Goal: Task Accomplishment & Management: Manage account settings

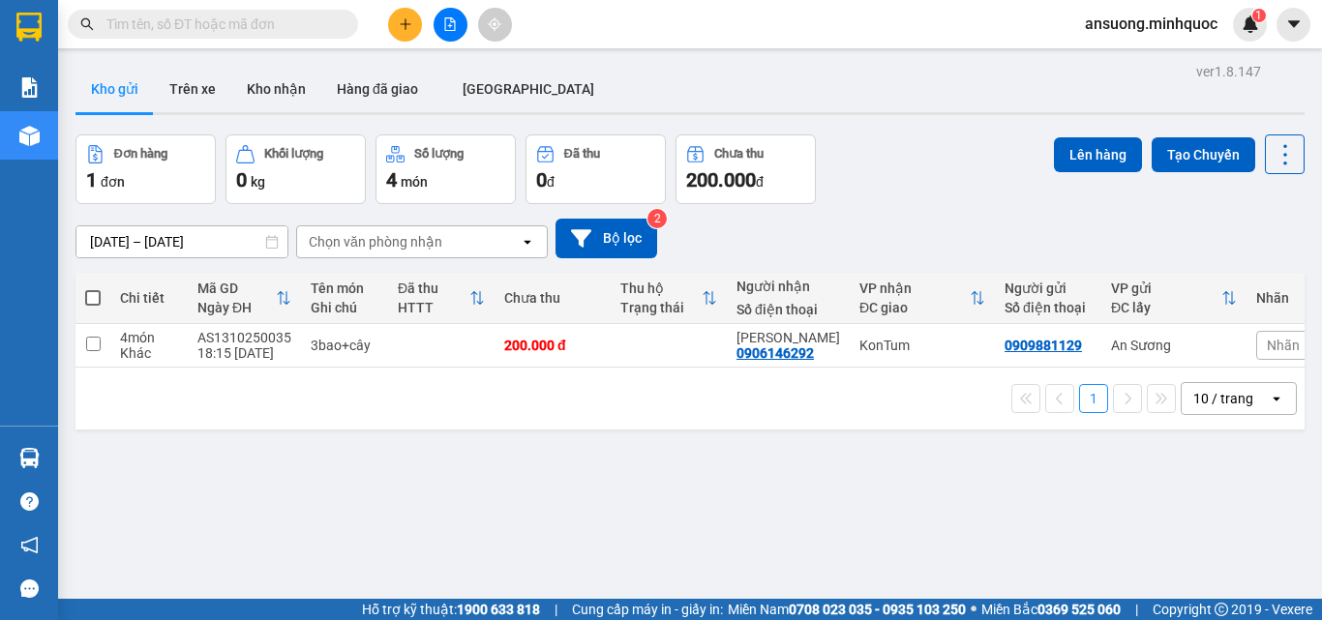
click at [434, 29] on button at bounding box center [451, 25] width 34 height 34
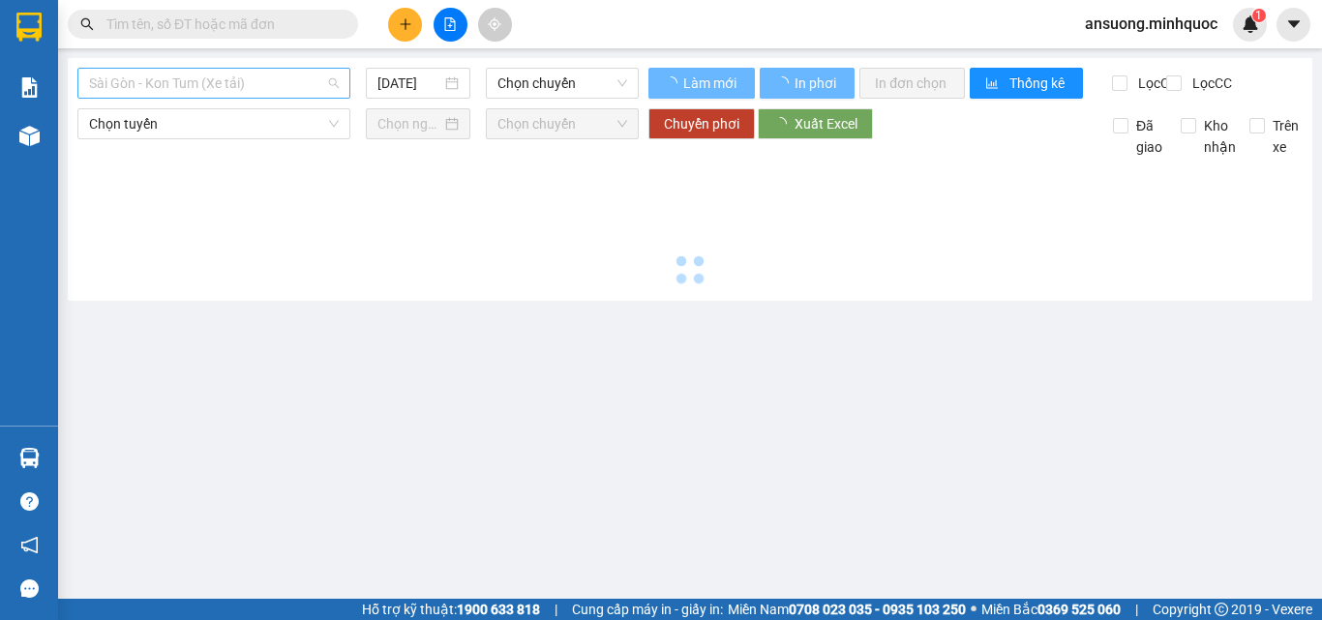
click at [182, 83] on span "Sài Gòn - Kon Tum (Xe tải)" at bounding box center [214, 83] width 250 height 29
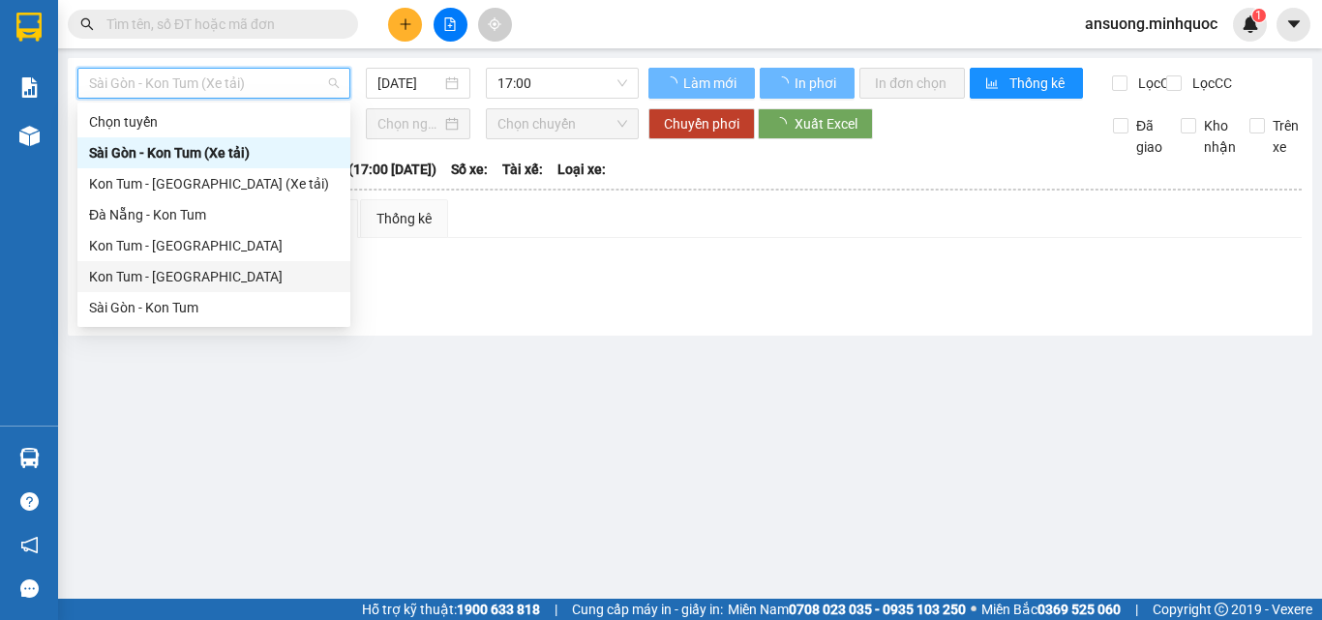
click at [127, 277] on div "Kon Tum - [GEOGRAPHIC_DATA]" at bounding box center [214, 276] width 250 height 21
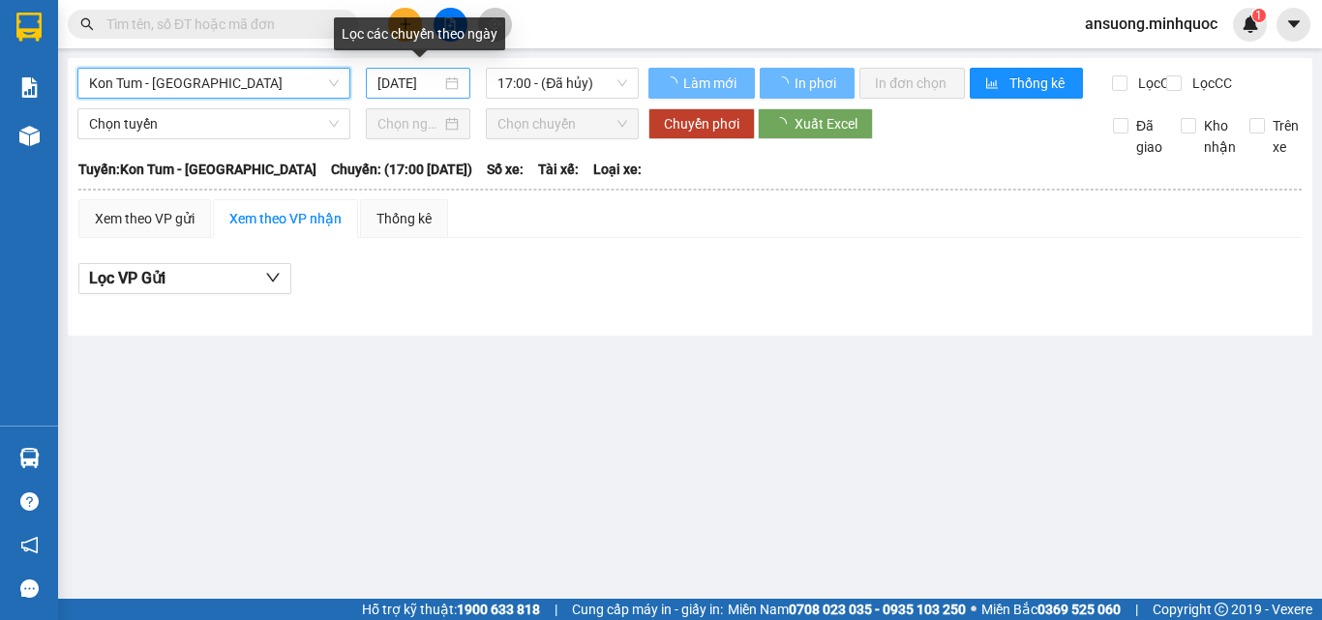
click at [407, 82] on input "[DATE]" at bounding box center [409, 83] width 64 height 21
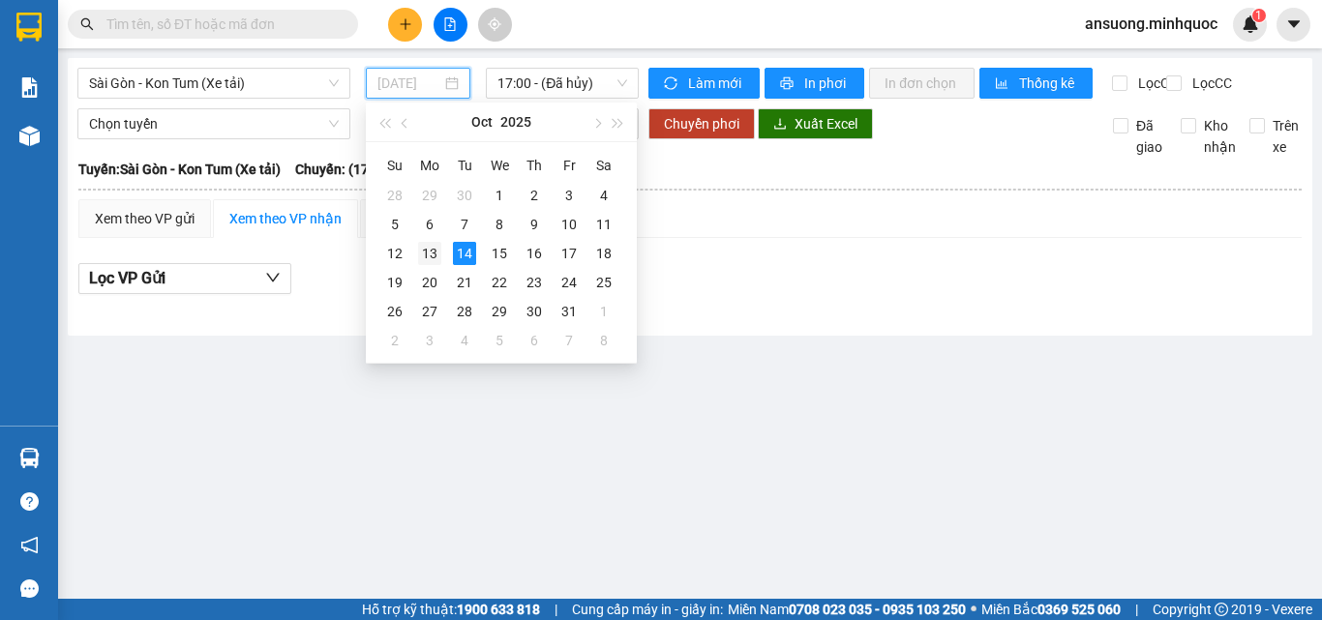
click at [436, 252] on div "13" at bounding box center [429, 253] width 23 height 23
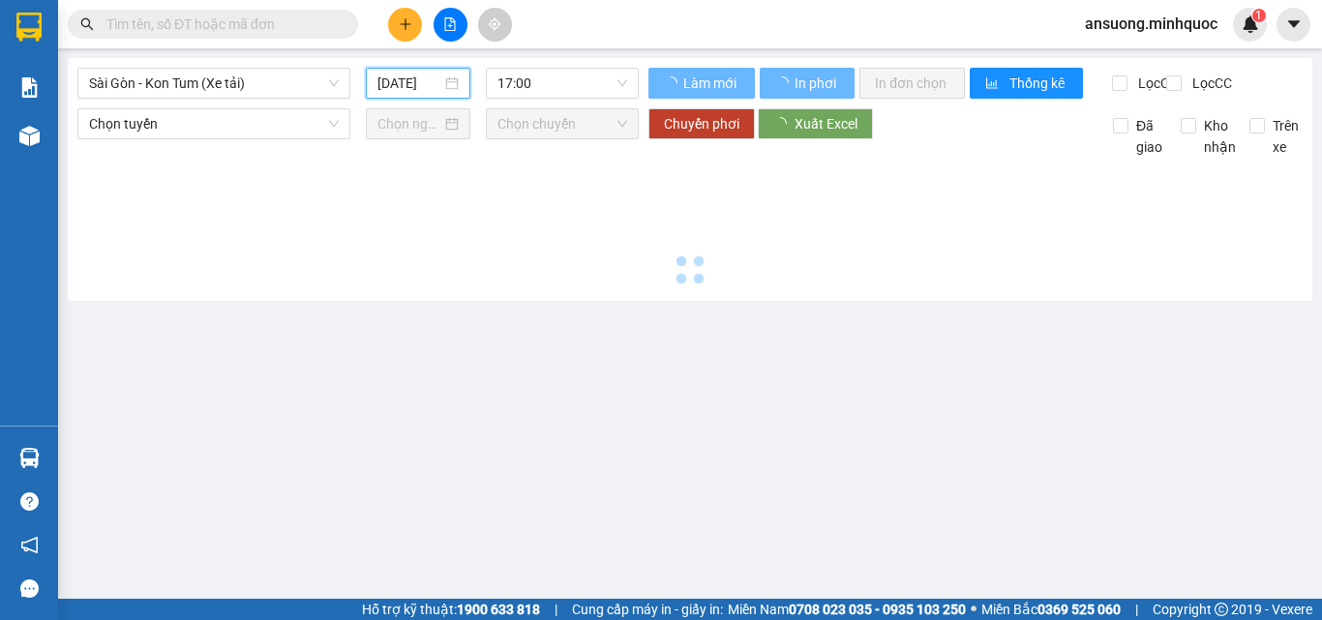
type input "[DATE]"
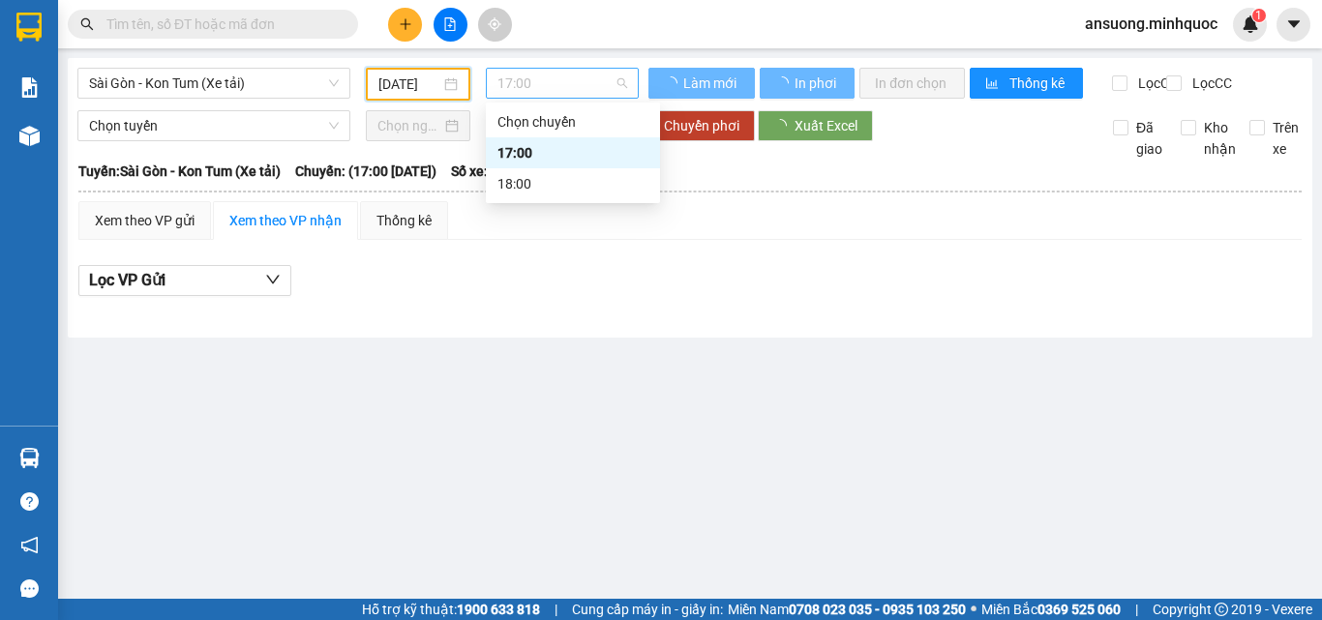
click at [582, 93] on span "17:00" at bounding box center [562, 83] width 130 height 29
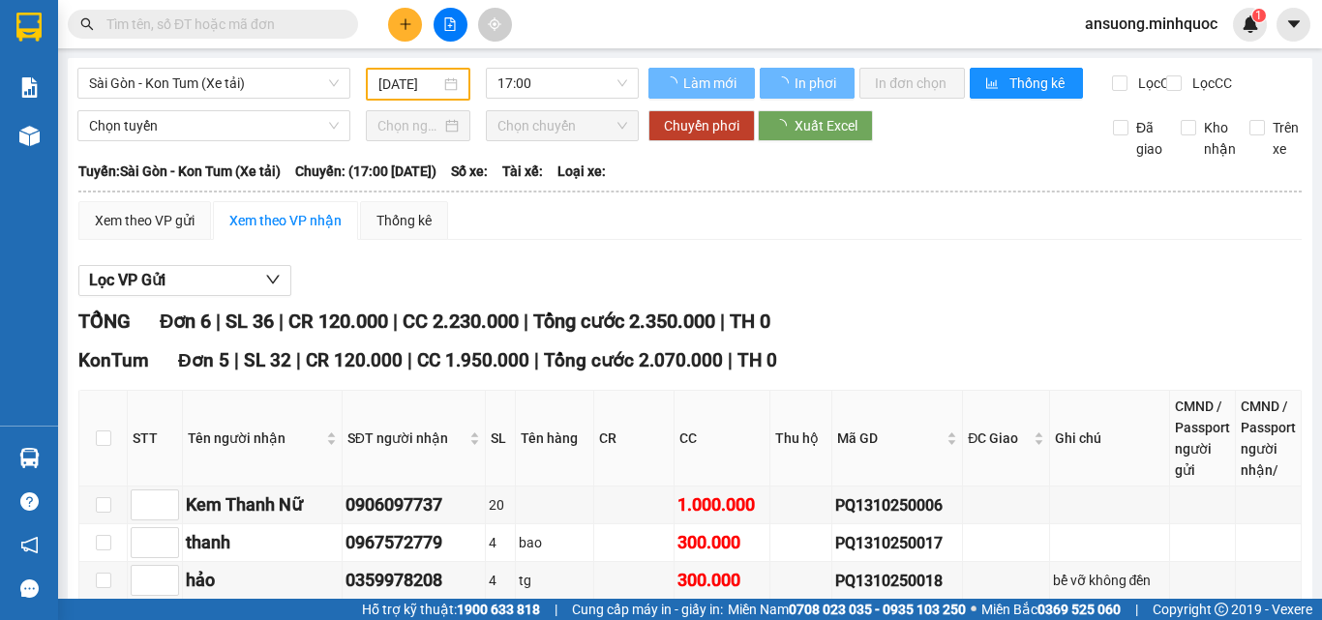
click at [528, 332] on span "|" at bounding box center [526, 321] width 5 height 23
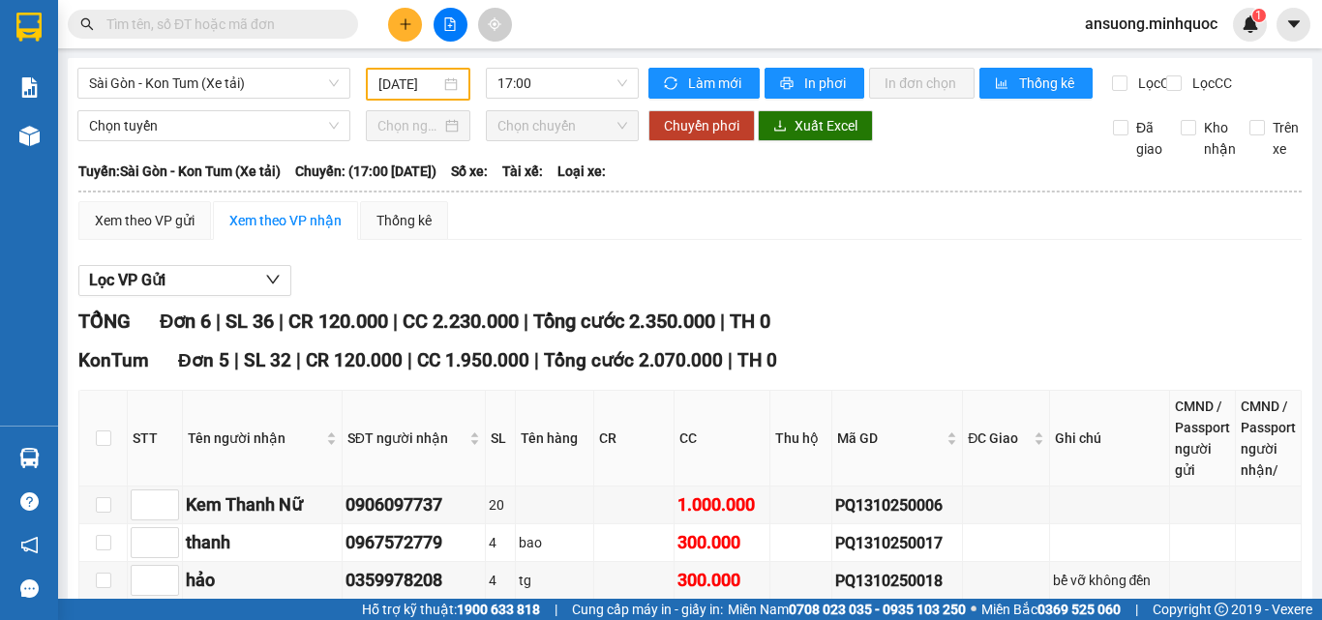
click at [557, 297] on div "Lọc VP Gửi" at bounding box center [689, 281] width 1223 height 32
click at [568, 81] on span "17:00" at bounding box center [562, 83] width 130 height 29
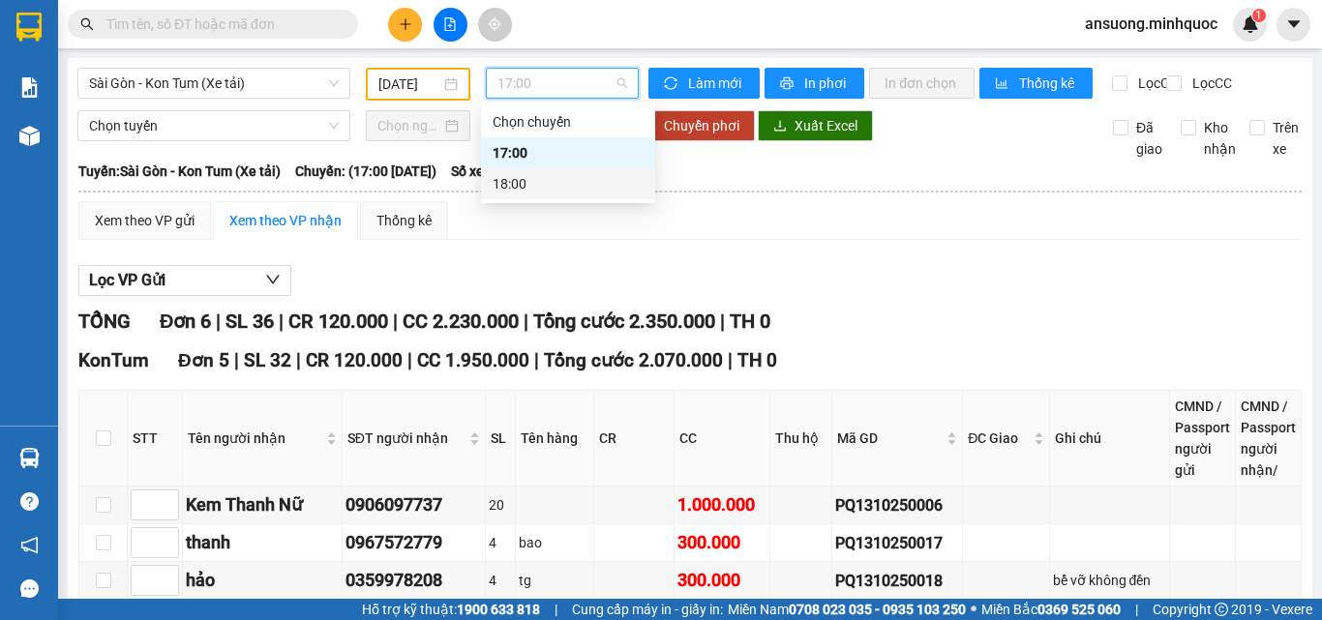
drag, startPoint x: 482, startPoint y: 258, endPoint x: 327, endPoint y: 160, distance: 183.6
click at [480, 260] on div "Xem theo VP gửi Xem theo VP nhận Thống kê Lọc VP Gửi TỔNG Đơn 6 | SL 36 | CR 1…" at bounding box center [689, 597] width 1223 height 792
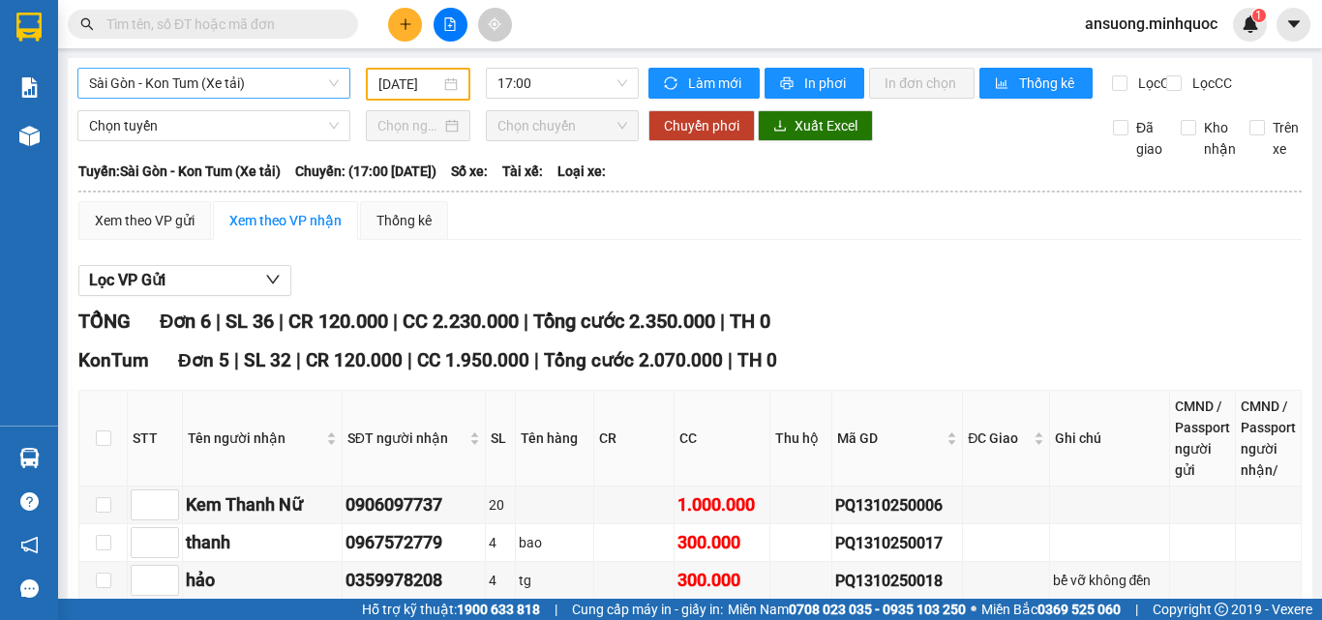
click at [229, 72] on span "Sài Gòn - Kon Tum (Xe tải)" at bounding box center [214, 83] width 250 height 29
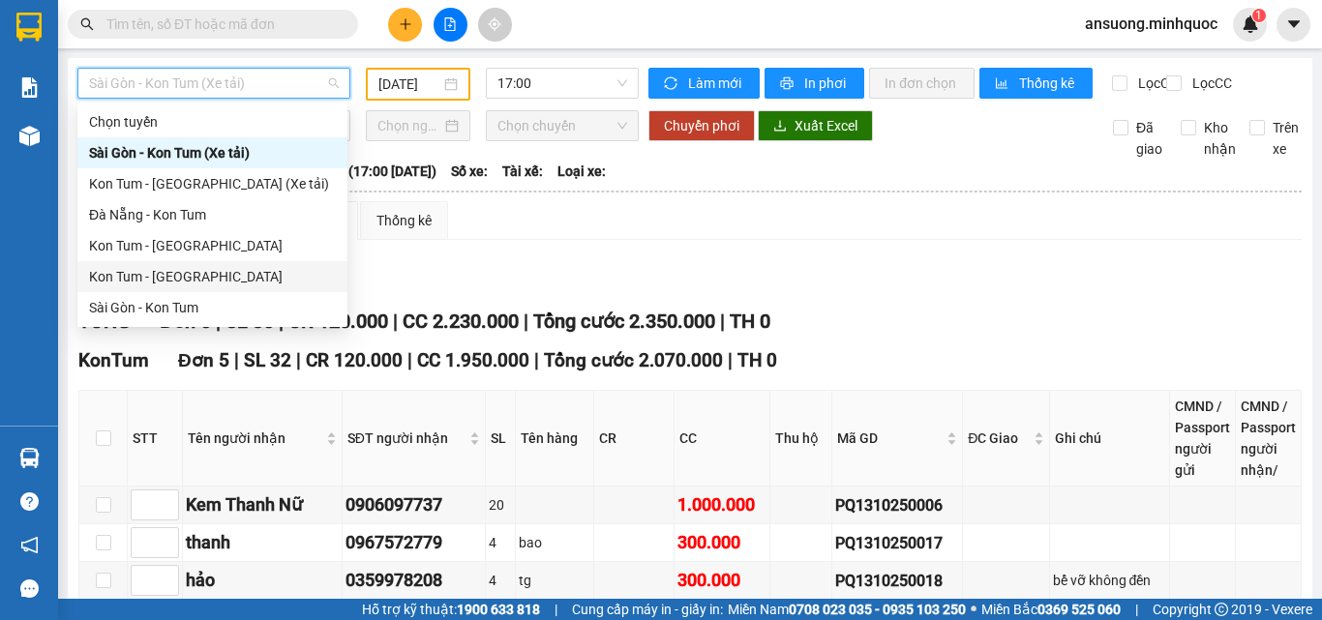
click at [149, 272] on div "Kon Tum - [GEOGRAPHIC_DATA]" at bounding box center [212, 276] width 247 height 21
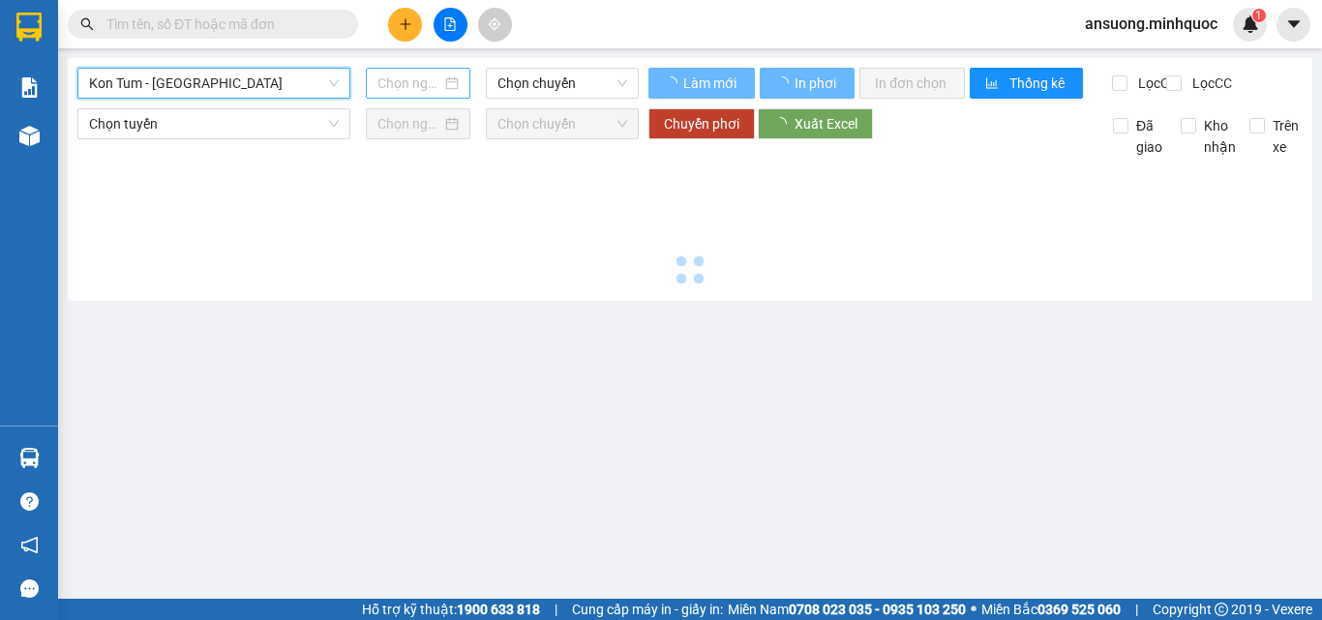
click at [413, 85] on input at bounding box center [409, 83] width 64 height 21
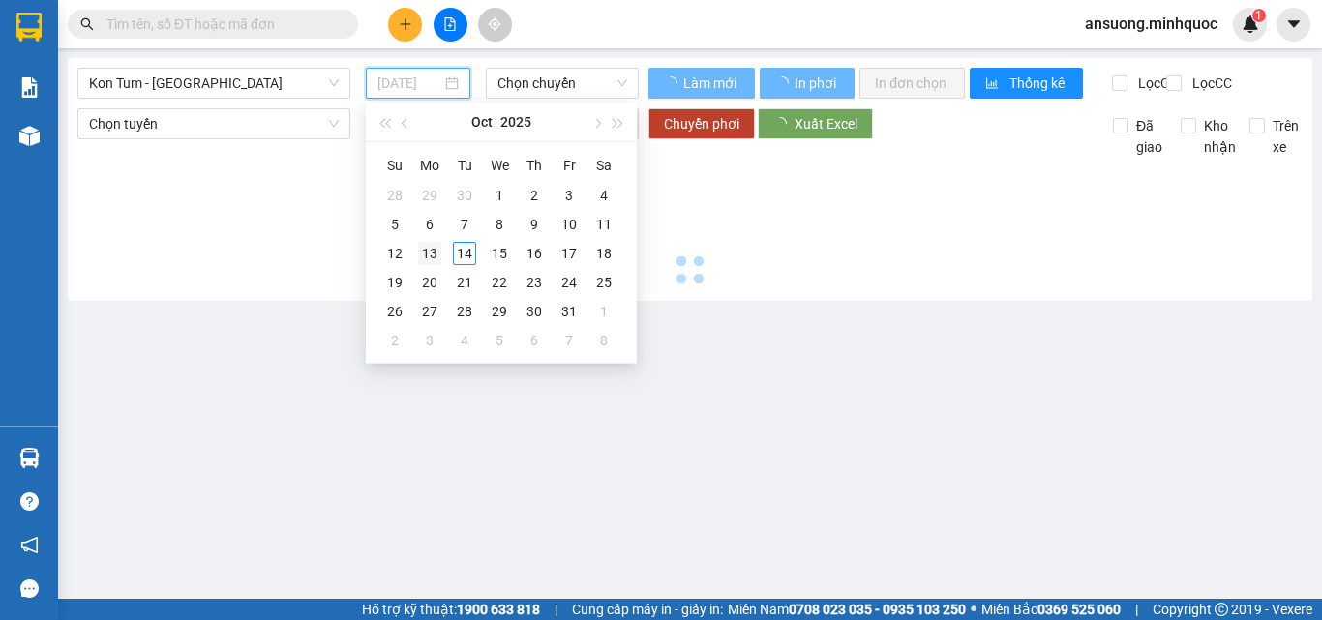
click at [429, 262] on div "13" at bounding box center [429, 253] width 23 height 23
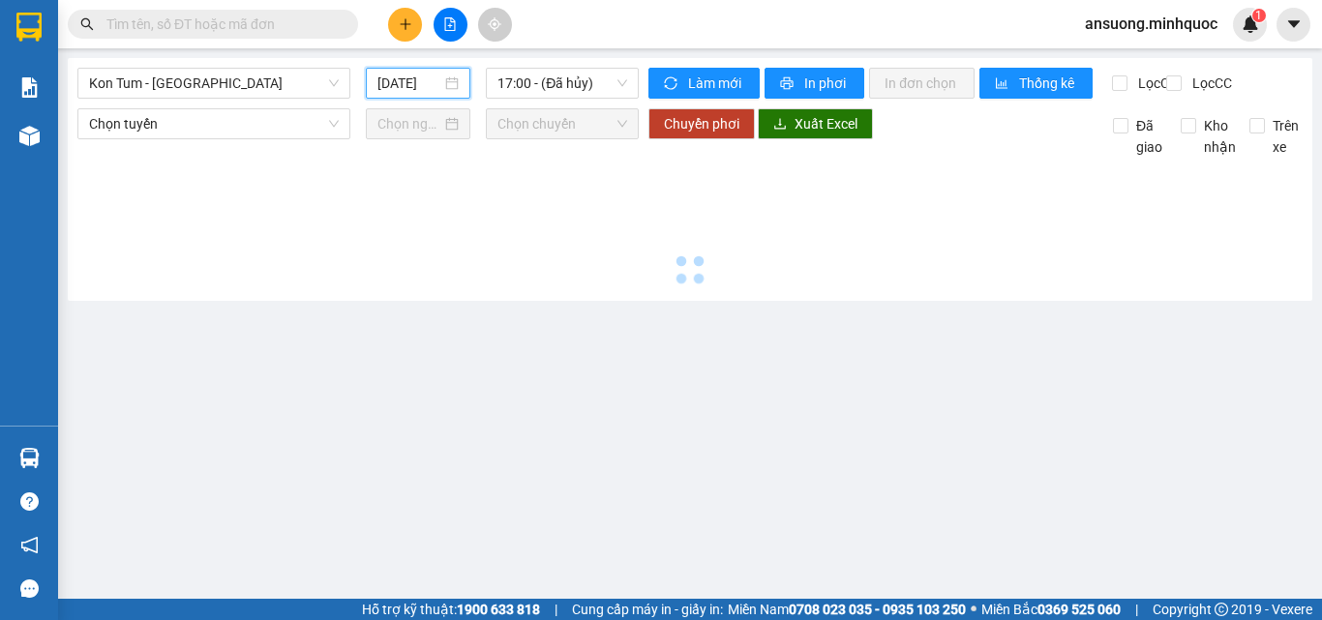
type input "[DATE]"
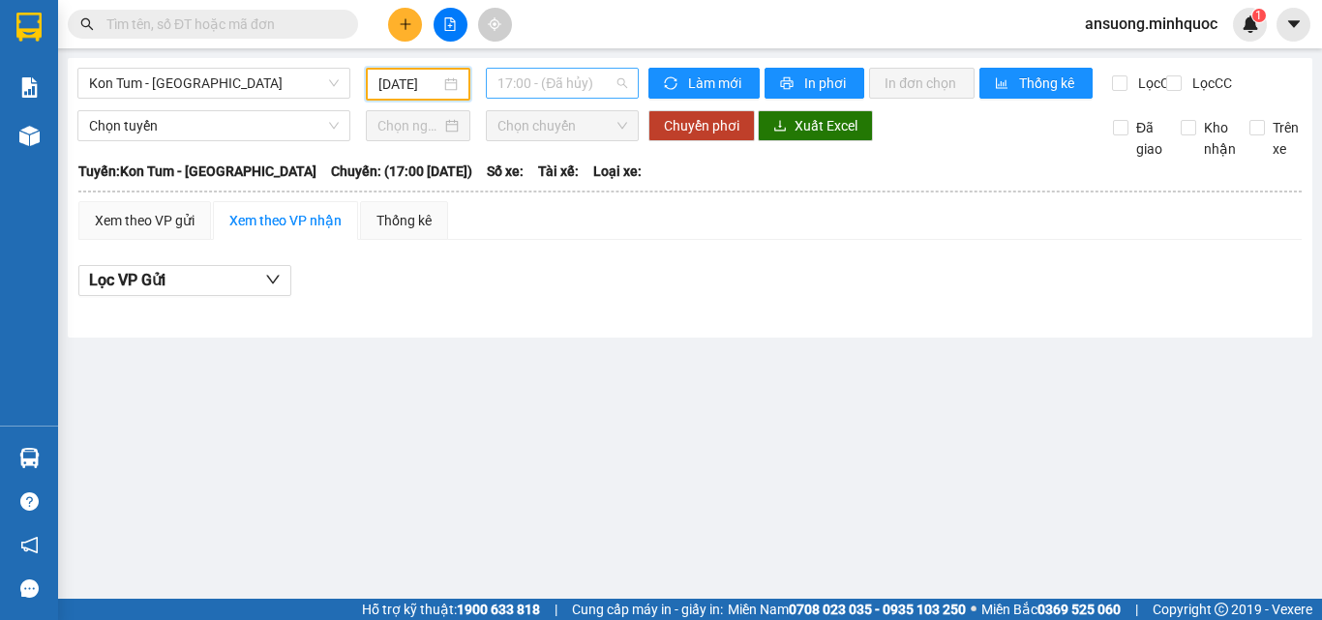
click at [550, 85] on span "17:00 - (Đã hủy)" at bounding box center [562, 83] width 130 height 29
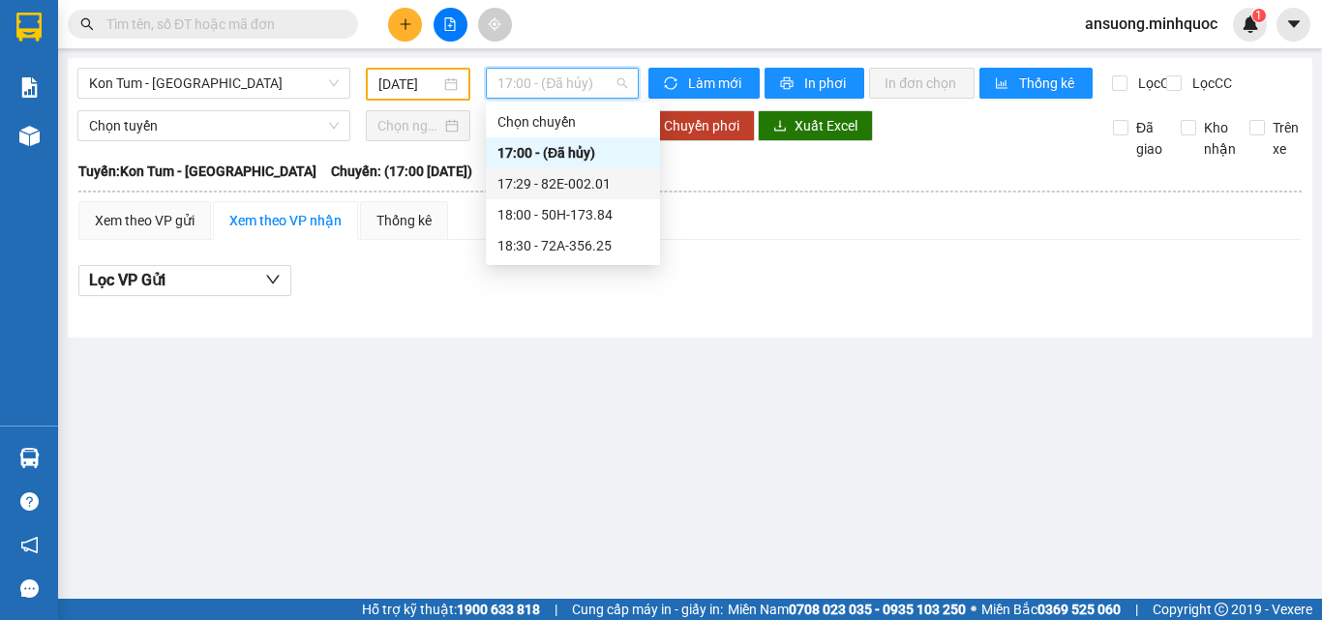
click at [544, 176] on div "17:29 - 82E-002.01" at bounding box center [572, 183] width 151 height 21
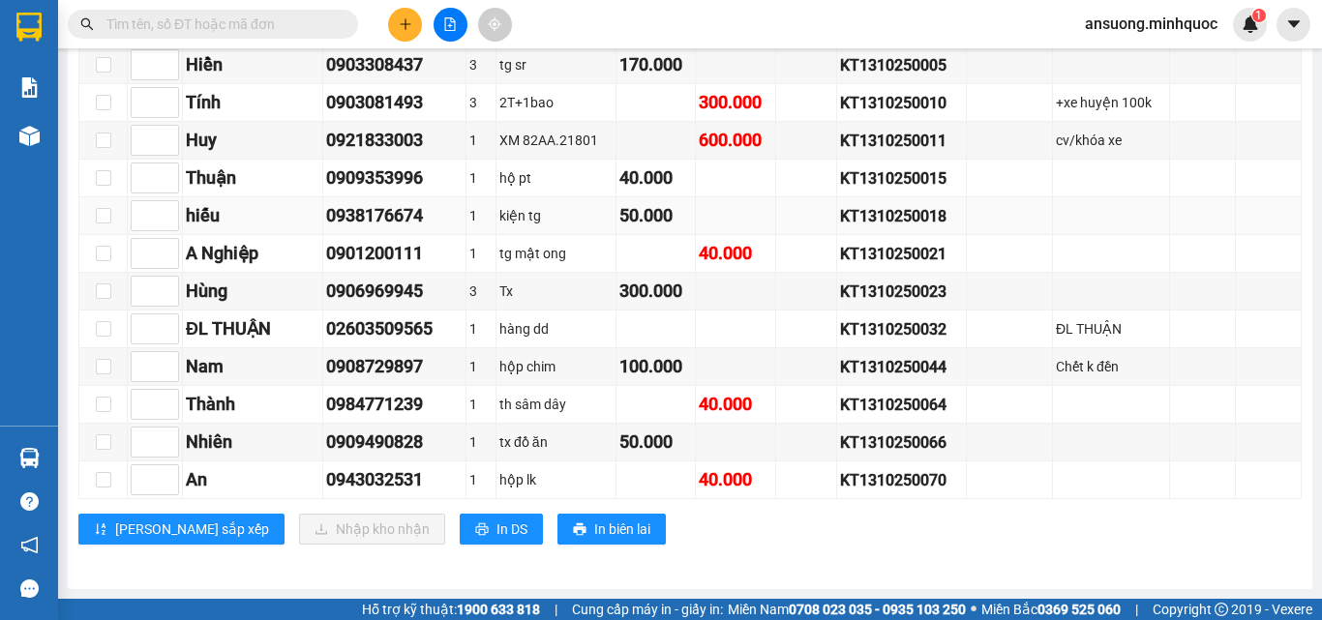
scroll to position [530, 0]
click at [497, 530] on span "In DS" at bounding box center [512, 529] width 31 height 21
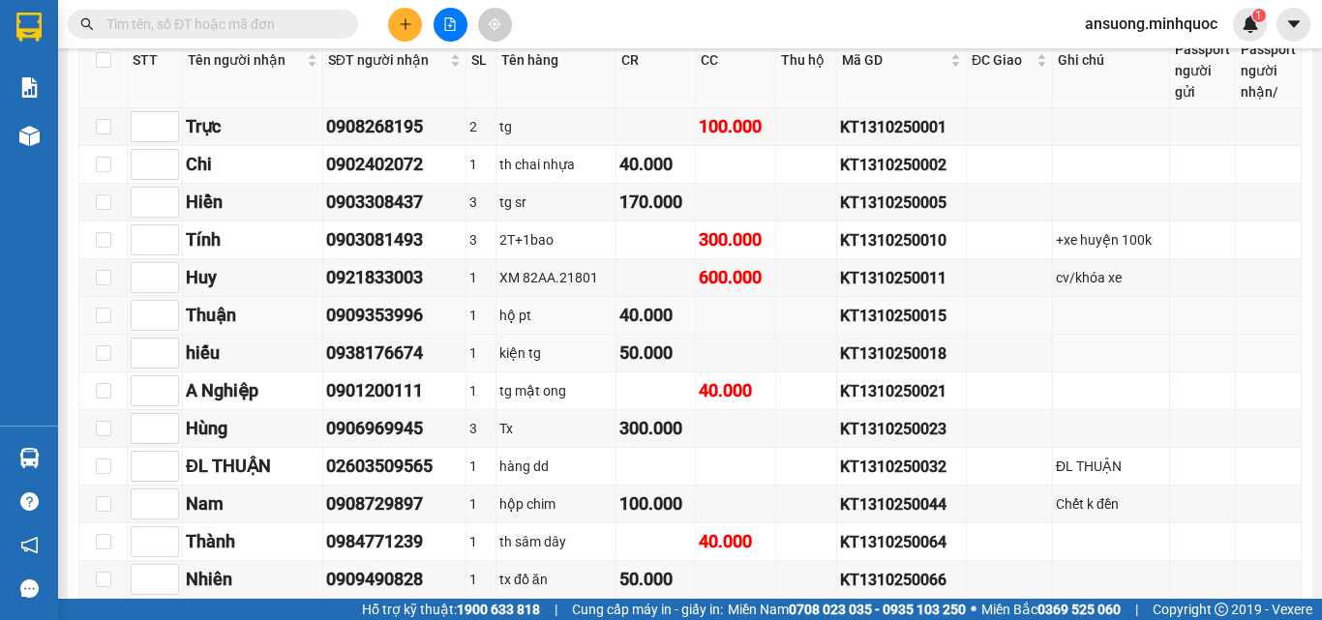
scroll to position [337, 0]
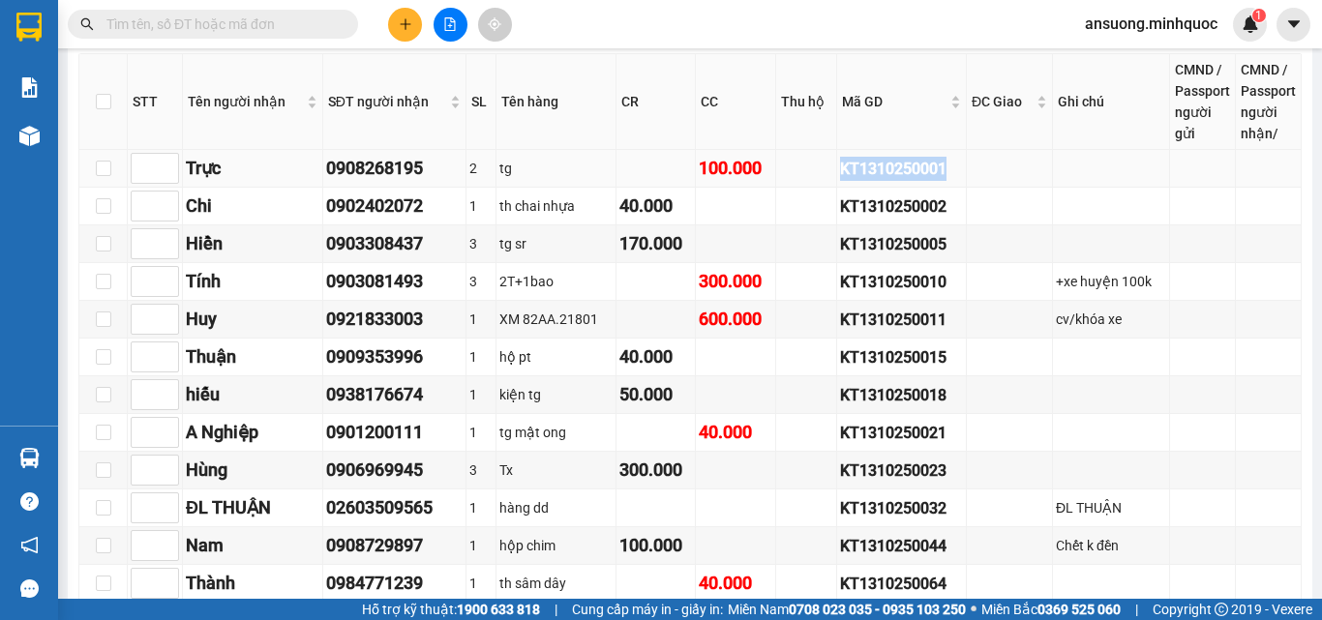
drag, startPoint x: 949, startPoint y: 179, endPoint x: 826, endPoint y: 182, distance: 123.0
click at [826, 182] on tr "Trực 0908268195 2 tg 100.000 KT1310250001" at bounding box center [690, 169] width 1222 height 38
copy div "KT1310250001"
click at [190, 23] on input "text" at bounding box center [220, 24] width 228 height 21
paste input "KT1310250001"
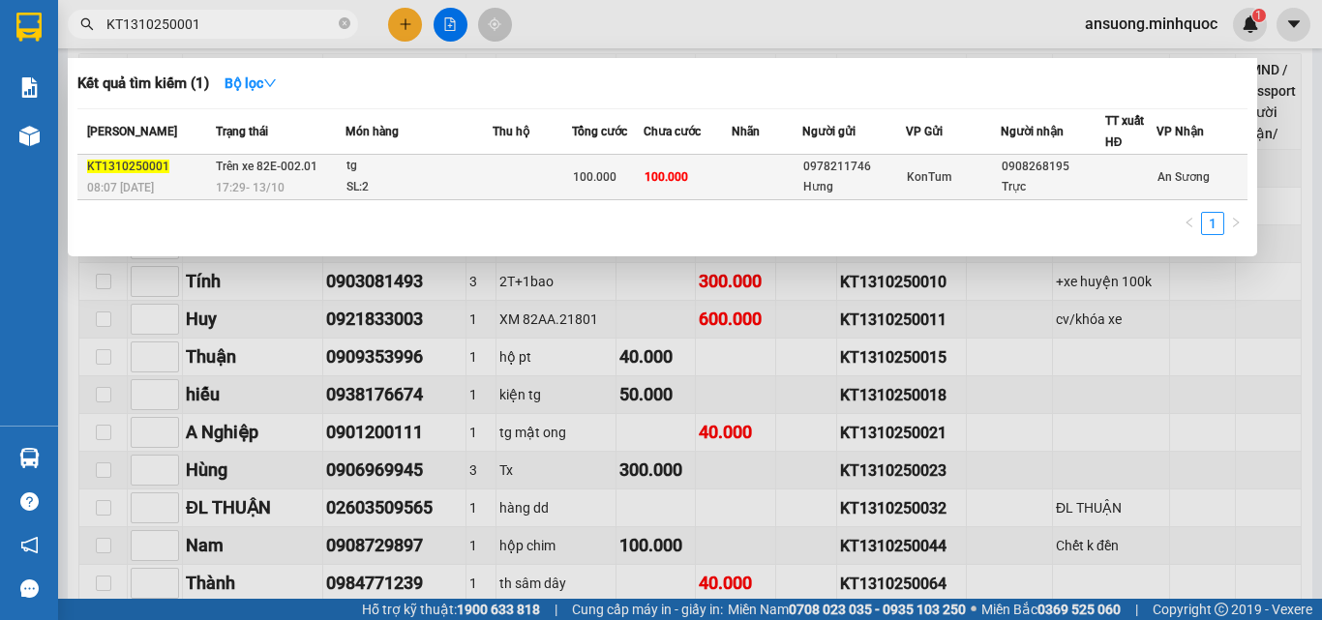
type input "KT1310250001"
click at [321, 166] on td "Trên xe 82E-002.01 17:29 - 13/10" at bounding box center [278, 177] width 135 height 45
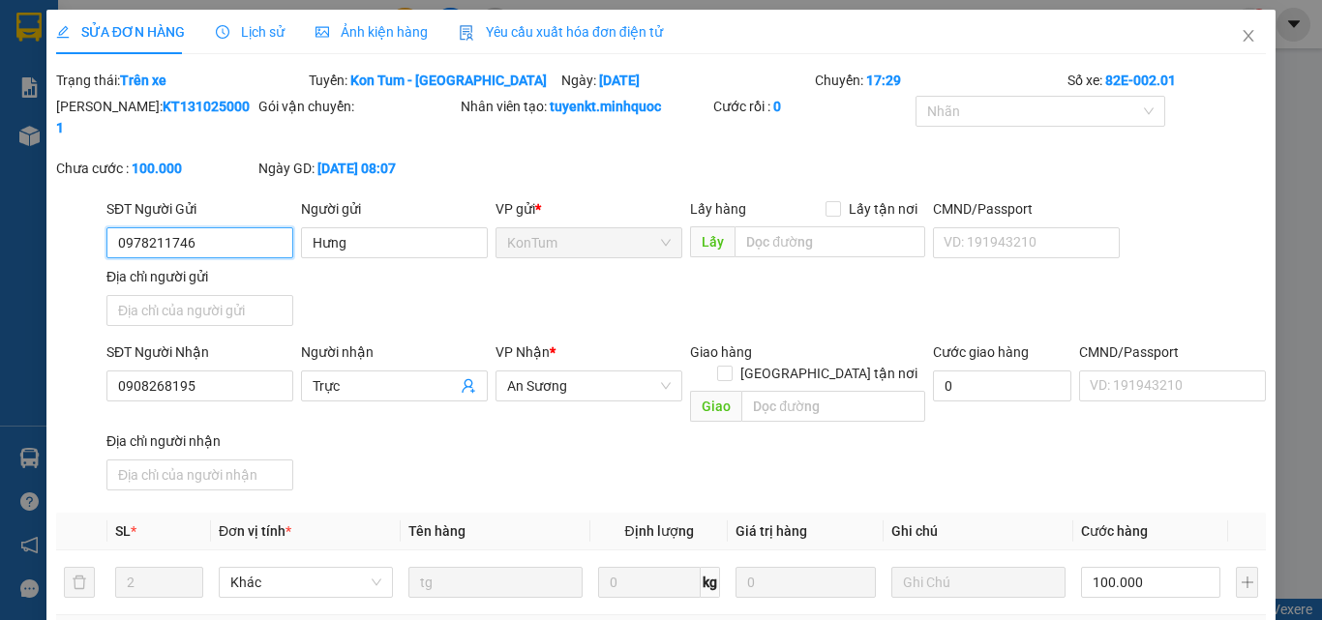
type input "0978211746"
type input "Hưng"
type input "0908268195"
type input "Trực"
type input "0"
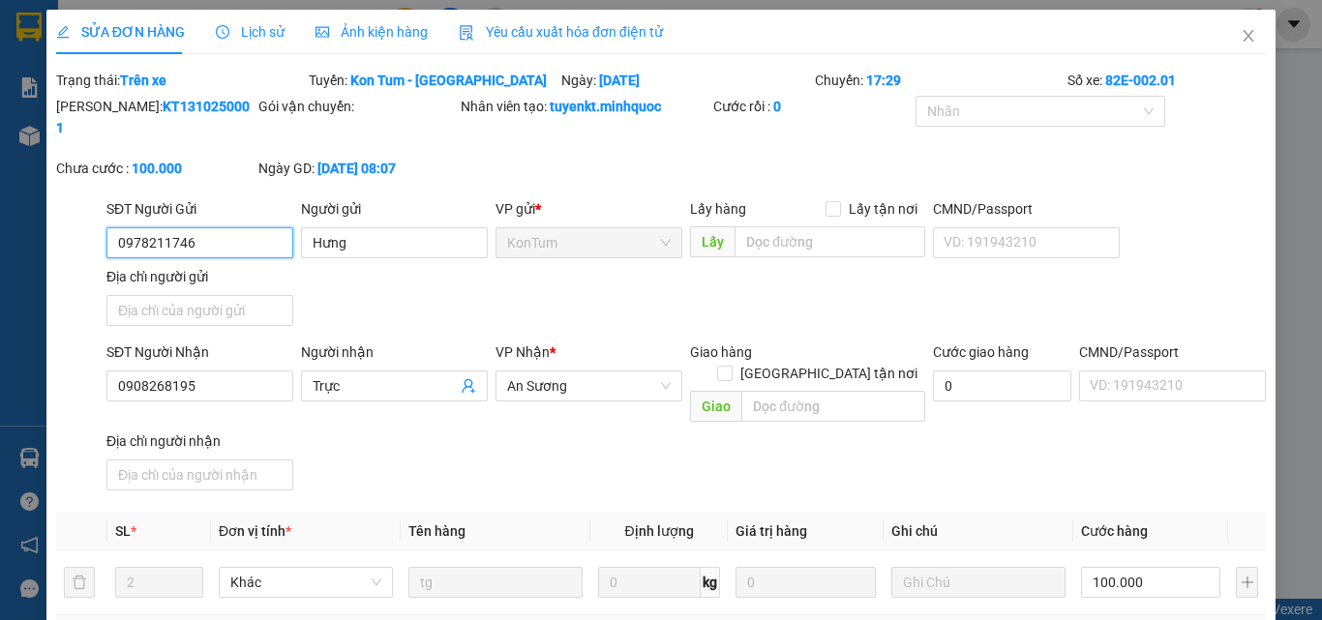
type input "100.000"
click at [282, 27] on div "SỬA ĐƠN HÀNG Lịch sử Ảnh kiện hàng Yêu cầu xuất hóa đơn điện tử" at bounding box center [359, 32] width 607 height 45
click at [254, 33] on span "Lịch sử" at bounding box center [250, 31] width 69 height 15
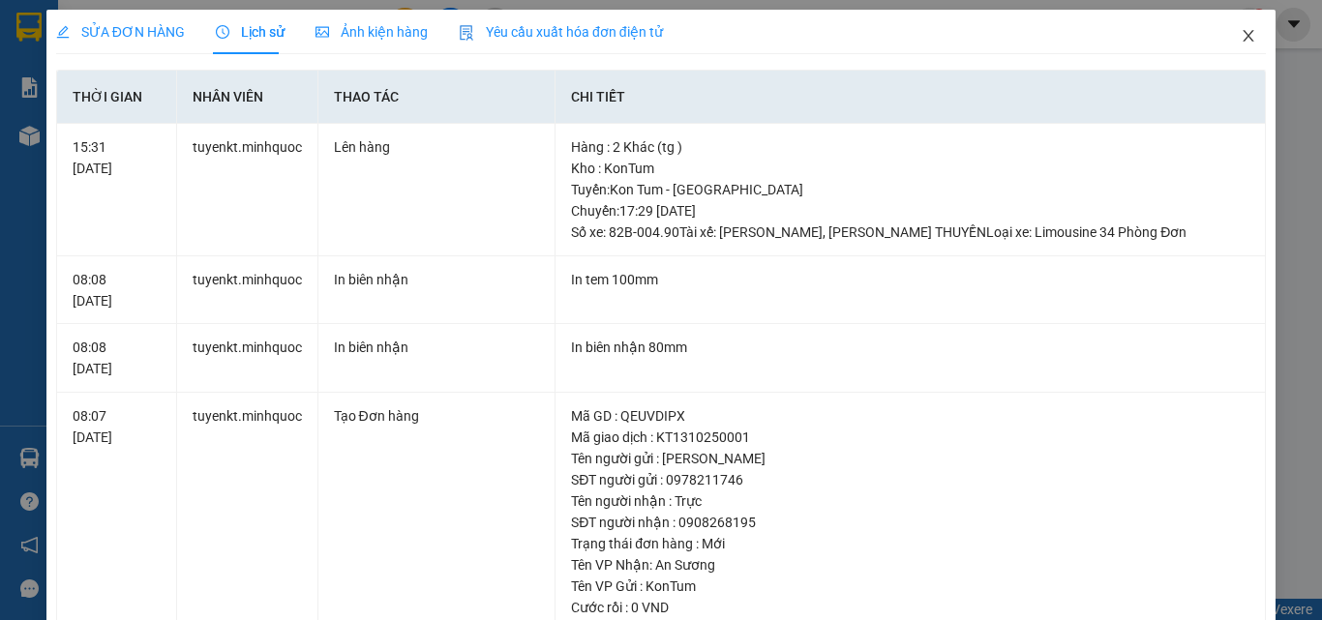
click at [1241, 37] on icon "close" at bounding box center [1248, 35] width 15 height 15
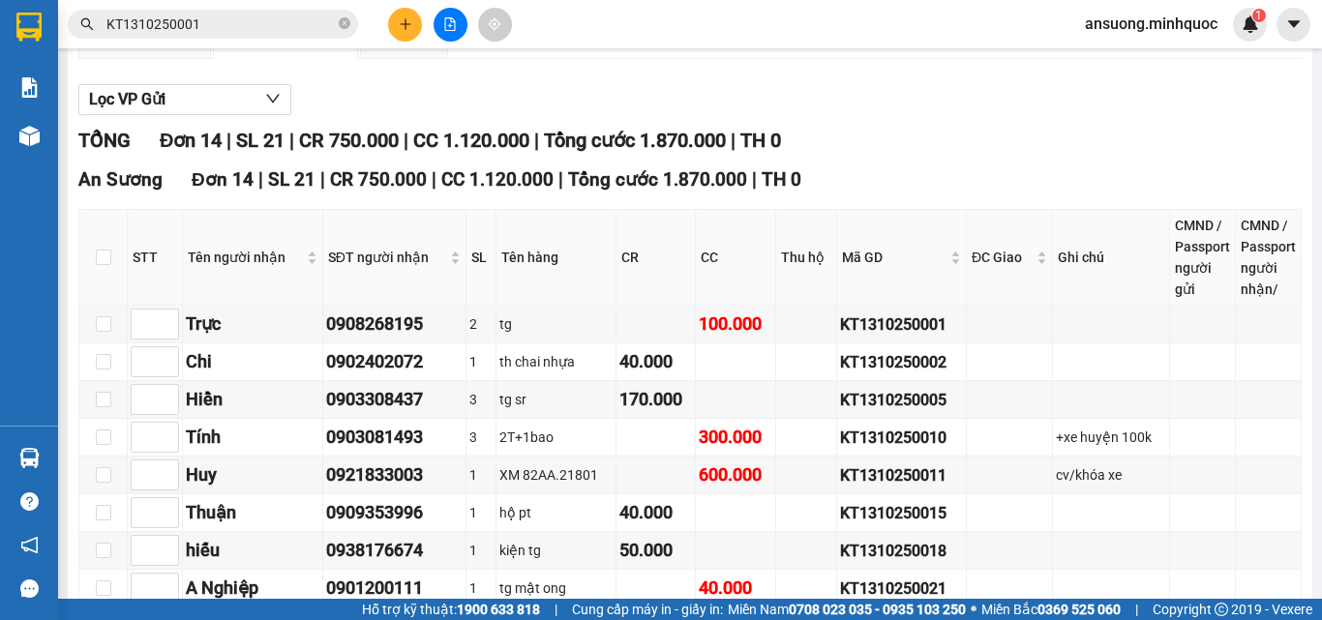
scroll to position [194, 0]
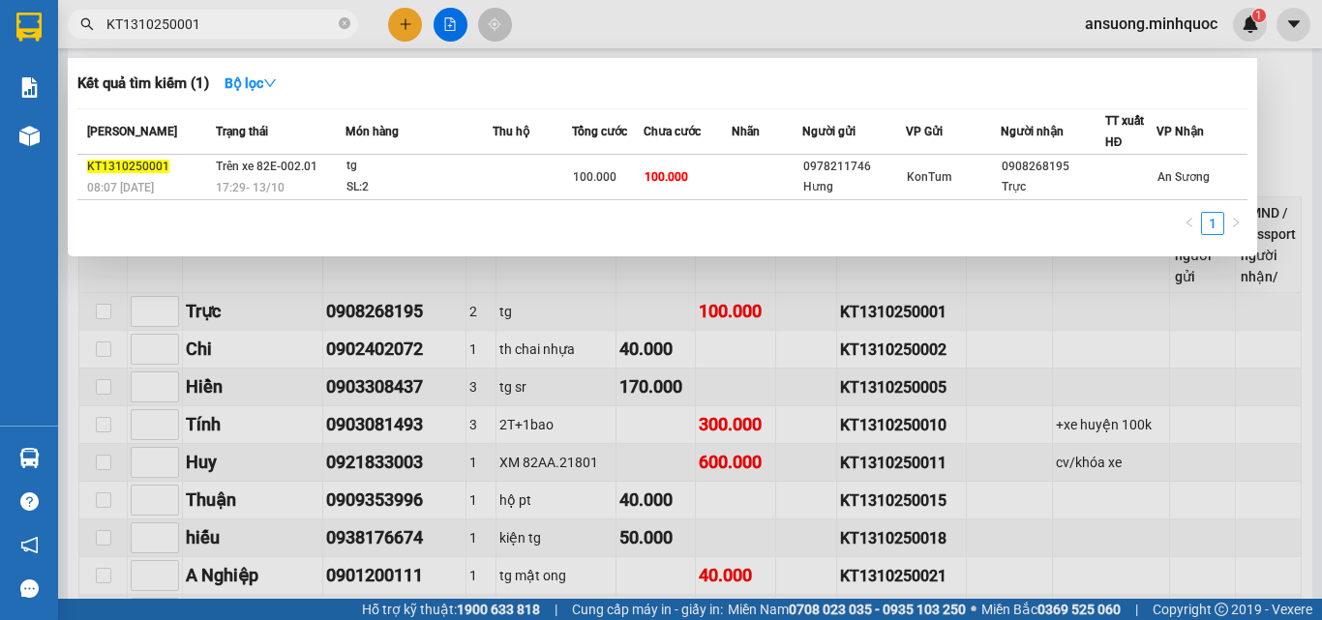
click at [233, 26] on input "KT1310250001" at bounding box center [220, 24] width 228 height 21
click at [336, 24] on span "KT1310250001" at bounding box center [213, 24] width 290 height 29
click at [343, 23] on icon "close-circle" at bounding box center [345, 23] width 12 height 12
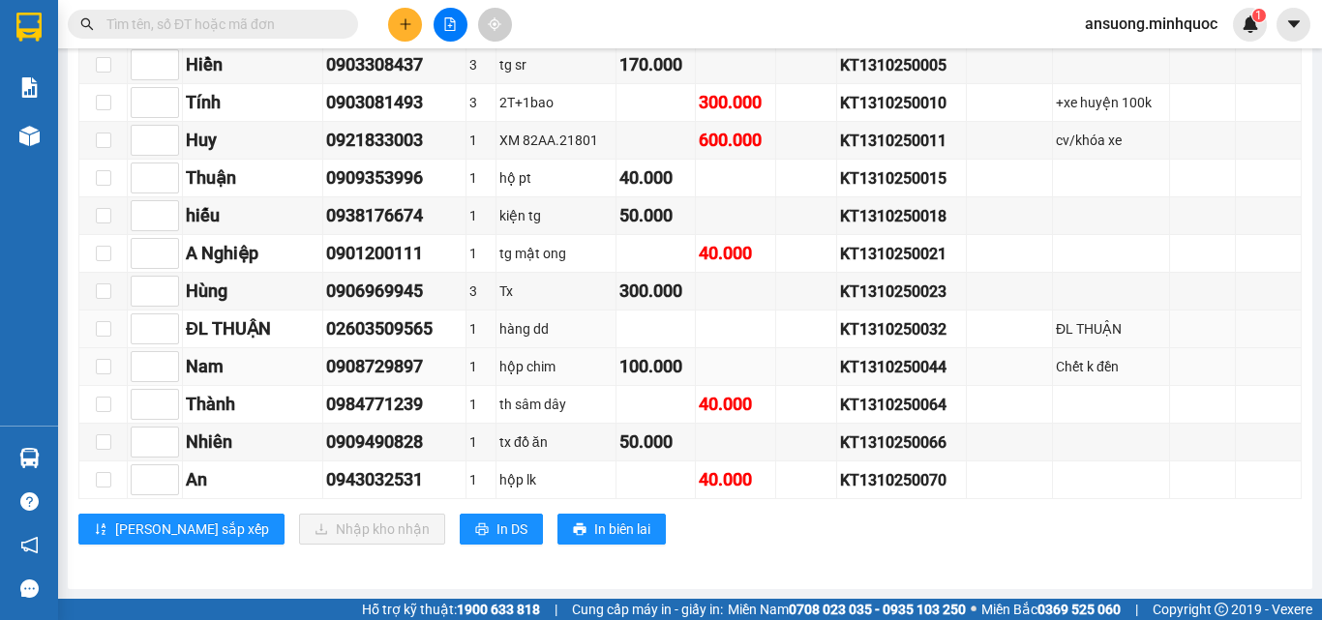
scroll to position [530, 0]
click at [497, 528] on span "In DS" at bounding box center [512, 529] width 31 height 21
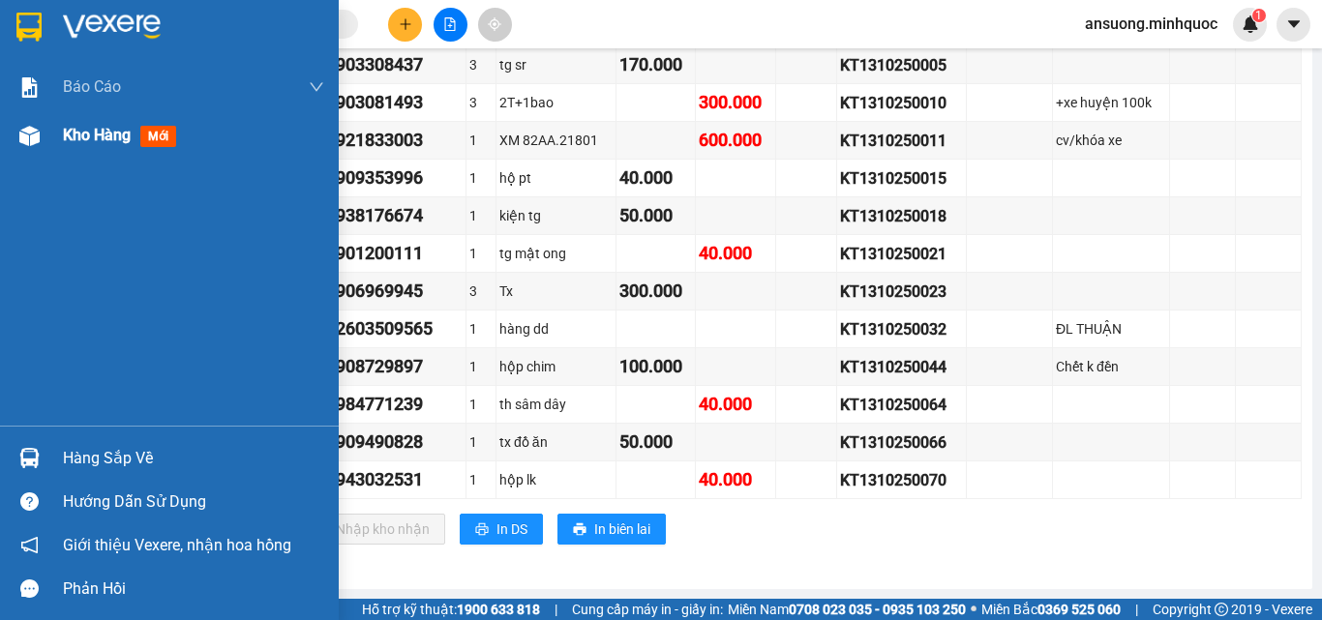
click at [74, 150] on div "Kho hàng mới" at bounding box center [193, 135] width 261 height 48
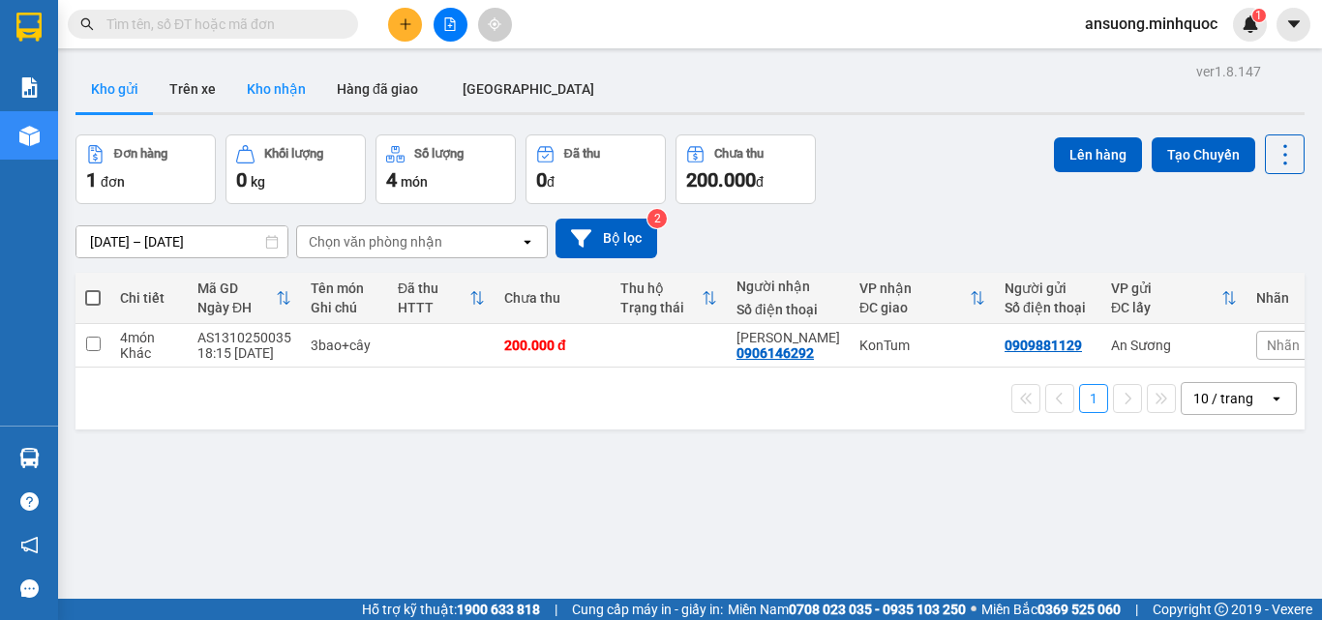
click at [276, 84] on button "Kho nhận" at bounding box center [276, 89] width 90 height 46
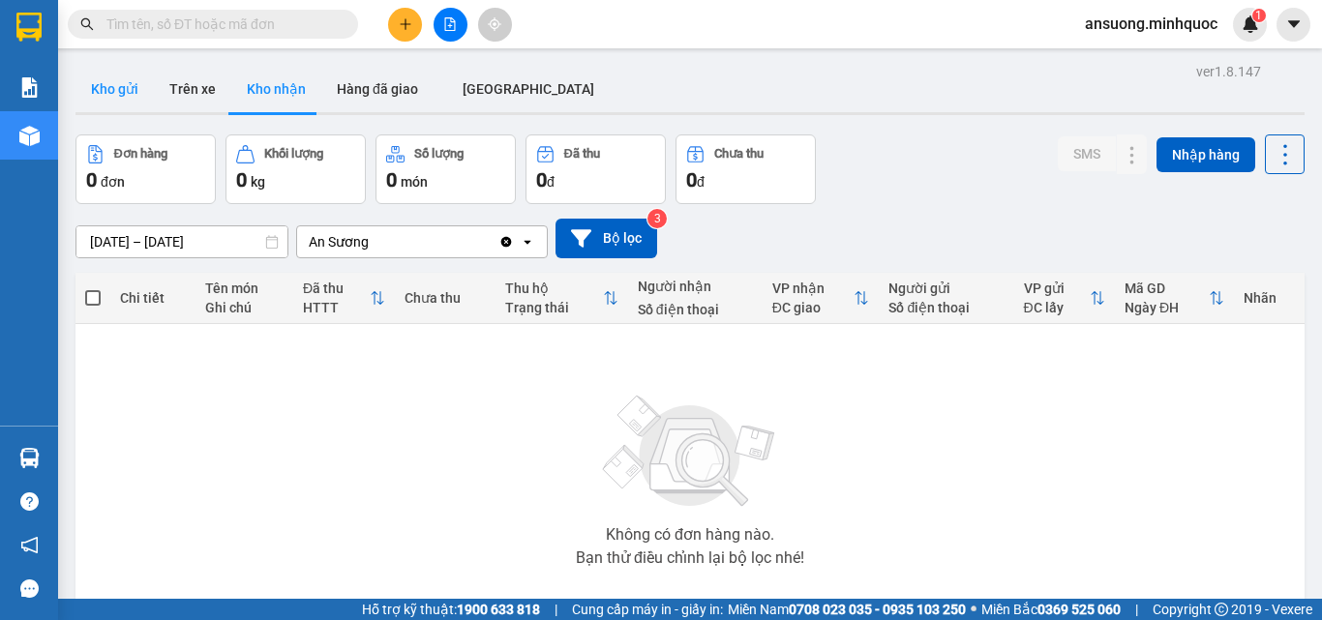
click at [98, 90] on button "Kho gửi" at bounding box center [114, 89] width 78 height 46
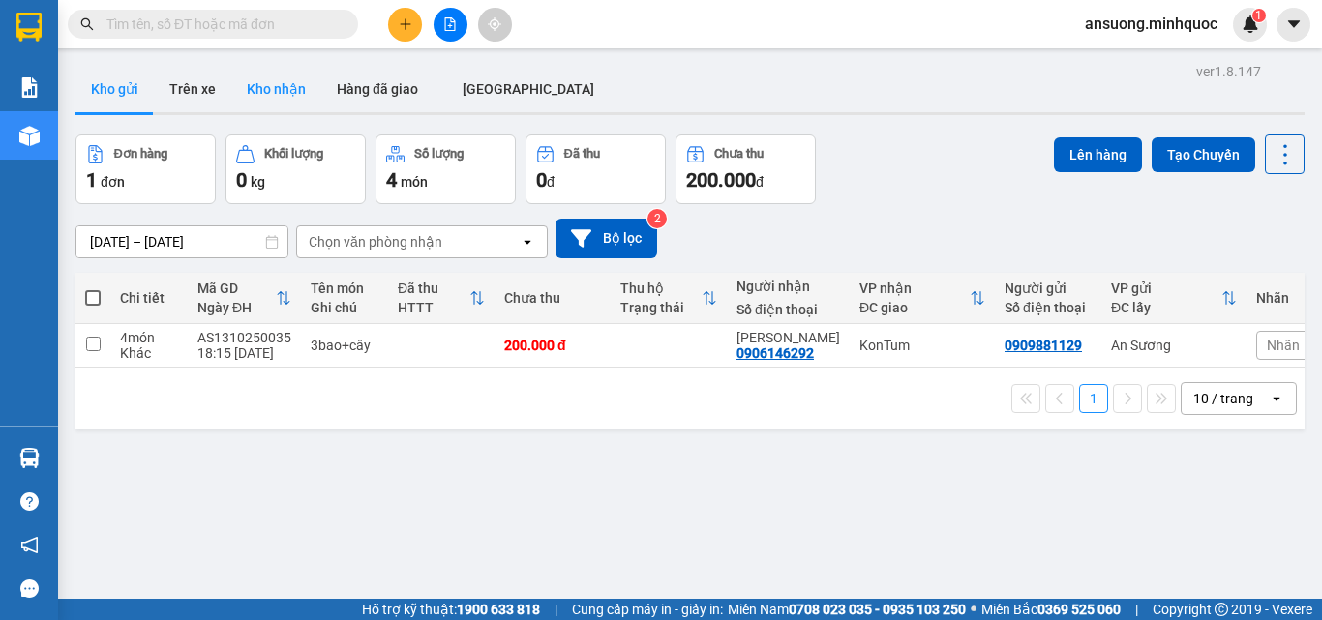
click at [255, 107] on button "Kho nhận" at bounding box center [276, 89] width 90 height 46
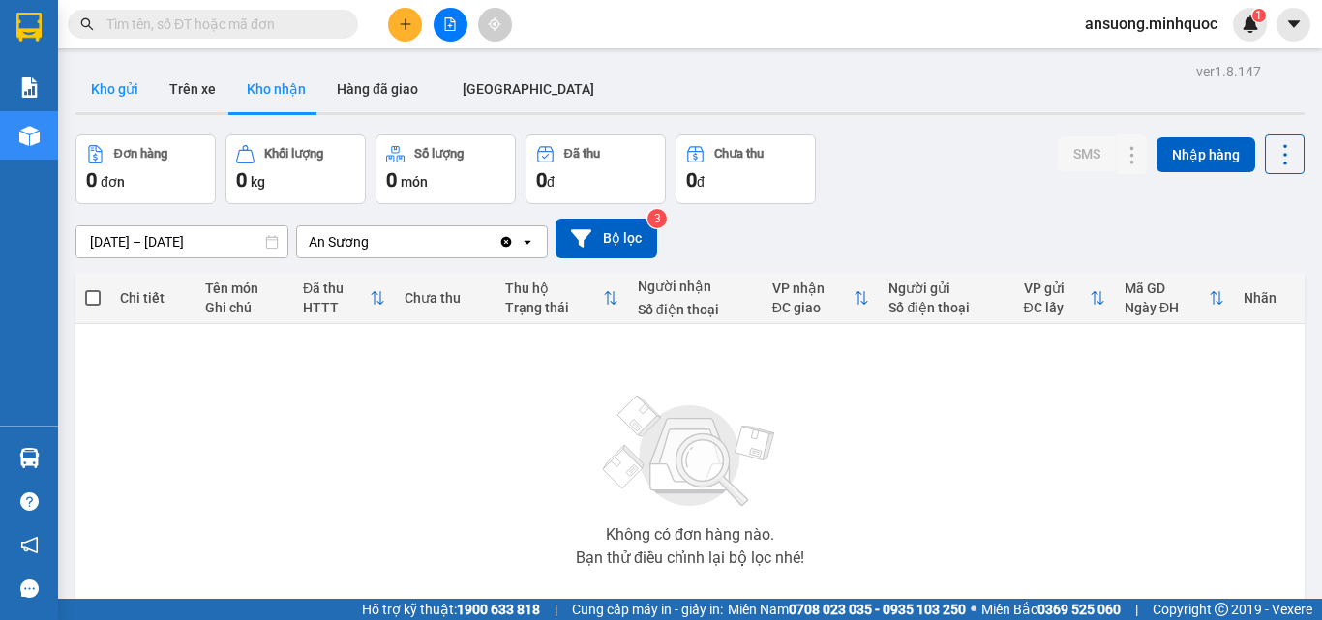
click at [119, 102] on button "Kho gửi" at bounding box center [114, 89] width 78 height 46
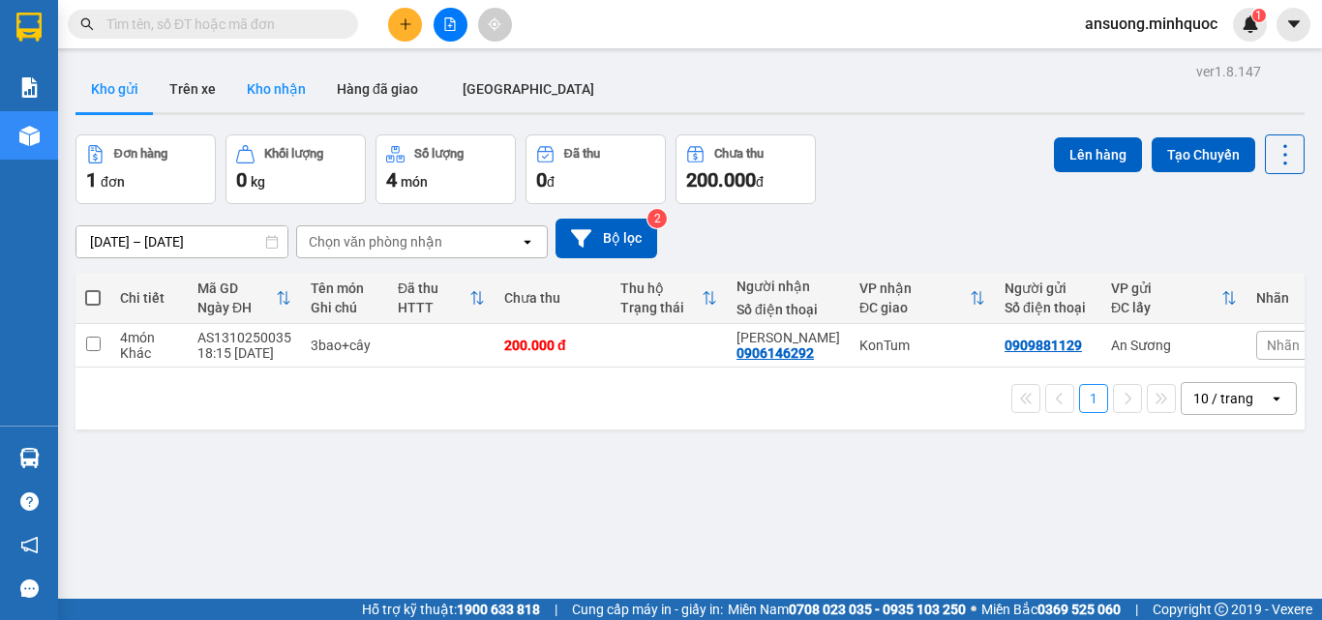
click at [296, 95] on button "Kho nhận" at bounding box center [276, 89] width 90 height 46
click at [274, 88] on button "Kho nhận" at bounding box center [276, 89] width 90 height 46
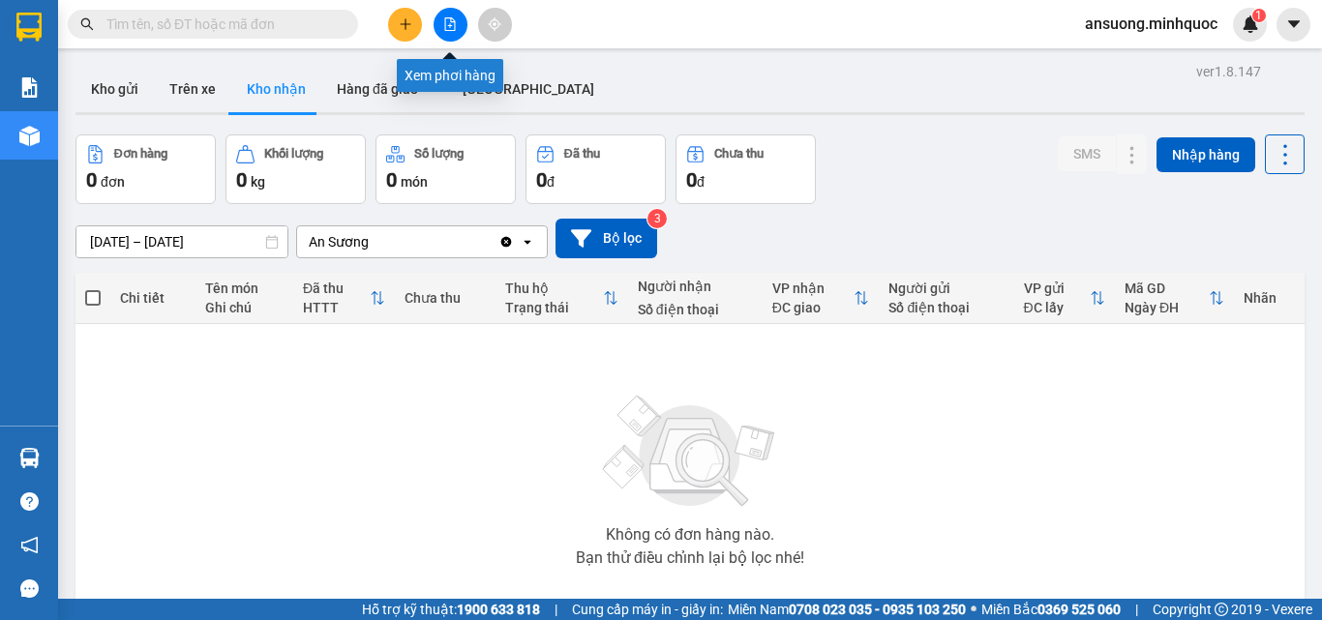
click at [445, 24] on icon "file-add" at bounding box center [450, 24] width 11 height 14
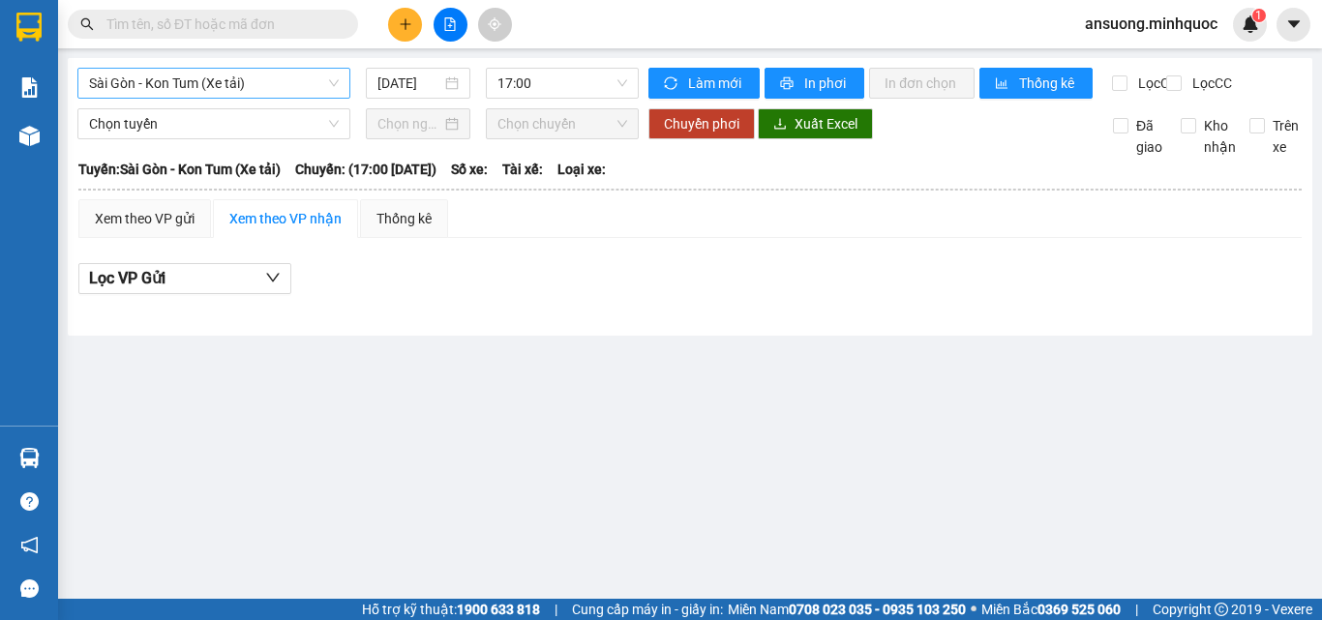
click at [133, 89] on span "Sài Gòn - Kon Tum (Xe tải)" at bounding box center [214, 83] width 250 height 29
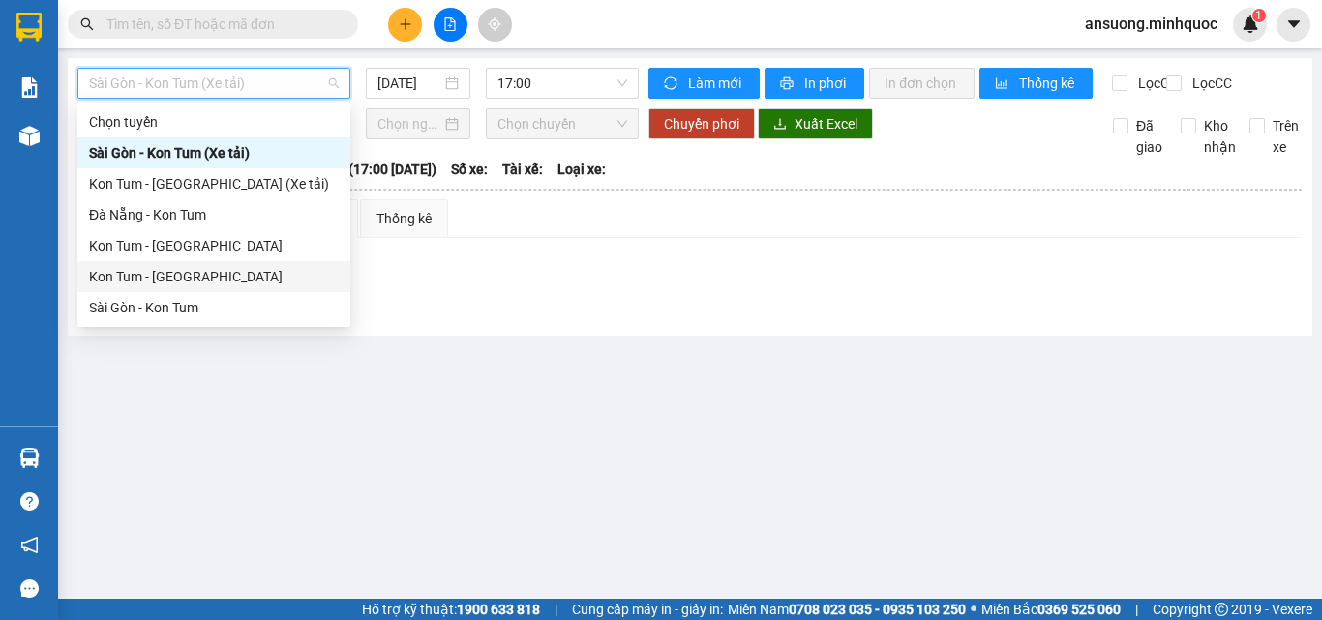
click at [121, 276] on div "Kon Tum - [GEOGRAPHIC_DATA]" at bounding box center [214, 276] width 250 height 21
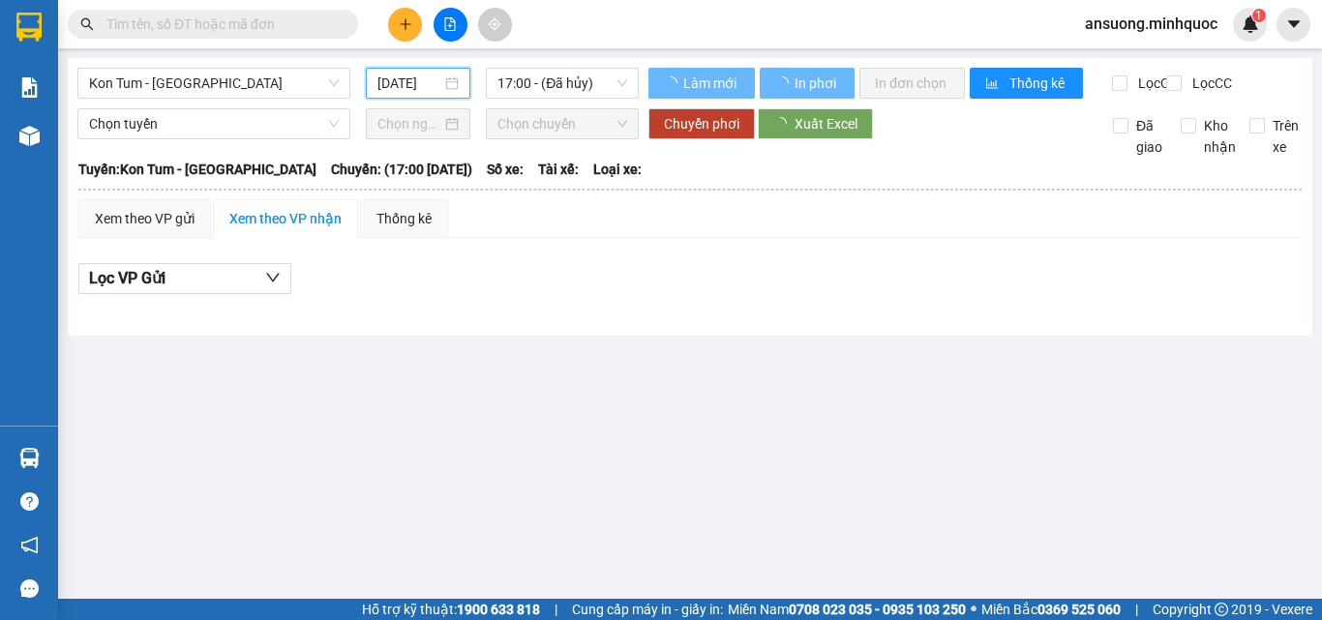
click at [414, 79] on input "[DATE]" at bounding box center [409, 83] width 64 height 21
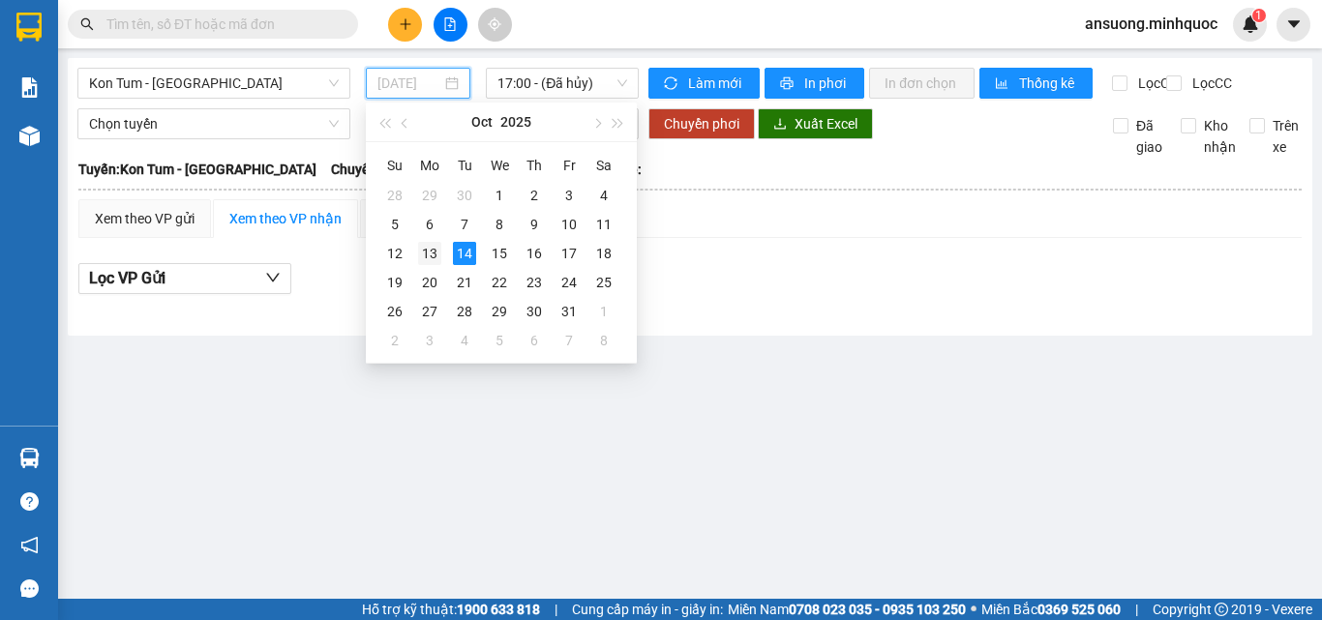
click at [437, 262] on div "13" at bounding box center [429, 253] width 23 height 23
type input "[DATE]"
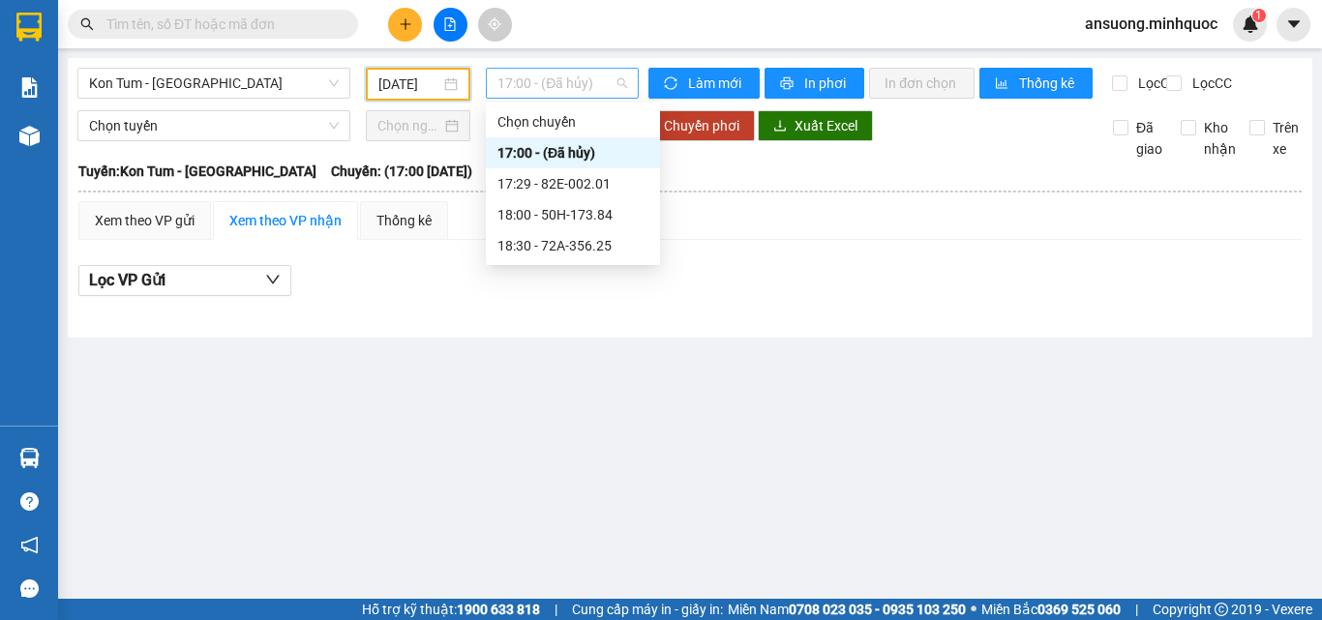
click at [554, 84] on span "17:00 - (Đã hủy)" at bounding box center [562, 83] width 130 height 29
click at [572, 192] on div "17:29 - 82E-002.01" at bounding box center [572, 183] width 151 height 21
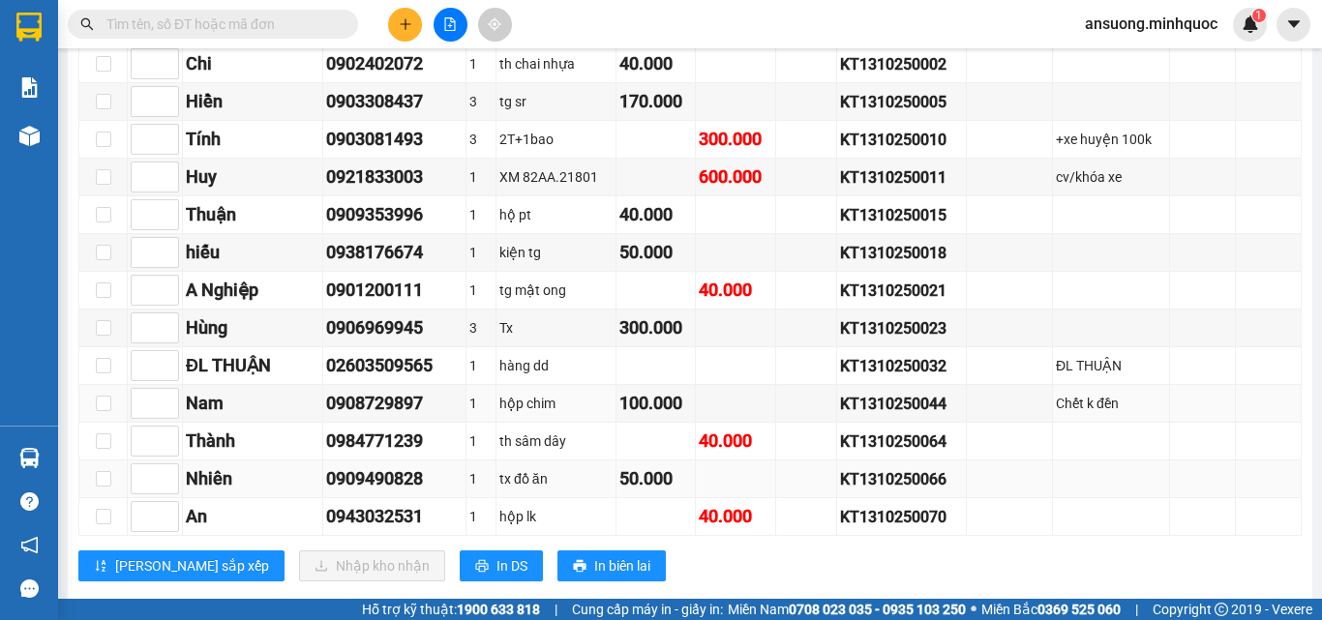
scroll to position [530, 0]
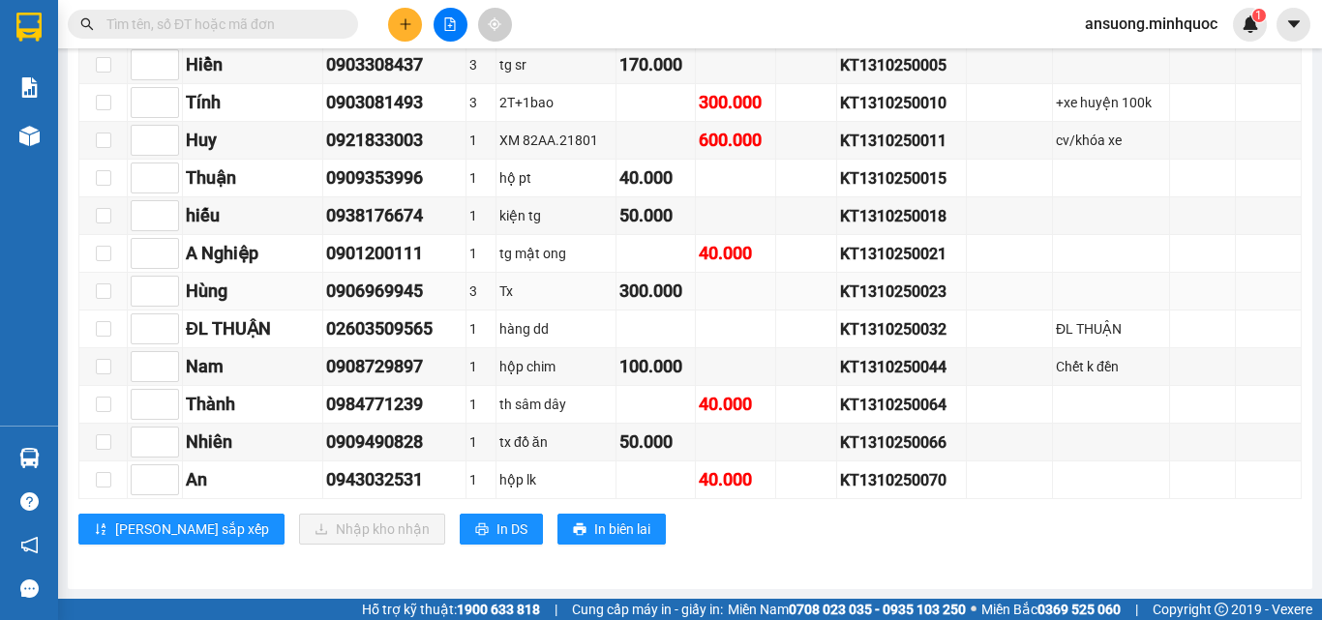
click at [92, 287] on td at bounding box center [103, 292] width 48 height 38
click at [105, 291] on input "checkbox" at bounding box center [103, 291] width 15 height 15
checkbox input "true"
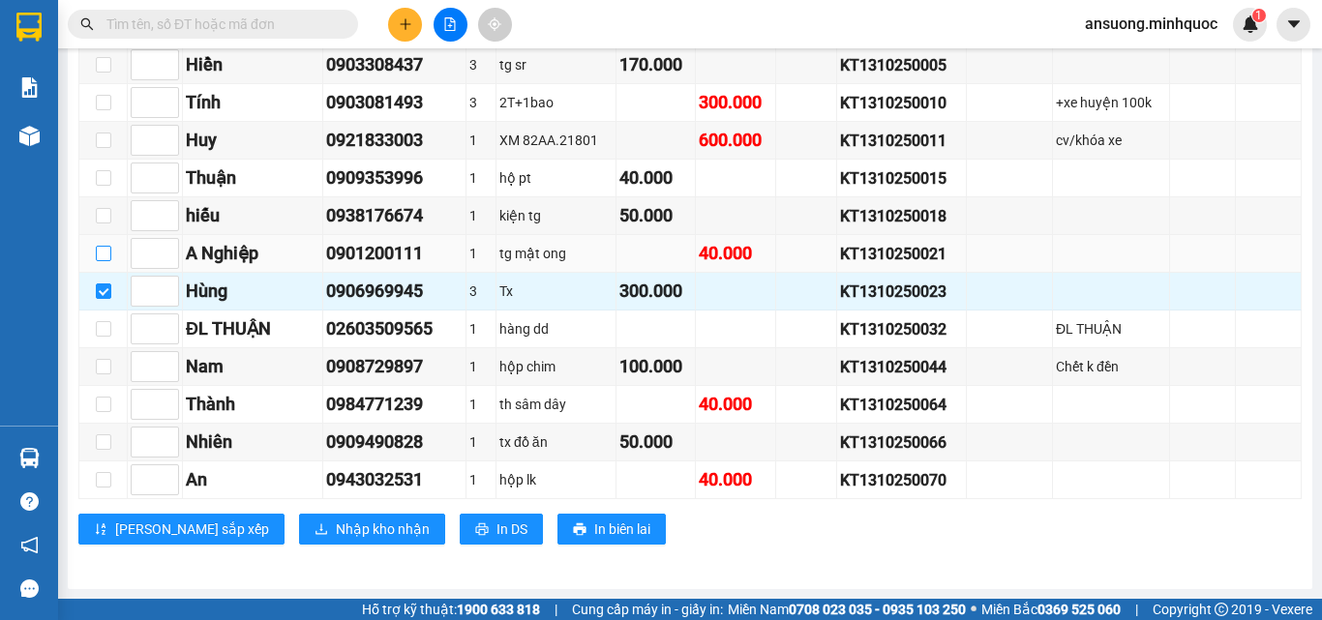
click at [107, 245] on label at bounding box center [103, 253] width 15 height 21
click at [107, 246] on input "checkbox" at bounding box center [103, 253] width 15 height 15
checkbox input "true"
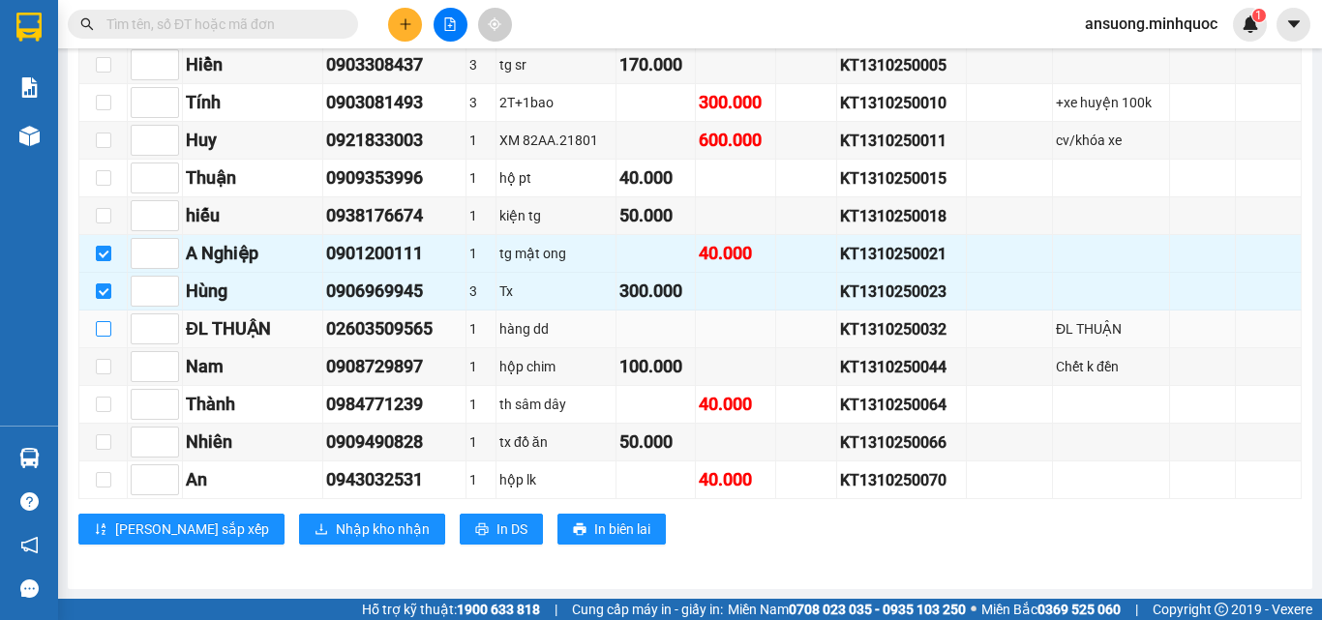
click at [105, 329] on input "checkbox" at bounding box center [103, 328] width 15 height 15
checkbox input "true"
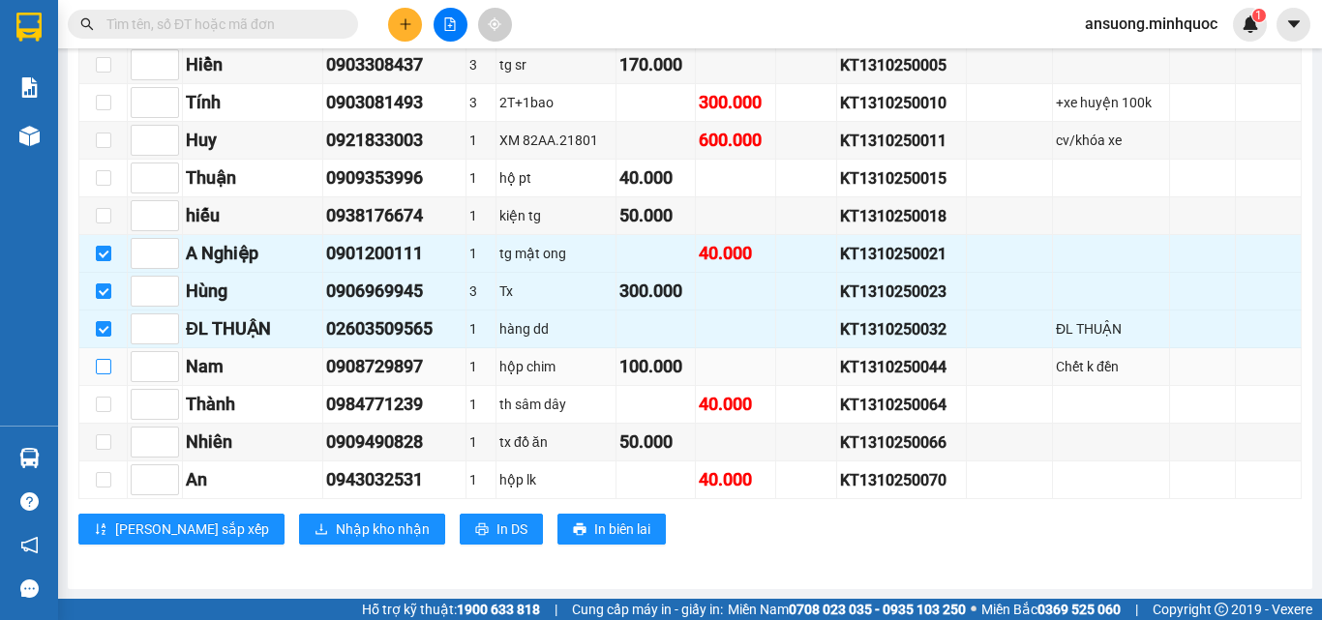
click at [104, 367] on input "checkbox" at bounding box center [103, 366] width 15 height 15
checkbox input "true"
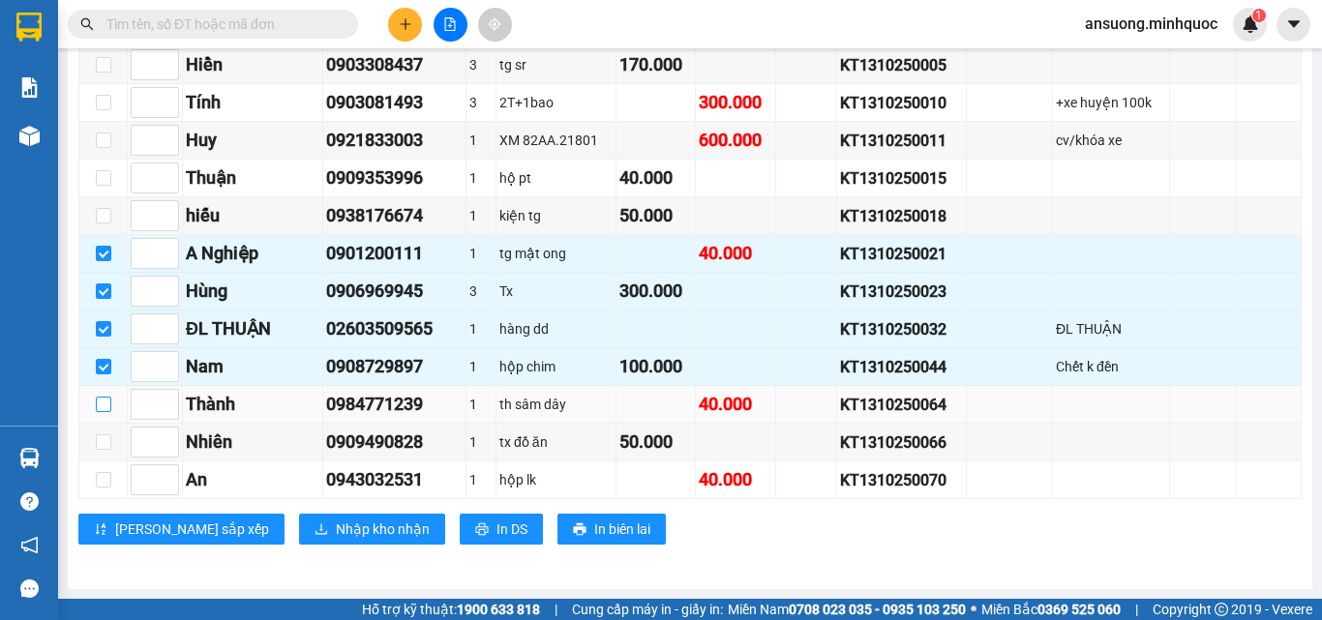
click at [105, 399] on input "checkbox" at bounding box center [103, 404] width 15 height 15
checkbox input "true"
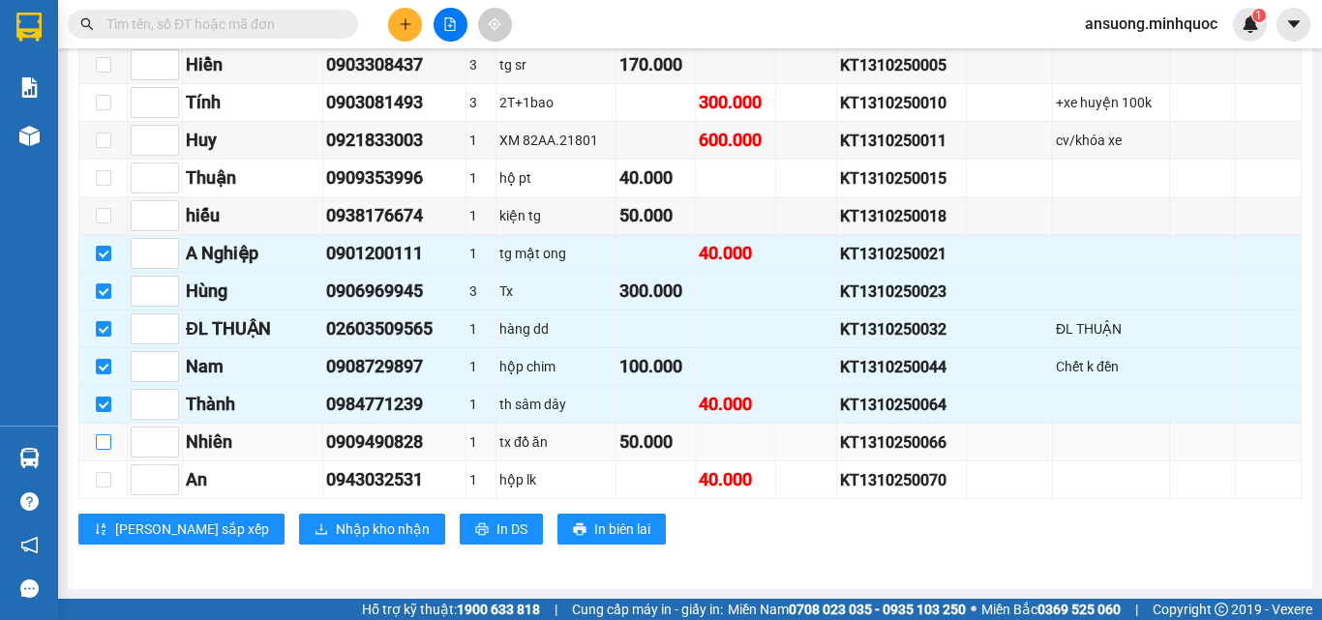
click at [100, 441] on input "checkbox" at bounding box center [103, 442] width 15 height 15
checkbox input "true"
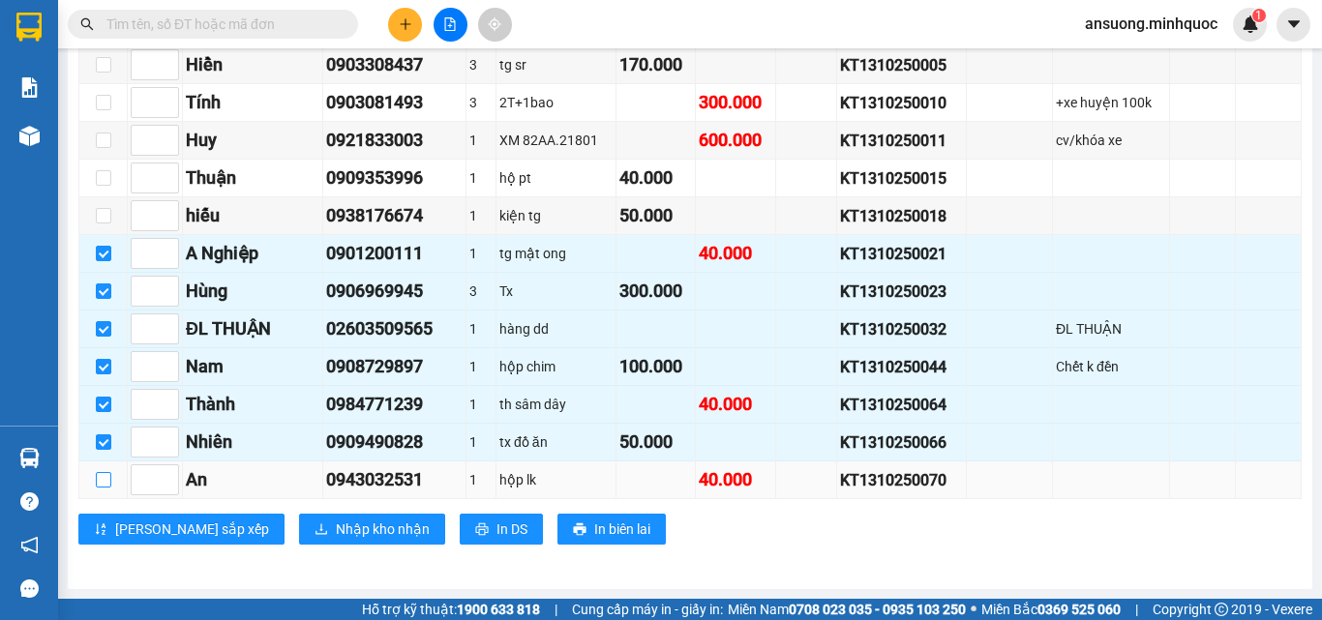
click at [103, 484] on input "checkbox" at bounding box center [103, 479] width 15 height 15
checkbox input "true"
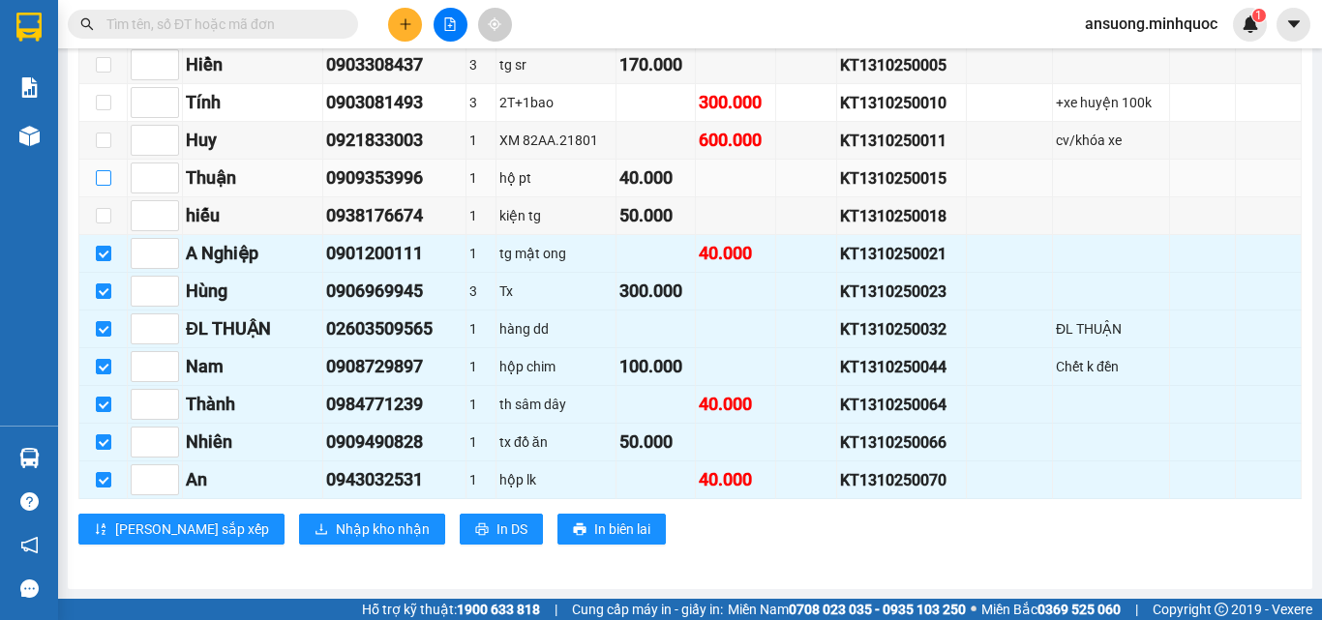
click at [110, 181] on input "checkbox" at bounding box center [103, 177] width 15 height 15
checkbox input "true"
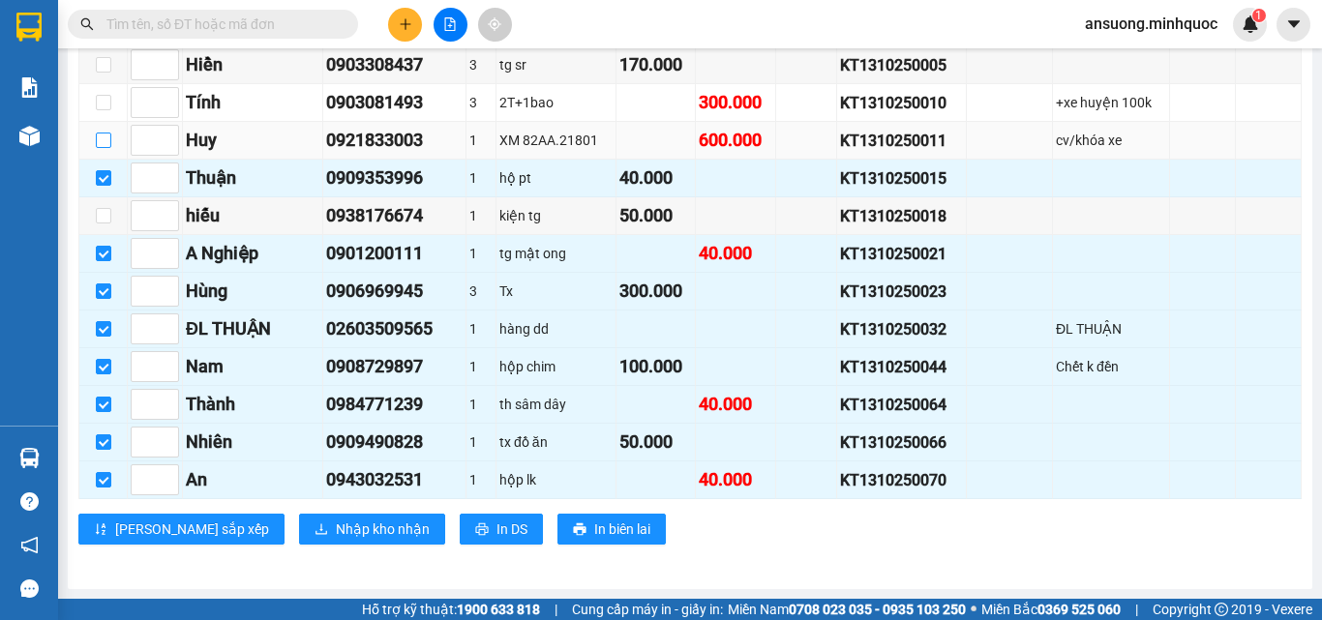
click at [97, 141] on input "checkbox" at bounding box center [103, 140] width 15 height 15
checkbox input "true"
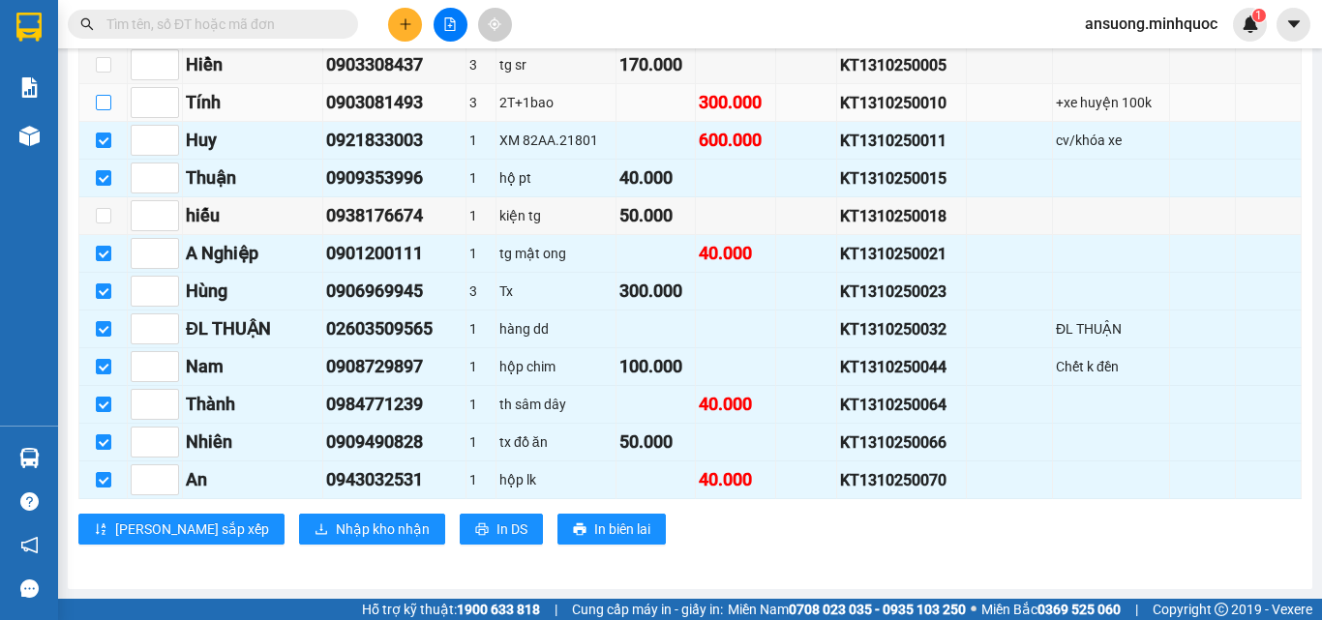
click at [99, 106] on input "checkbox" at bounding box center [103, 102] width 15 height 15
checkbox input "true"
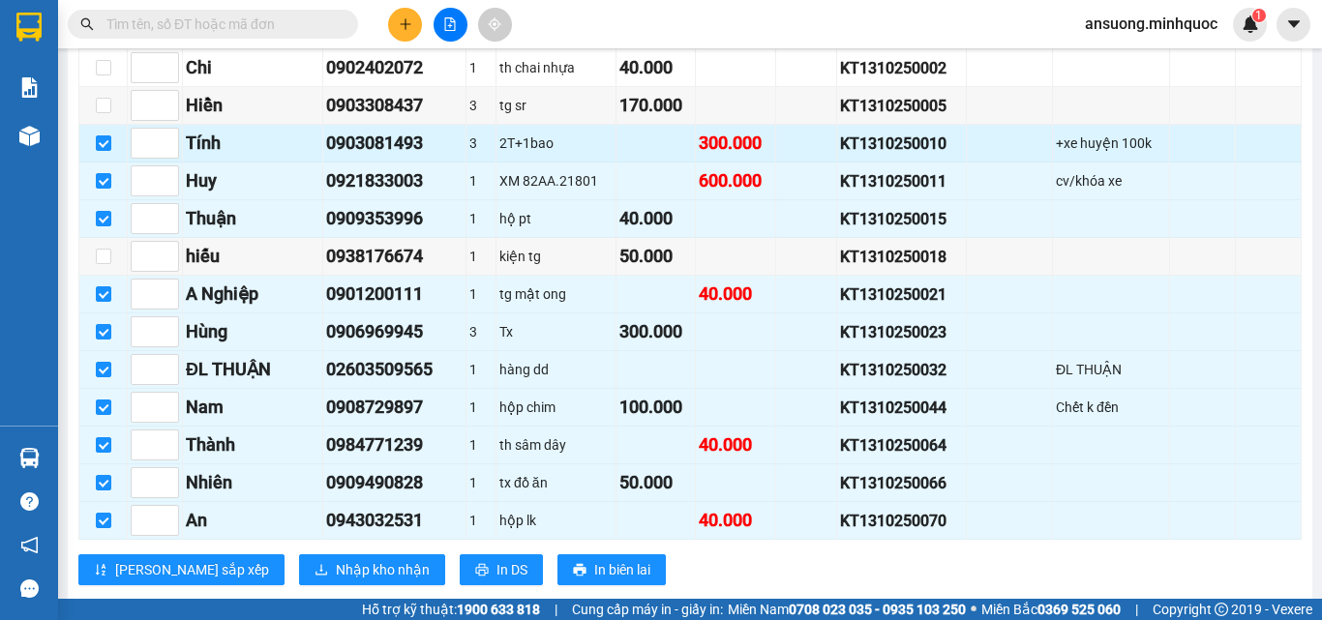
scroll to position [434, 0]
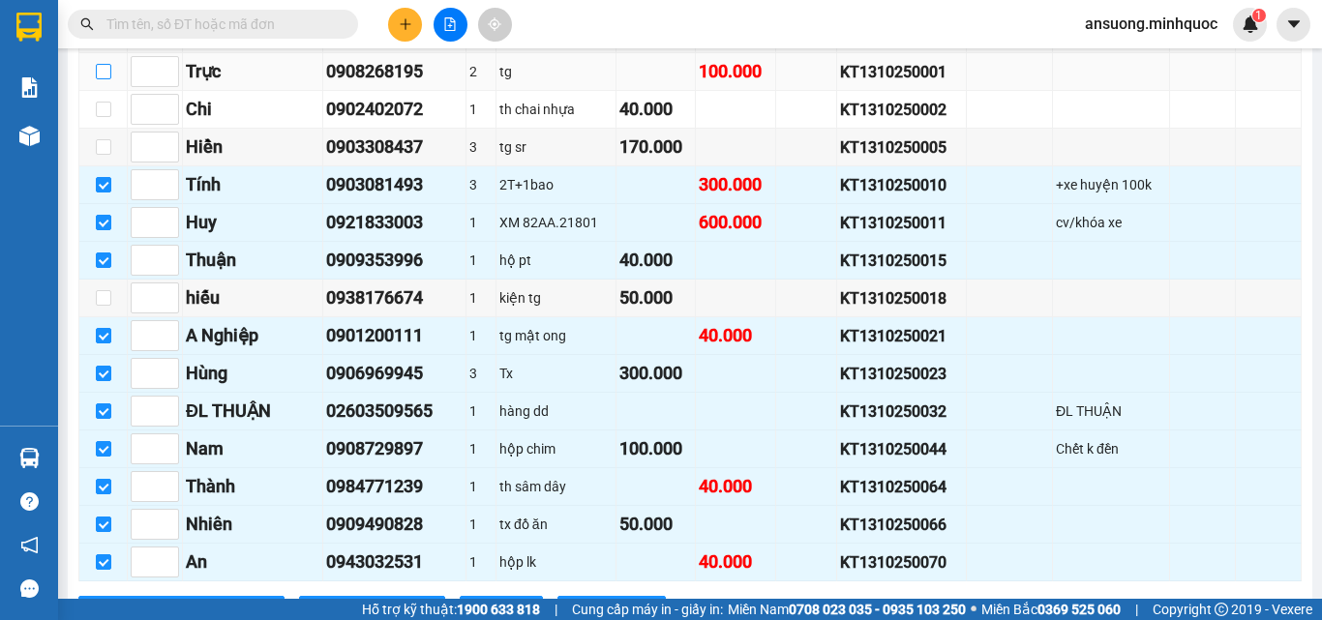
click at [104, 79] on input "checkbox" at bounding box center [103, 71] width 15 height 15
checkbox input "true"
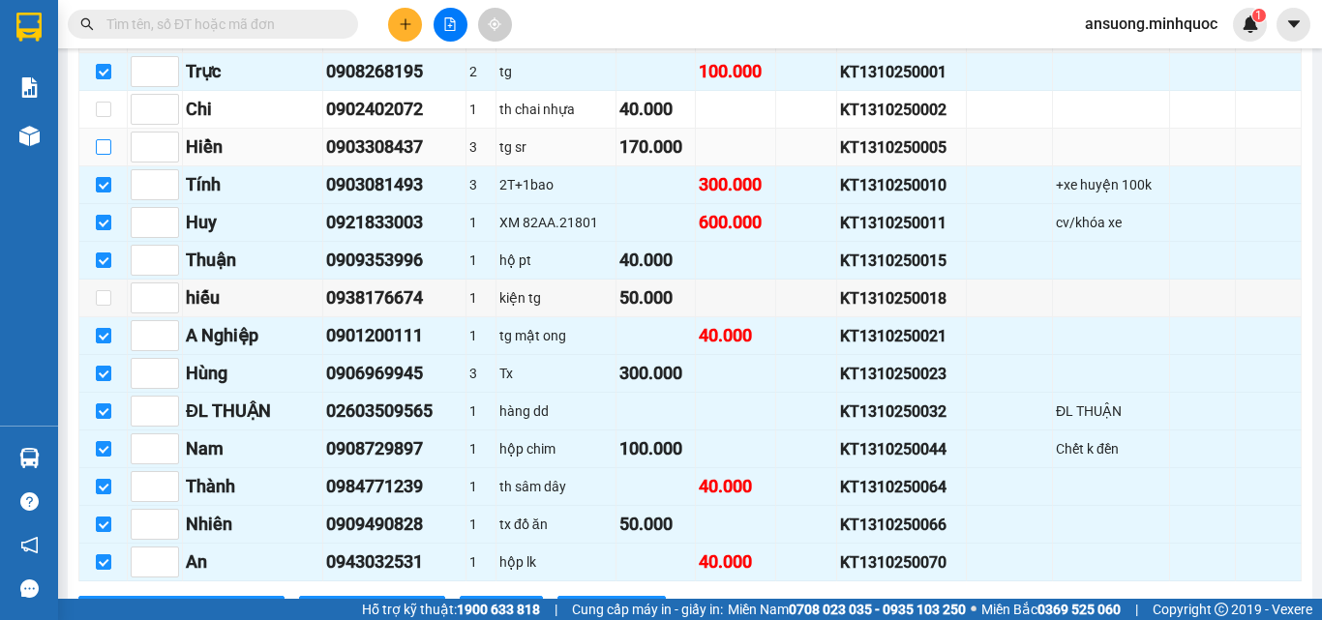
click at [99, 155] on input "checkbox" at bounding box center [103, 146] width 15 height 15
checkbox input "true"
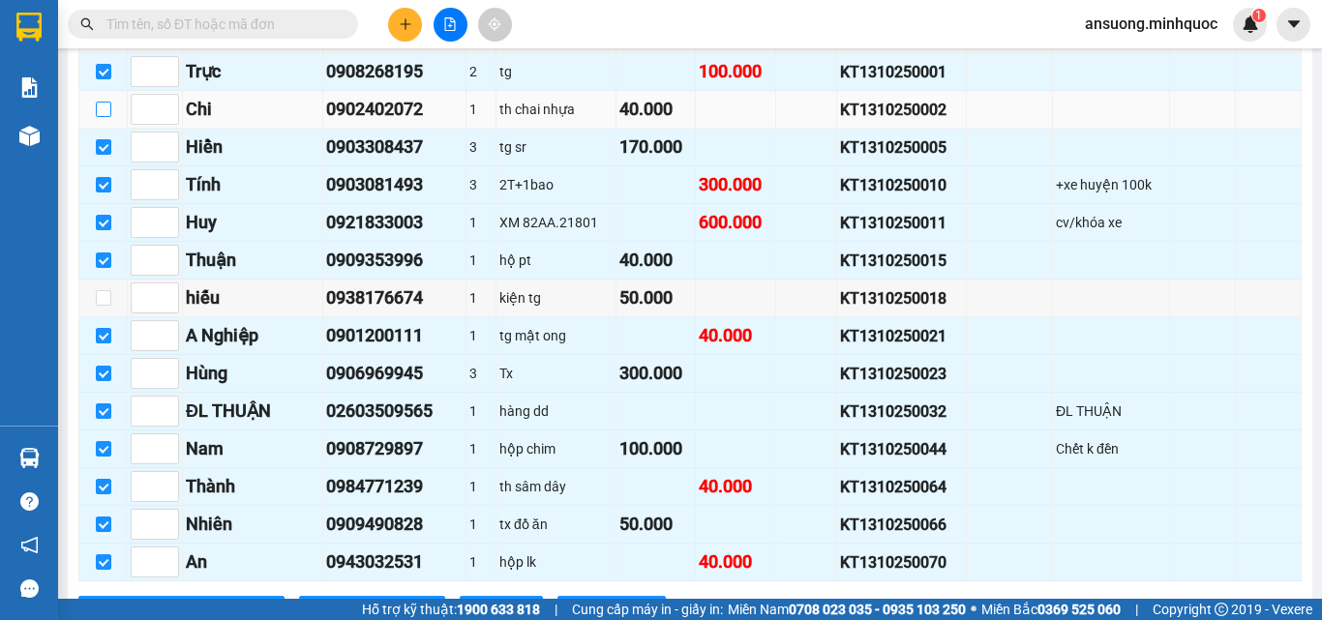
click at [103, 117] on input "checkbox" at bounding box center [103, 109] width 15 height 15
checkbox input "true"
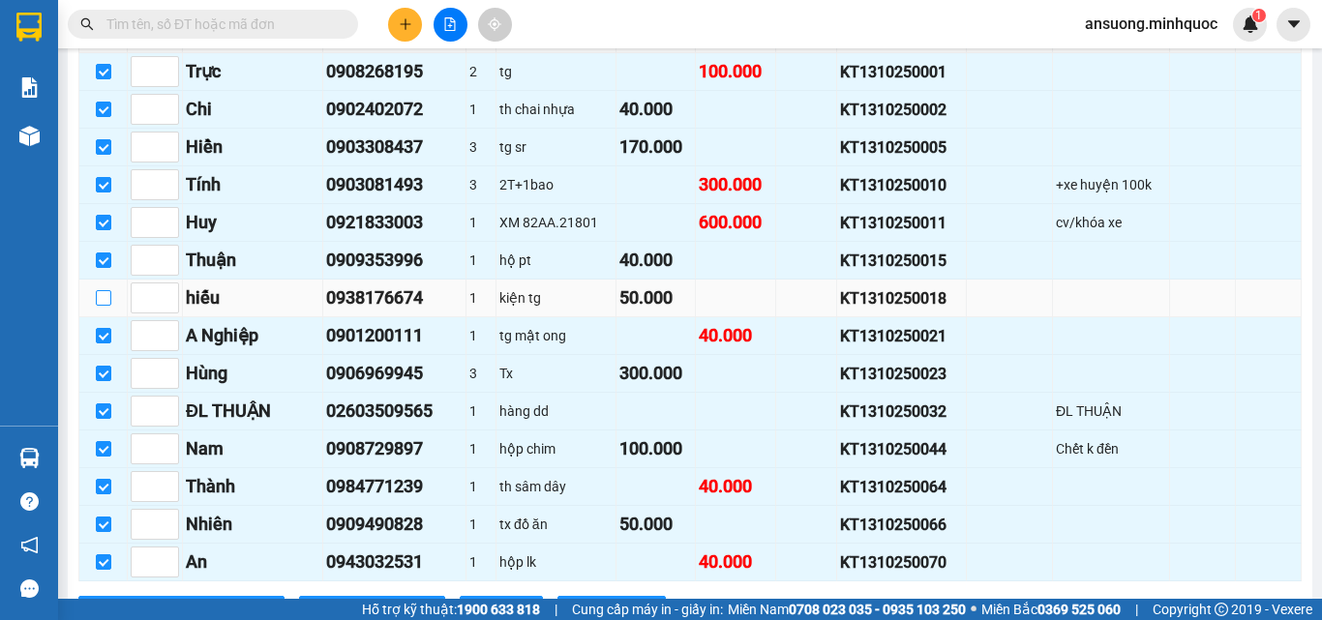
click at [97, 306] on input "checkbox" at bounding box center [103, 297] width 15 height 15
checkbox input "true"
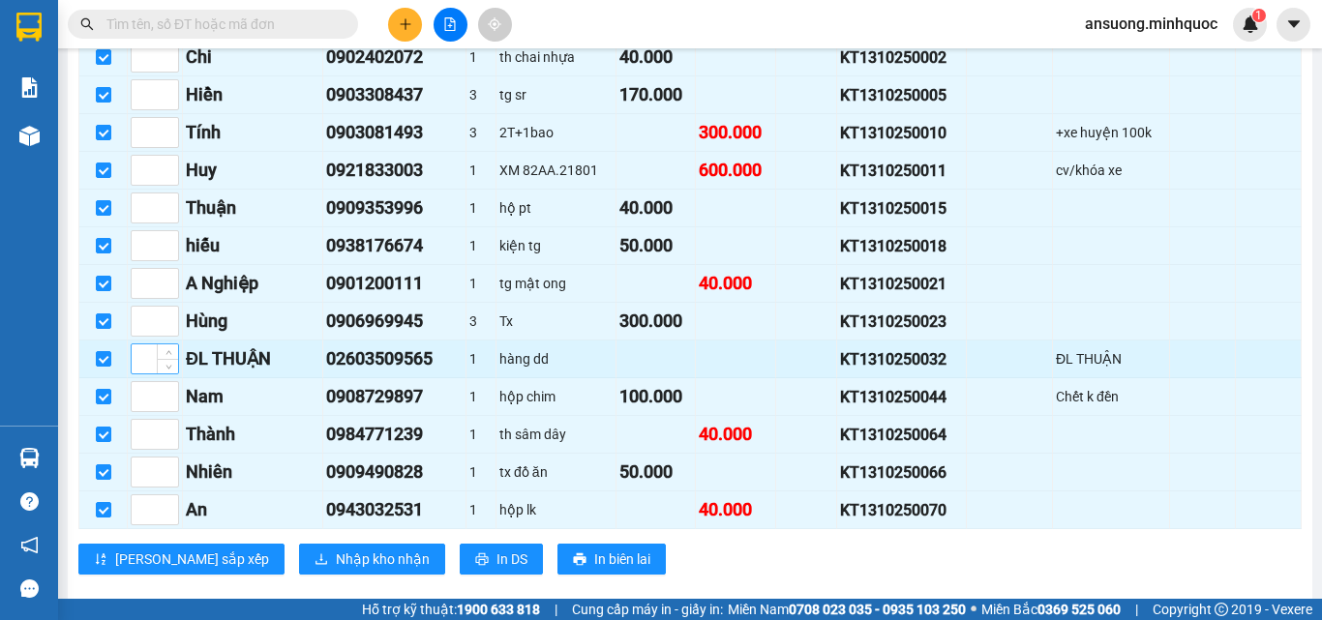
scroll to position [530, 0]
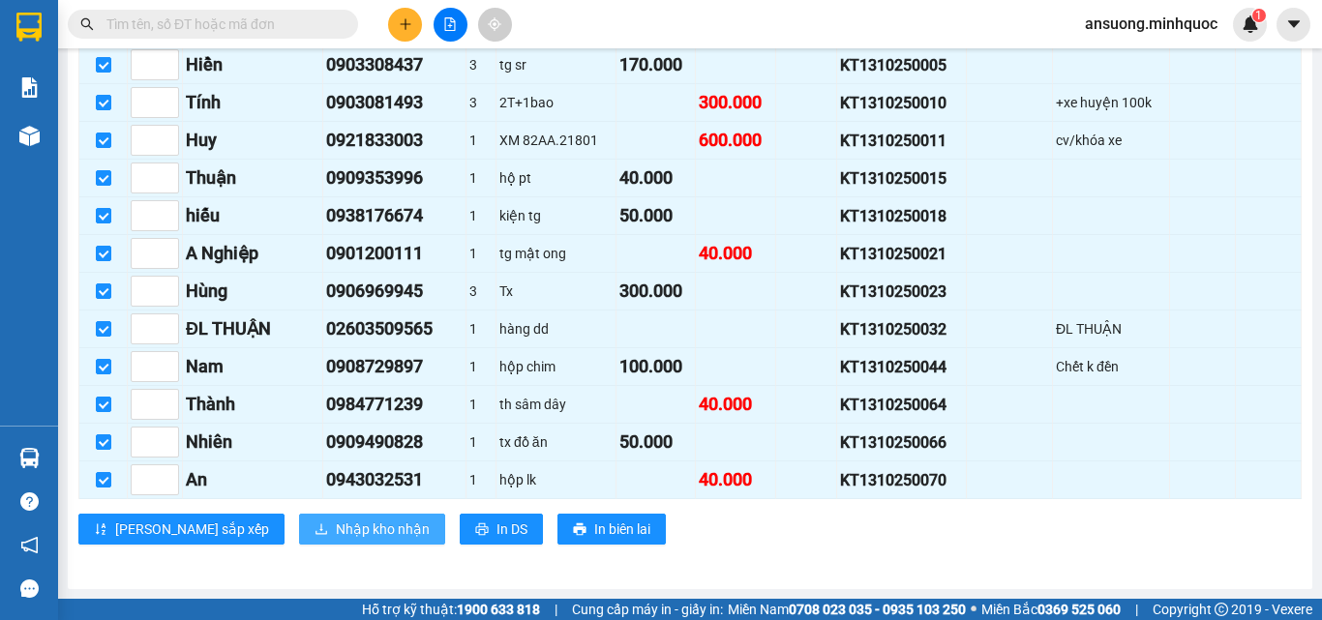
click at [336, 531] on span "Nhập kho nhận" at bounding box center [383, 529] width 94 height 21
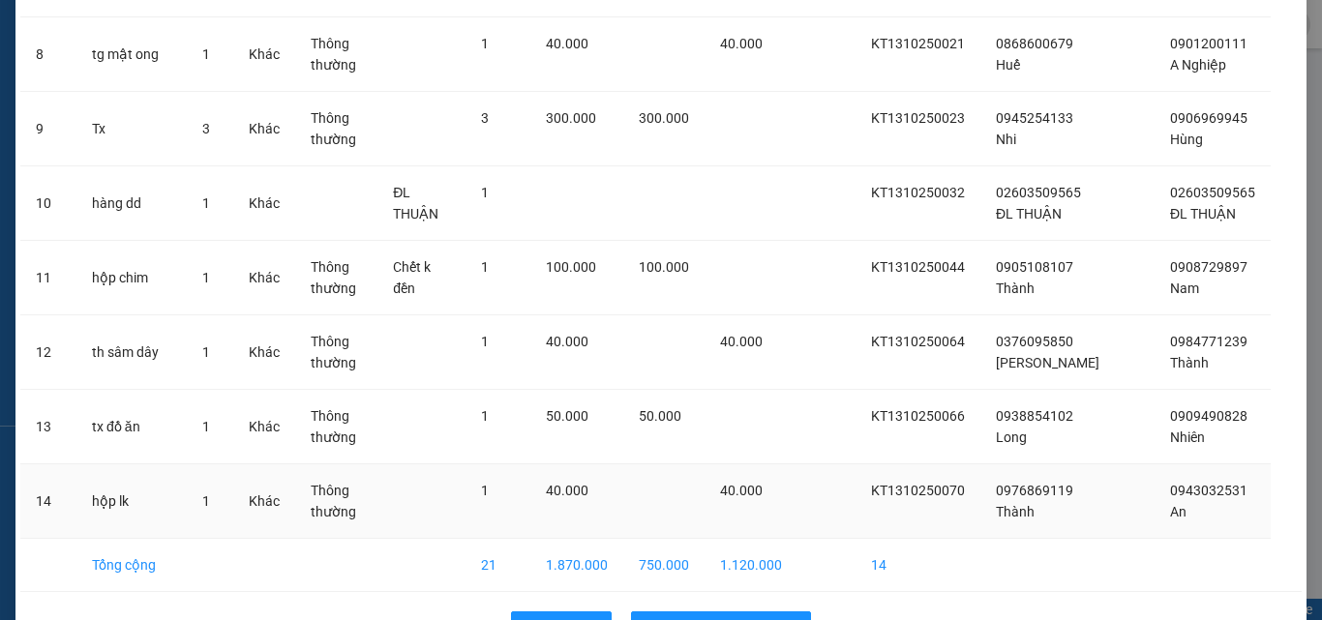
scroll to position [727, 0]
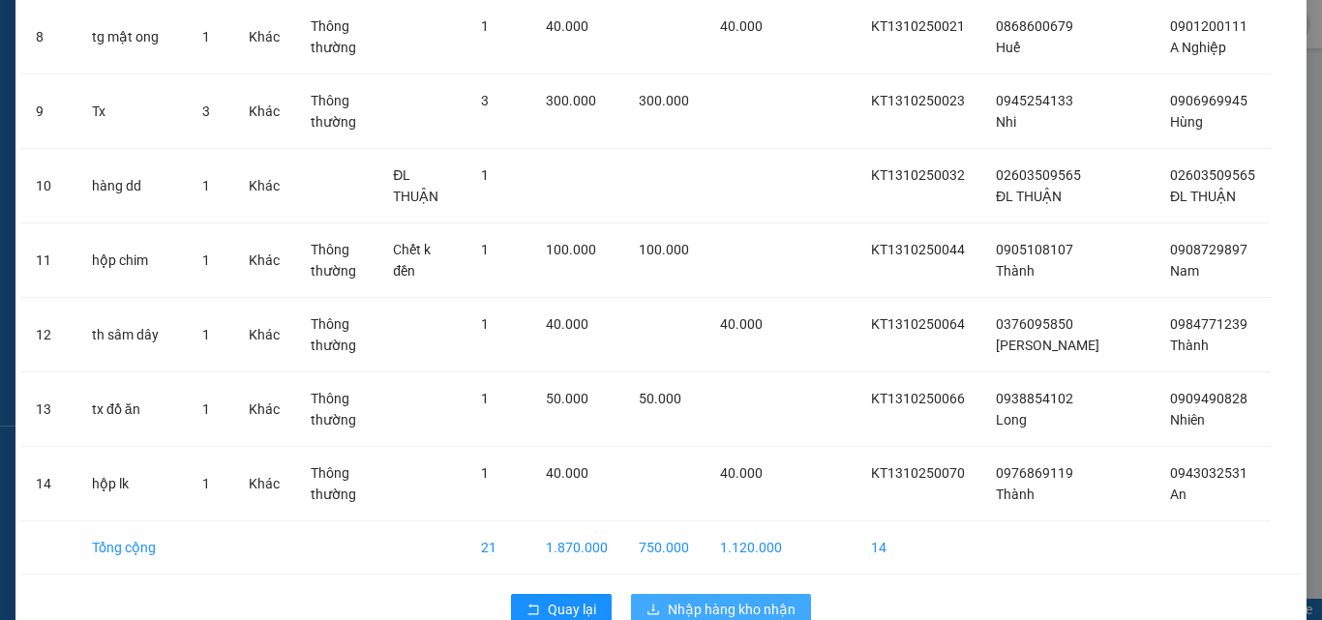
click at [681, 599] on span "Nhập hàng kho nhận" at bounding box center [732, 609] width 128 height 21
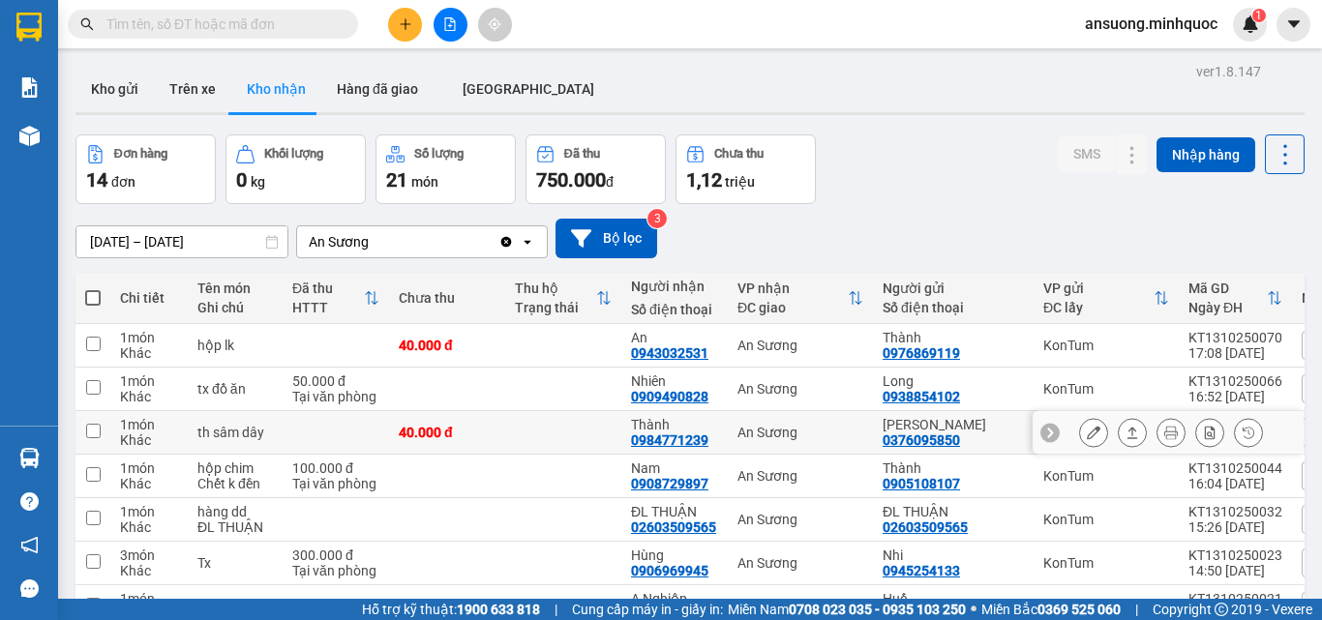
click at [1119, 432] on button at bounding box center [1132, 433] width 27 height 34
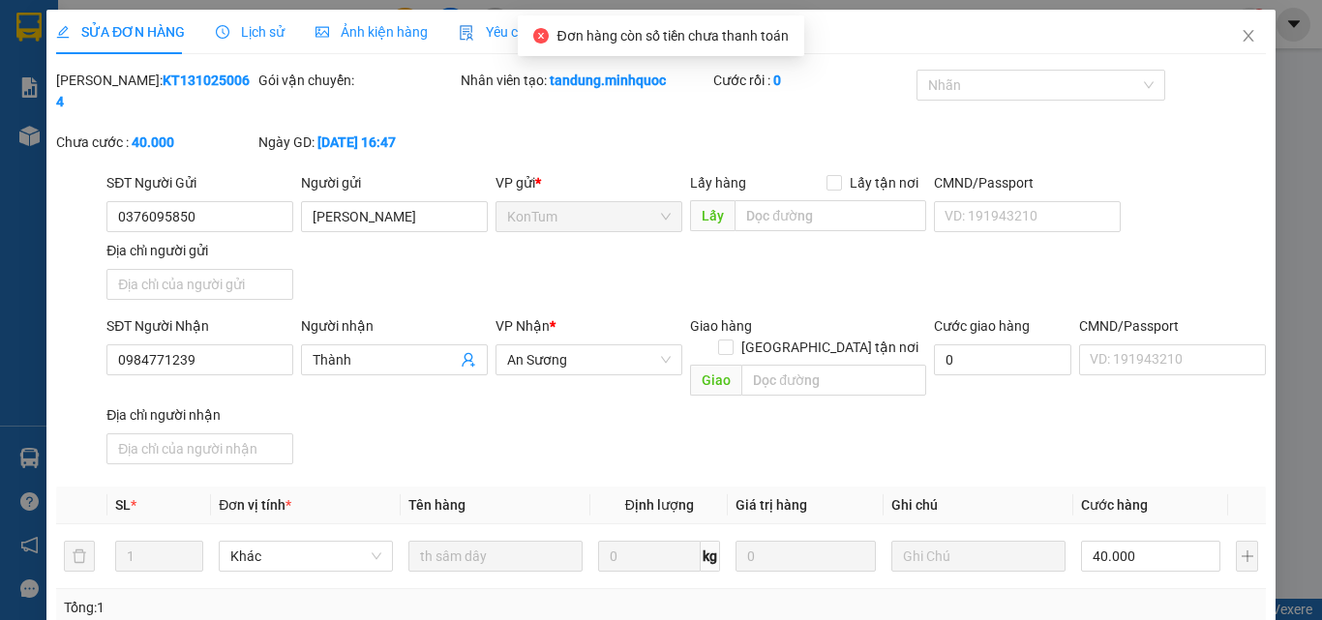
type input "0376095850"
type input "[PERSON_NAME]"
type input "0984771239"
type input "Thành"
type input "0"
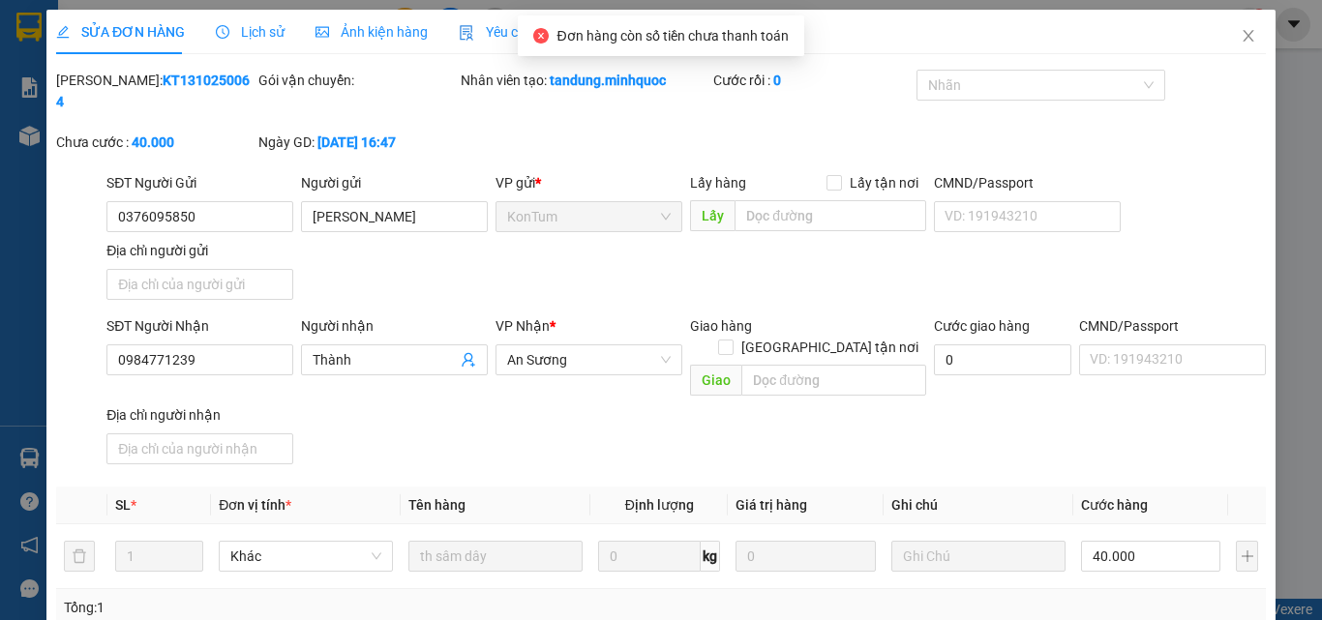
type input "40.000"
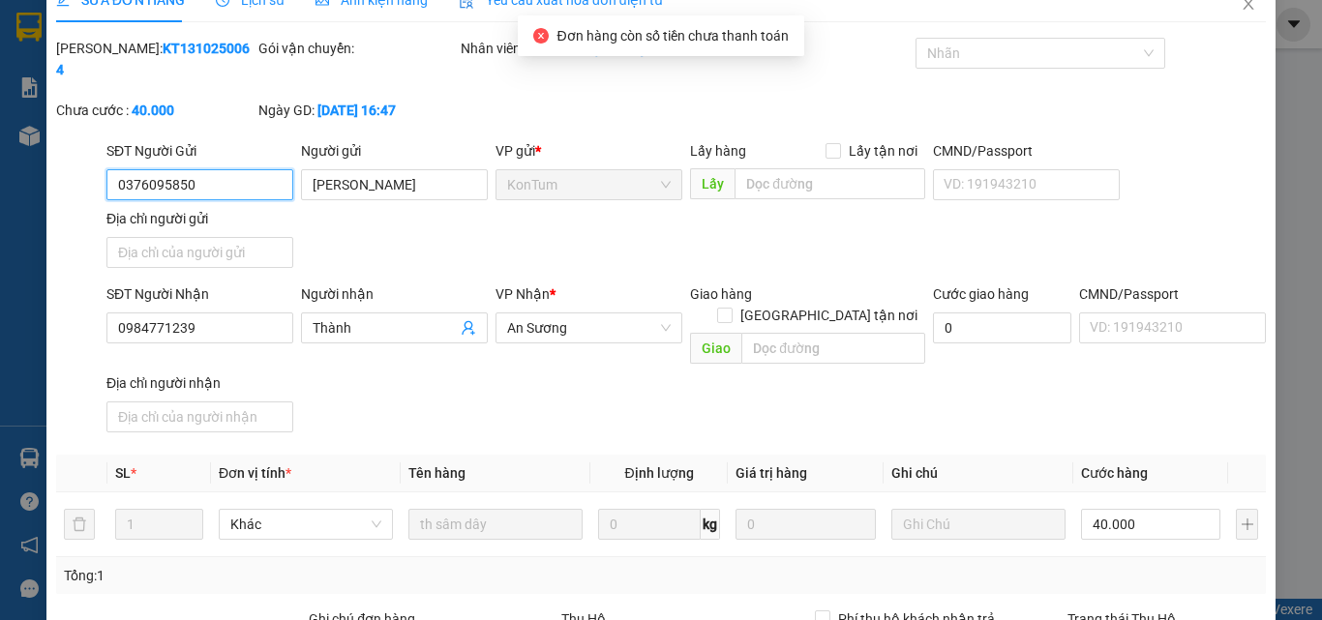
scroll to position [235, 0]
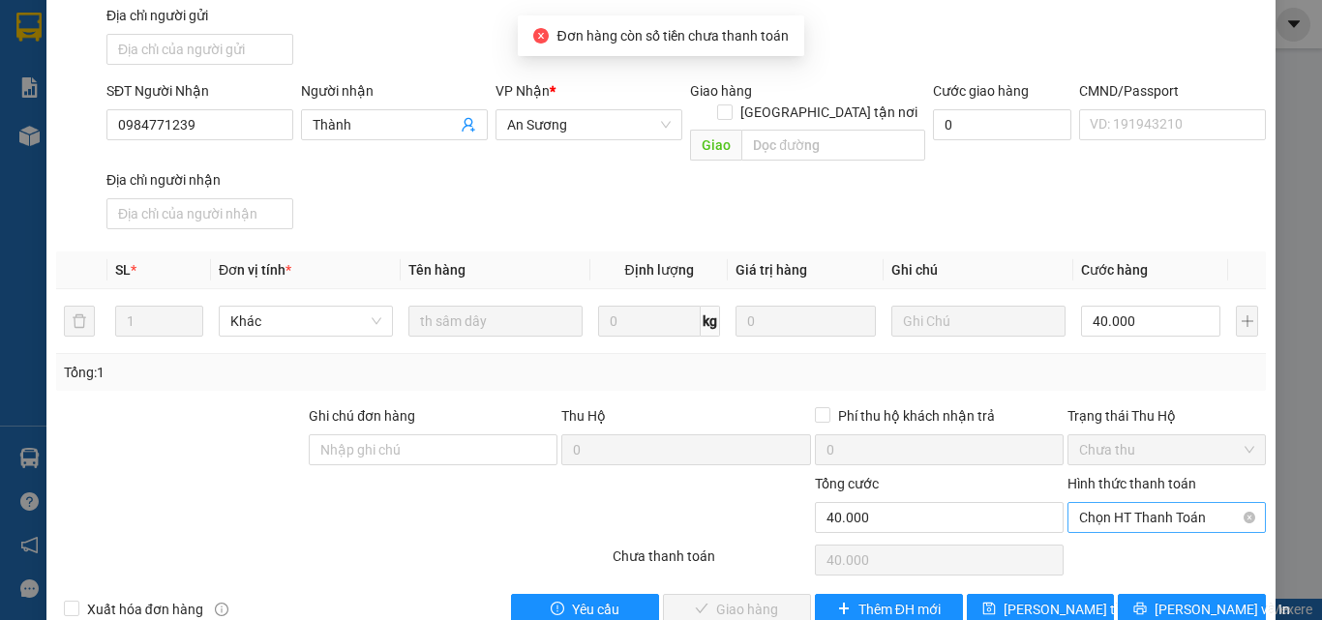
click at [1151, 503] on span "Chọn HT Thanh Toán" at bounding box center [1166, 517] width 175 height 29
click at [1137, 521] on div "Tại văn phòng" at bounding box center [1155, 513] width 173 height 21
type input "0"
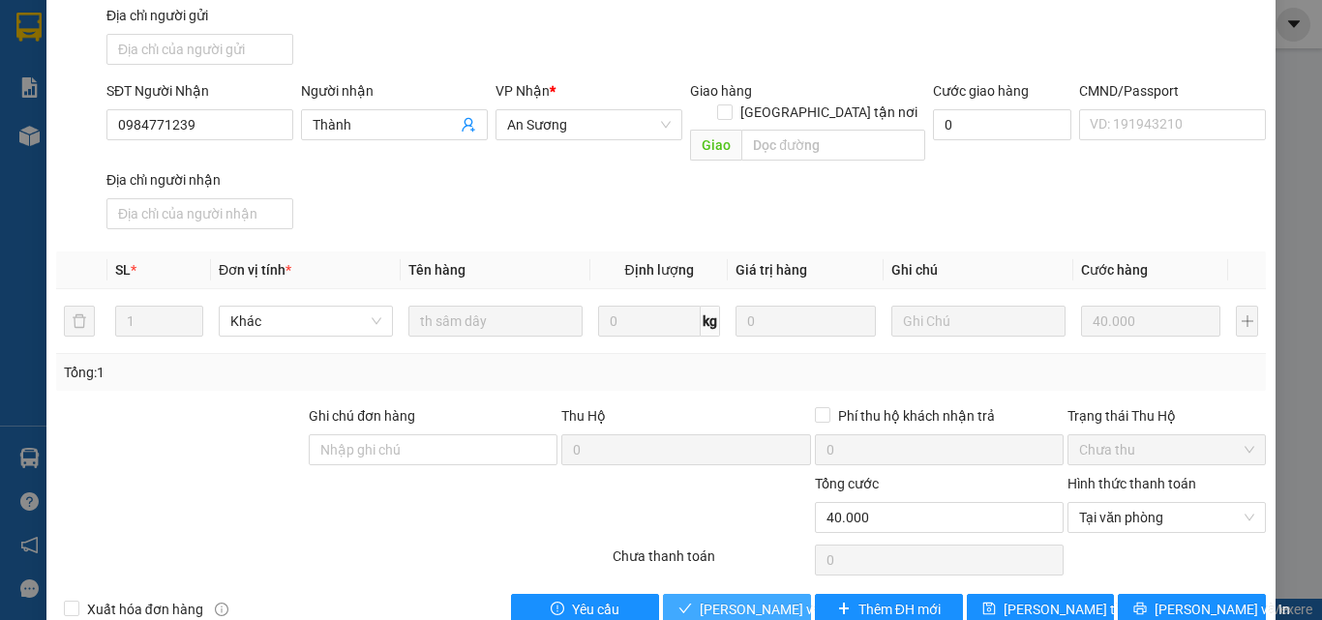
click at [762, 599] on span "[PERSON_NAME] và Giao hàng" at bounding box center [793, 609] width 186 height 21
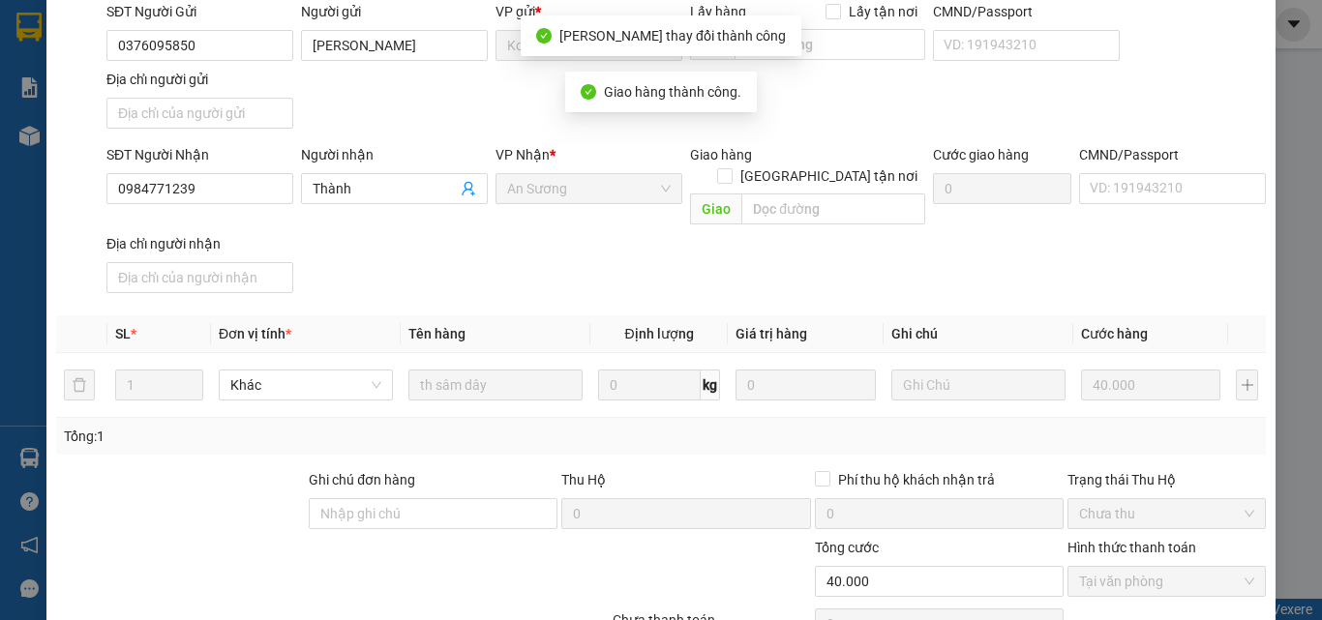
scroll to position [0, 0]
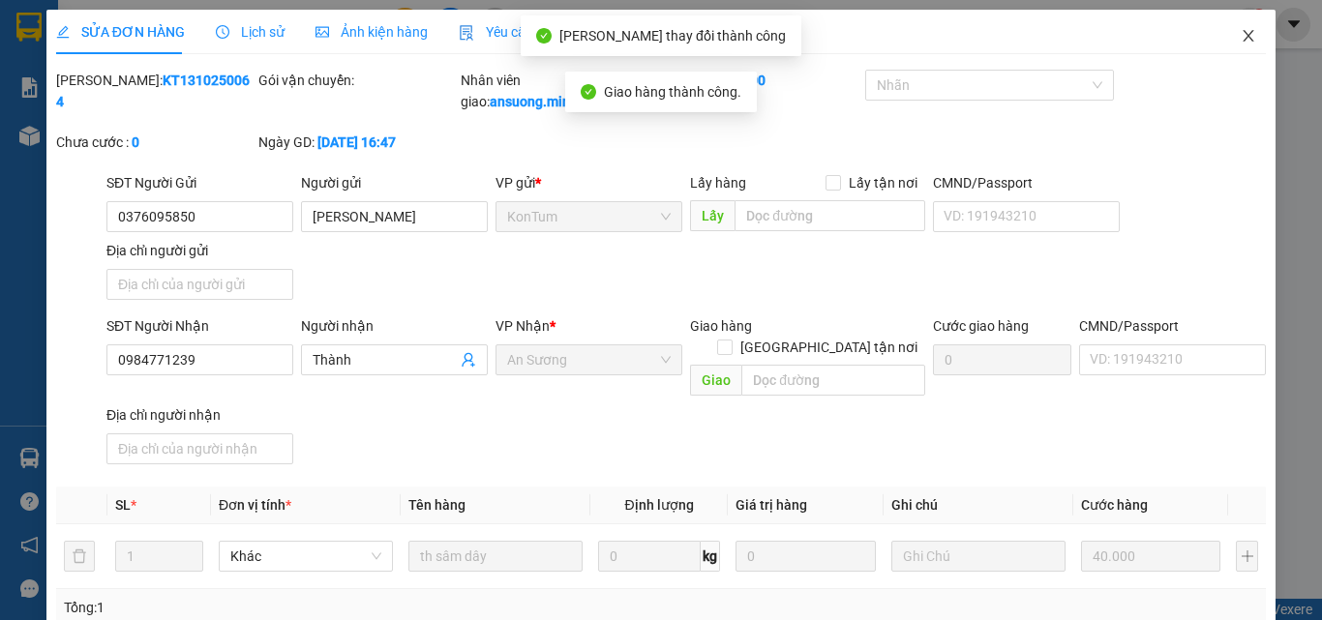
click at [1242, 33] on icon "close" at bounding box center [1248, 35] width 15 height 15
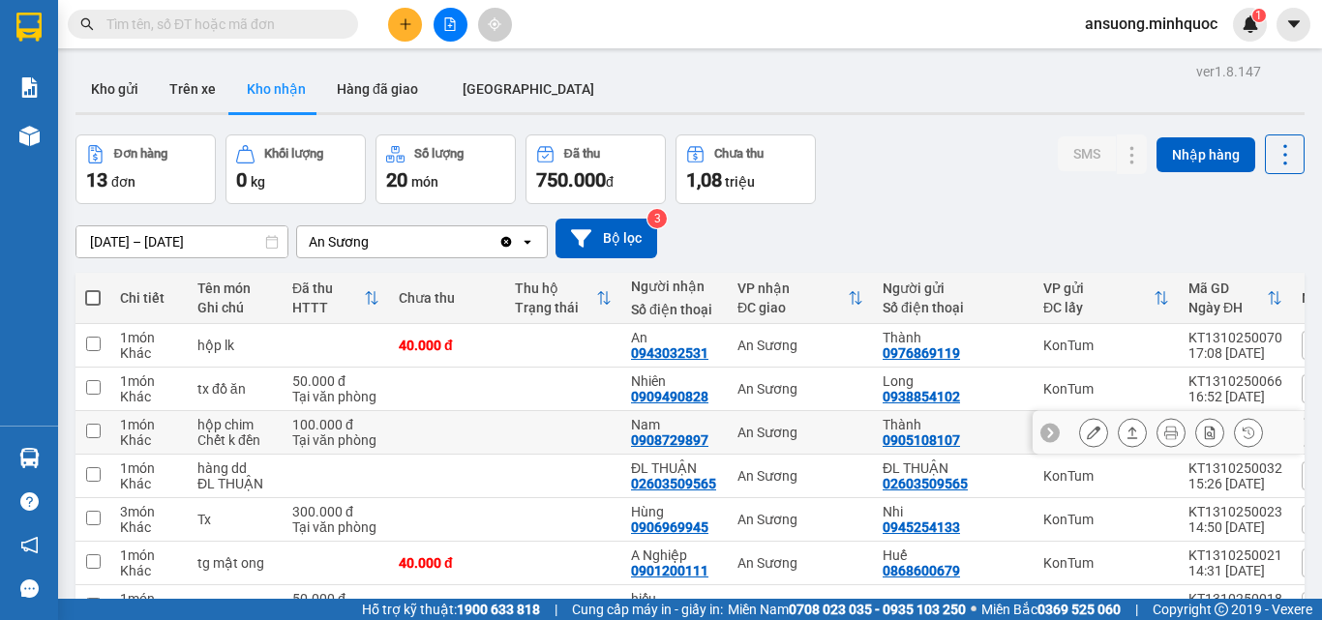
click at [1101, 433] on div at bounding box center [1171, 432] width 184 height 29
click at [1126, 432] on icon at bounding box center [1133, 433] width 14 height 14
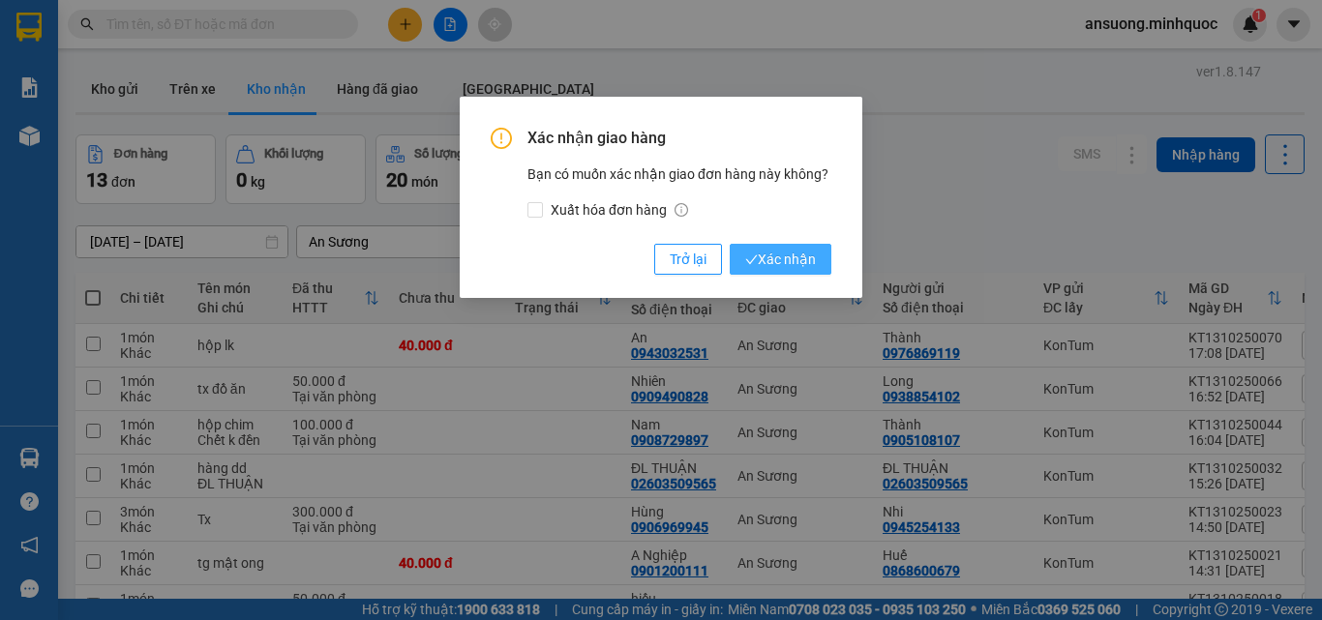
click at [797, 257] on span "Xác nhận" at bounding box center [780, 259] width 71 height 21
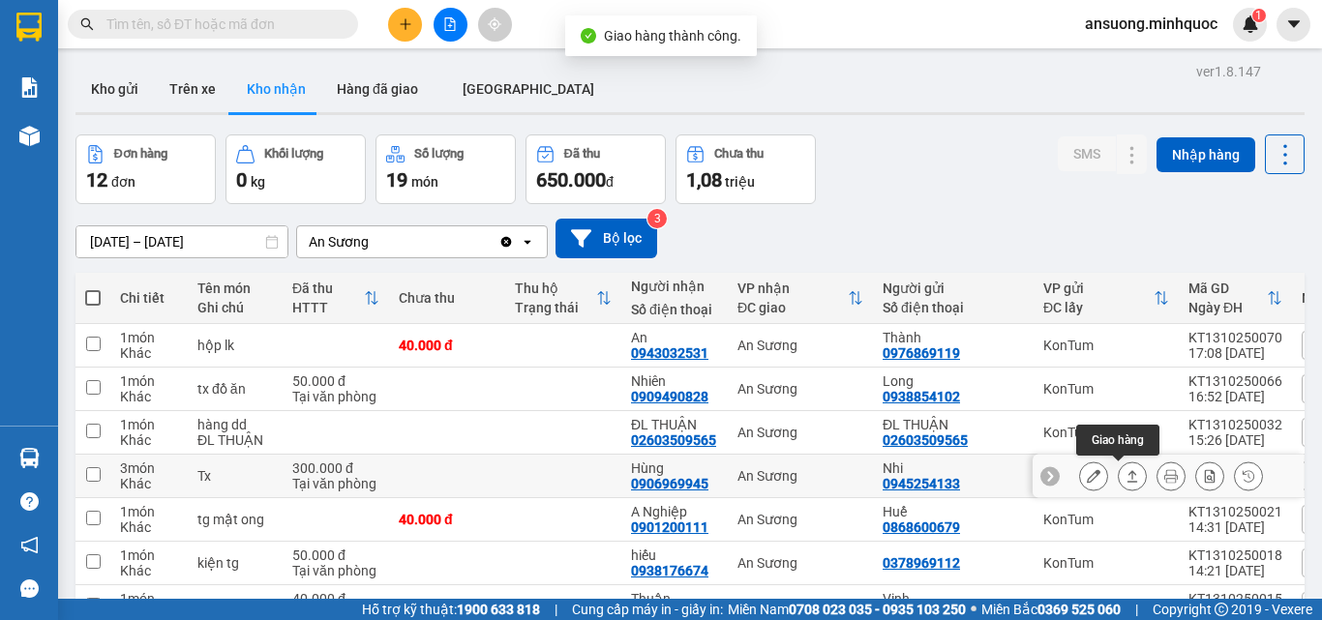
click at [1126, 478] on icon at bounding box center [1133, 476] width 14 height 14
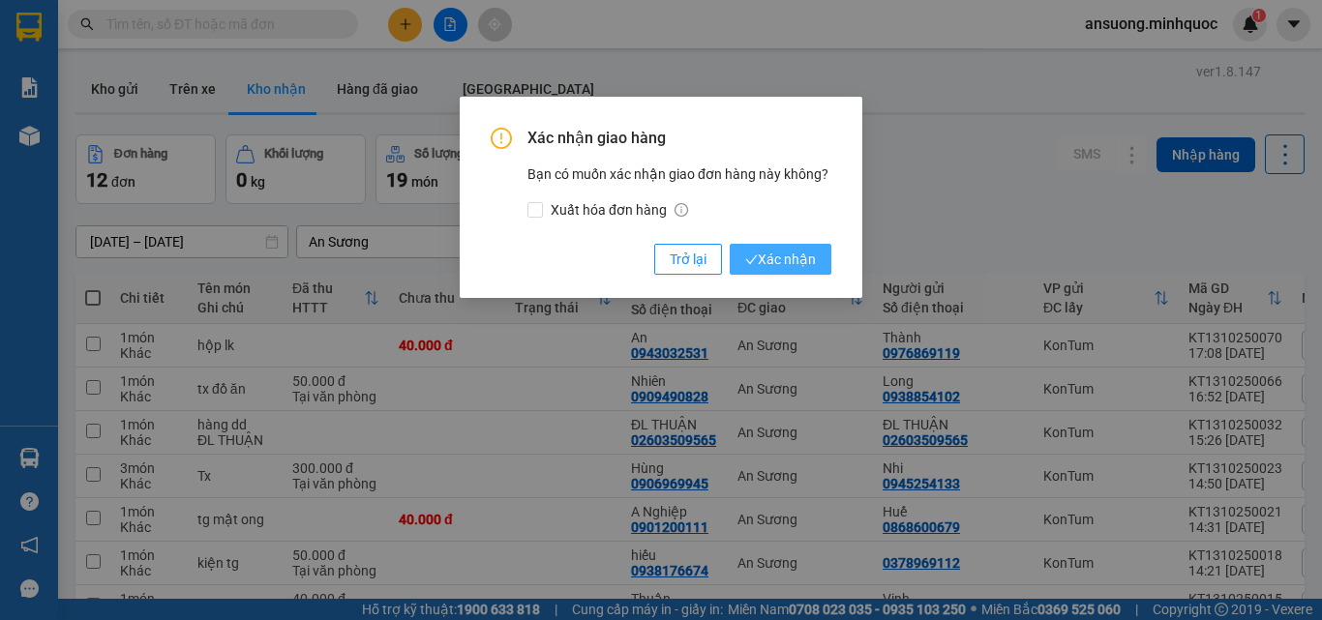
click at [768, 246] on button "Xác nhận" at bounding box center [781, 259] width 102 height 31
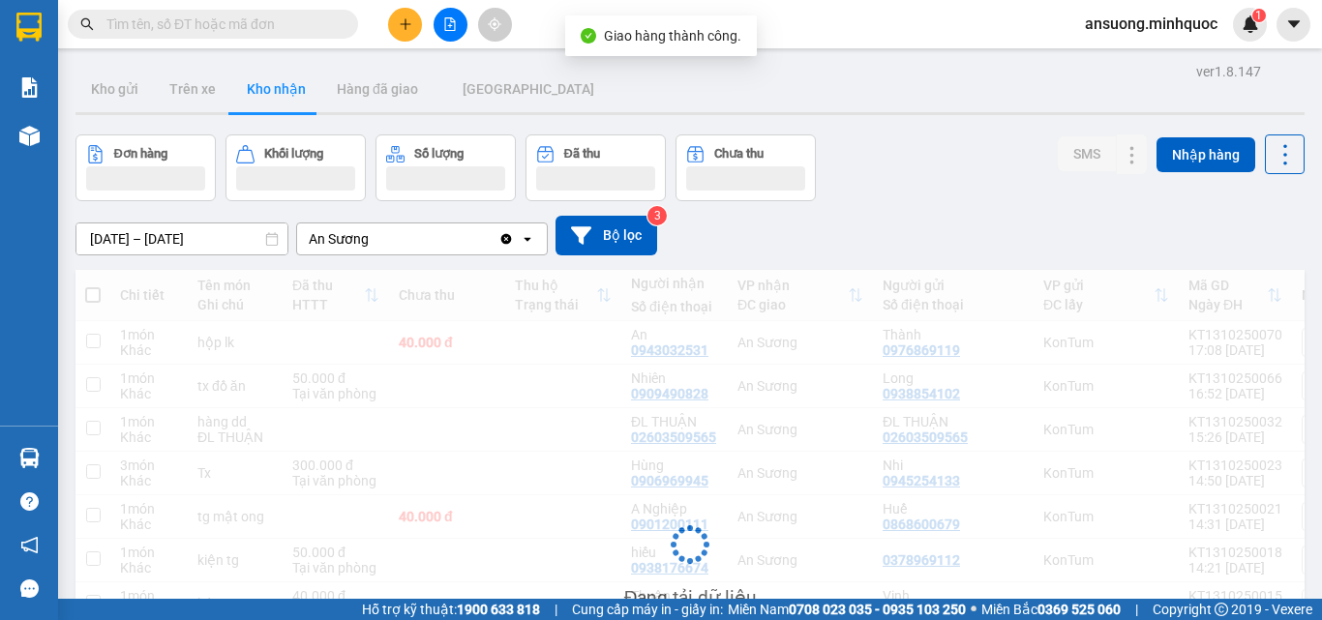
click at [1111, 480] on div "Đang tải dữ liệu" at bounding box center [689, 560] width 1229 height 580
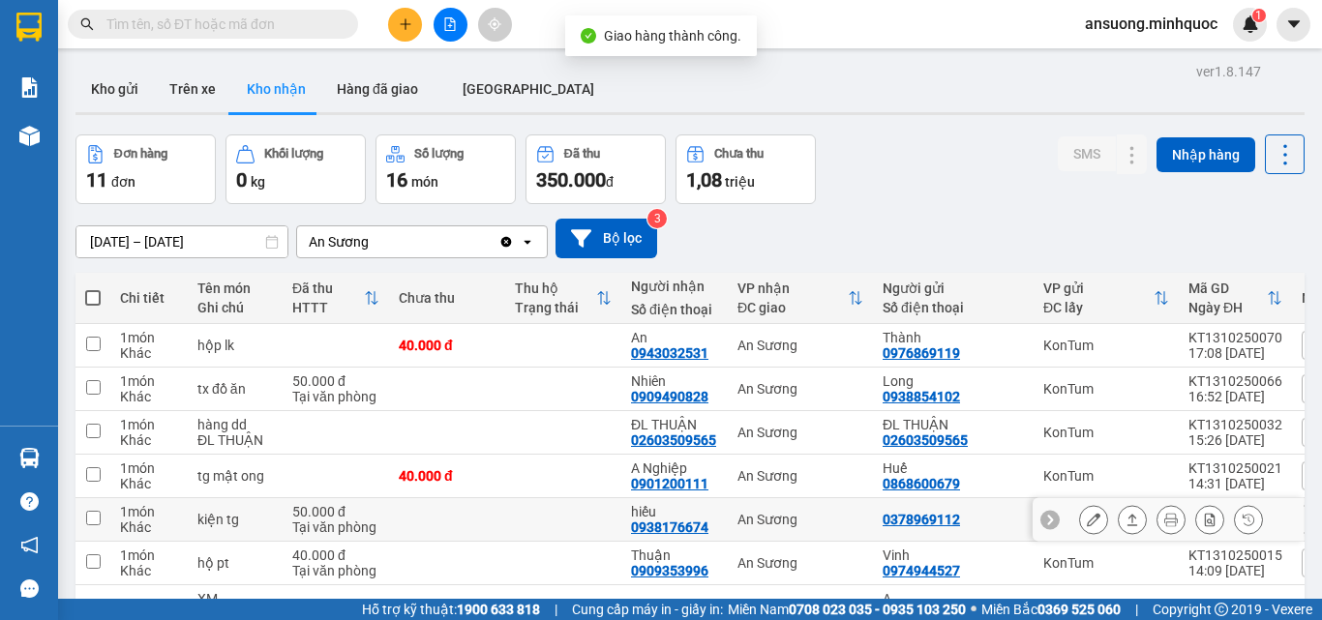
scroll to position [194, 0]
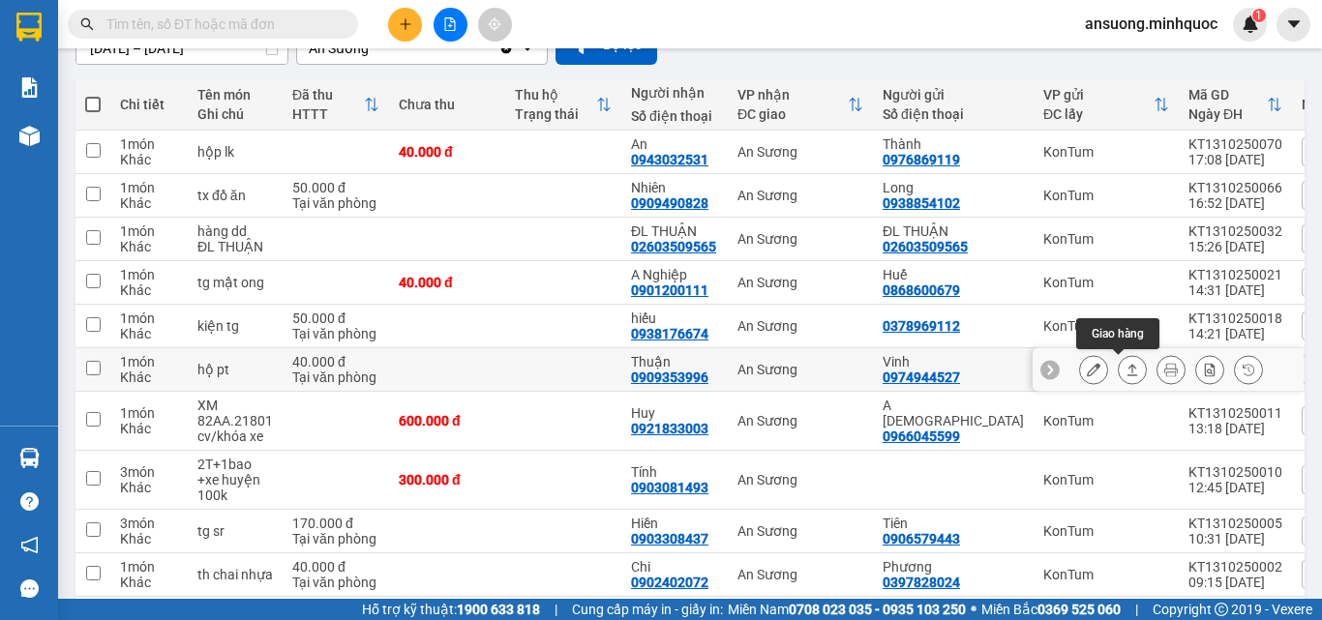
click at [1126, 369] on icon at bounding box center [1133, 370] width 14 height 14
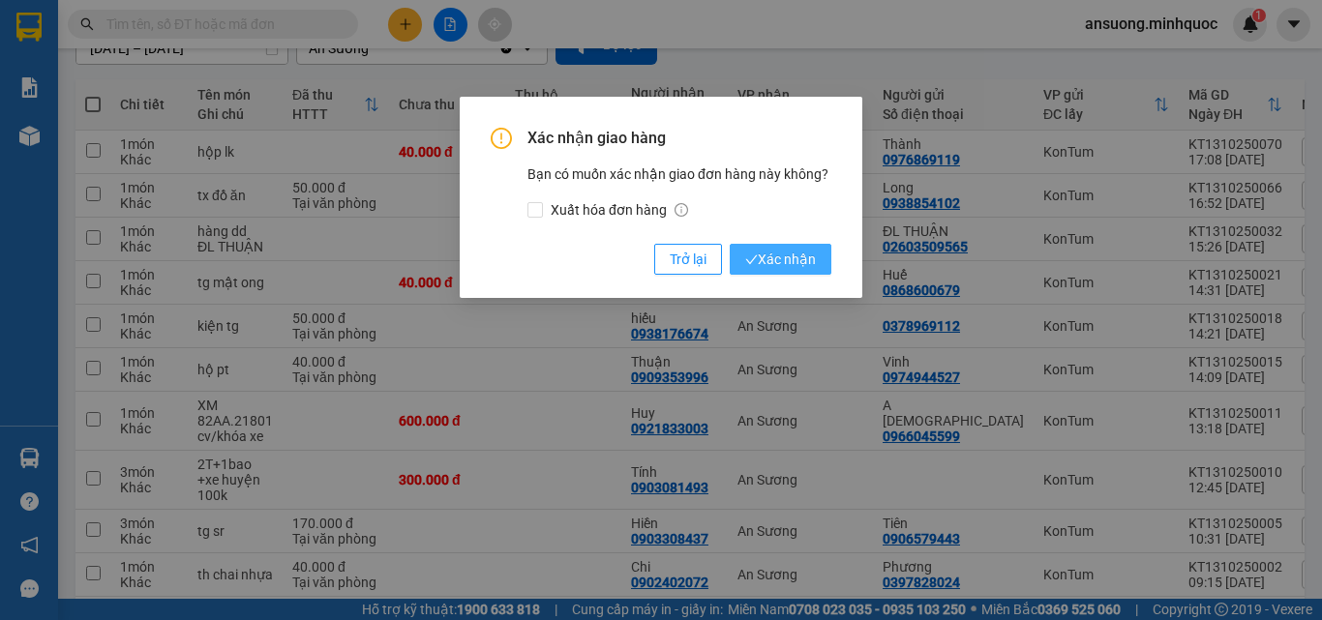
click at [774, 257] on span "Xác nhận" at bounding box center [780, 259] width 71 height 21
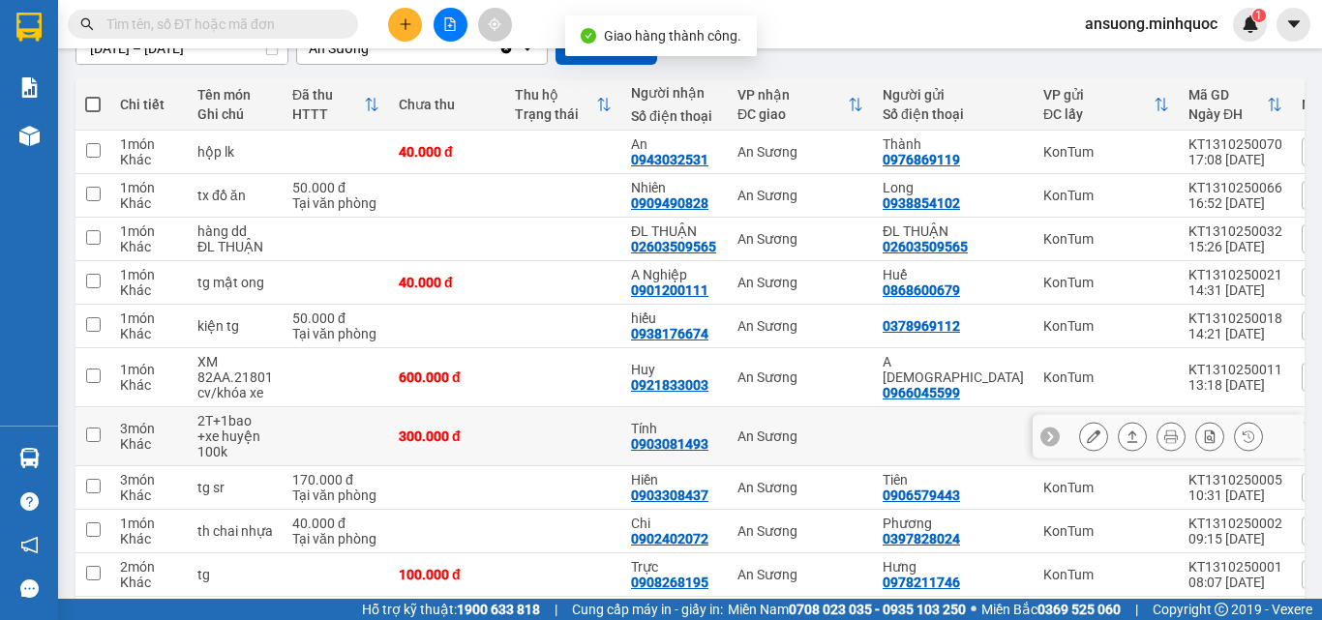
click at [1119, 444] on button at bounding box center [1132, 437] width 27 height 34
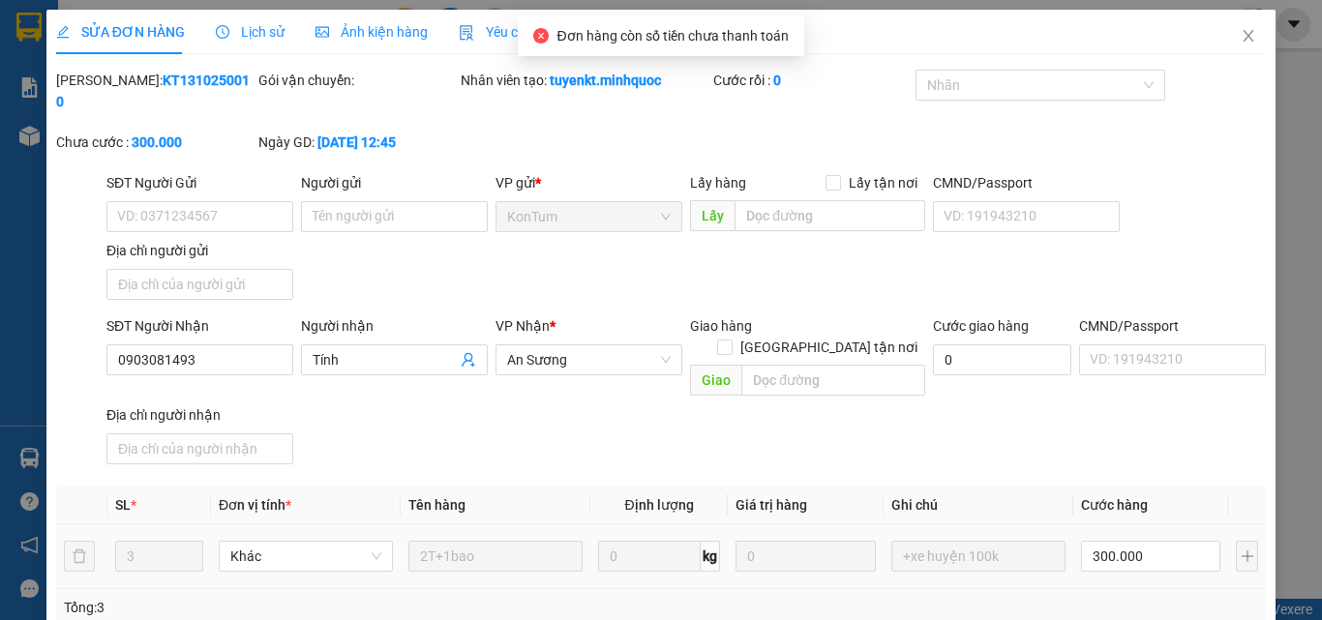
type input "0903081493"
type input "Tính"
type input "0"
type input "300.000"
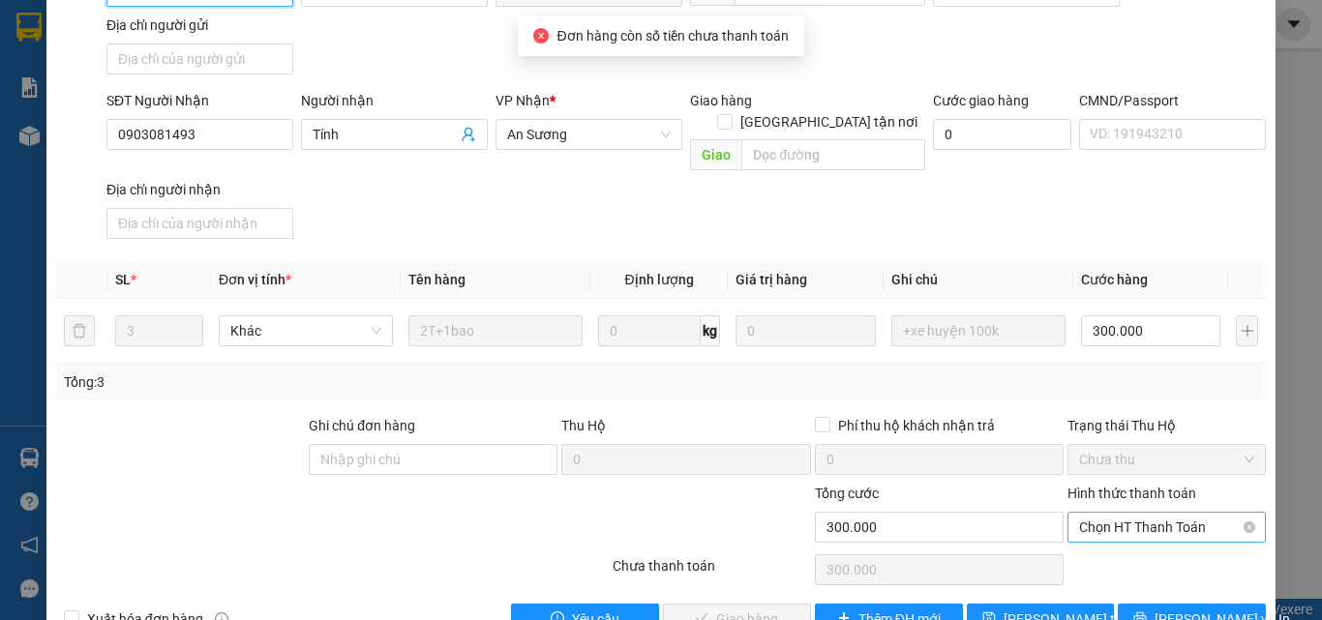
click at [1123, 513] on span "Chọn HT Thanh Toán" at bounding box center [1166, 527] width 175 height 29
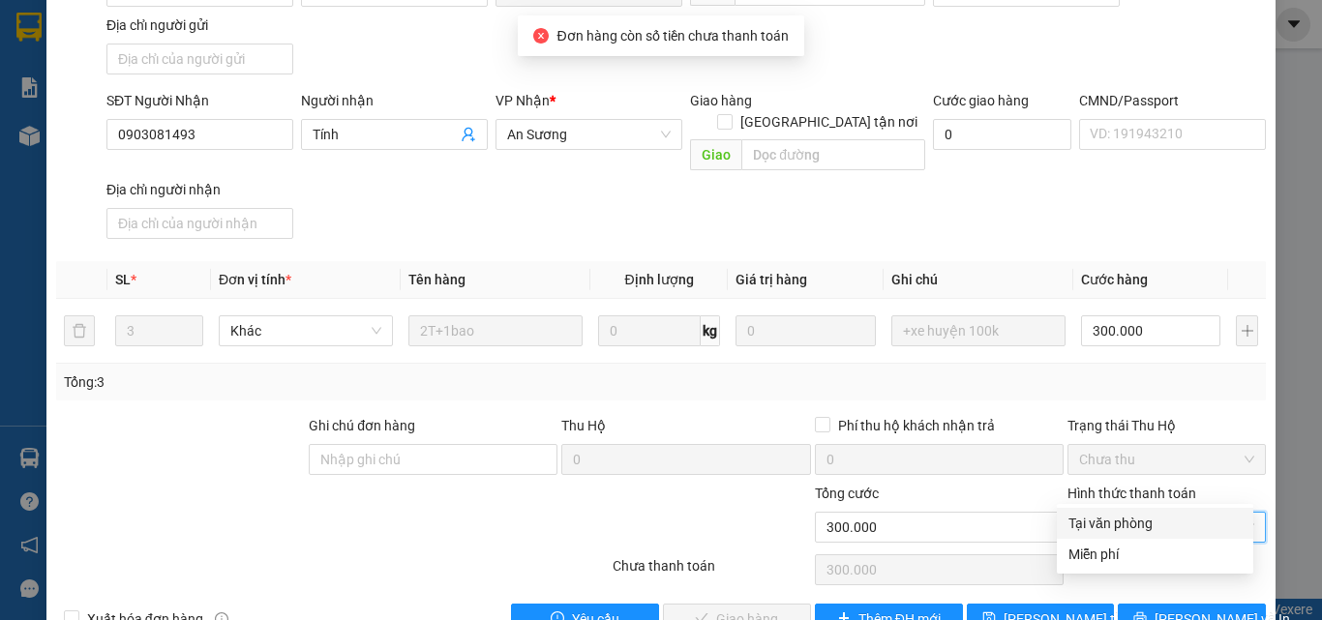
drag, startPoint x: 1104, startPoint y: 523, endPoint x: 947, endPoint y: 528, distance: 157.9
click at [1104, 524] on div "Tại văn phòng" at bounding box center [1155, 523] width 173 height 21
type input "0"
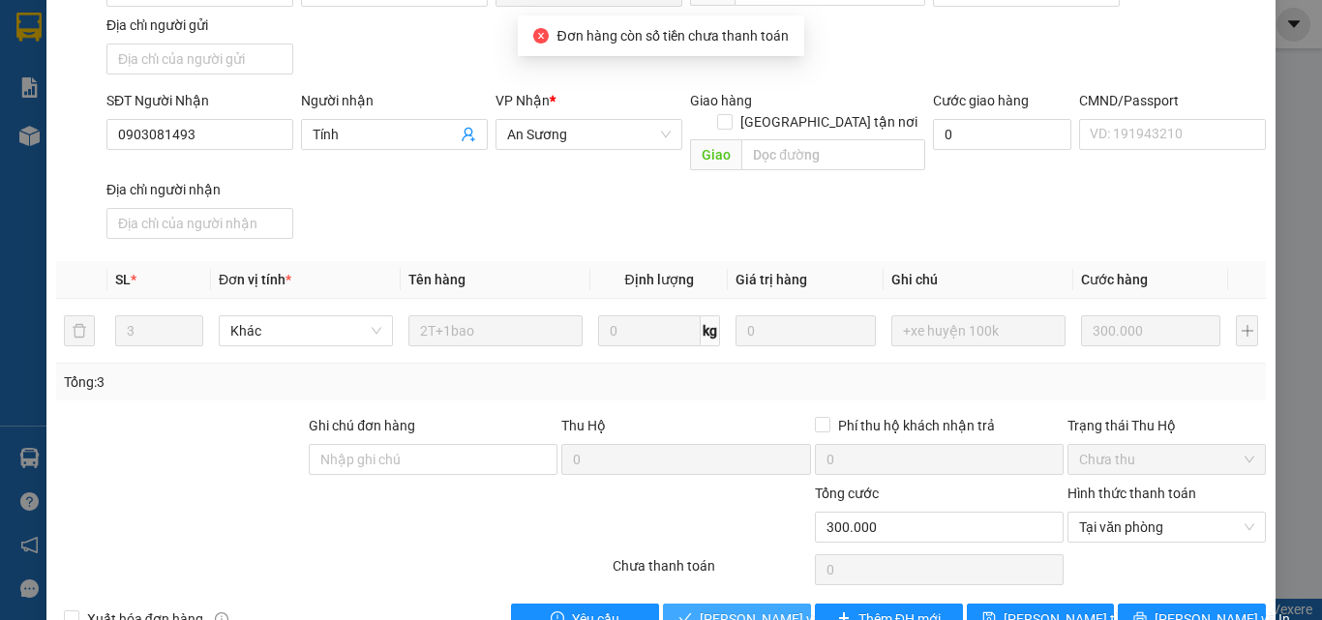
click at [700, 609] on span "[PERSON_NAME] và Giao hàng" at bounding box center [793, 619] width 186 height 21
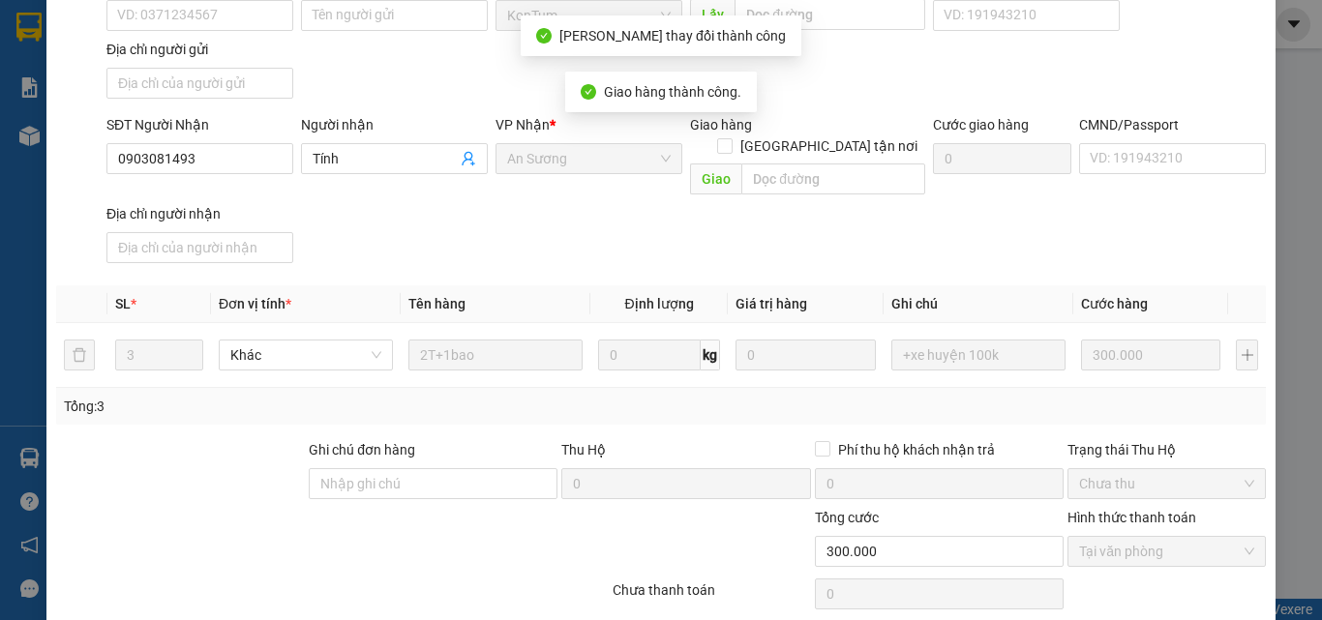
scroll to position [0, 0]
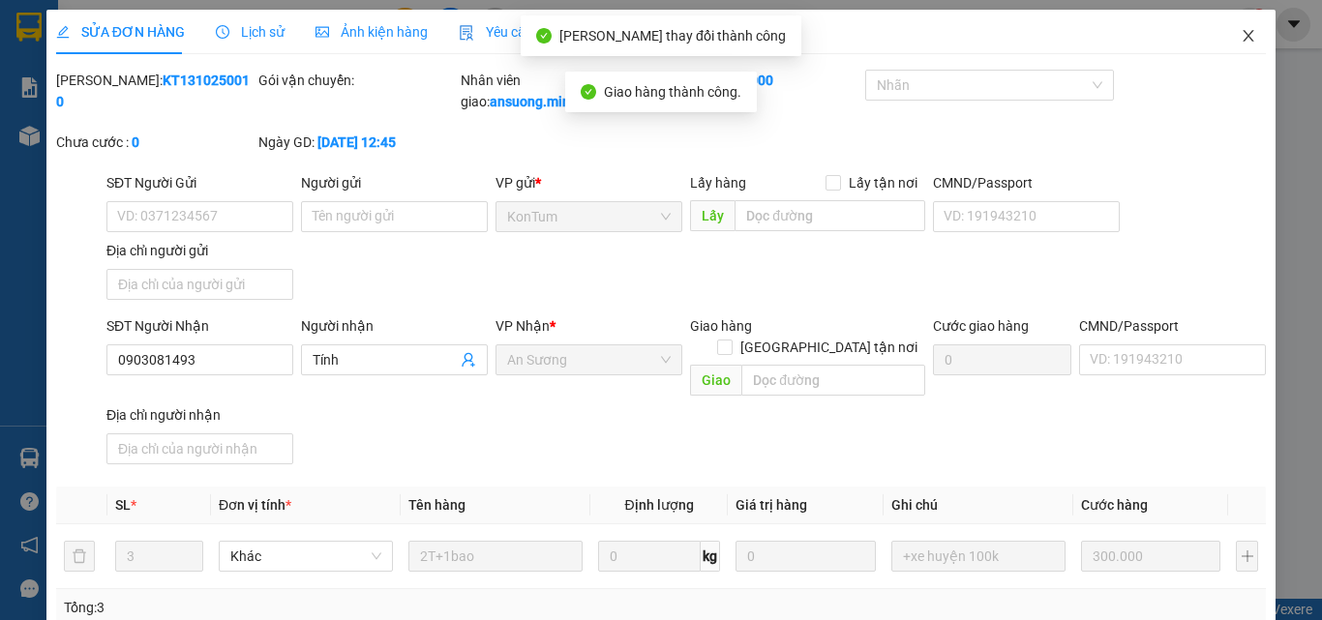
click at [1232, 28] on span "Close" at bounding box center [1248, 37] width 54 height 54
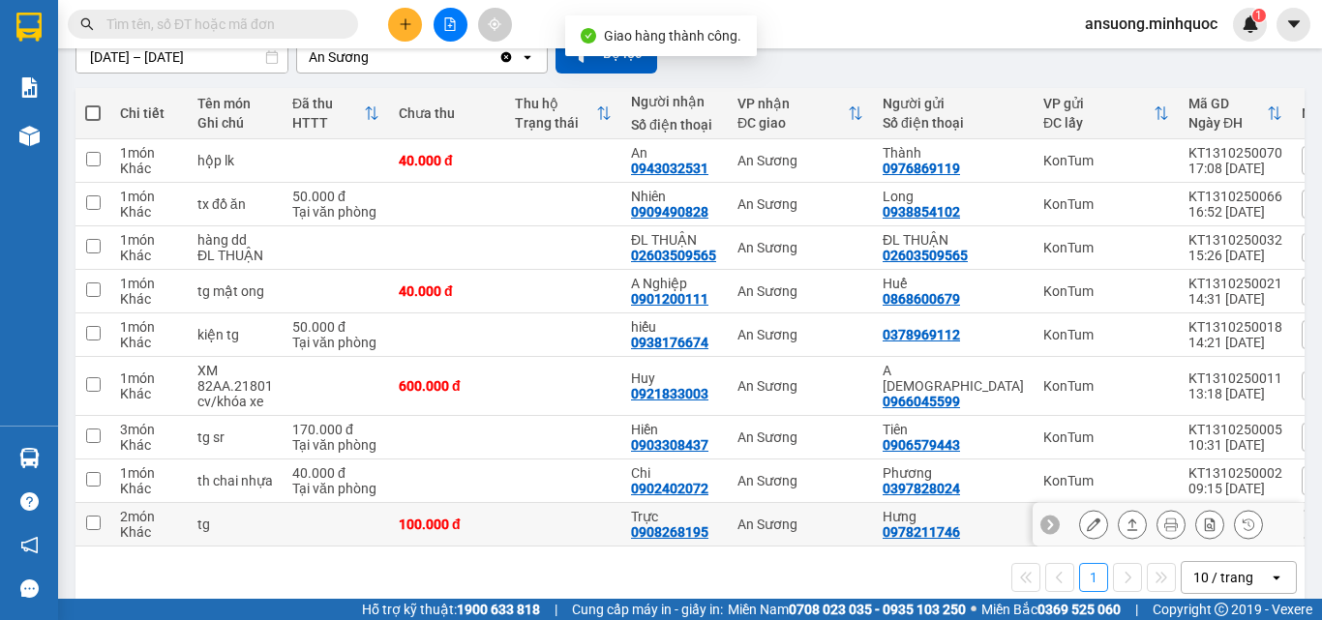
scroll to position [194, 0]
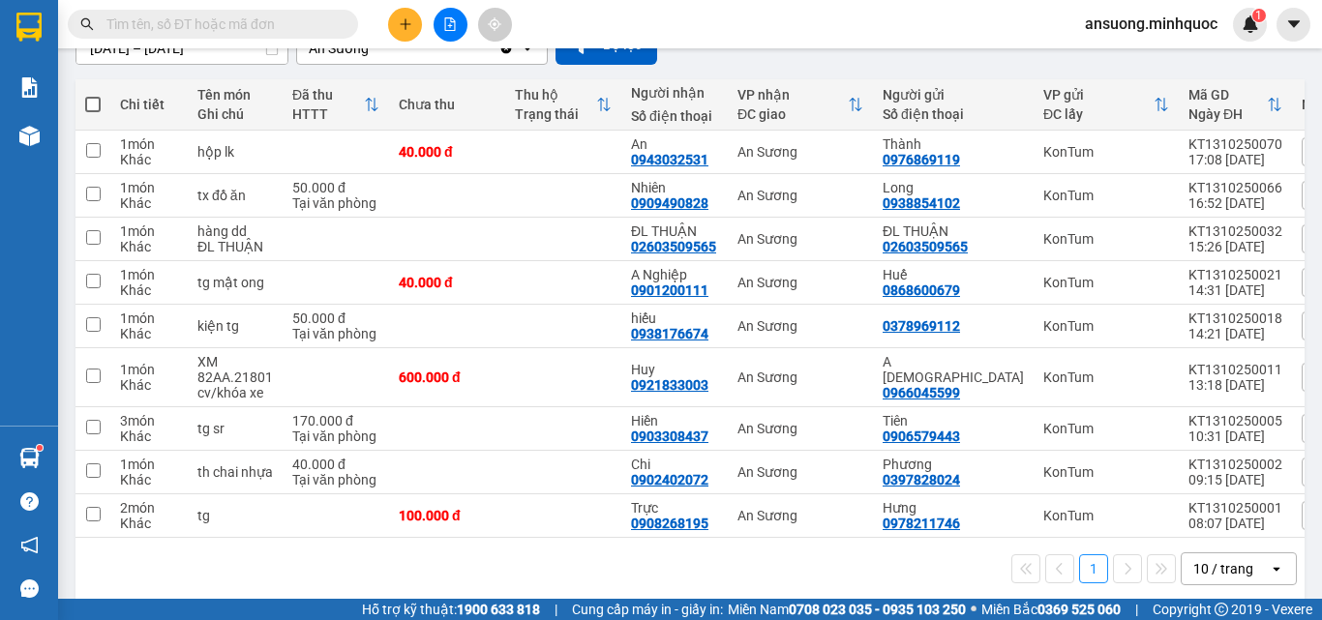
click at [410, 44] on div "Kết quả tìm kiếm ( 0 ) Bộ lọc No Data ansuong.minhquoc 1" at bounding box center [661, 24] width 1322 height 48
click at [405, 28] on icon "plus" at bounding box center [406, 24] width 14 height 14
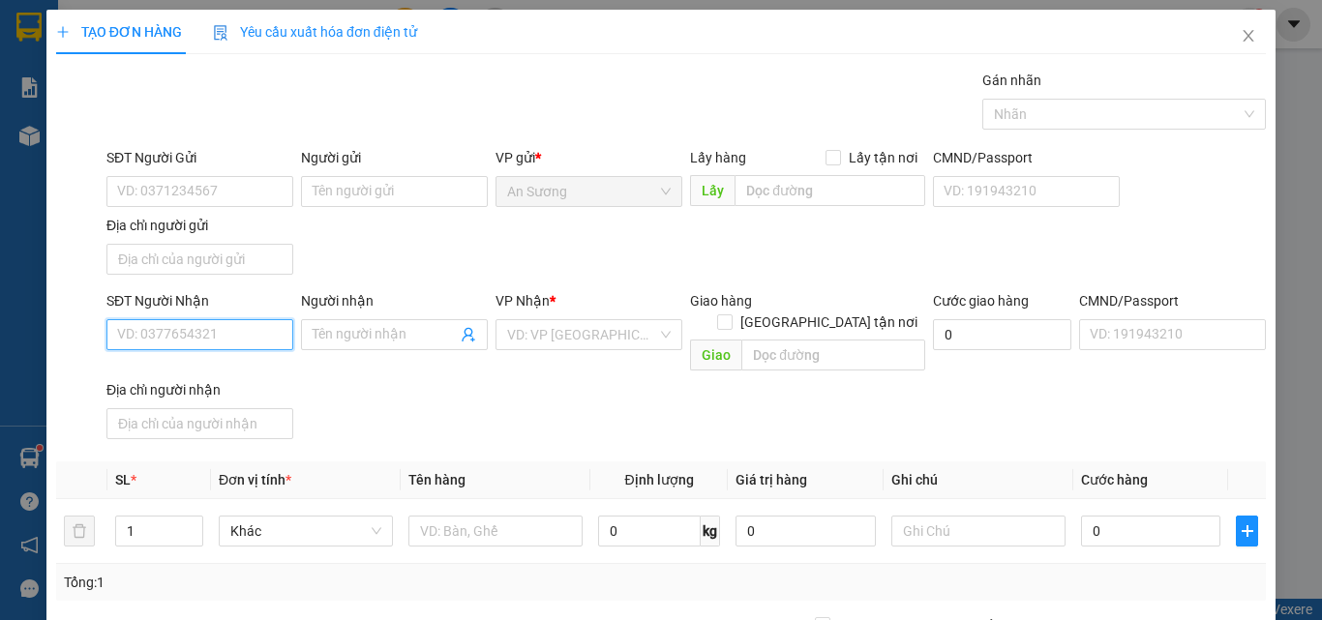
click at [153, 330] on input "SĐT Người Nhận" at bounding box center [199, 334] width 187 height 31
type input "0707070212"
click at [460, 389] on div "SĐT Người Nhận 0707070212 0707070212 Người nhận Tên người nhận VP Nhận * VD: VP…" at bounding box center [686, 368] width 1167 height 157
click at [517, 357] on div "VP Nhận * VD: VP [GEOGRAPHIC_DATA]" at bounding box center [589, 324] width 187 height 68
drag, startPoint x: 543, startPoint y: 334, endPoint x: 542, endPoint y: 353, distance: 19.4
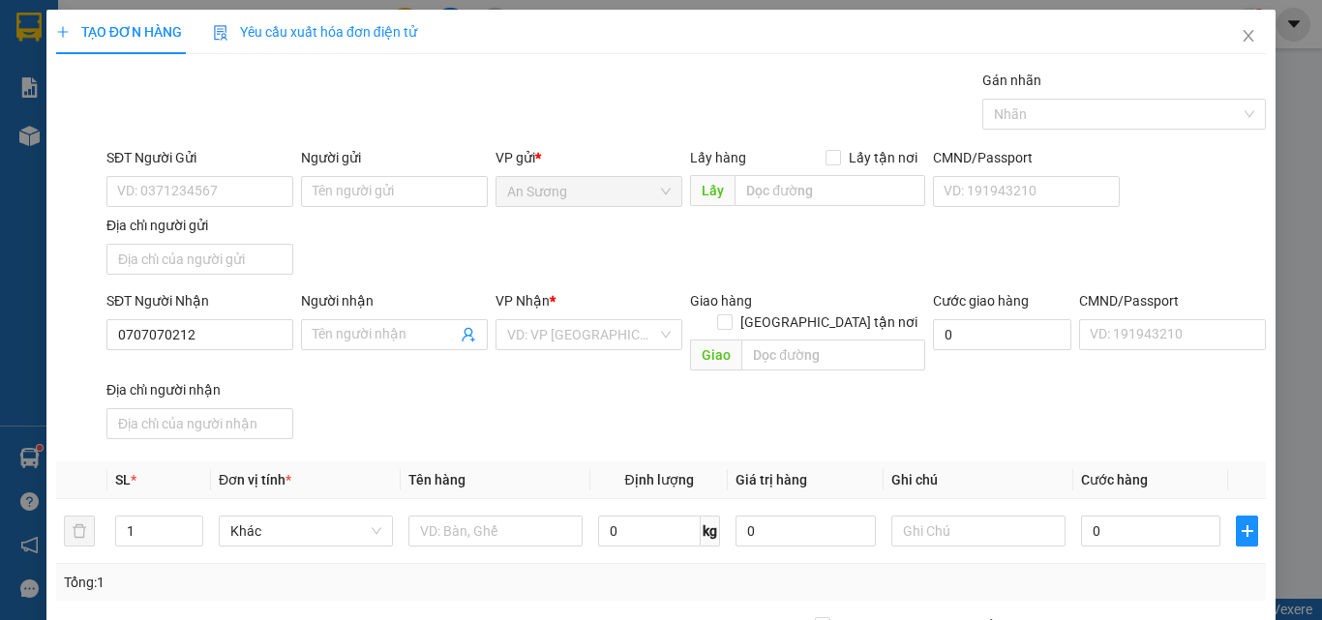
click at [544, 334] on input "search" at bounding box center [582, 334] width 150 height 29
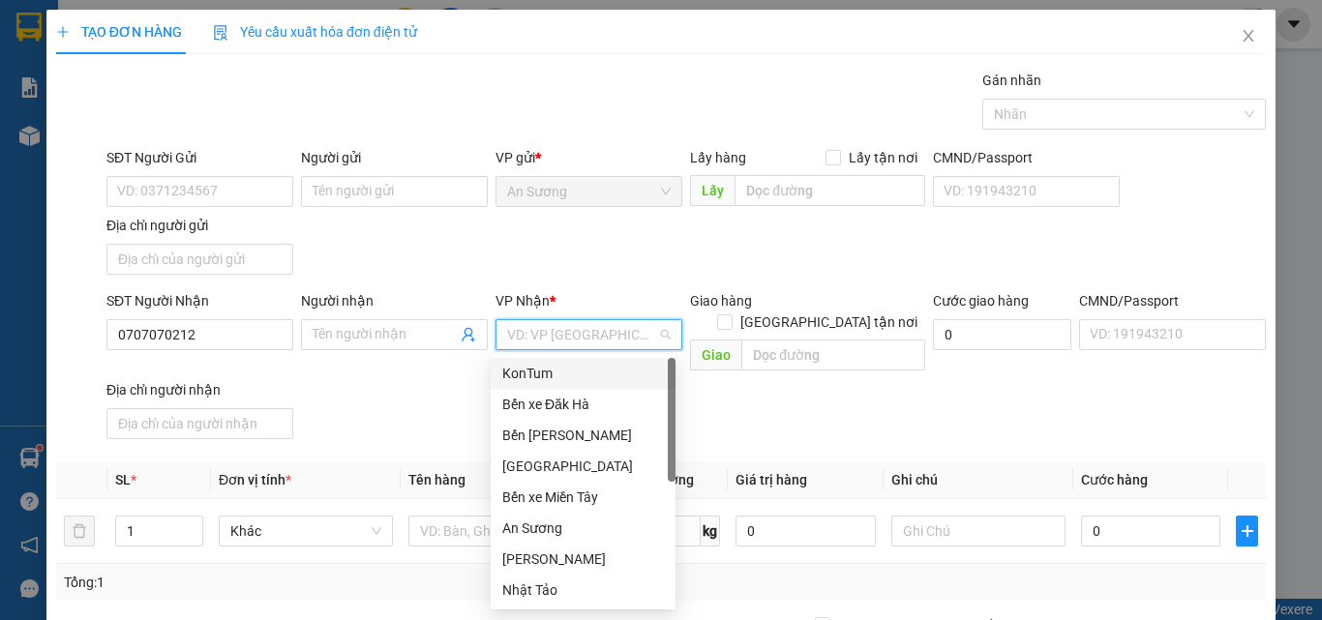
click at [541, 369] on div "KonTum" at bounding box center [583, 373] width 162 height 21
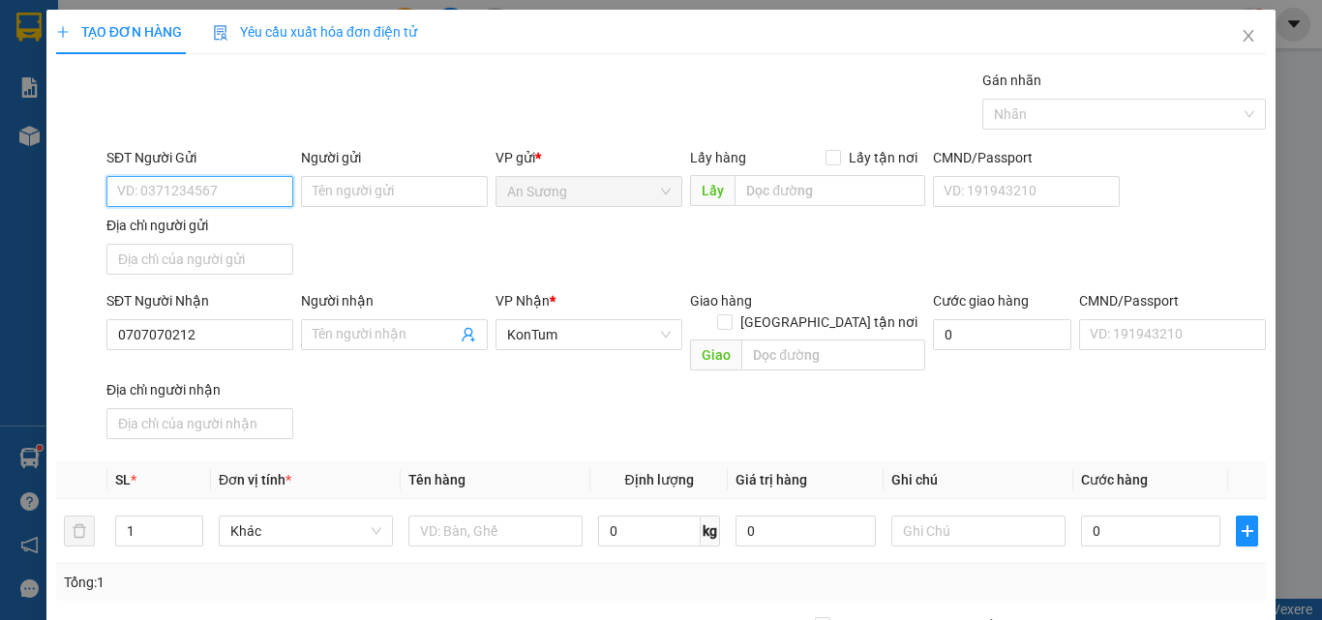
click at [159, 183] on input "SĐT Người Gửi" at bounding box center [199, 191] width 187 height 31
type input "0931013567"
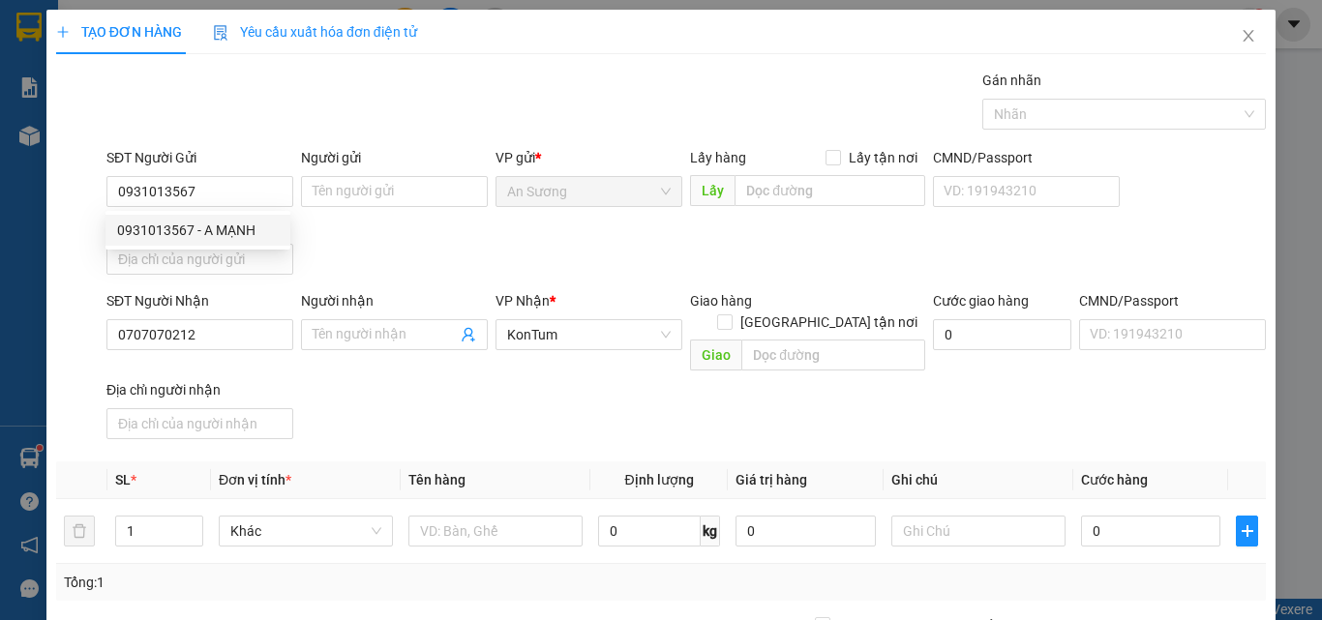
click at [449, 434] on div "Transit Pickup Surcharge Ids Transit Deliver Surcharge Ids Transit Deliver Surc…" at bounding box center [661, 453] width 1210 height 766
click at [233, 194] on input "0931013567" at bounding box center [199, 191] width 187 height 31
click at [226, 232] on div "0931013567 - A MẠNH" at bounding box center [198, 230] width 162 height 21
type input "A MẠNH"
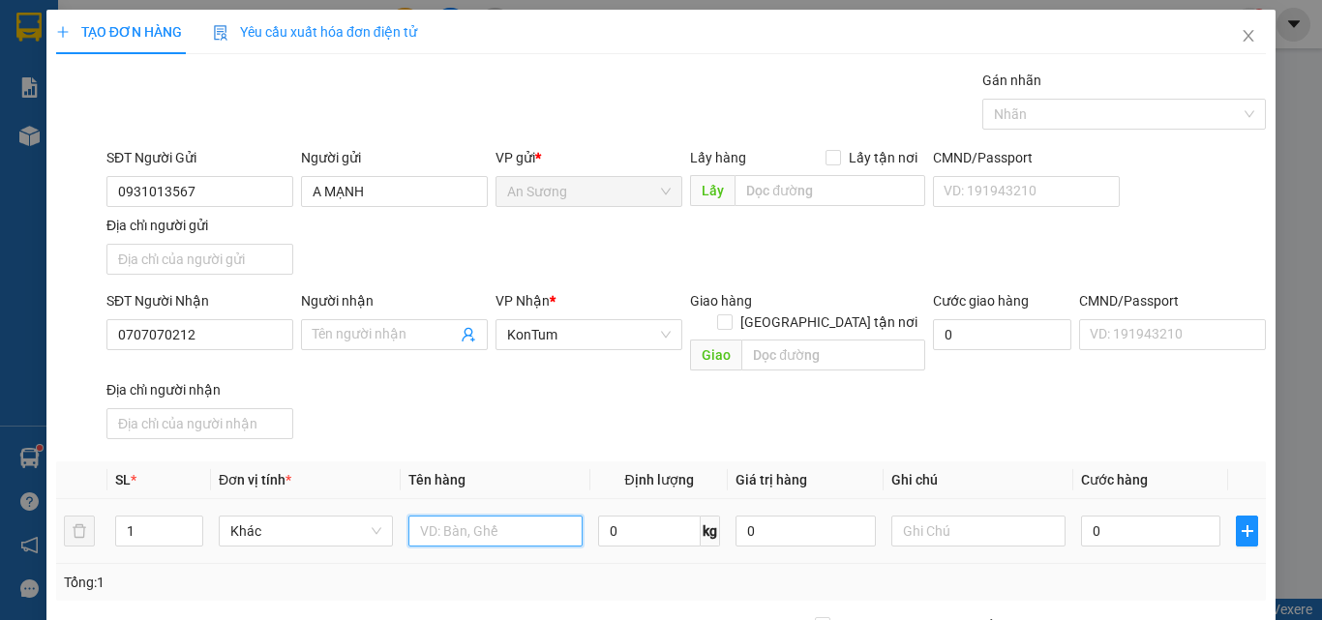
click at [425, 516] on input "text" at bounding box center [495, 531] width 174 height 31
type input "hộp lk"
drag, startPoint x: 682, startPoint y: 389, endPoint x: 924, endPoint y: 507, distance: 269.2
click at [707, 397] on div "SĐT Người Nhận 0707070212 Người nhận Tên người nhận VP Nhận * KonTum Giao hàng …" at bounding box center [686, 368] width 1167 height 157
click at [1120, 516] on input "0" at bounding box center [1150, 531] width 139 height 31
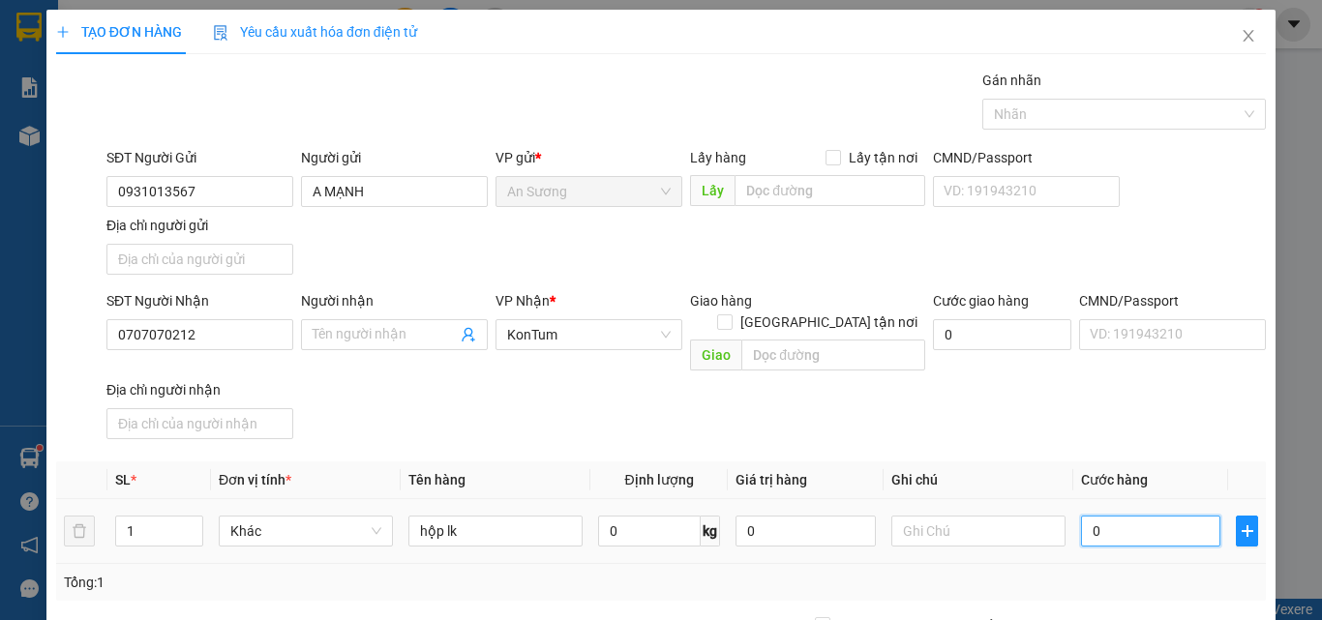
type input "4"
type input "40"
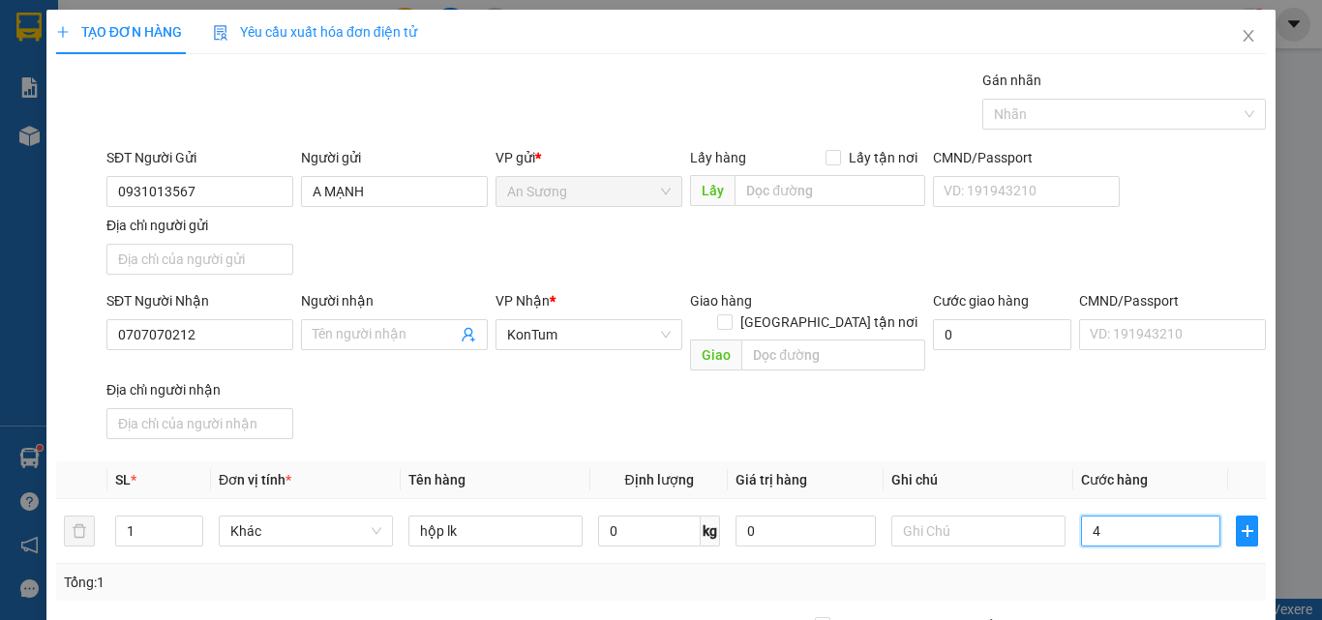
type input "40"
type input "40.000"
click at [1098, 420] on div "SĐT Người Nhận 0707070212 Người nhận Tên người nhận VP Nhận * KonTum Giao hàng …" at bounding box center [686, 368] width 1167 height 157
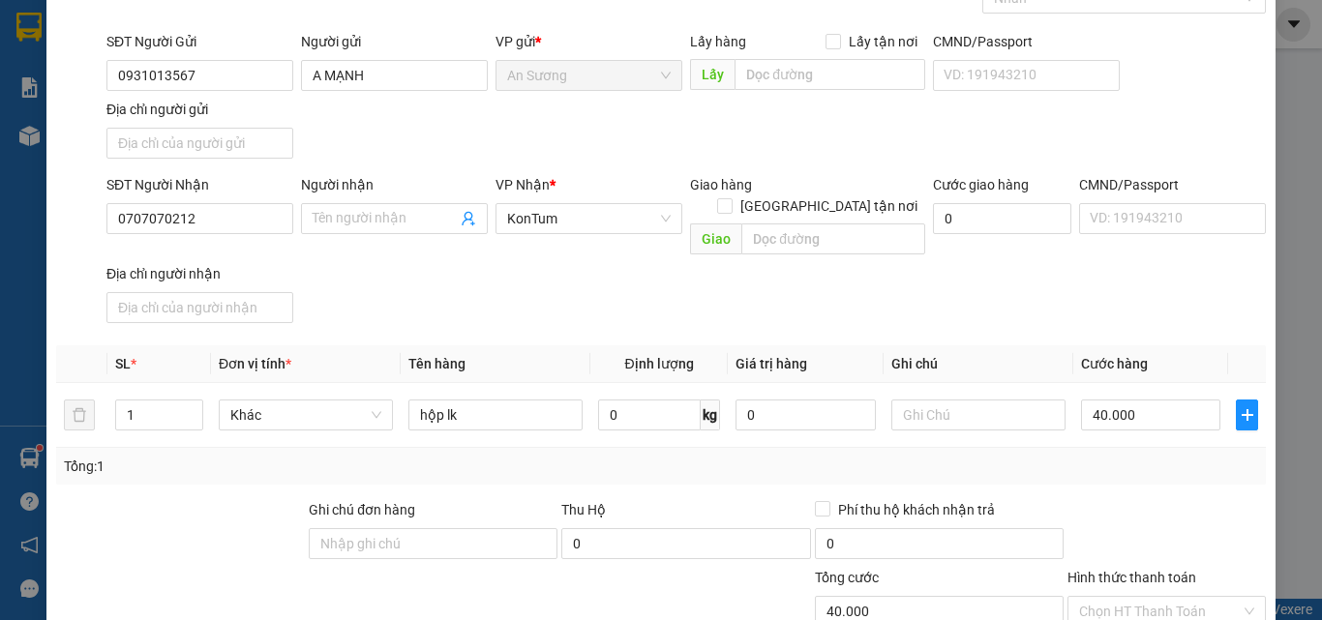
scroll to position [194, 0]
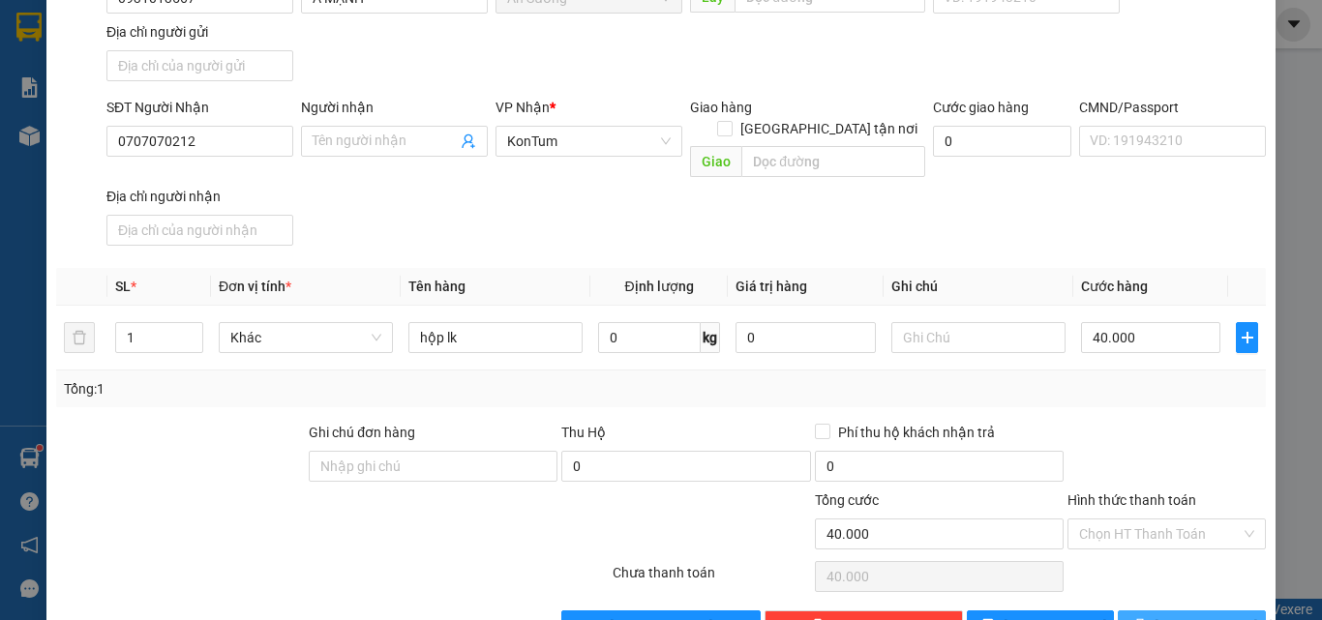
click at [1157, 611] on button "[PERSON_NAME] và In" at bounding box center [1192, 626] width 148 height 31
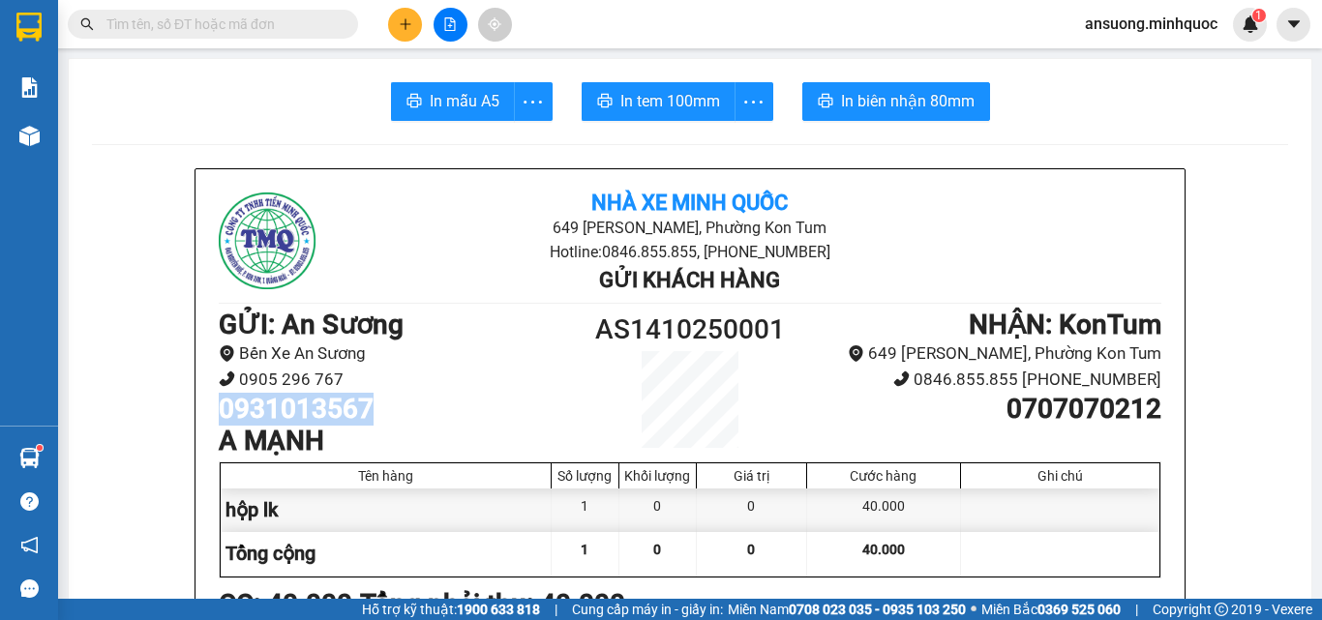
drag, startPoint x: 385, startPoint y: 417, endPoint x: 260, endPoint y: 398, distance: 126.3
click at [202, 415] on div "Nhà xe Minh Quốc 649 [PERSON_NAME], Phường Kon Tum Hotline: 0846.855.855, [PHON…" at bounding box center [690, 533] width 989 height 729
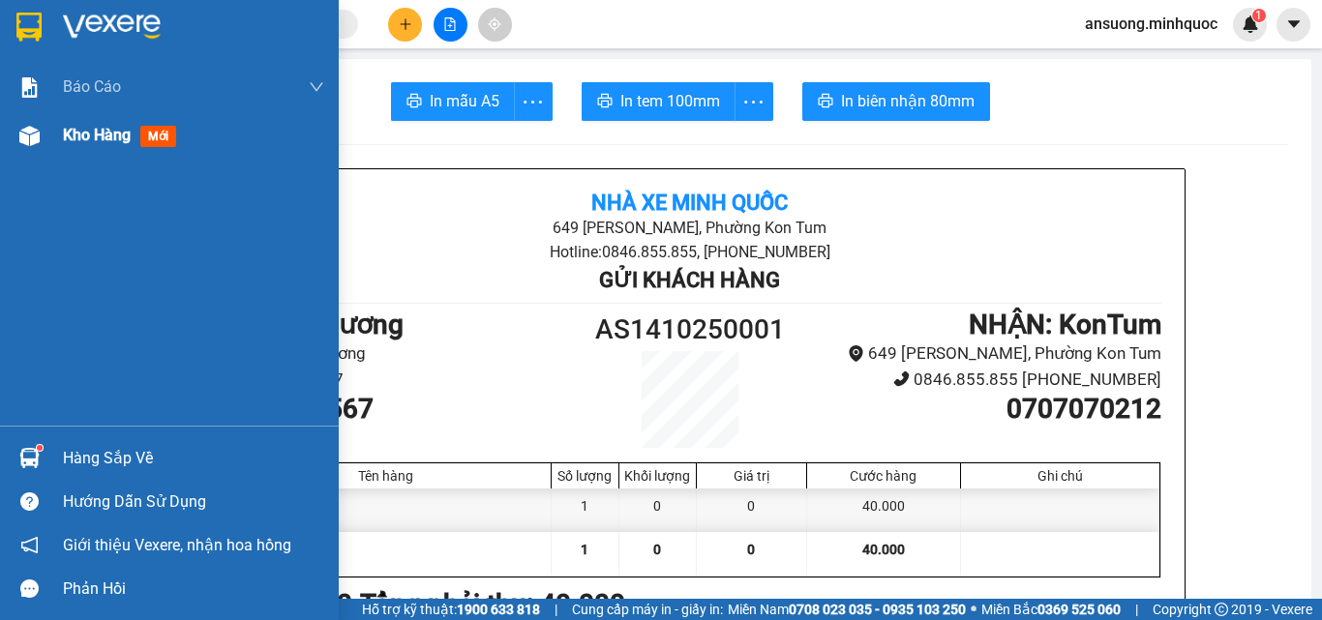
click at [15, 148] on div at bounding box center [30, 136] width 34 height 34
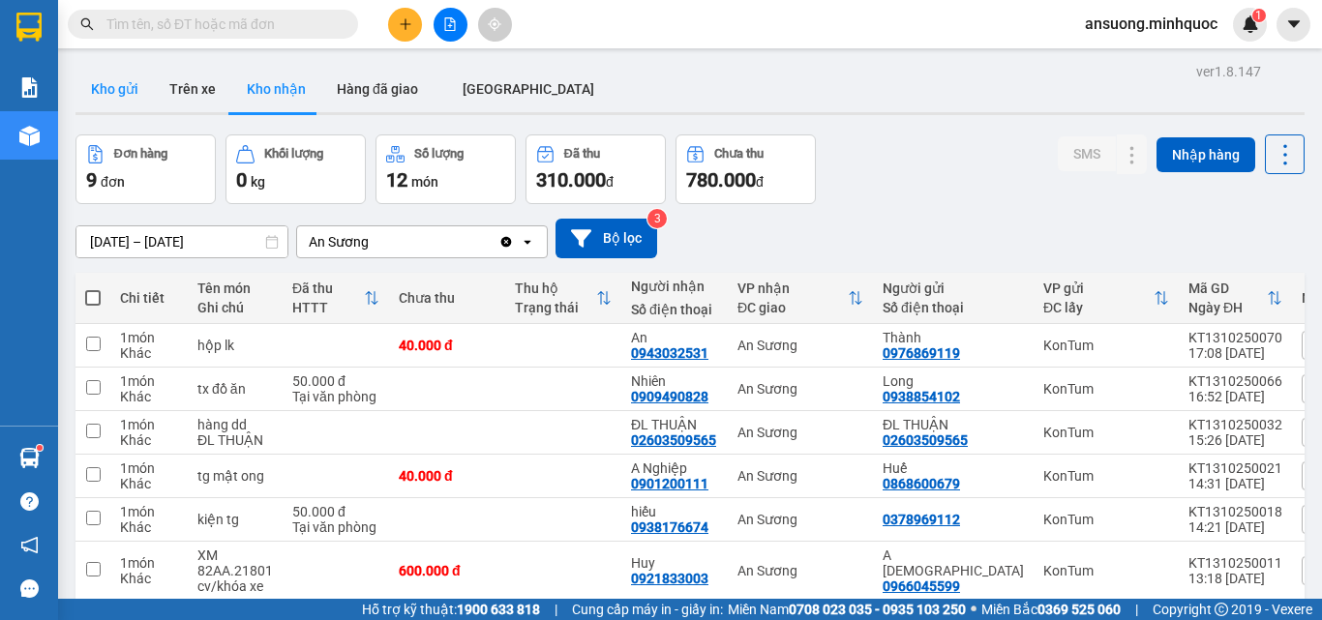
click at [135, 100] on button "Kho gửi" at bounding box center [114, 89] width 78 height 46
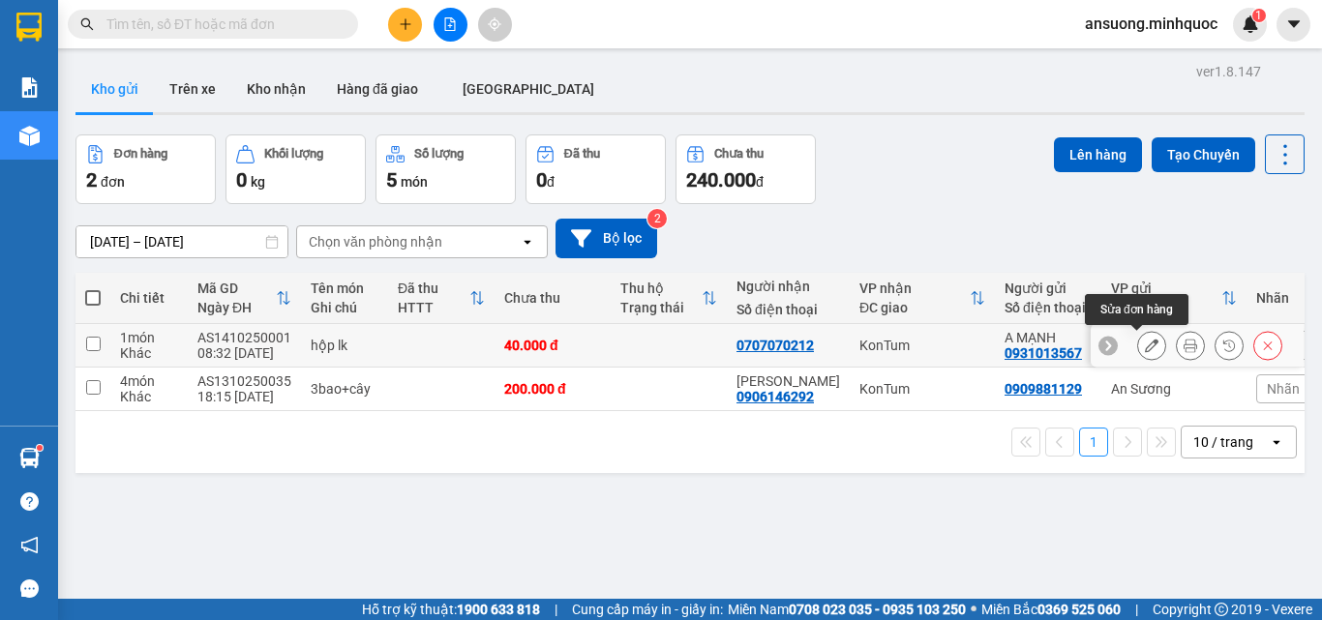
click at [1138, 355] on button at bounding box center [1151, 346] width 27 height 34
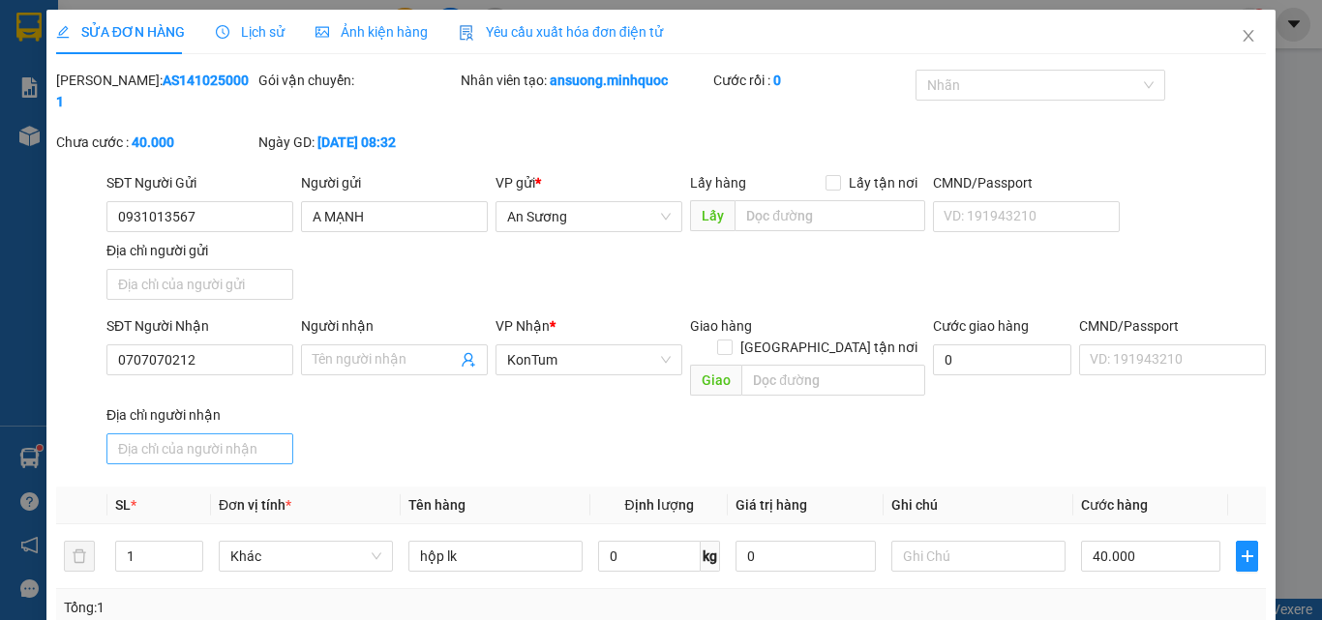
type input "0931013567"
type input "A MẠNH"
type input "0707070212"
type input "0"
type input "40.000"
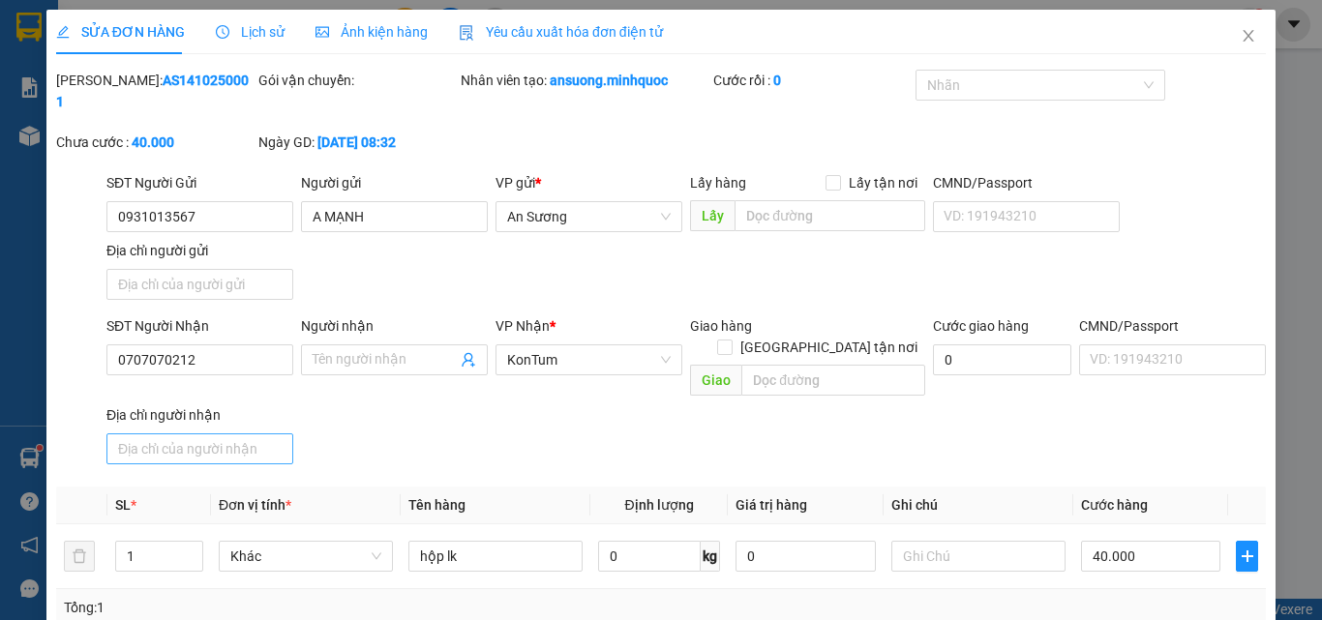
type input "40.000"
drag, startPoint x: 246, startPoint y: 344, endPoint x: 2, endPoint y: 375, distance: 245.9
click at [2, 375] on div "SỬA ĐƠN HÀNG Lịch sử Ảnh kiện hàng Yêu cầu xuất hóa đơn điện tử Total Paid Fee …" at bounding box center [661, 310] width 1322 height 620
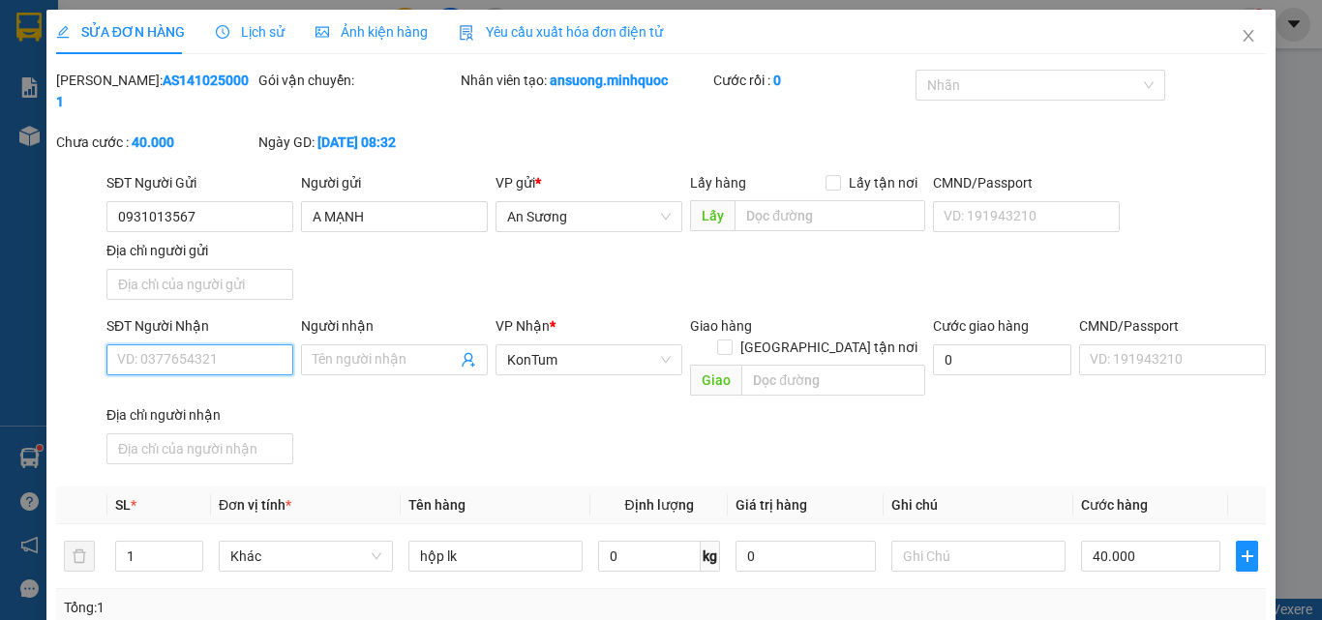
click at [186, 345] on input "SĐT Người Nhận" at bounding box center [199, 360] width 187 height 31
paste input "0931013567"
type input "0931013567"
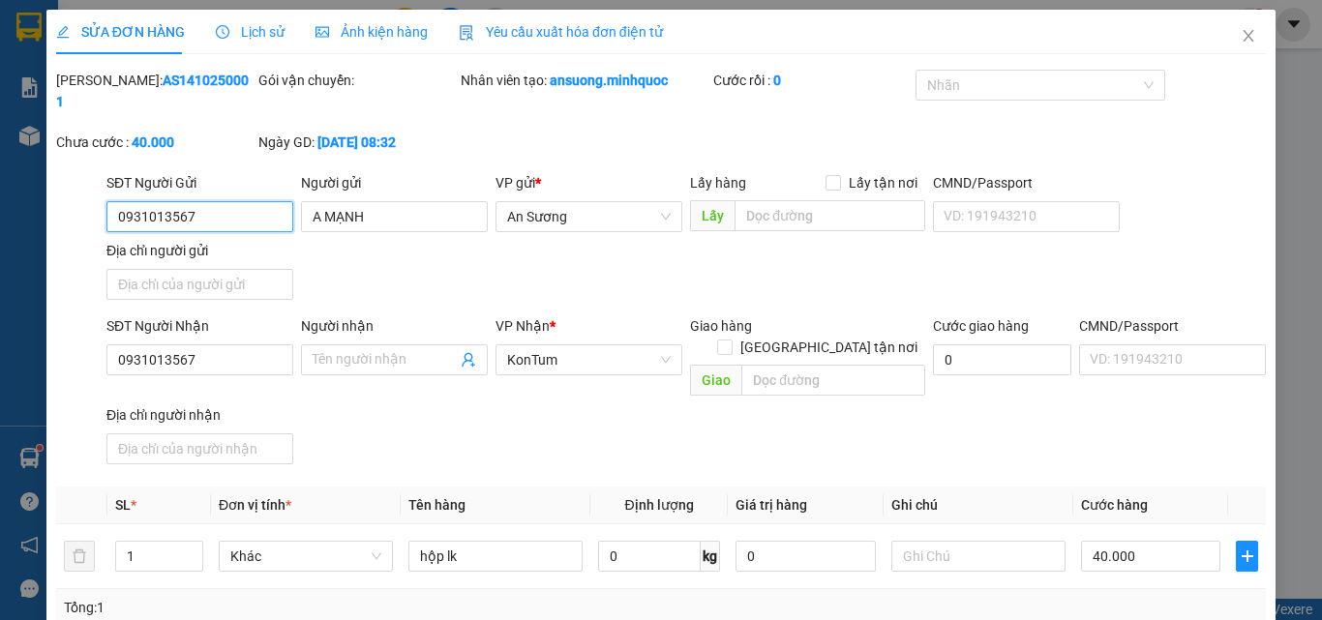
drag, startPoint x: 198, startPoint y: 194, endPoint x: 46, endPoint y: 214, distance: 153.3
click at [46, 214] on div "SỬA ĐƠN HÀNG Lịch sử Ảnh kiện hàng Yêu cầu xuất hóa đơn điện tử Total Paid Fee …" at bounding box center [660, 442] width 1229 height 865
drag, startPoint x: 386, startPoint y: 207, endPoint x: 250, endPoint y: 195, distance: 137.0
click at [250, 195] on div "SĐT Người Gửi VD: 0371234567 Người gửi A MẠNH A MẠNH VP gửi * An Sương Lấy hàng…" at bounding box center [686, 240] width 1167 height 136
click at [216, 201] on input "SĐT Người Gửi" at bounding box center [199, 216] width 187 height 31
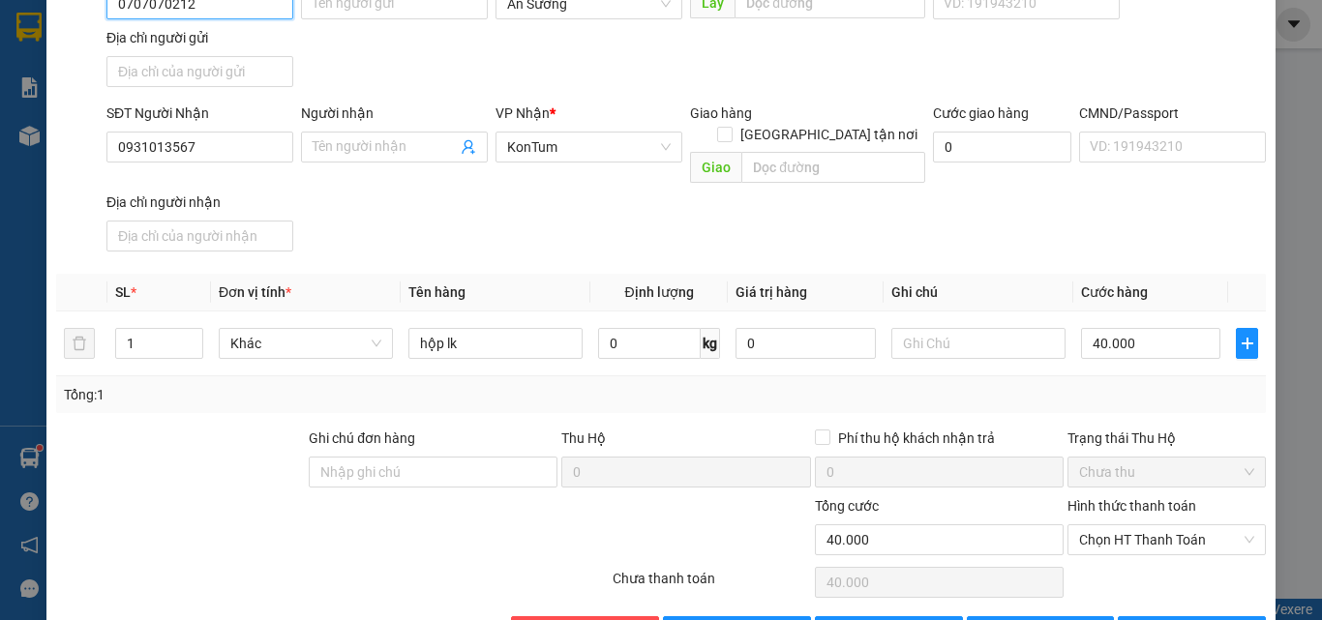
scroll to position [235, 0]
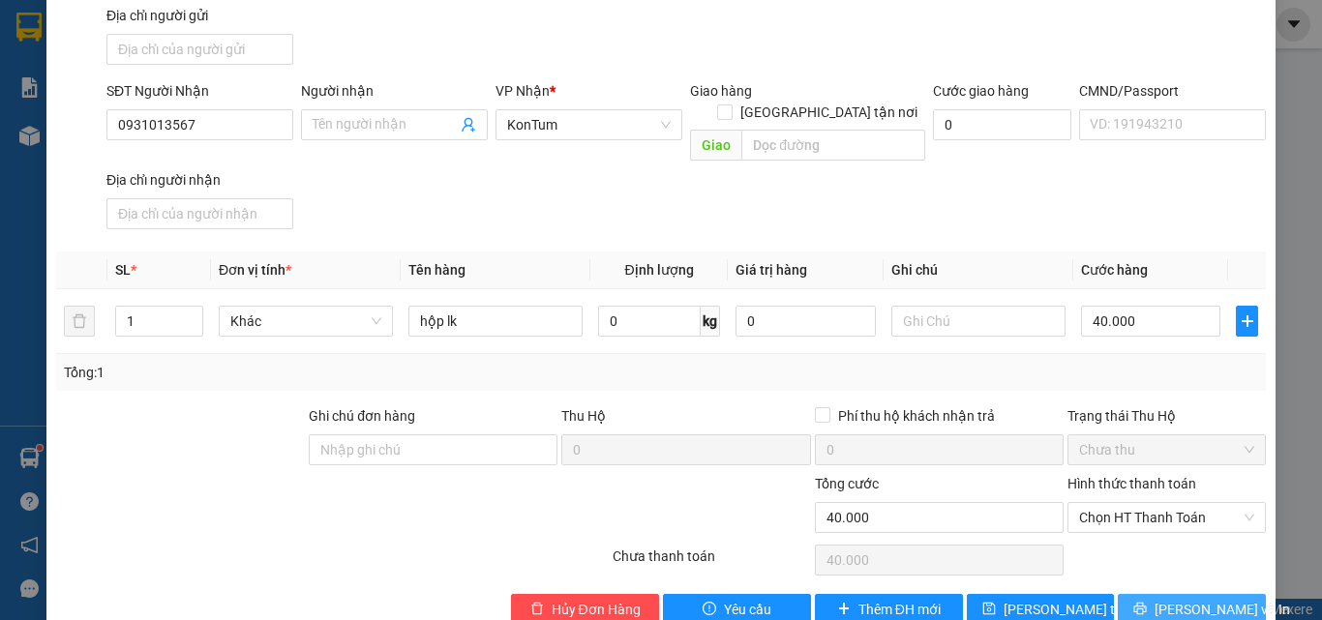
type input "0707070212"
click at [1179, 594] on button "[PERSON_NAME] và In" at bounding box center [1192, 609] width 148 height 31
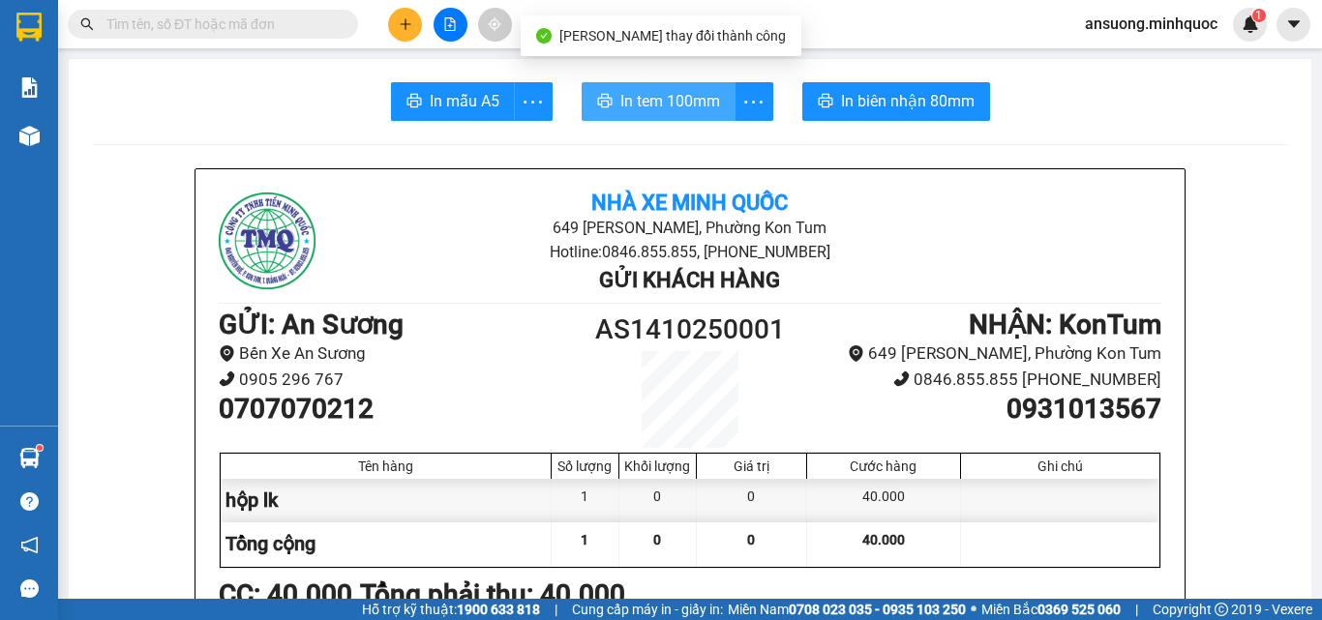
click at [721, 100] on button "In tem 100mm" at bounding box center [659, 101] width 154 height 39
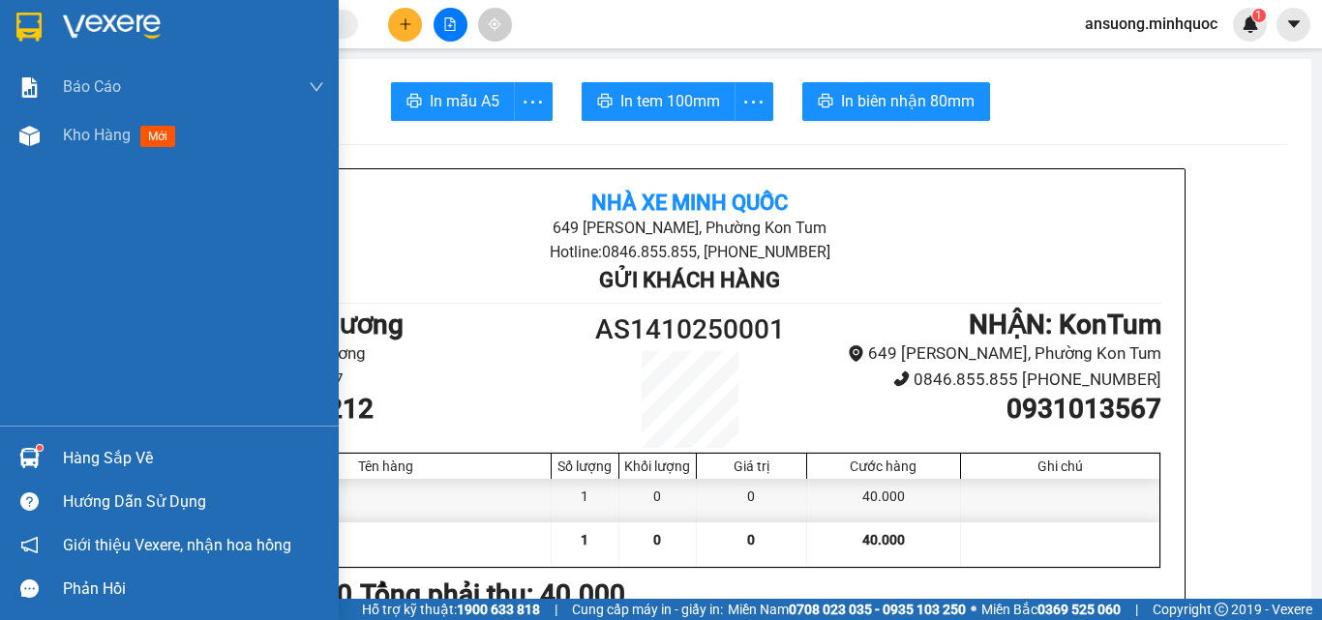
click at [32, 167] on div "Báo cáo Báo cáo dòng tiền (nhà xe) Báo cáo dòng tiền (nhân viên) Báo cáo dòng t…" at bounding box center [169, 244] width 339 height 363
click at [33, 159] on div "Kho hàng mới" at bounding box center [169, 135] width 339 height 48
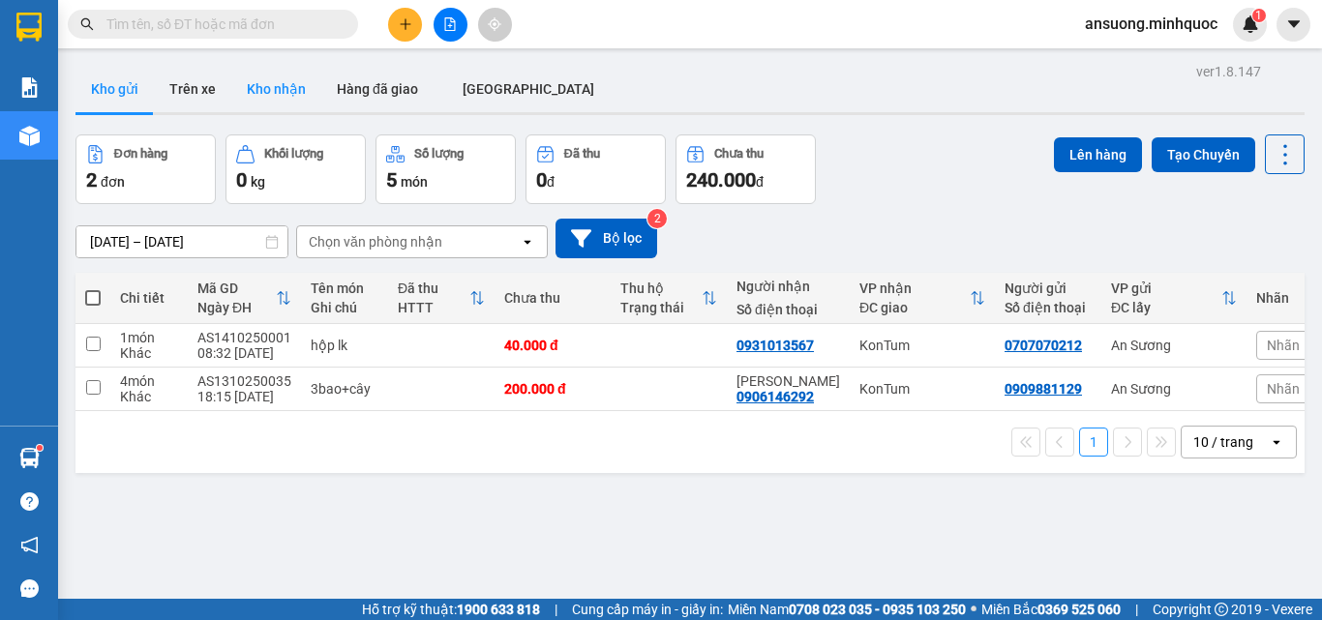
click at [293, 91] on button "Kho nhận" at bounding box center [276, 89] width 90 height 46
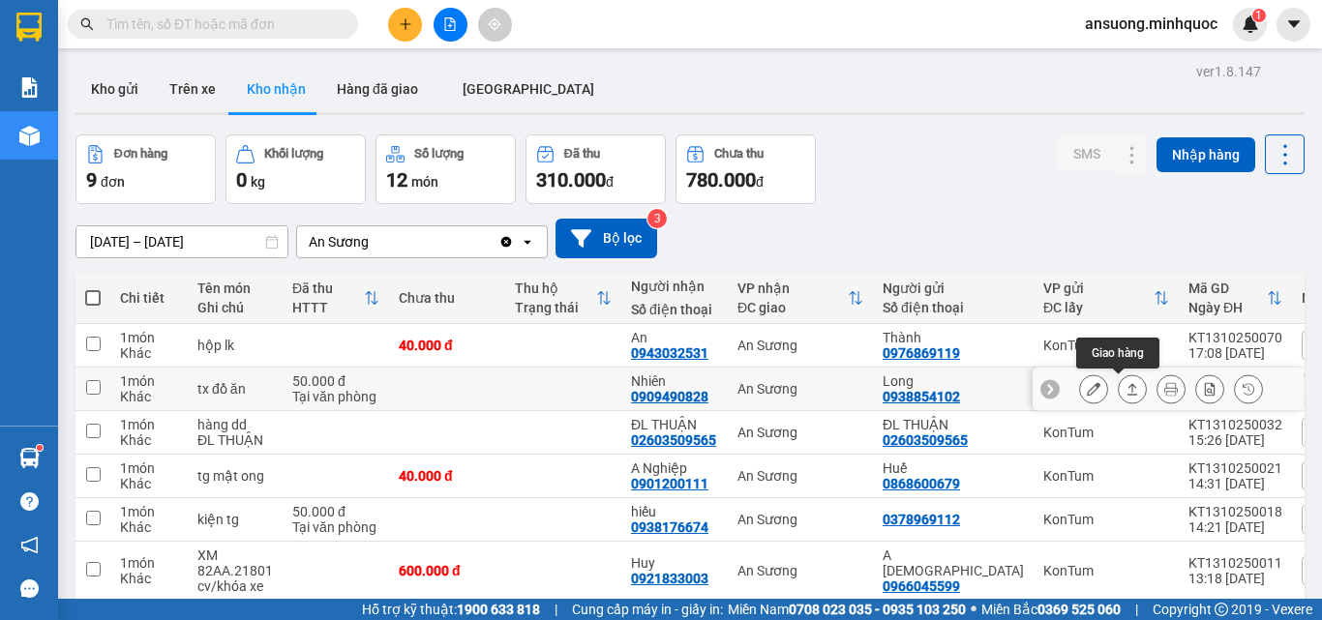
click at [1126, 392] on button at bounding box center [1132, 390] width 27 height 34
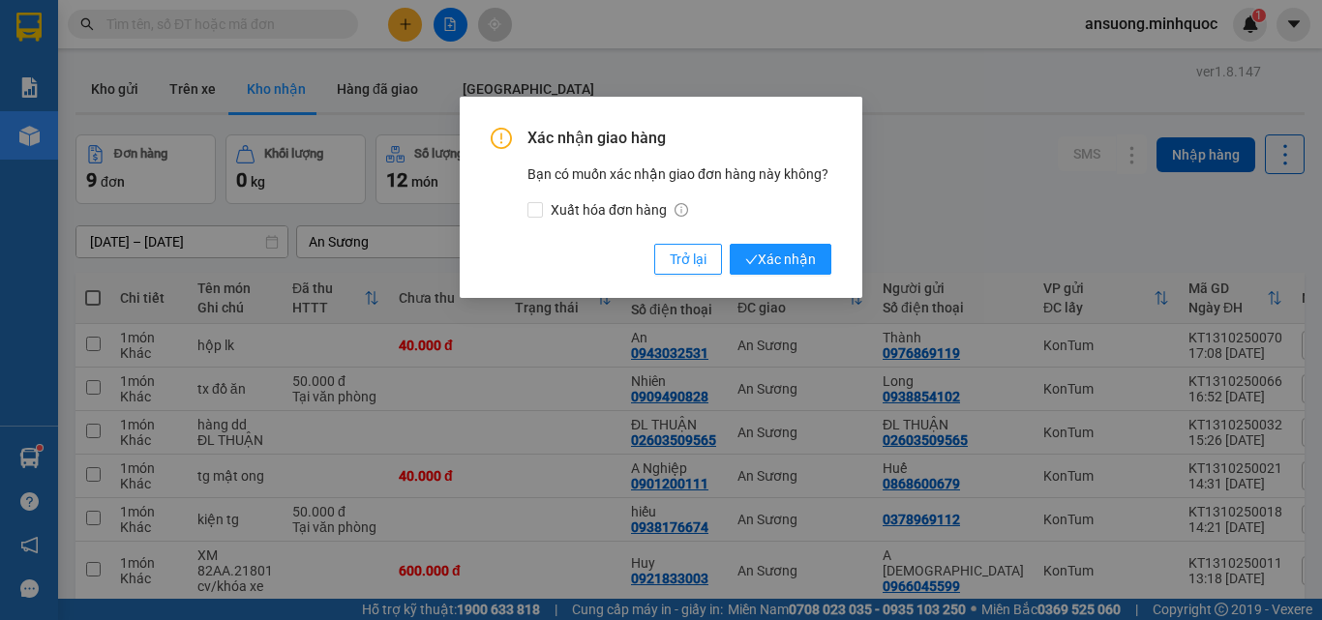
drag, startPoint x: 520, startPoint y: 401, endPoint x: 714, endPoint y: 399, distance: 194.5
click at [527, 401] on div "Xác nhận giao hàng Bạn có muốn xác nhận giao đơn hàng này không? Xuất hóa đơn h…" at bounding box center [661, 310] width 1322 height 620
drag, startPoint x: 718, startPoint y: 393, endPoint x: 731, endPoint y: 313, distance: 81.3
click at [616, 403] on div "Xác nhận giao hàng Bạn có muốn xác nhận giao đơn hàng này không? Xuất hóa đơn h…" at bounding box center [661, 310] width 1322 height 620
click at [701, 239] on div "Xác nhận giao hàng Bạn có muốn xác nhận giao đơn hàng này không? Xuất hóa đơn h…" at bounding box center [661, 201] width 341 height 147
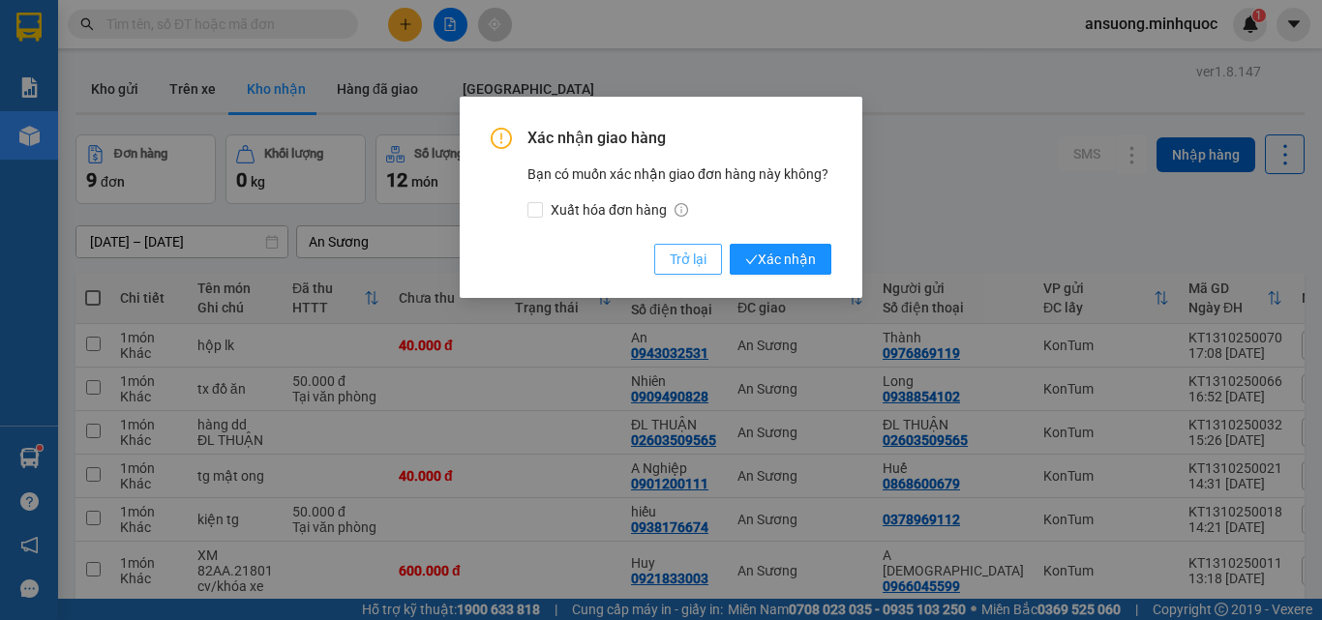
click at [698, 247] on button "Trở lại" at bounding box center [688, 259] width 68 height 31
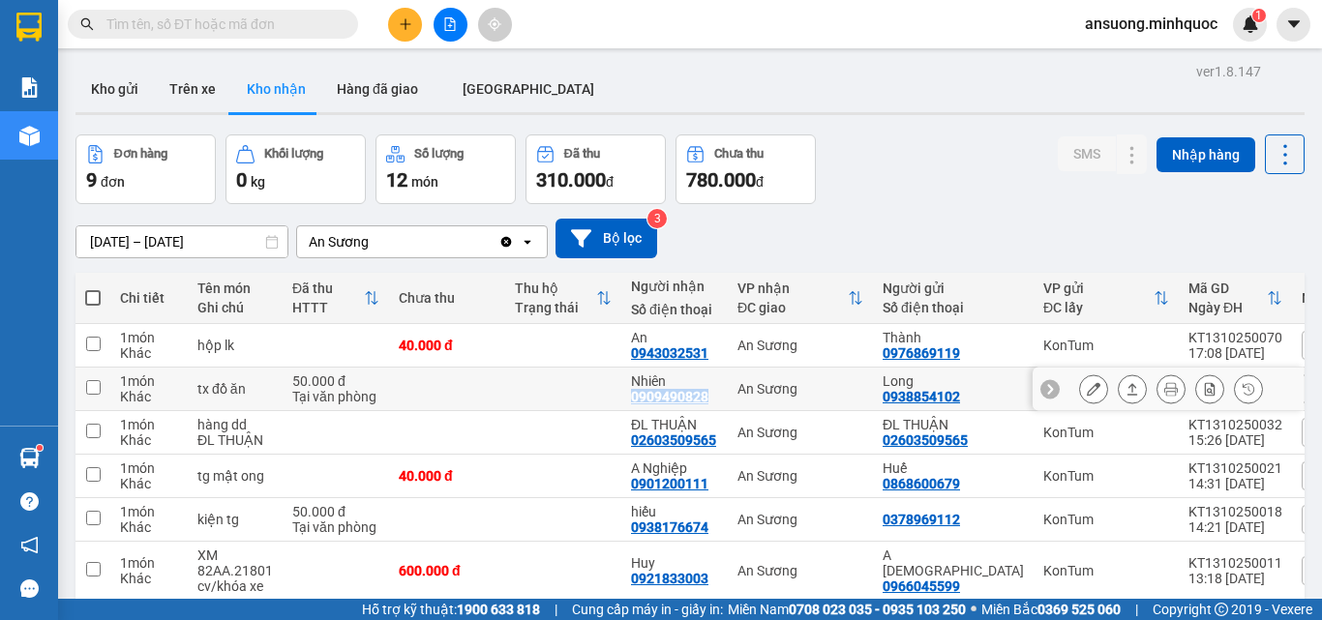
drag, startPoint x: 709, startPoint y: 393, endPoint x: 626, endPoint y: 394, distance: 83.2
click at [631, 394] on div "Nhiên 0909490828" at bounding box center [674, 389] width 87 height 31
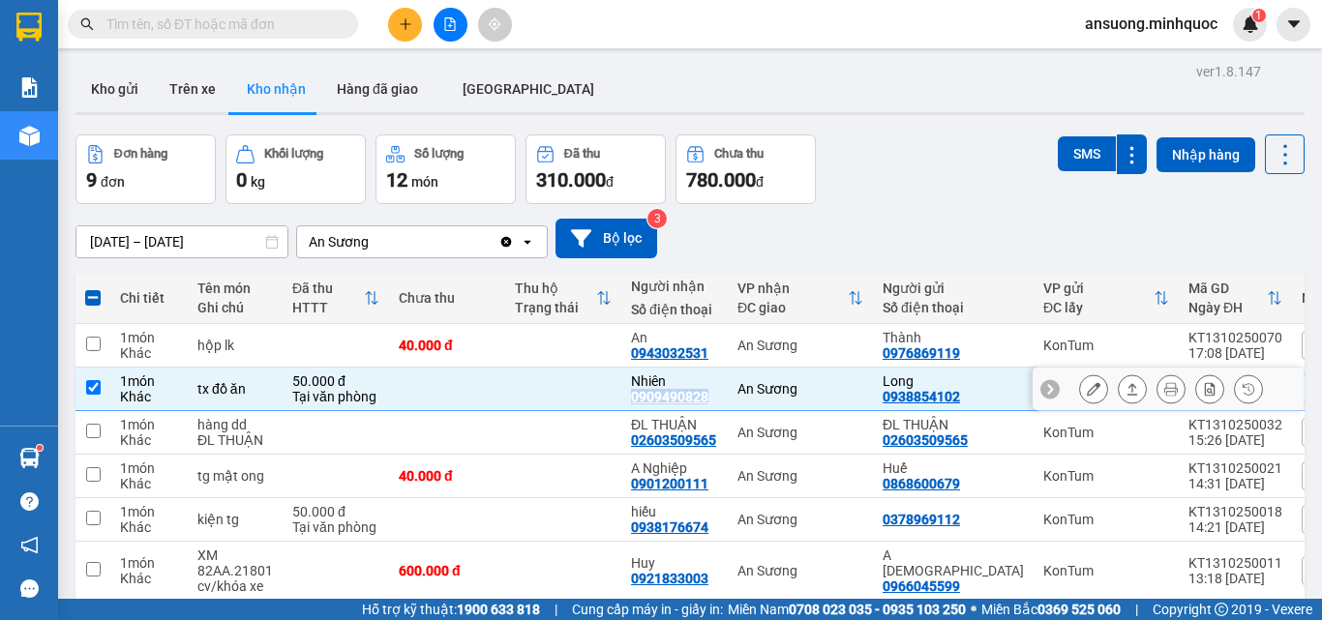
copy div "0909490828"
click at [1128, 387] on icon at bounding box center [1133, 389] width 11 height 12
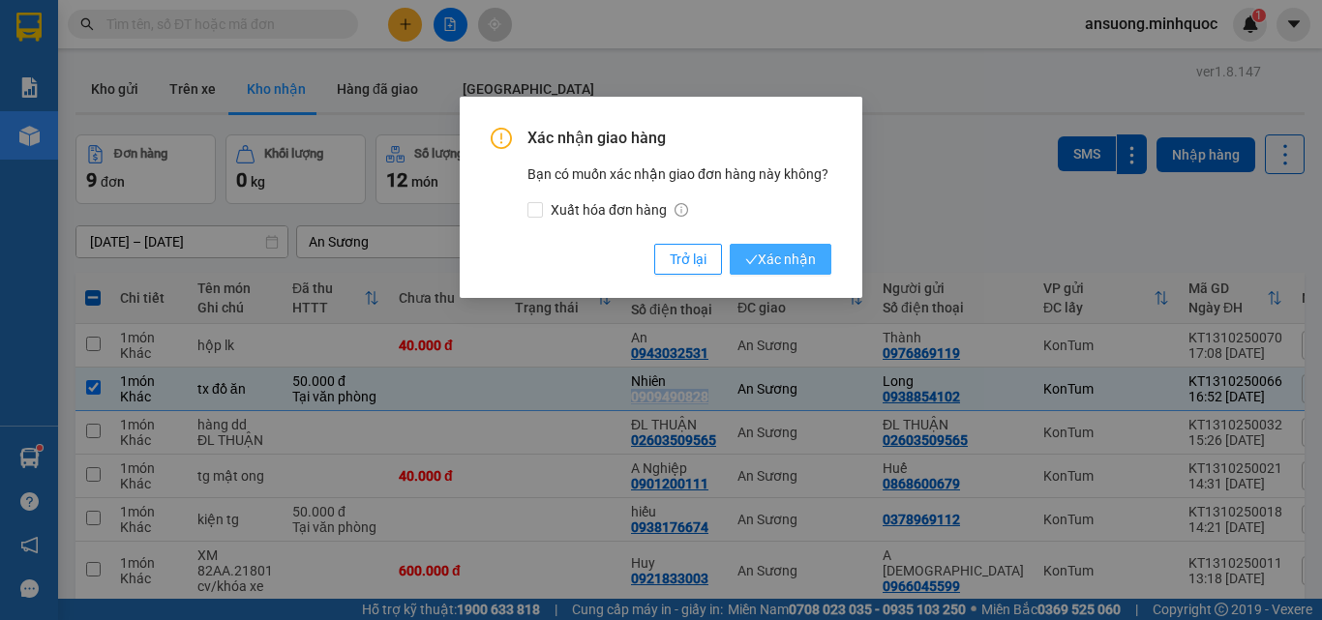
click at [797, 260] on span "Xác nhận" at bounding box center [780, 259] width 71 height 21
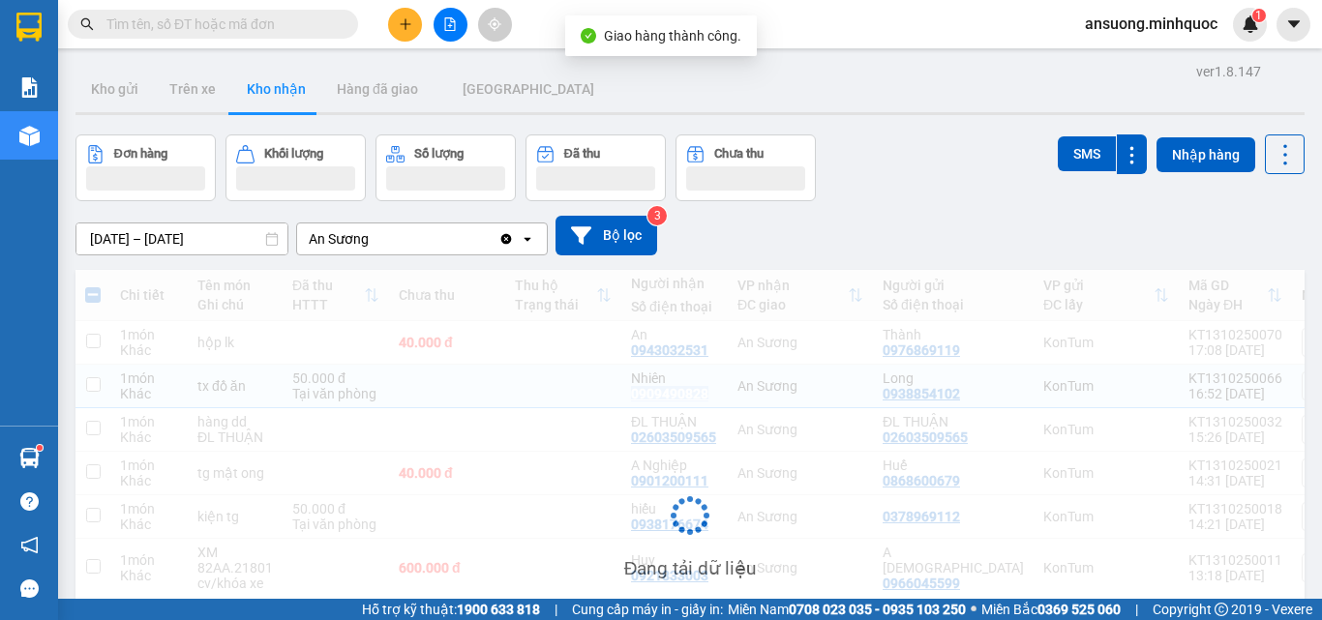
checkbox input "false"
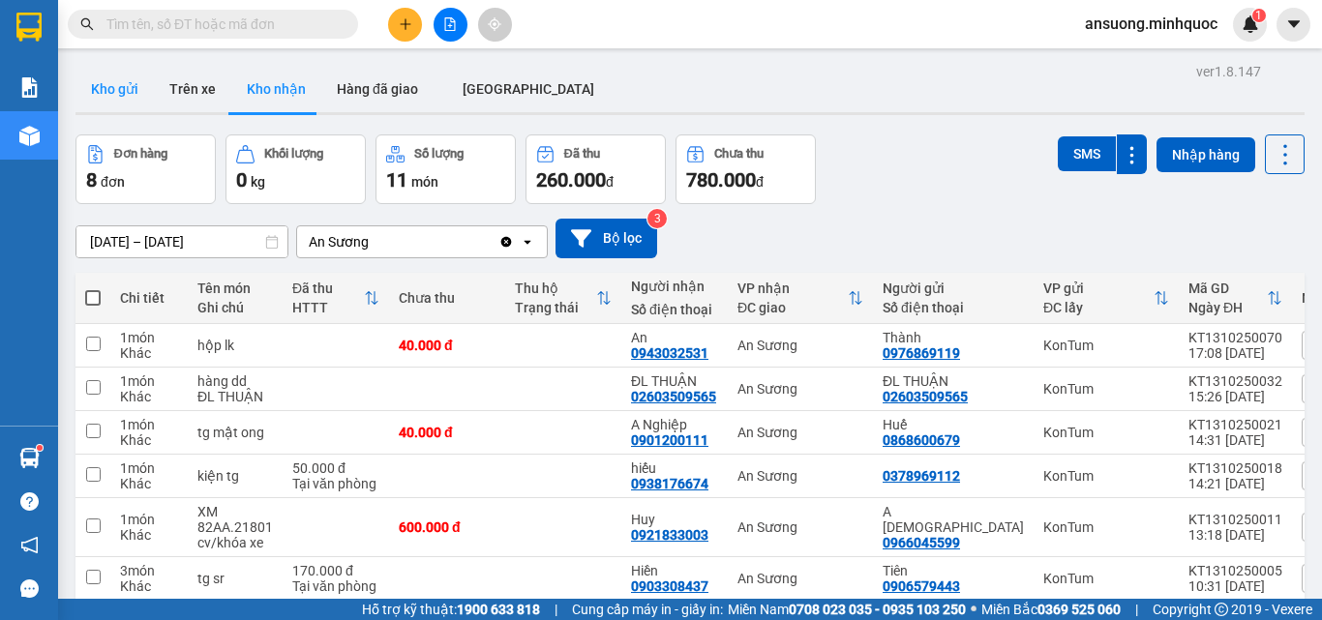
click at [122, 99] on button "Kho gửi" at bounding box center [114, 89] width 78 height 46
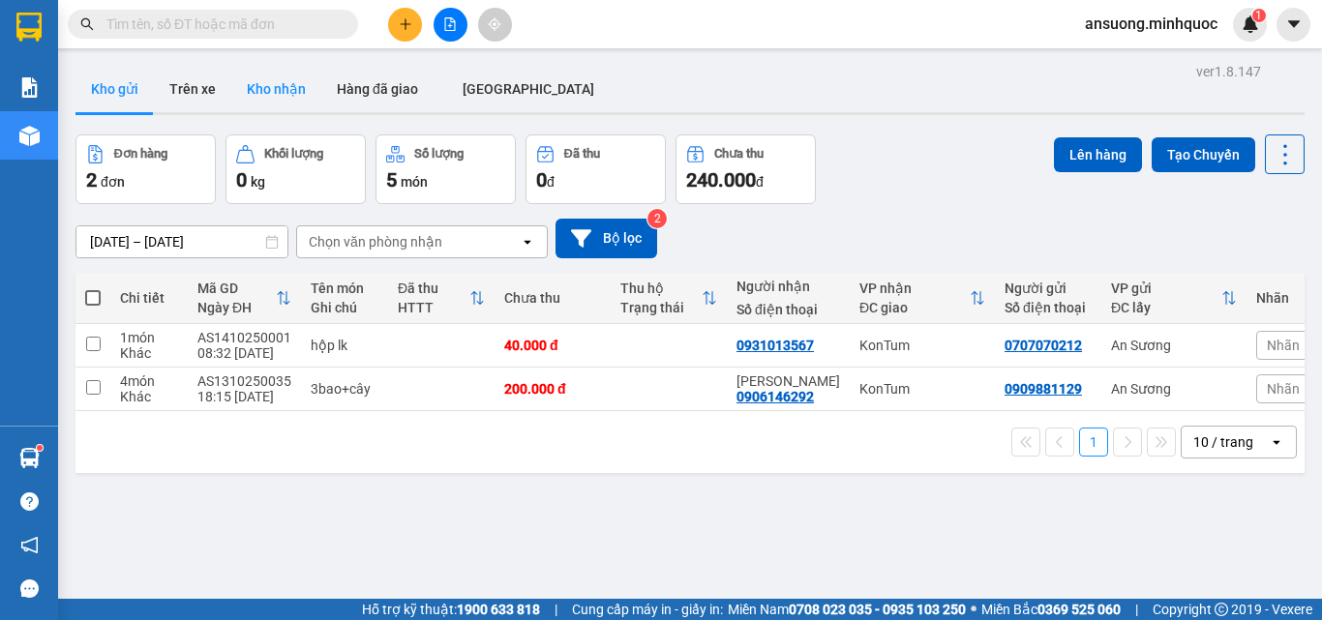
click at [277, 100] on button "Kho nhận" at bounding box center [276, 89] width 90 height 46
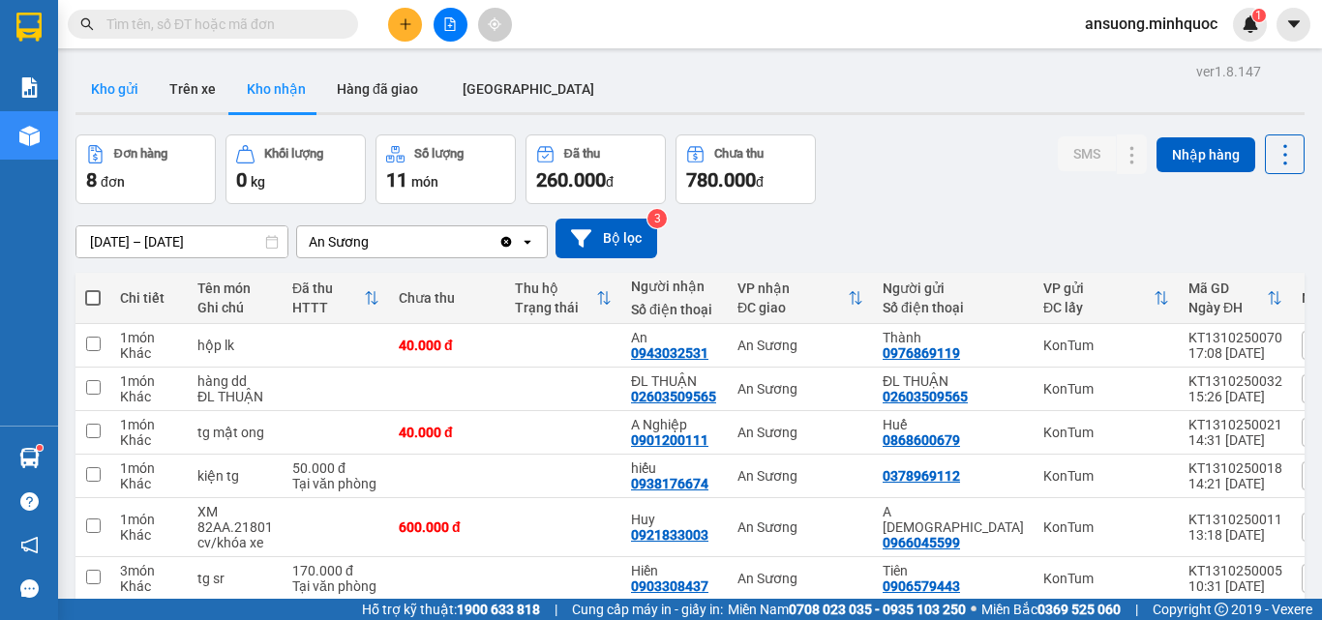
click at [103, 78] on button "Kho gửi" at bounding box center [114, 89] width 78 height 46
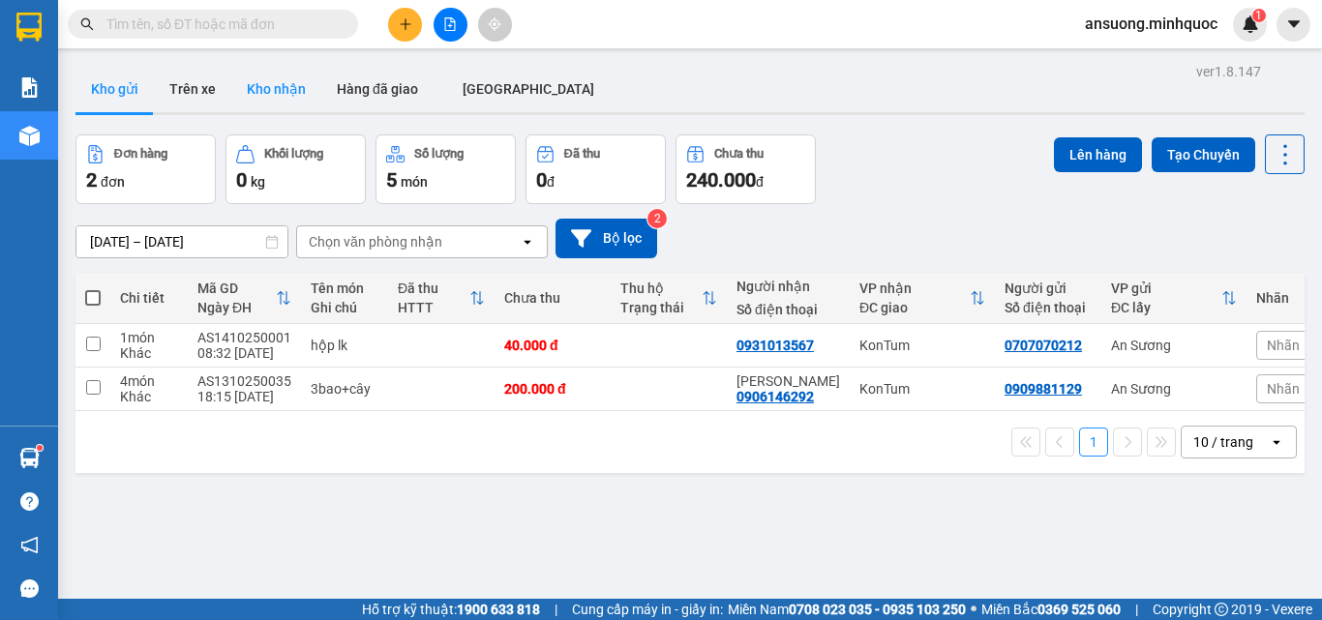
click at [284, 96] on button "Kho nhận" at bounding box center [276, 89] width 90 height 46
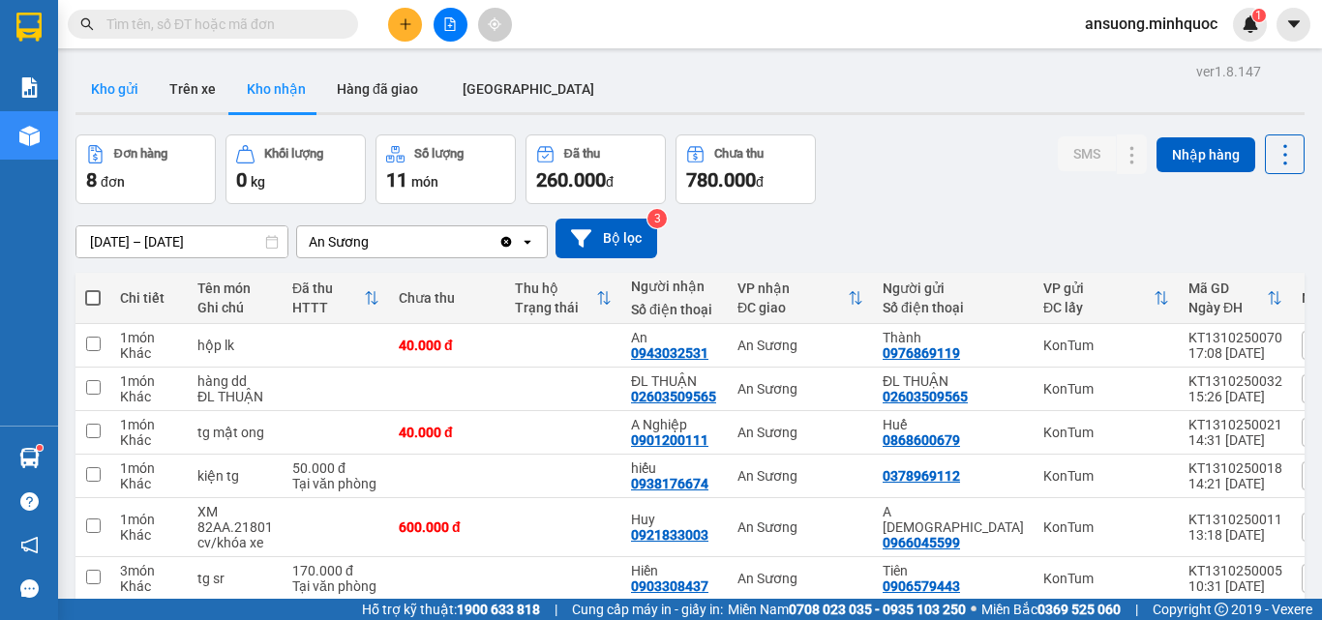
click at [122, 88] on button "Kho gửi" at bounding box center [114, 89] width 78 height 46
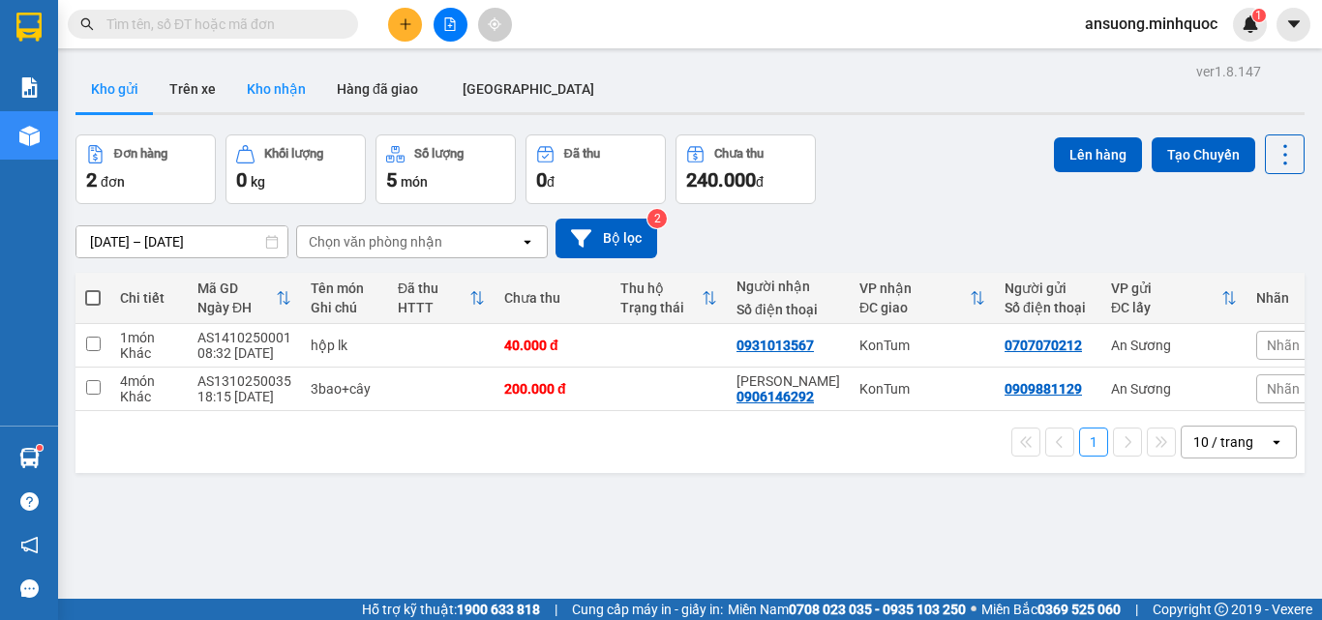
click at [262, 79] on button "Kho nhận" at bounding box center [276, 89] width 90 height 46
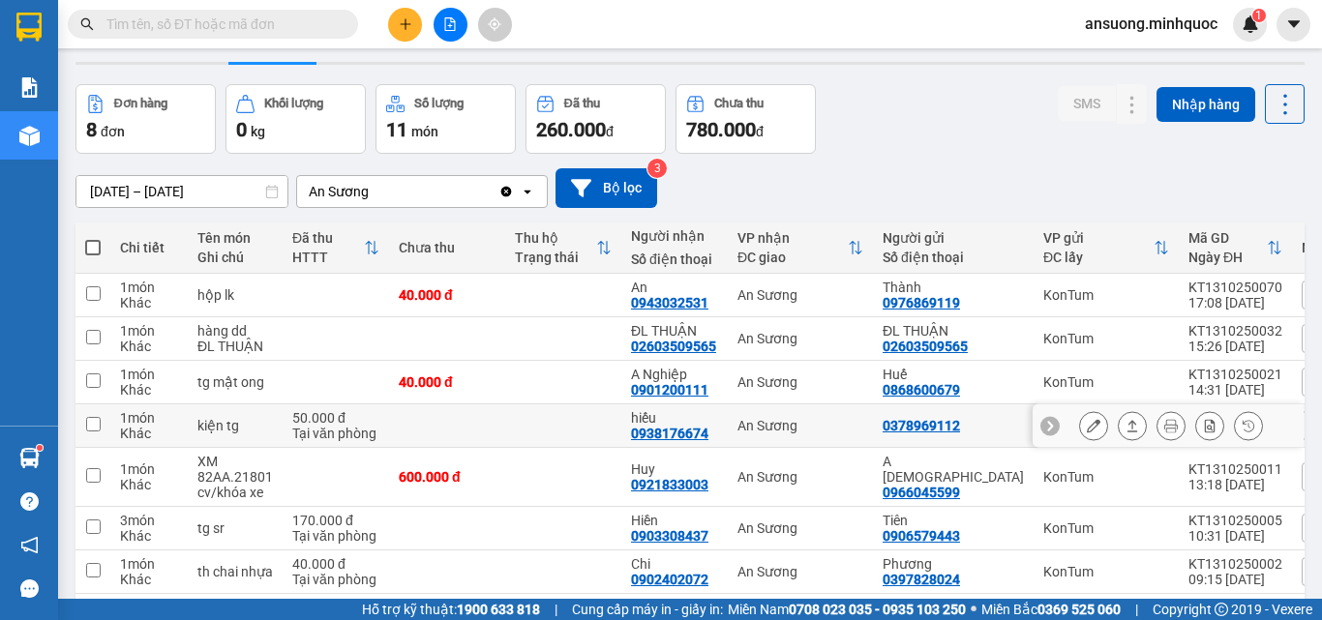
scroll to position [97, 0]
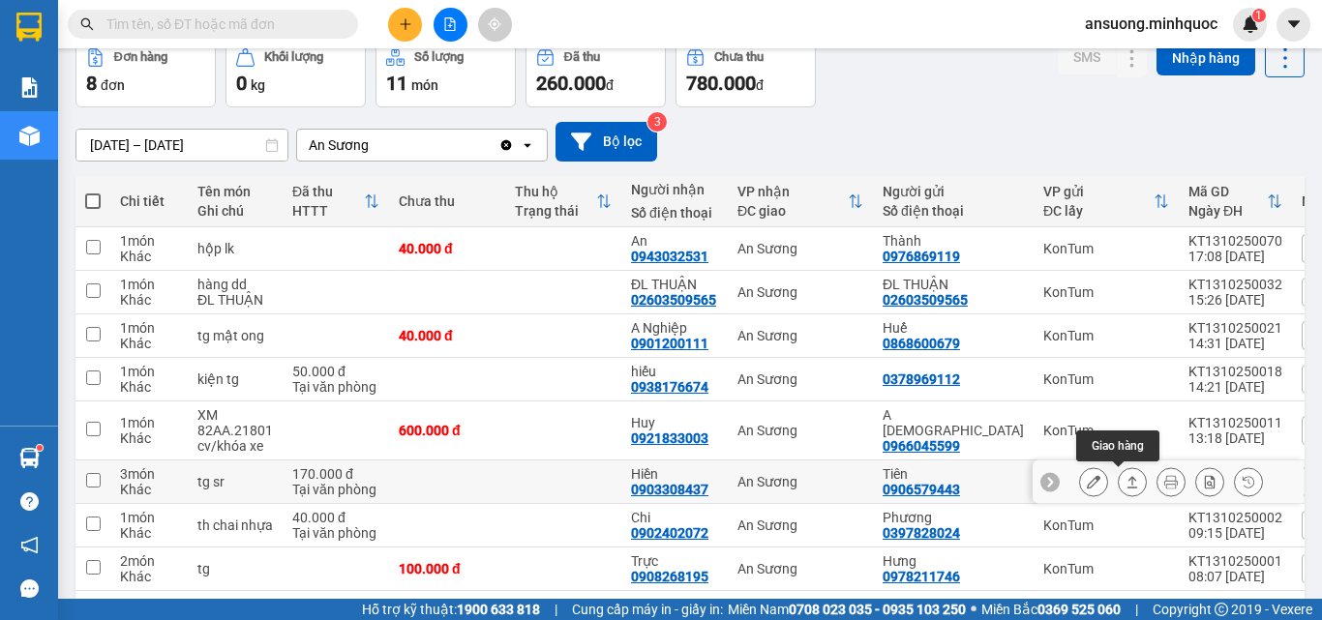
click at [1126, 483] on icon at bounding box center [1133, 482] width 14 height 14
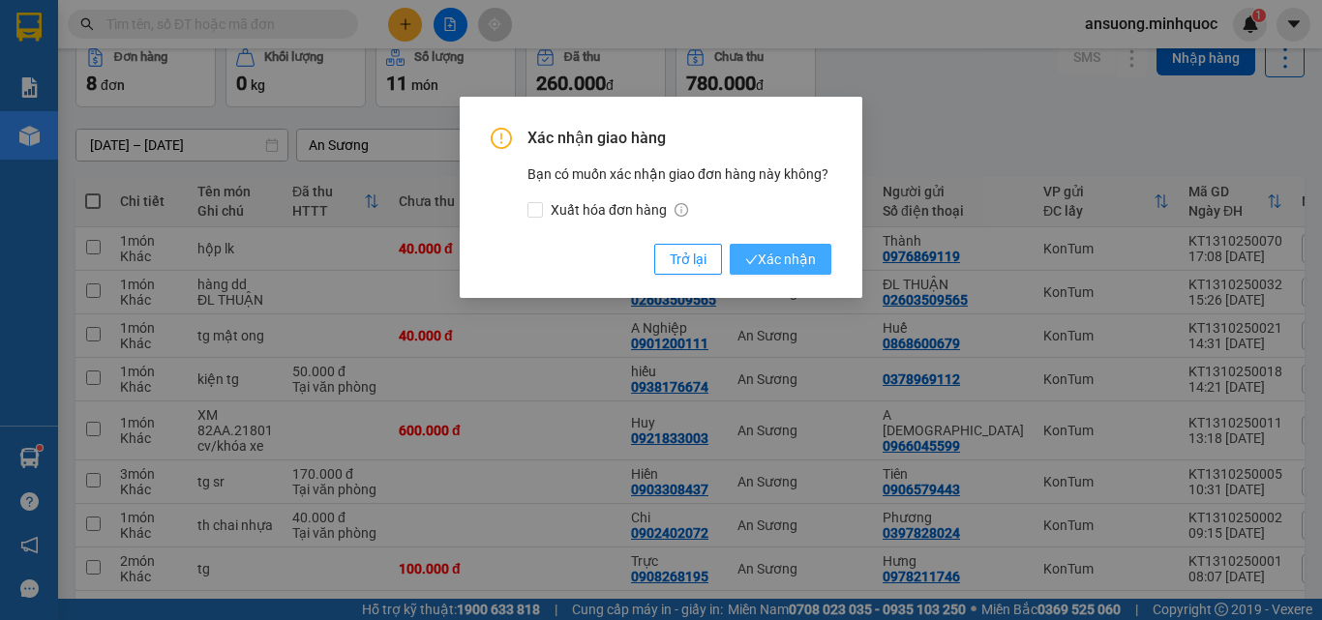
click at [803, 262] on span "Xác nhận" at bounding box center [780, 259] width 71 height 21
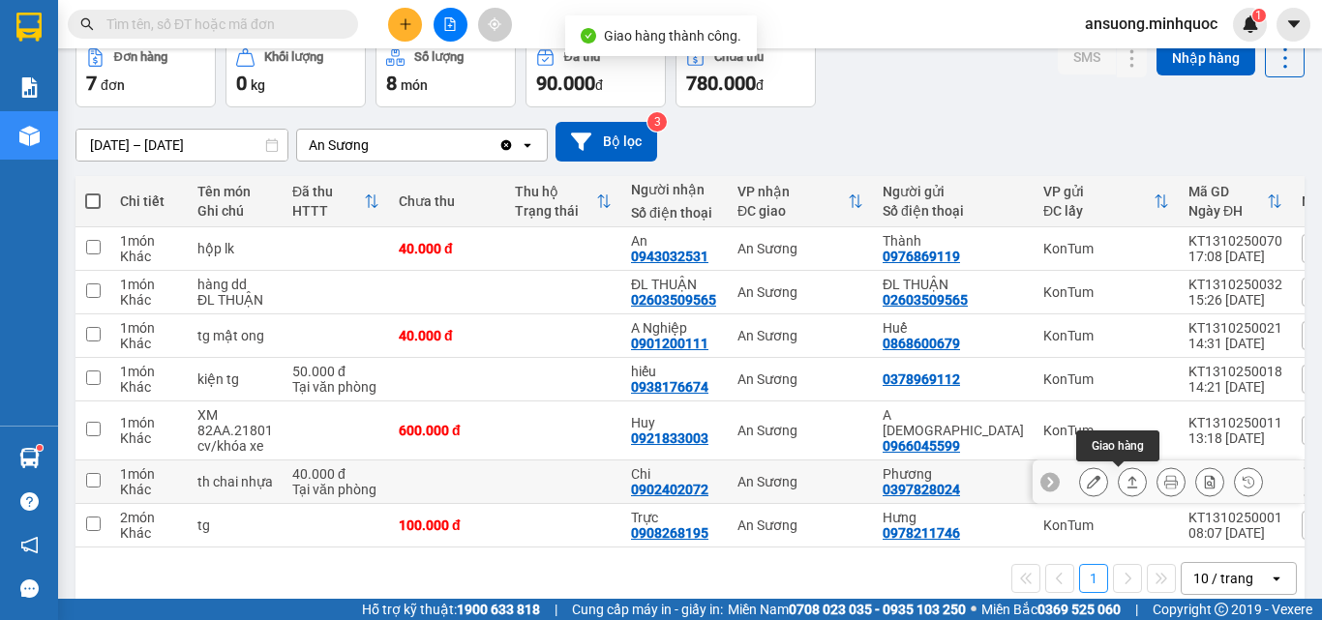
drag, startPoint x: 1088, startPoint y: 479, endPoint x: 1116, endPoint y: 490, distance: 30.0
click at [1116, 490] on div at bounding box center [1171, 481] width 184 height 29
click at [1126, 487] on icon at bounding box center [1133, 482] width 14 height 14
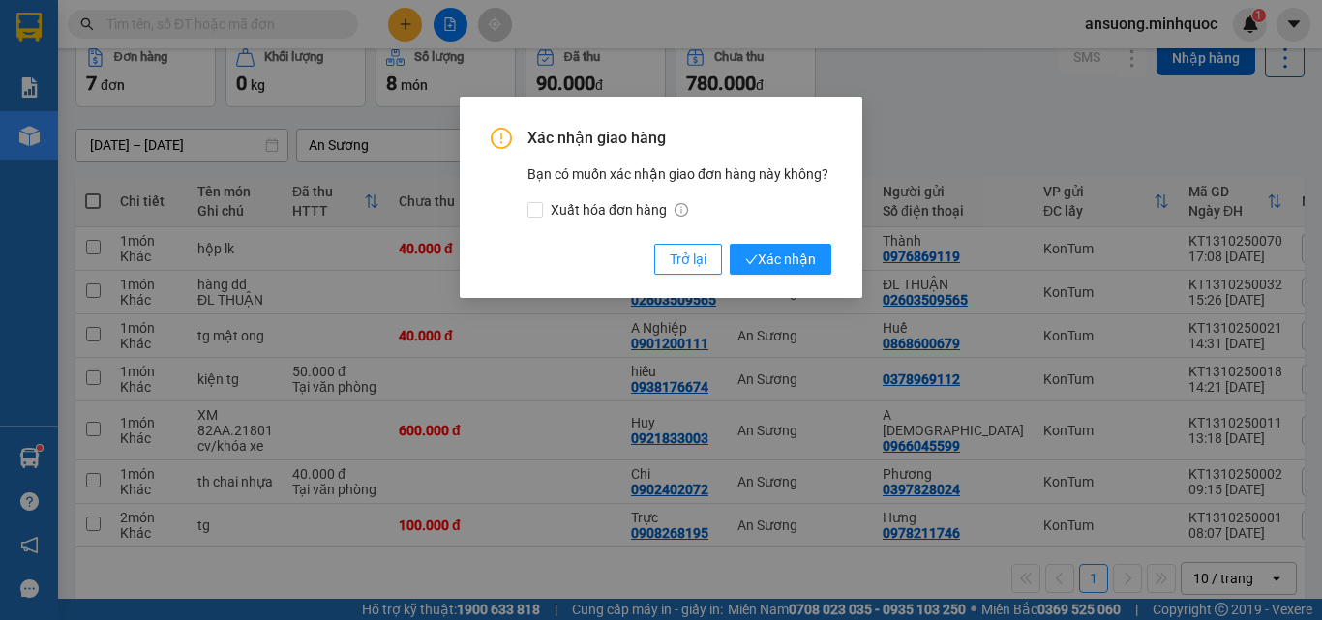
click at [774, 276] on div "Xác nhận giao hàng Bạn có muốn xác nhận giao đơn hàng này không? Xuất hóa đơn h…" at bounding box center [661, 197] width 403 height 201
click at [780, 261] on span "Xác nhận" at bounding box center [780, 259] width 71 height 21
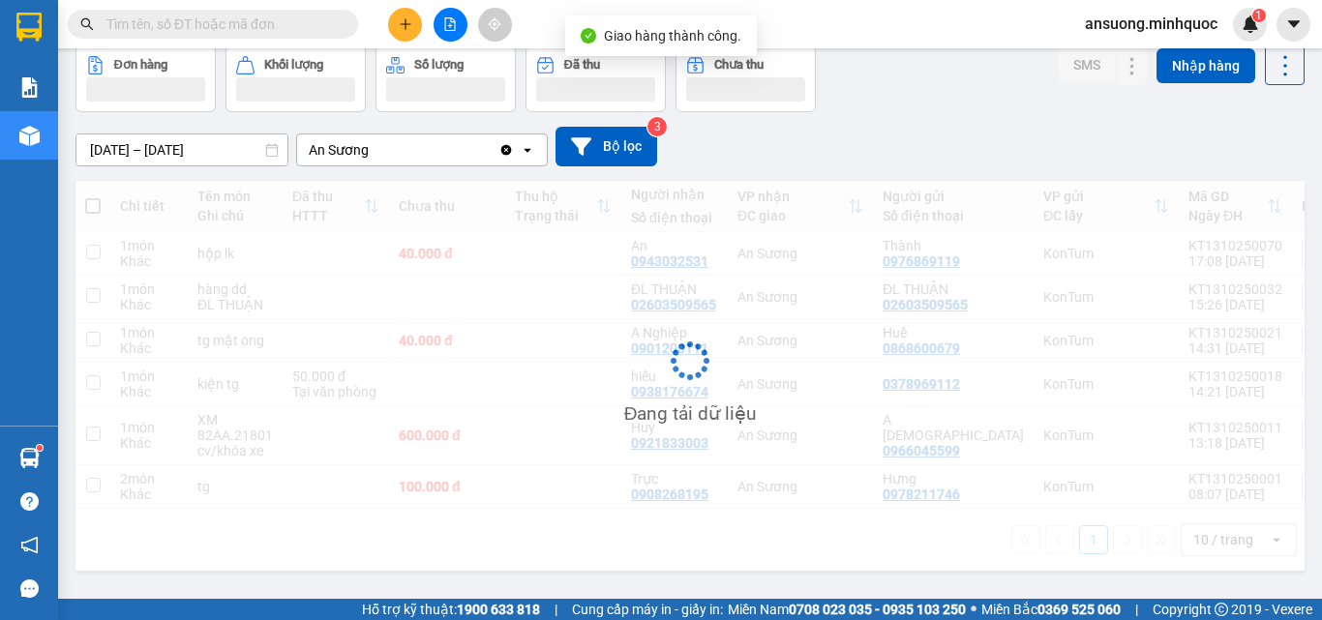
scroll to position [89, 0]
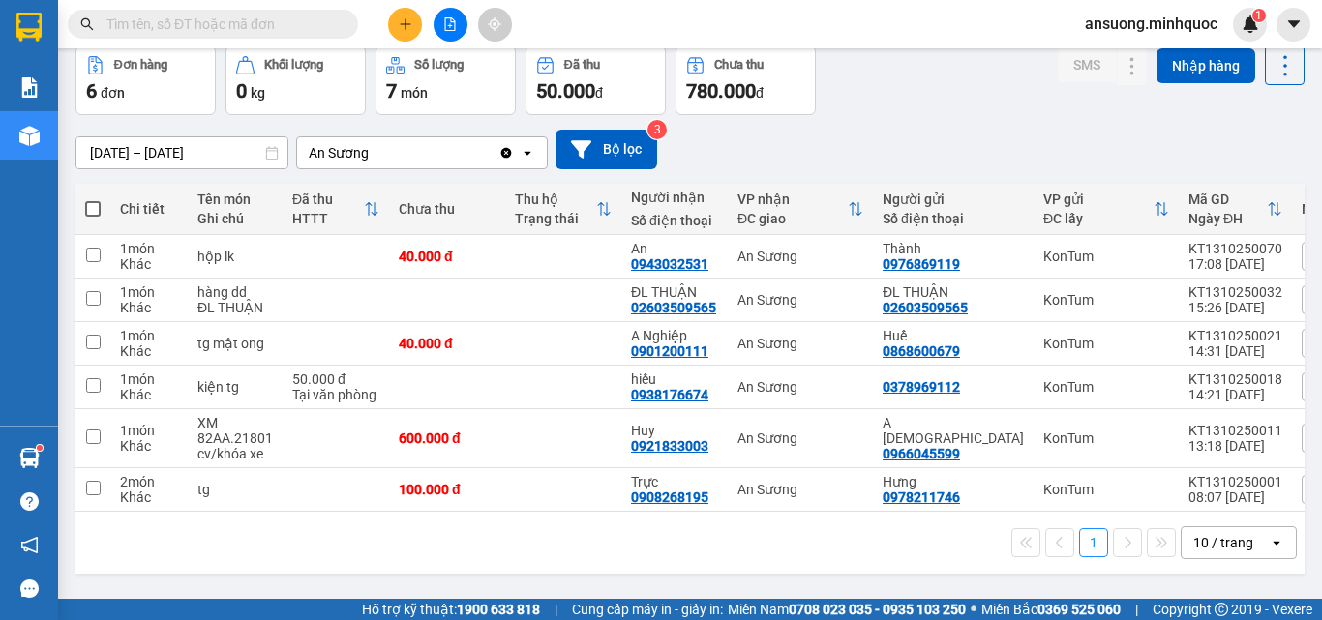
click at [453, 30] on icon "file-add" at bounding box center [450, 24] width 11 height 14
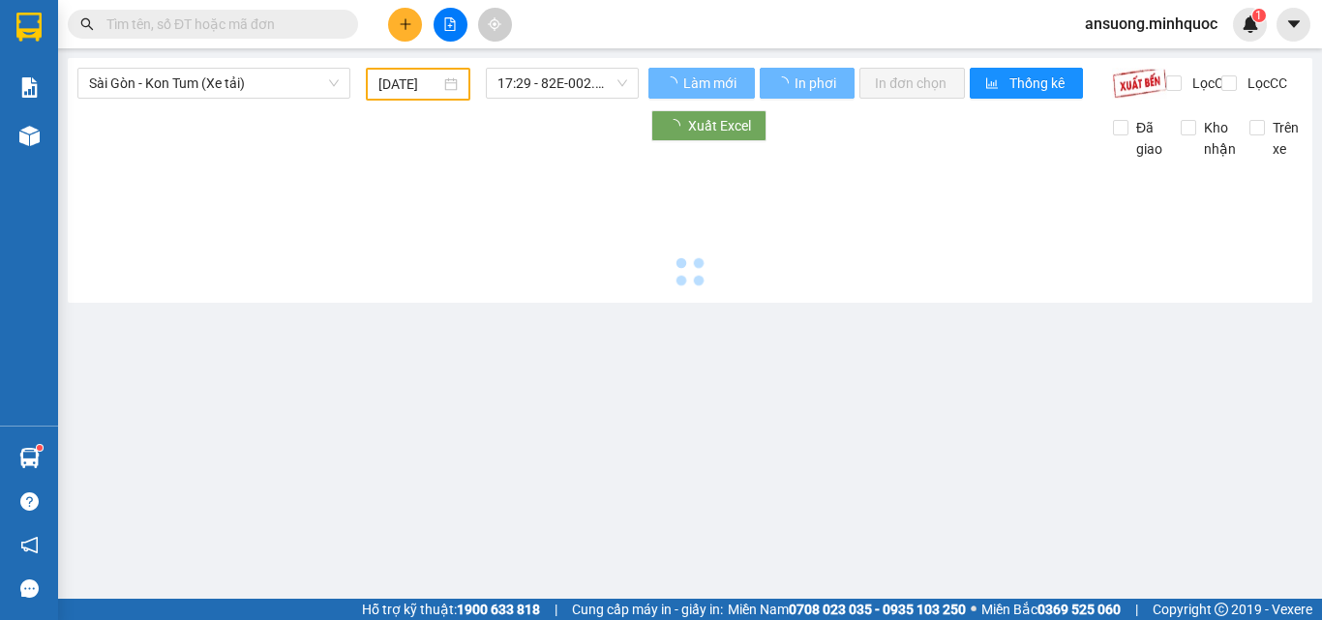
type input "[DATE]"
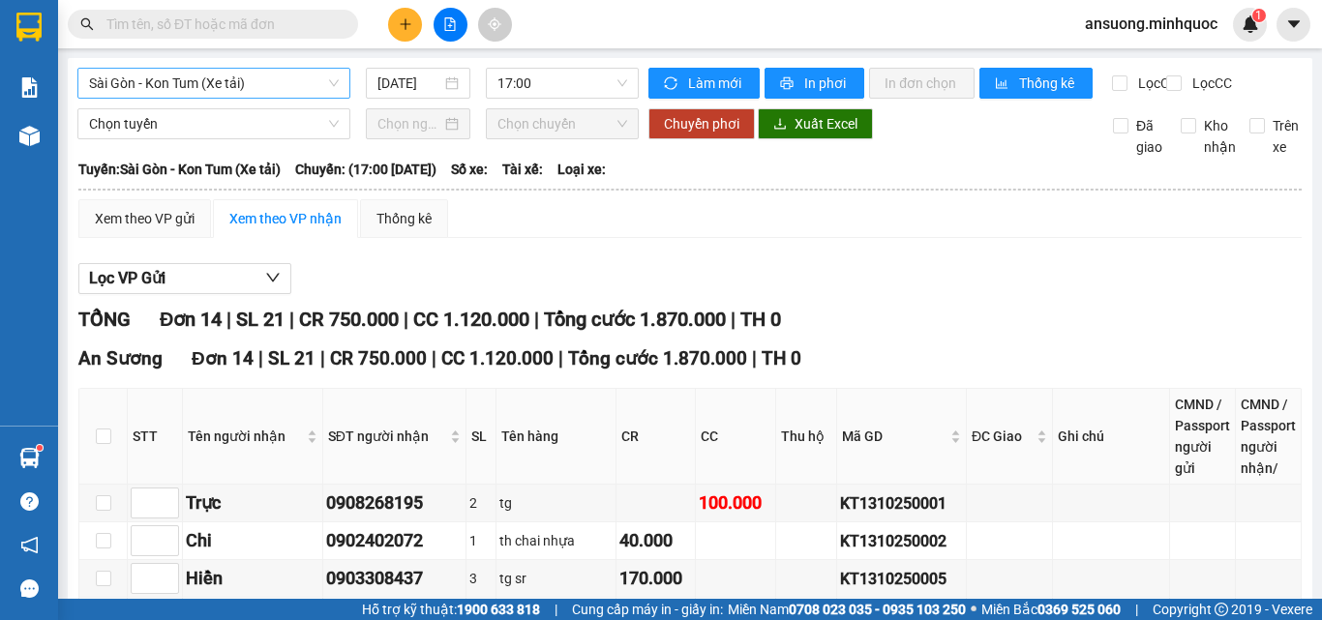
click at [166, 72] on span "Sài Gòn - Kon Tum (Xe tải)" at bounding box center [214, 83] width 250 height 29
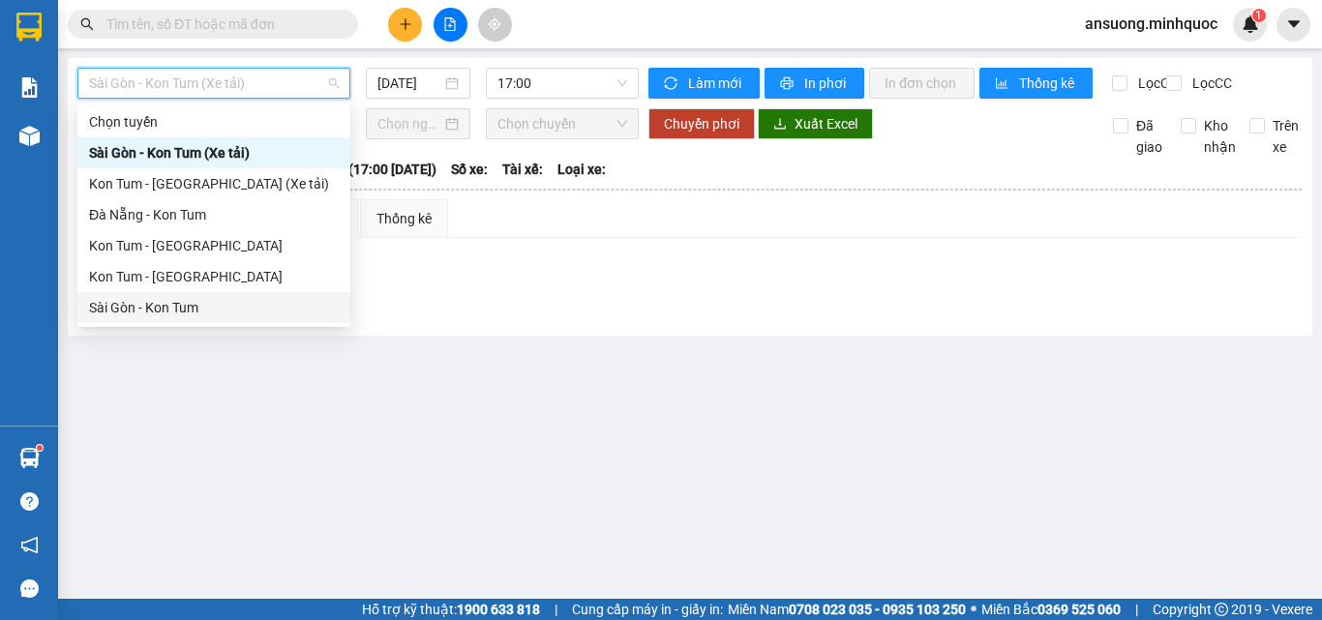
click at [151, 308] on div "Sài Gòn - Kon Tum" at bounding box center [214, 307] width 250 height 21
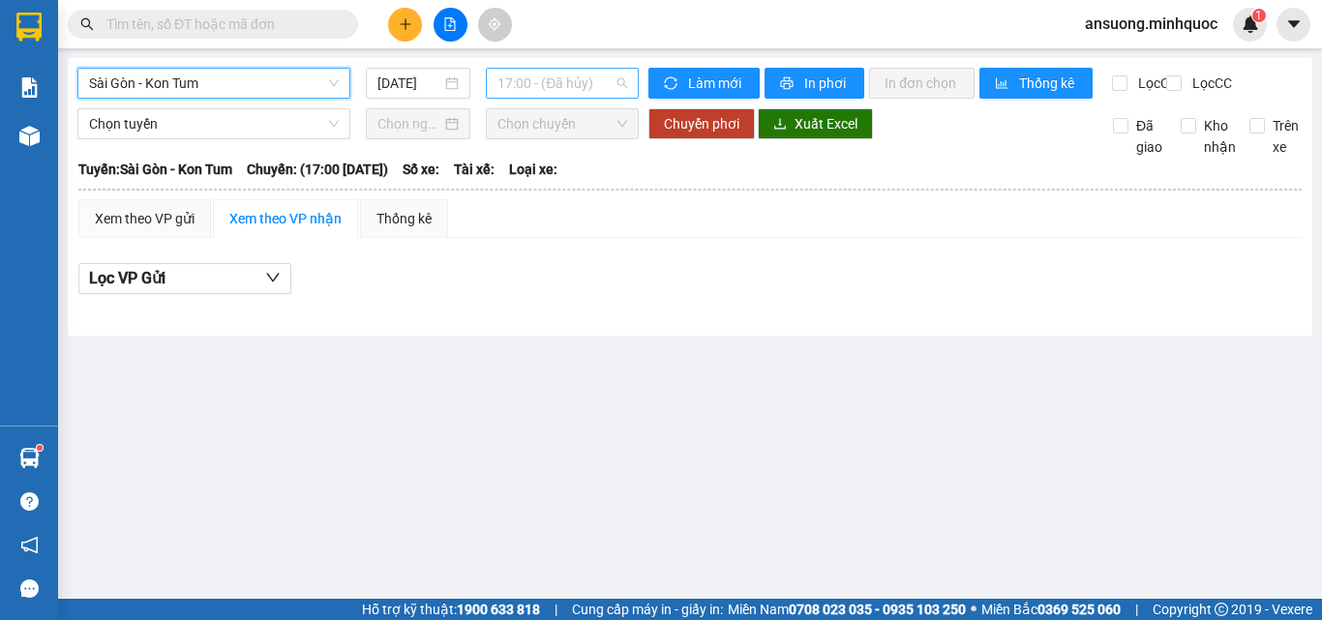
click at [557, 77] on span "17:00 - (Đã hủy)" at bounding box center [562, 83] width 130 height 29
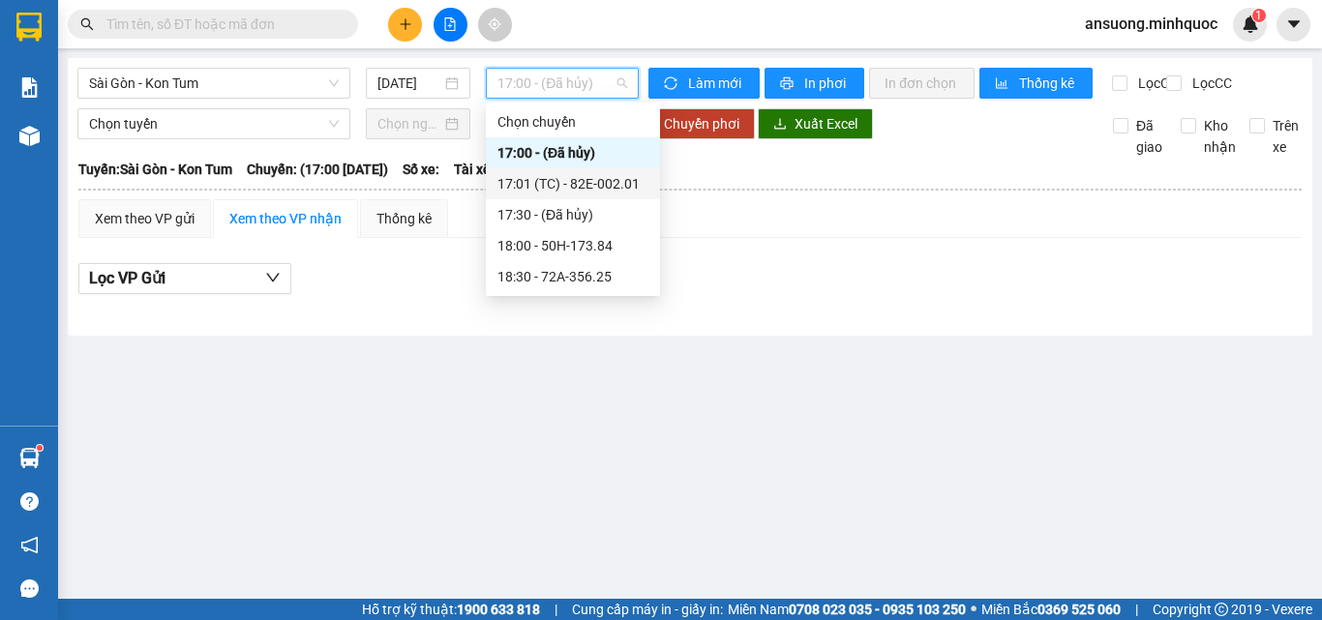
click at [591, 174] on div "17:01 (TC) - 82E-002.01" at bounding box center [572, 183] width 151 height 21
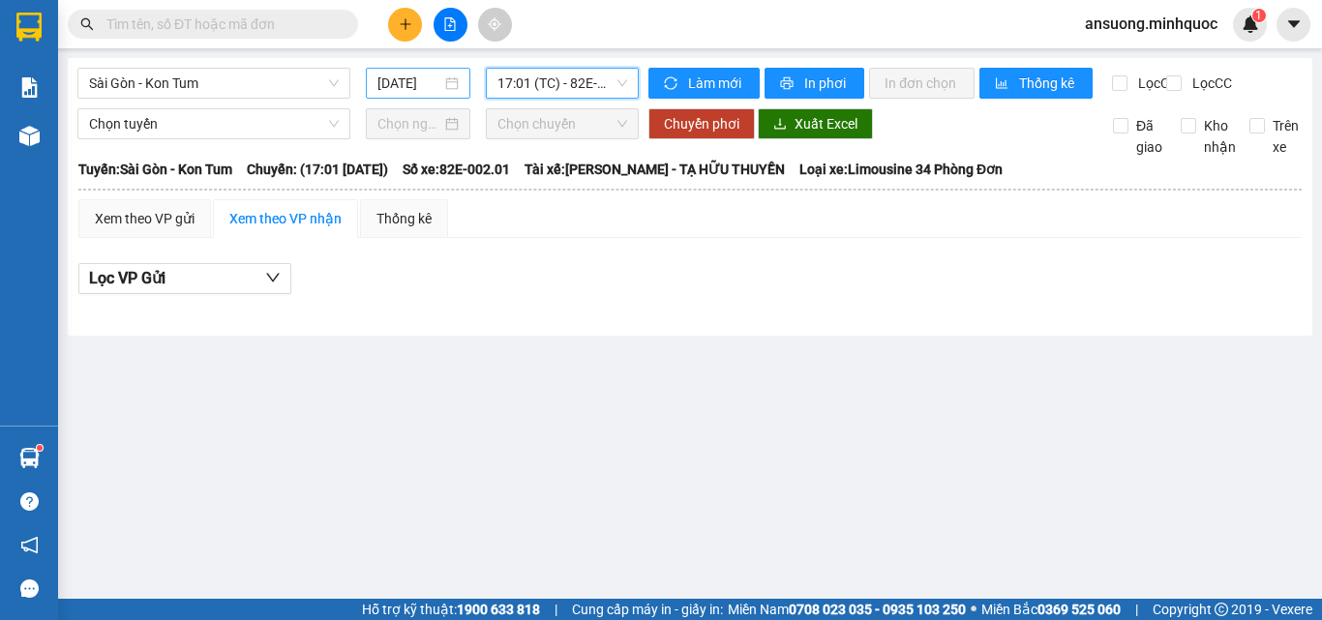
click at [414, 73] on input "[DATE]" at bounding box center [409, 83] width 64 height 21
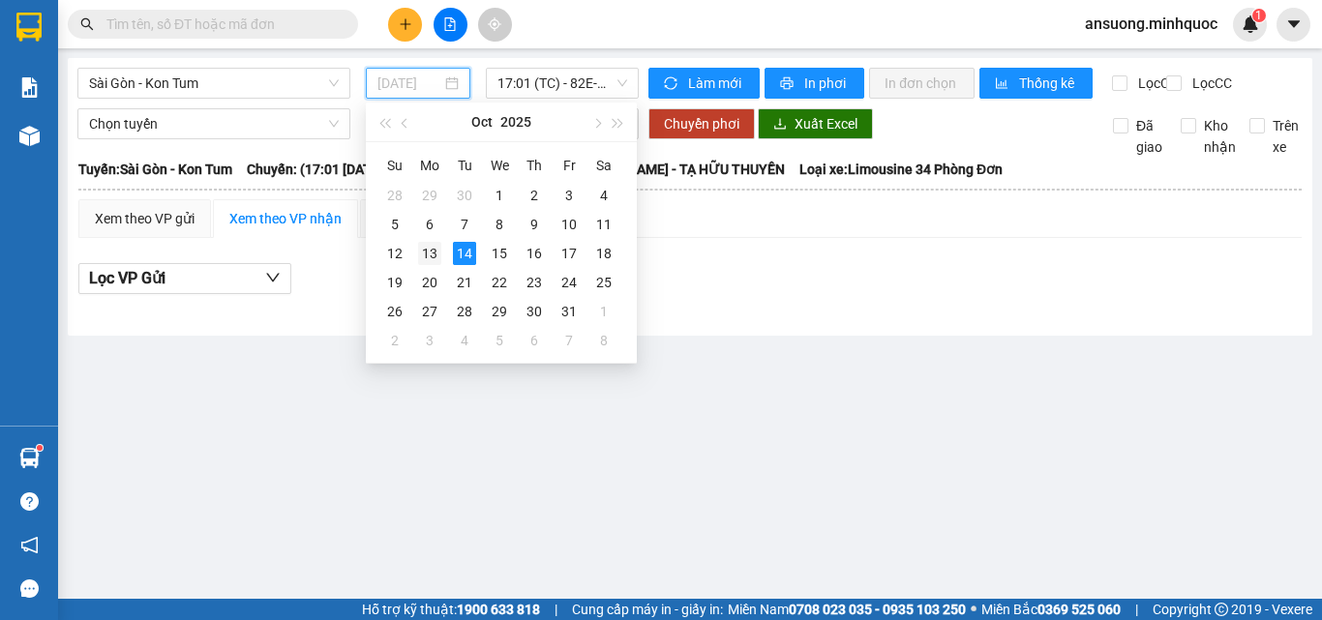
click at [440, 255] on div "13" at bounding box center [429, 253] width 23 height 23
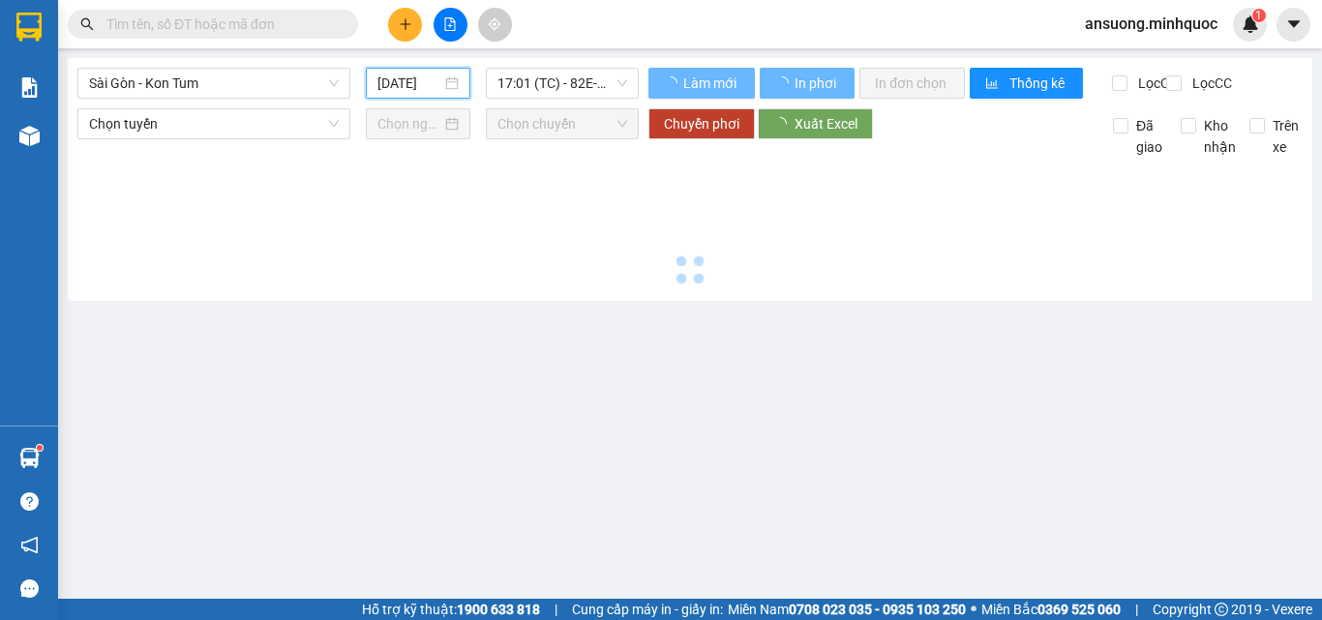
type input "[DATE]"
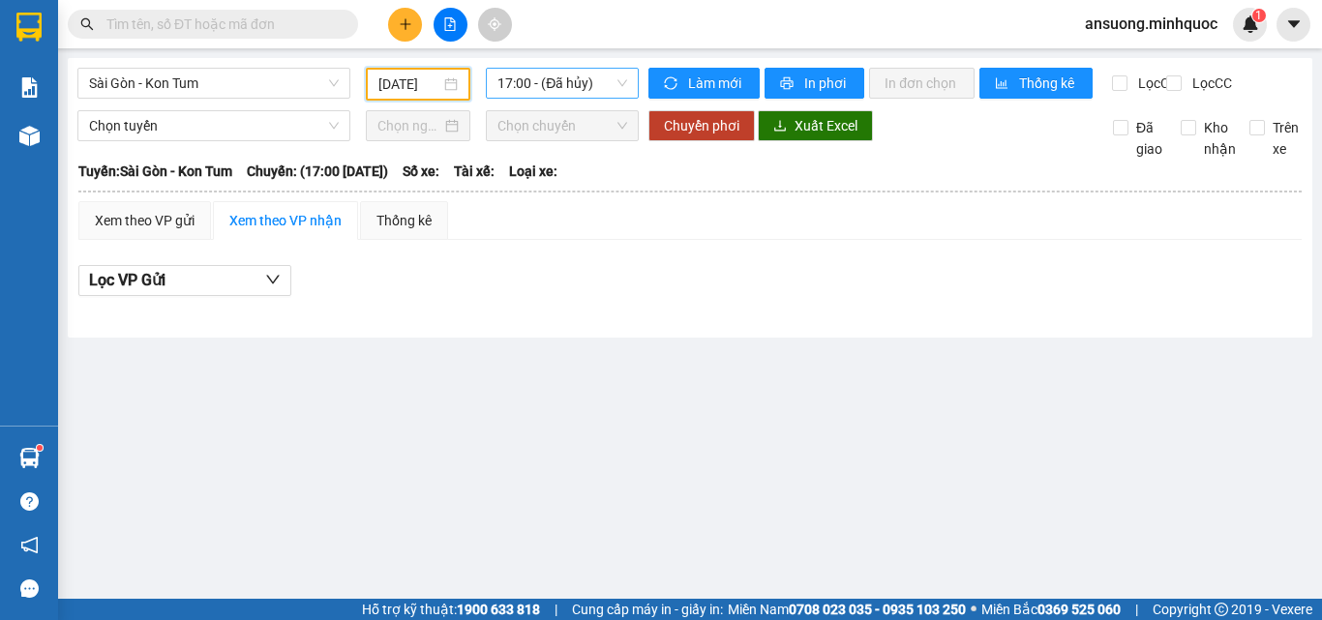
click at [582, 79] on span "17:00 - (Đã hủy)" at bounding box center [562, 83] width 130 height 29
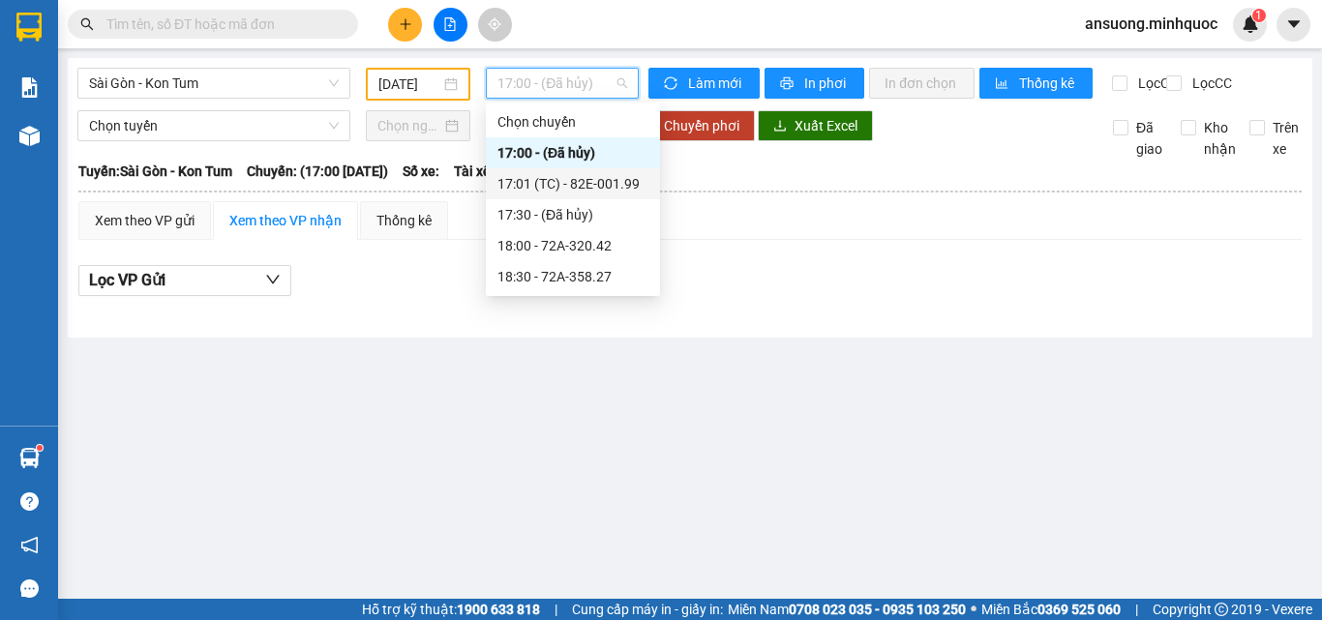
click at [609, 191] on div "17:01 (TC) - 82E-001.99" at bounding box center [572, 183] width 151 height 21
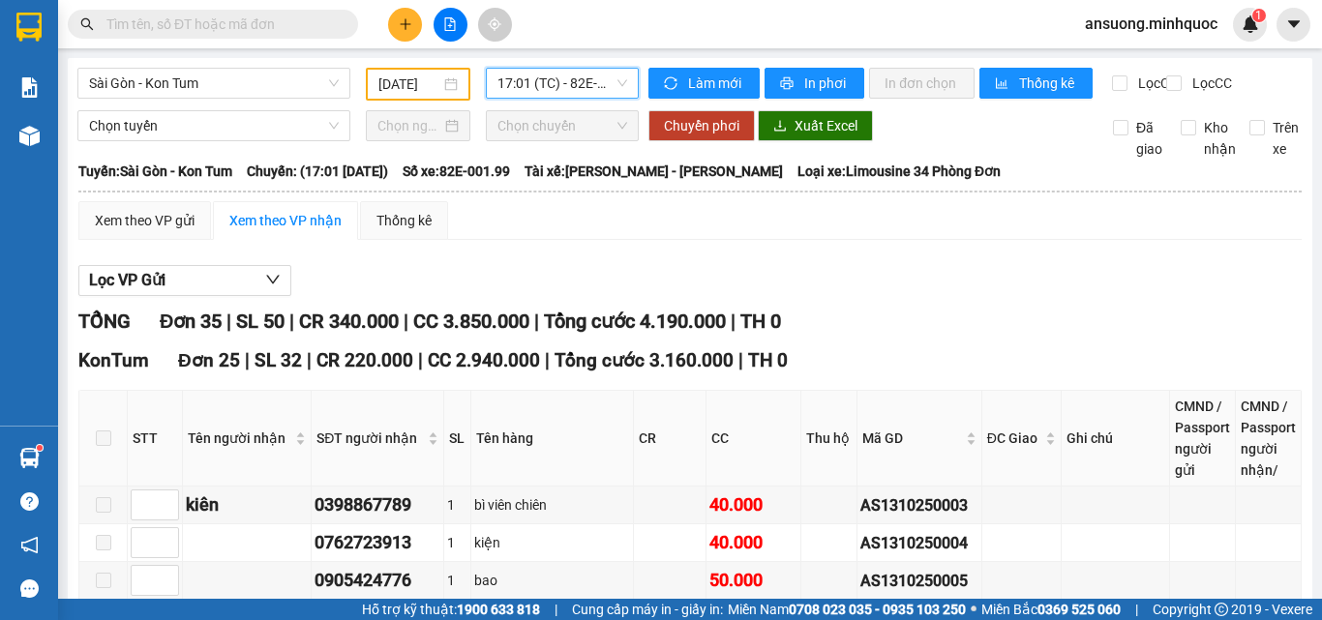
click at [545, 75] on span "17:01 (TC) - 82E-001.99" at bounding box center [562, 83] width 130 height 29
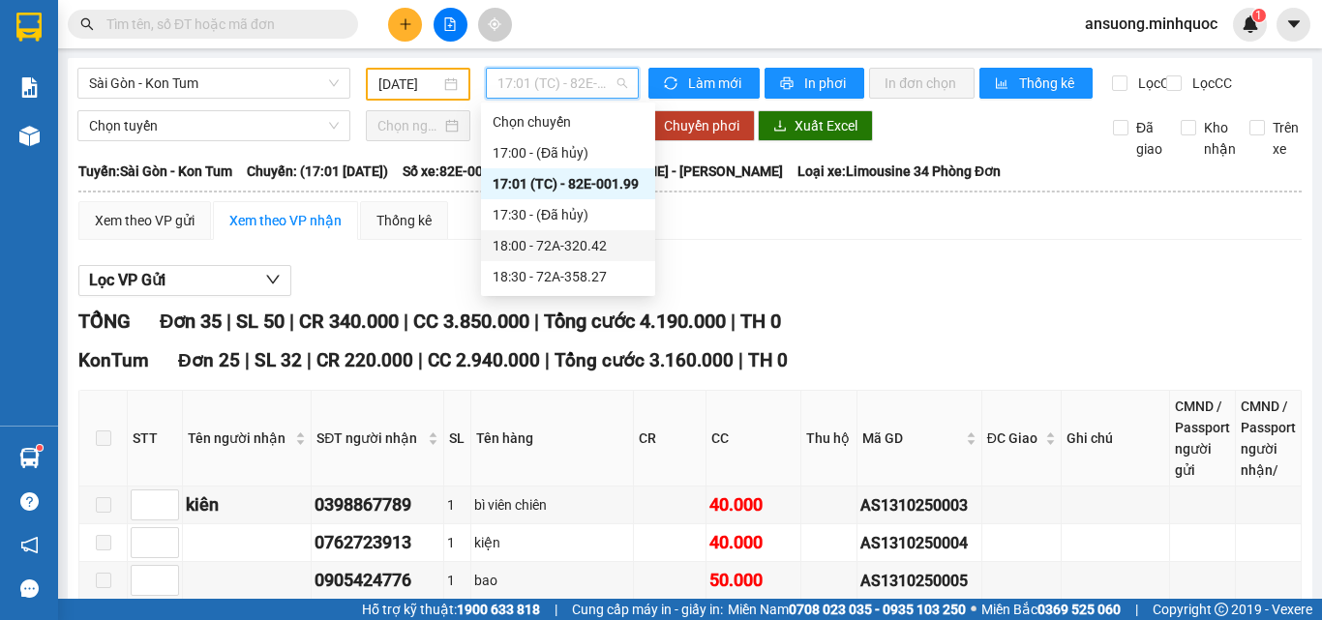
click at [583, 250] on div "18:00 - 72A-320.42" at bounding box center [568, 245] width 151 height 21
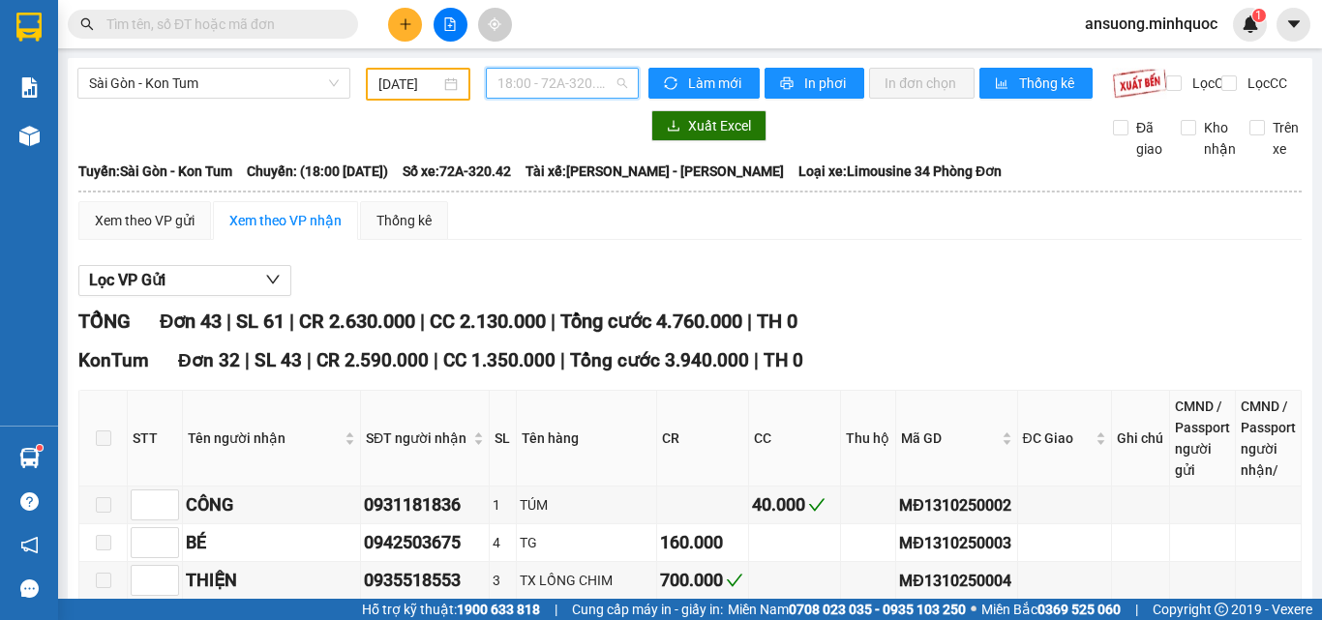
click at [544, 82] on span "18:00 - 72A-320.42" at bounding box center [562, 83] width 130 height 29
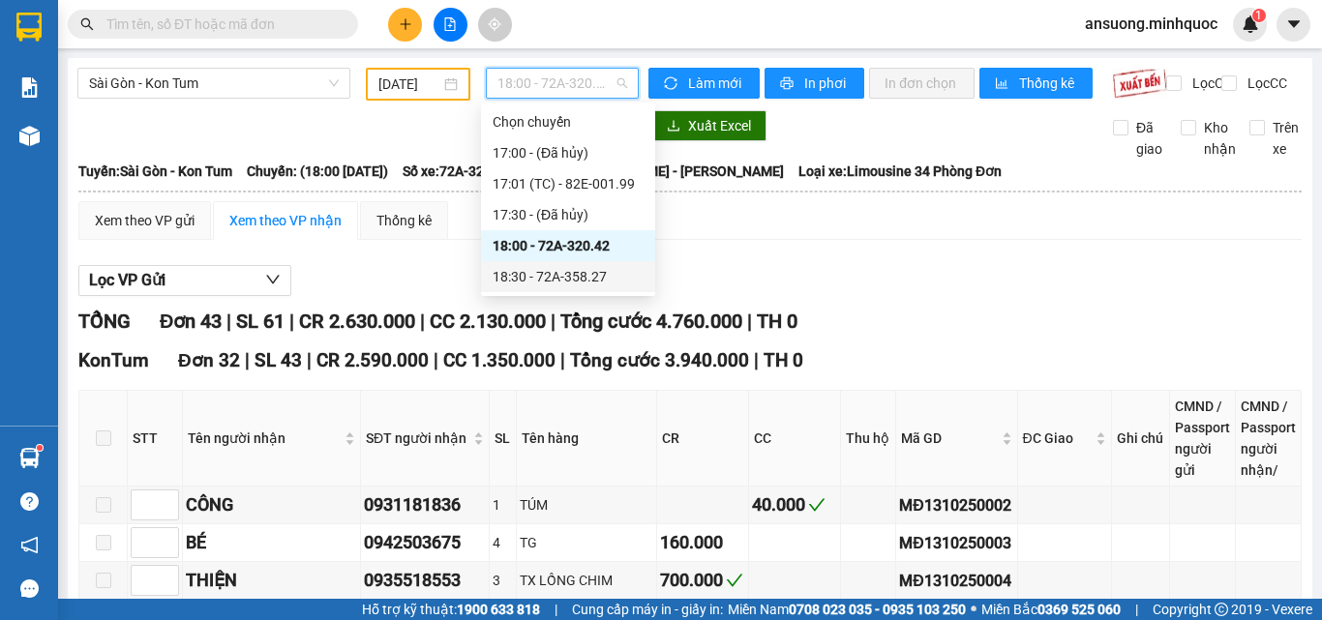
click at [575, 277] on div "18:30 - 72A-358.27" at bounding box center [568, 276] width 151 height 21
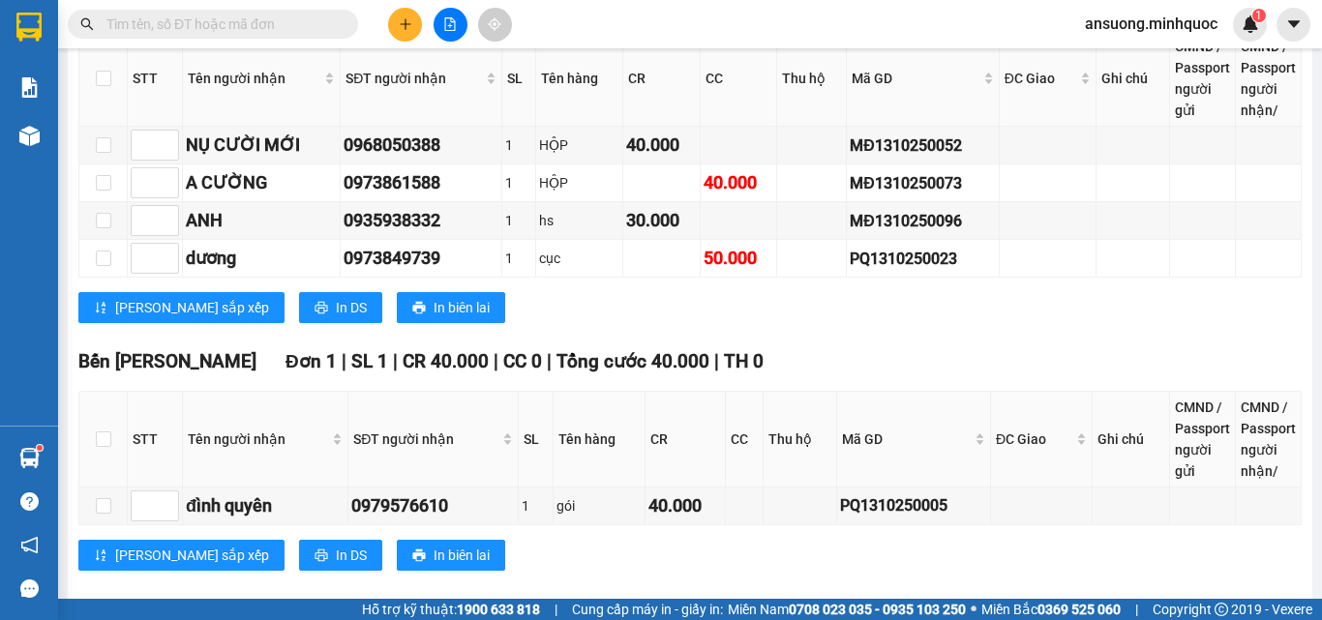
scroll to position [3479, 0]
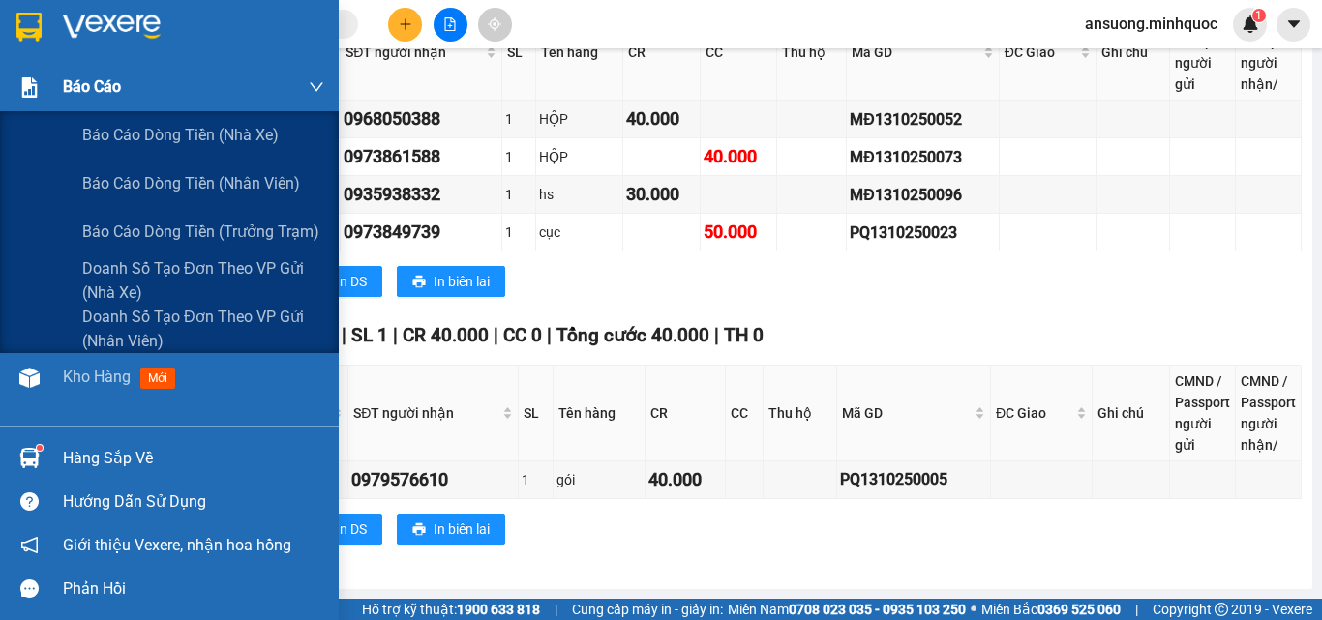
click at [21, 80] on img at bounding box center [29, 87] width 20 height 20
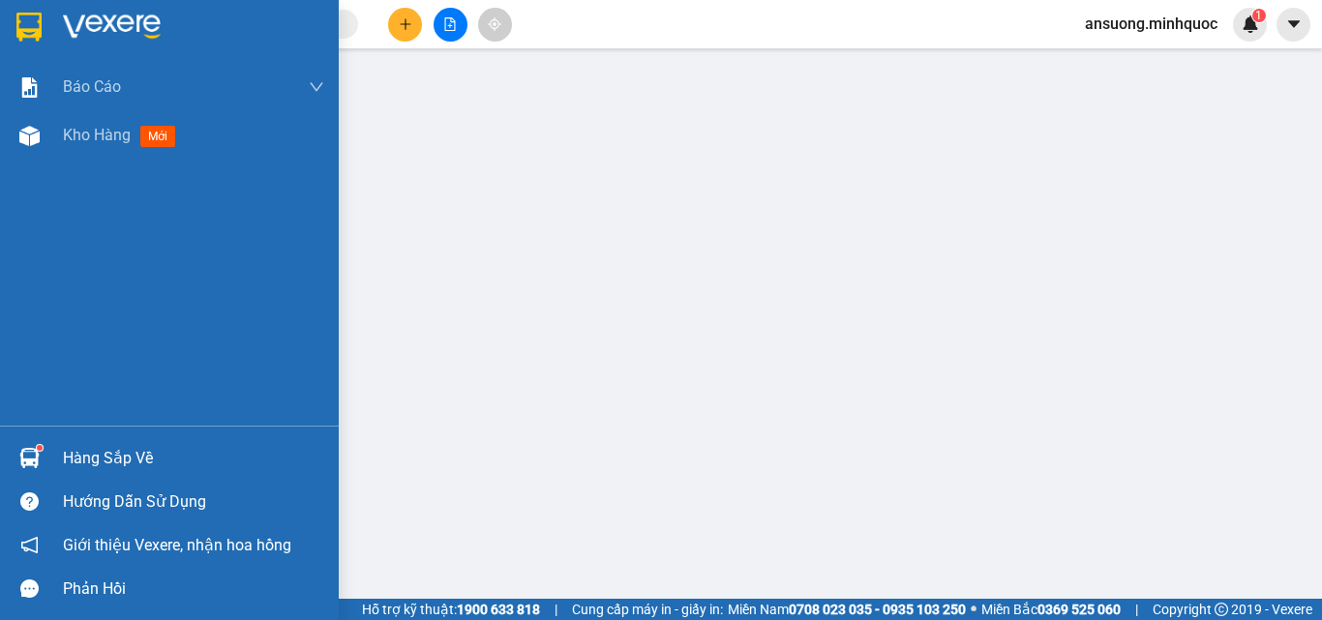
click at [29, 136] on img at bounding box center [29, 136] width 20 height 20
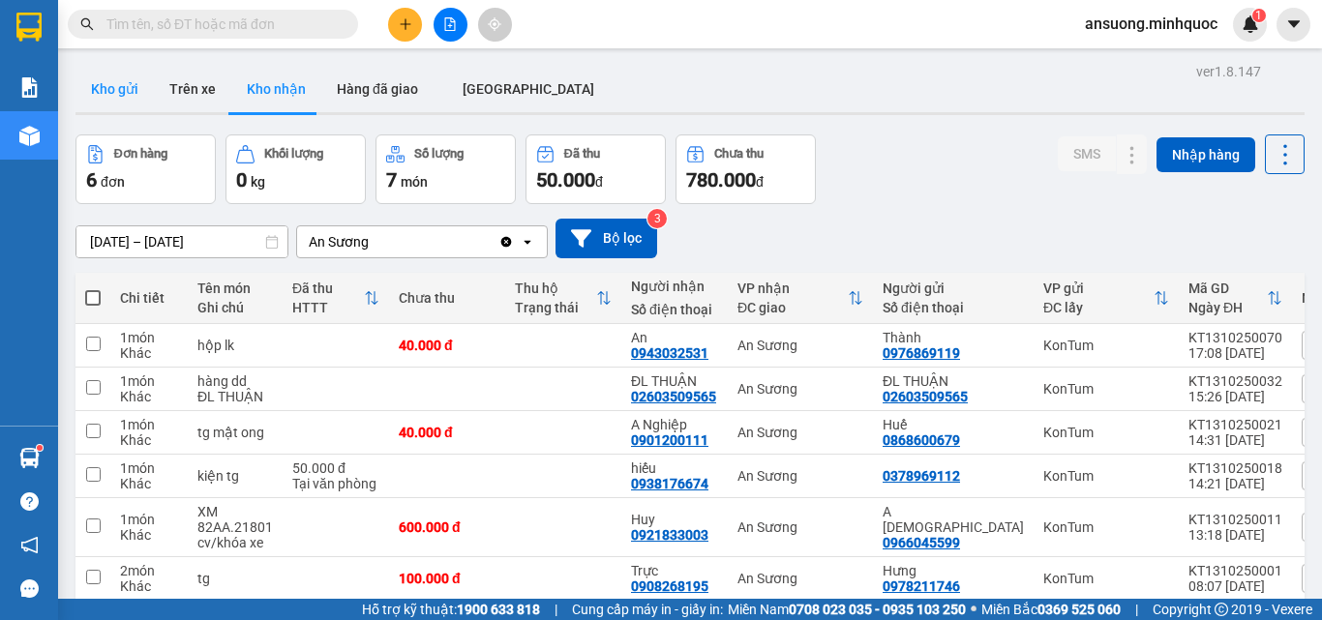
click at [136, 95] on button "Kho gửi" at bounding box center [114, 89] width 78 height 46
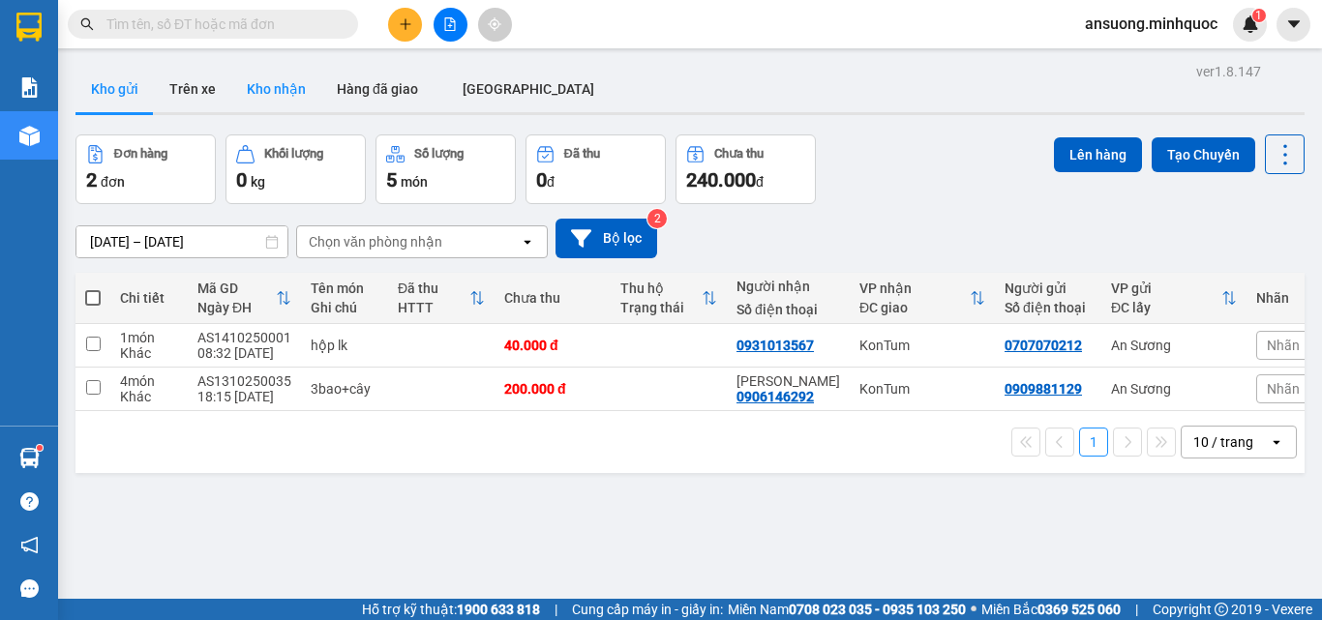
click at [276, 101] on button "Kho nhận" at bounding box center [276, 89] width 90 height 46
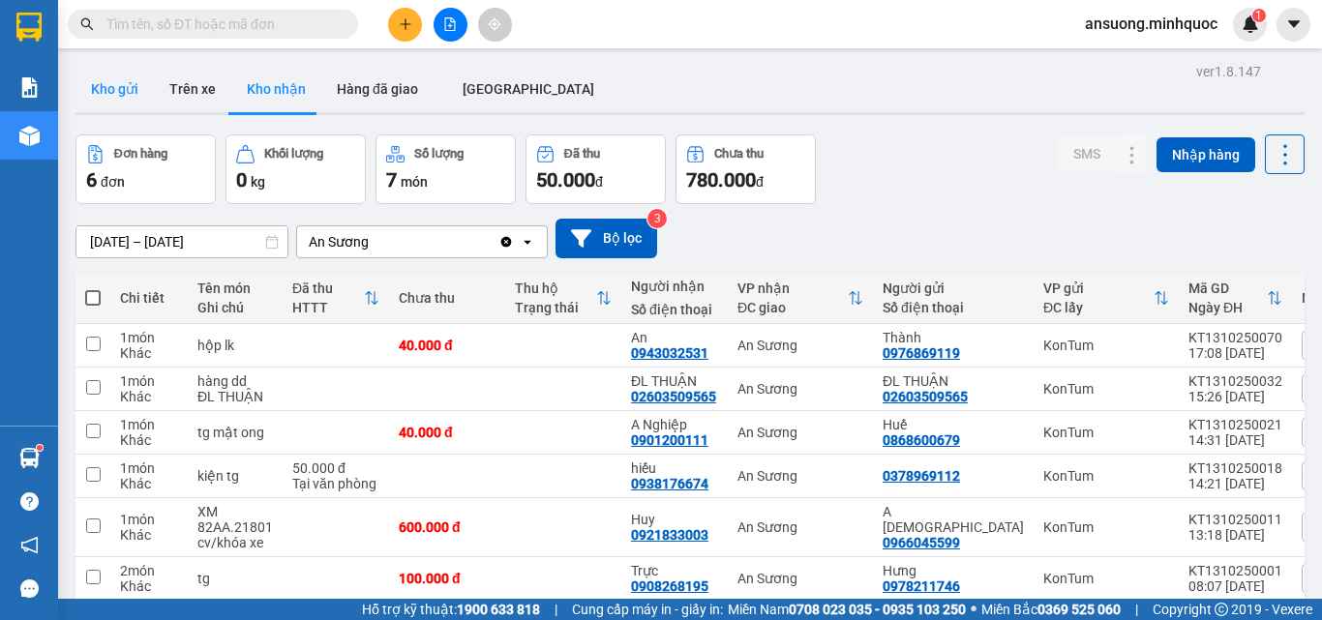
click at [100, 84] on button "Kho gửi" at bounding box center [114, 89] width 78 height 46
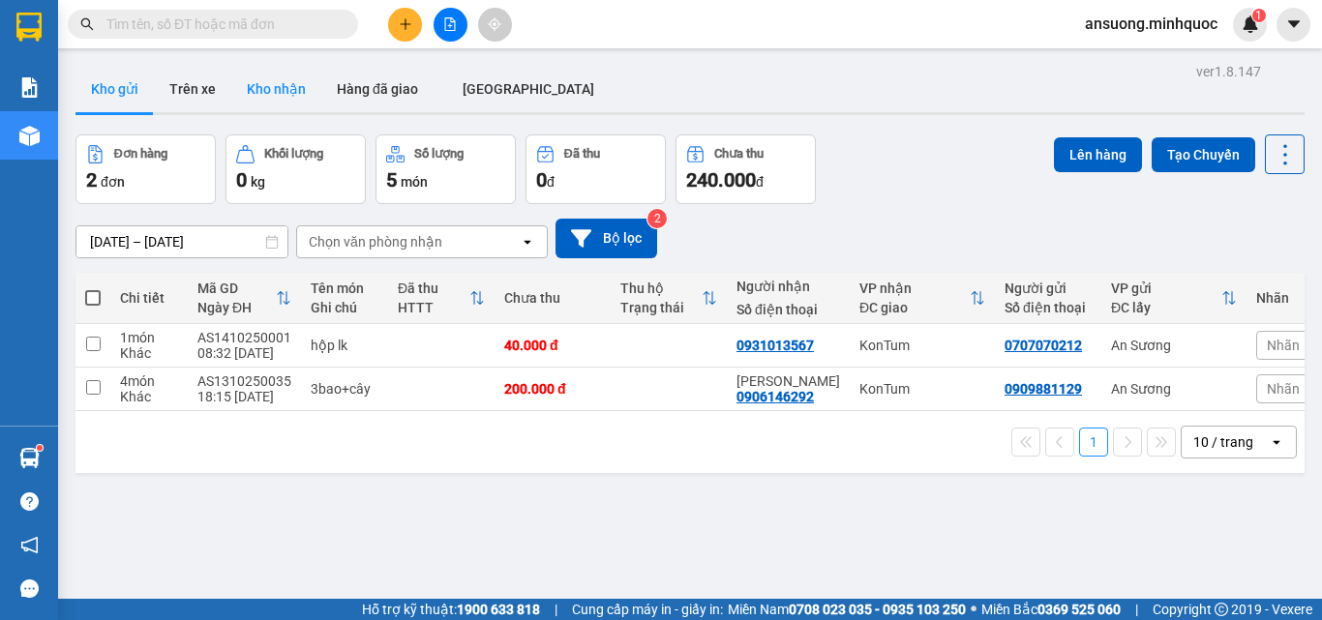
click at [296, 90] on button "Kho nhận" at bounding box center [276, 89] width 90 height 46
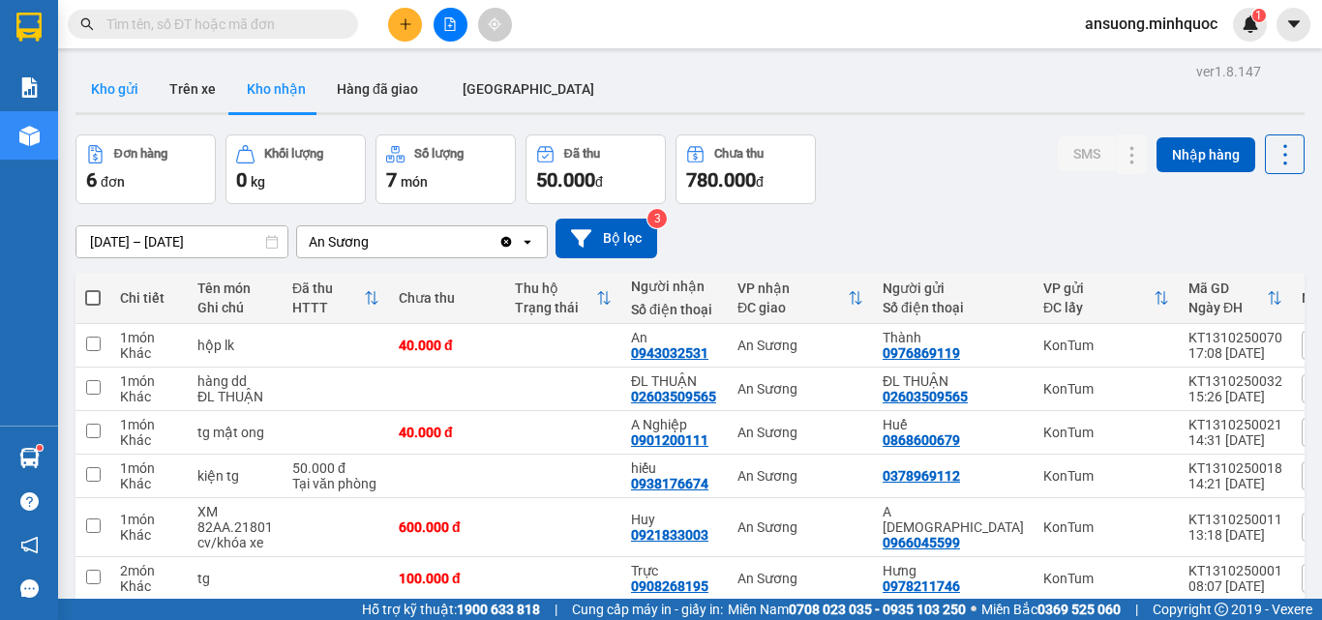
click at [109, 103] on button "Kho gửi" at bounding box center [114, 89] width 78 height 46
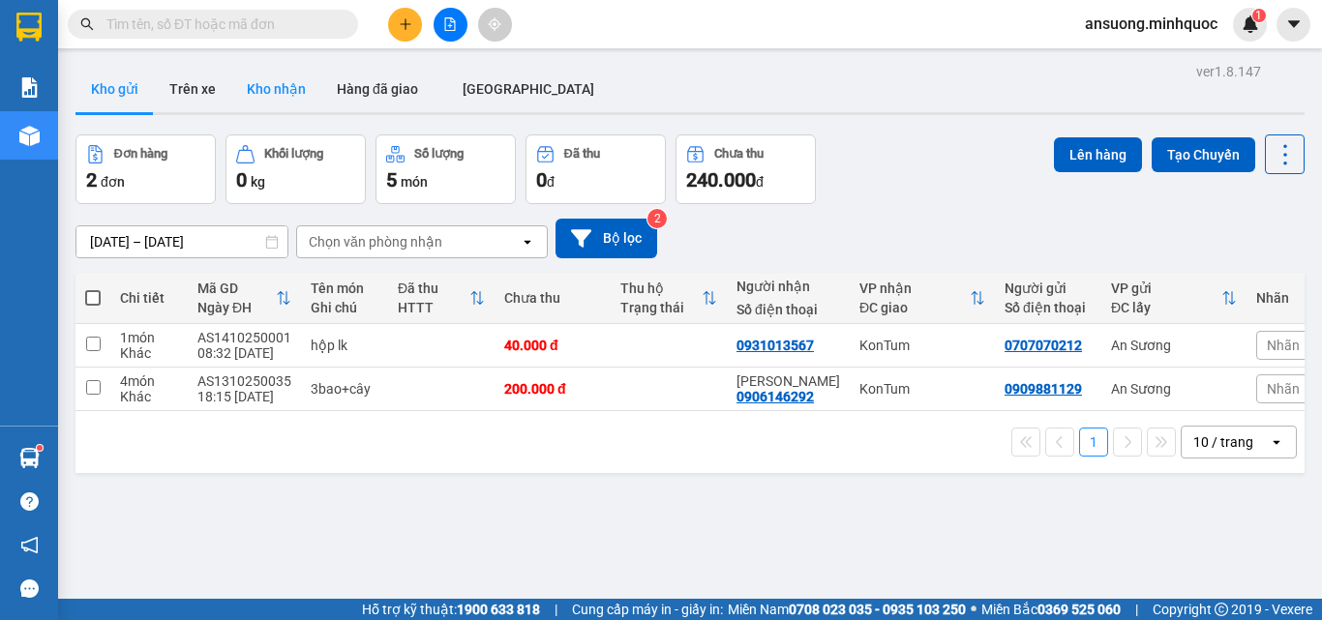
click at [260, 94] on button "Kho nhận" at bounding box center [276, 89] width 90 height 46
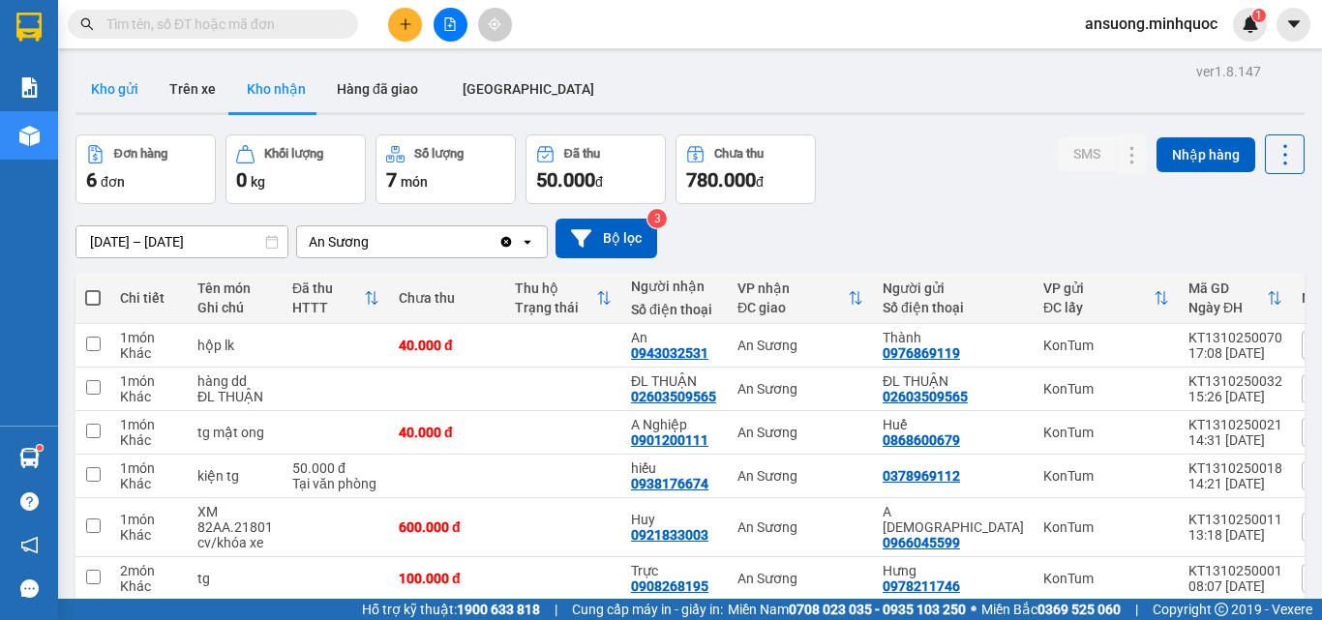
click at [90, 104] on button "Kho gửi" at bounding box center [114, 89] width 78 height 46
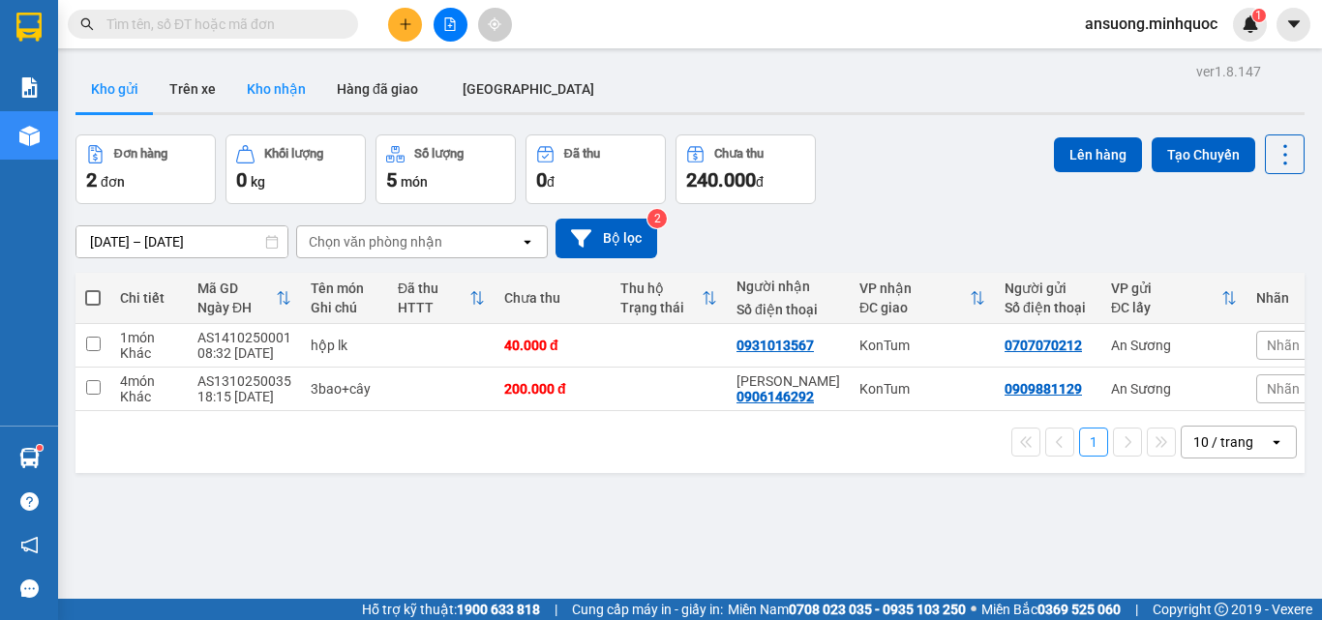
click at [259, 93] on button "Kho nhận" at bounding box center [276, 89] width 90 height 46
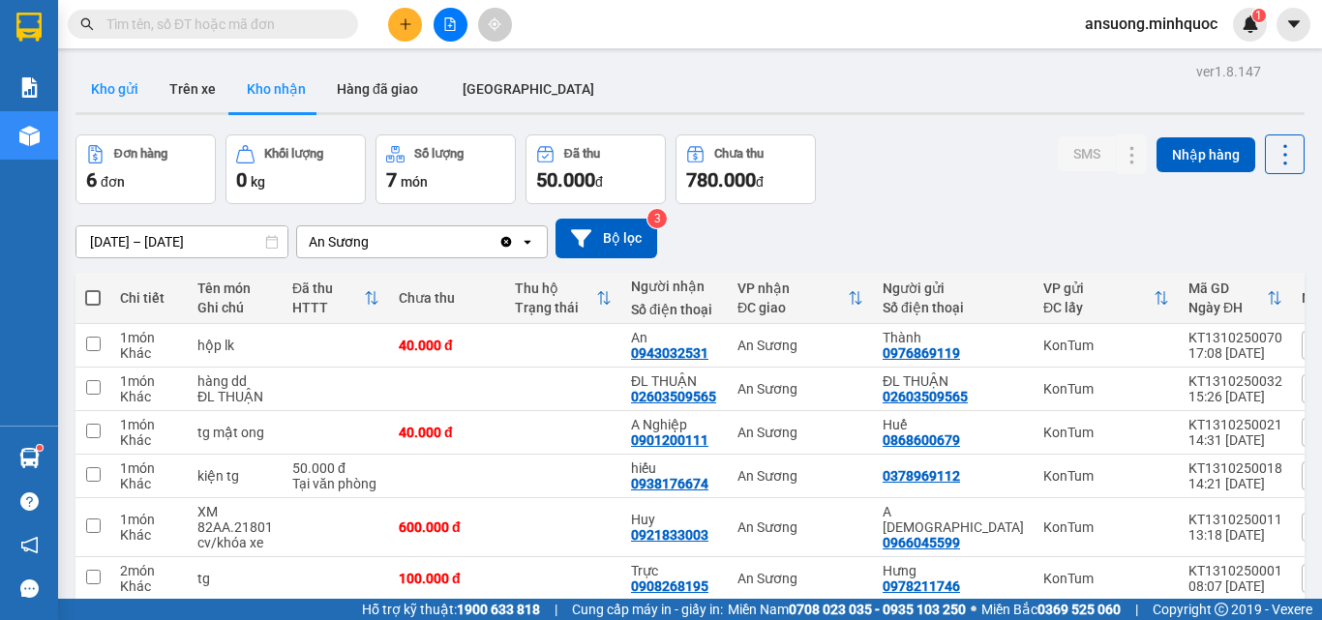
click at [89, 86] on button "Kho gửi" at bounding box center [114, 89] width 78 height 46
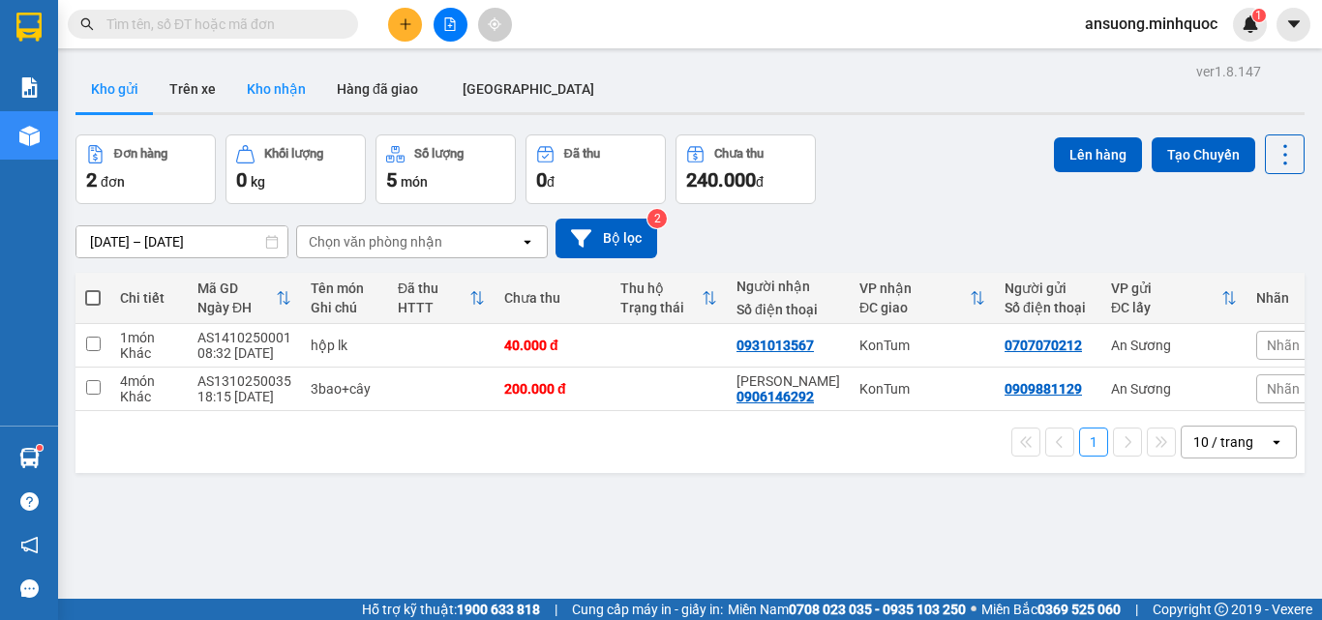
click at [256, 86] on button "Kho nhận" at bounding box center [276, 89] width 90 height 46
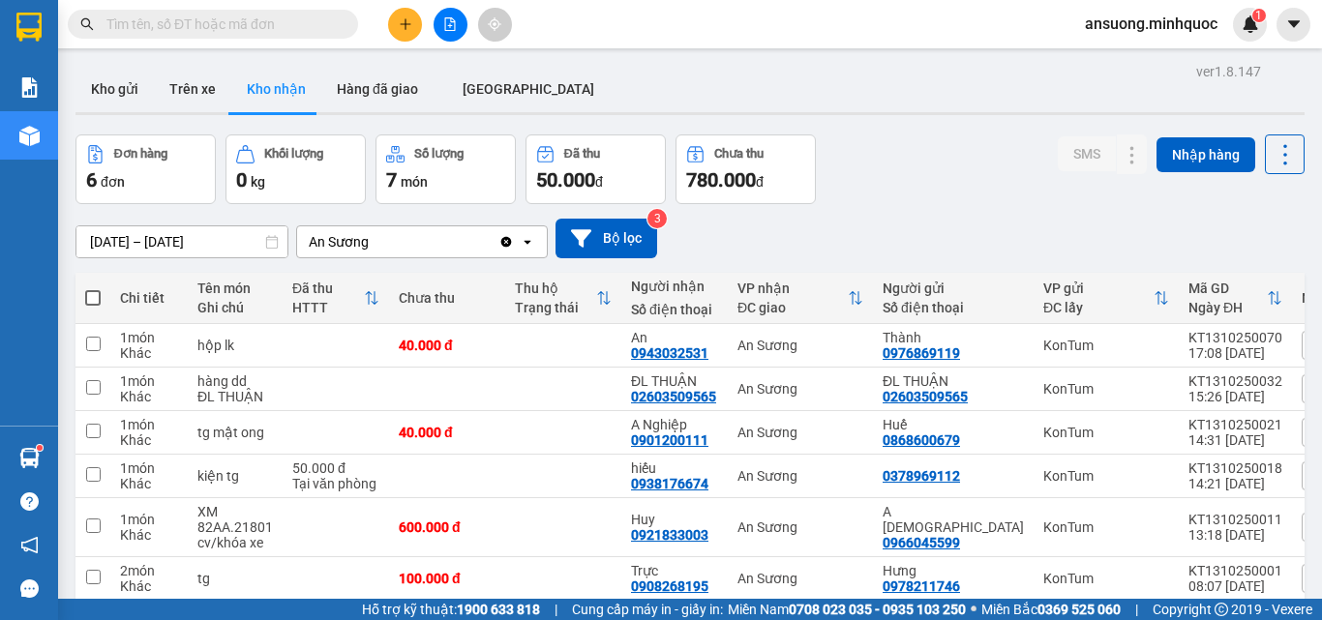
click at [126, 64] on div "ver 1.8.147 Kho gửi Trên xe Kho nhận Hàng đã giao [GEOGRAPHIC_DATA] Đơn hàng 6 …" at bounding box center [690, 368] width 1245 height 620
drag, startPoint x: 123, startPoint y: 90, endPoint x: 128, endPoint y: 9, distance: 81.4
click at [123, 91] on button "Kho gửi" at bounding box center [114, 89] width 78 height 46
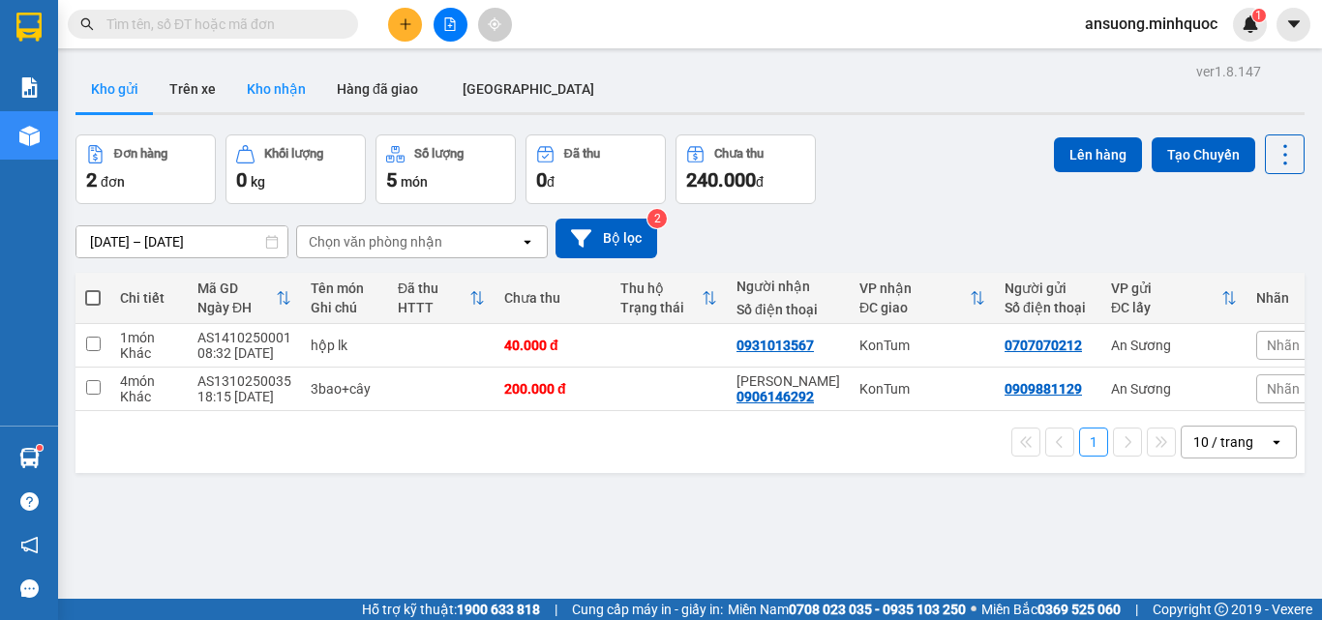
click at [286, 107] on button "Kho nhận" at bounding box center [276, 89] width 90 height 46
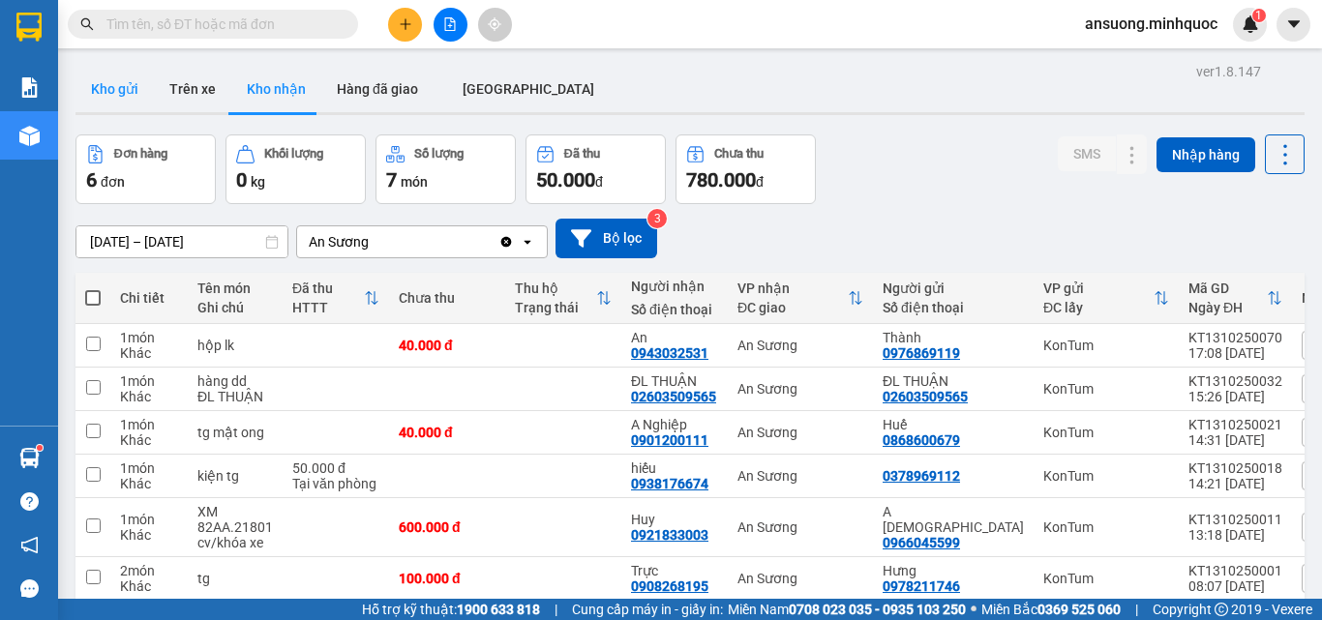
click at [126, 78] on button "Kho gửi" at bounding box center [114, 89] width 78 height 46
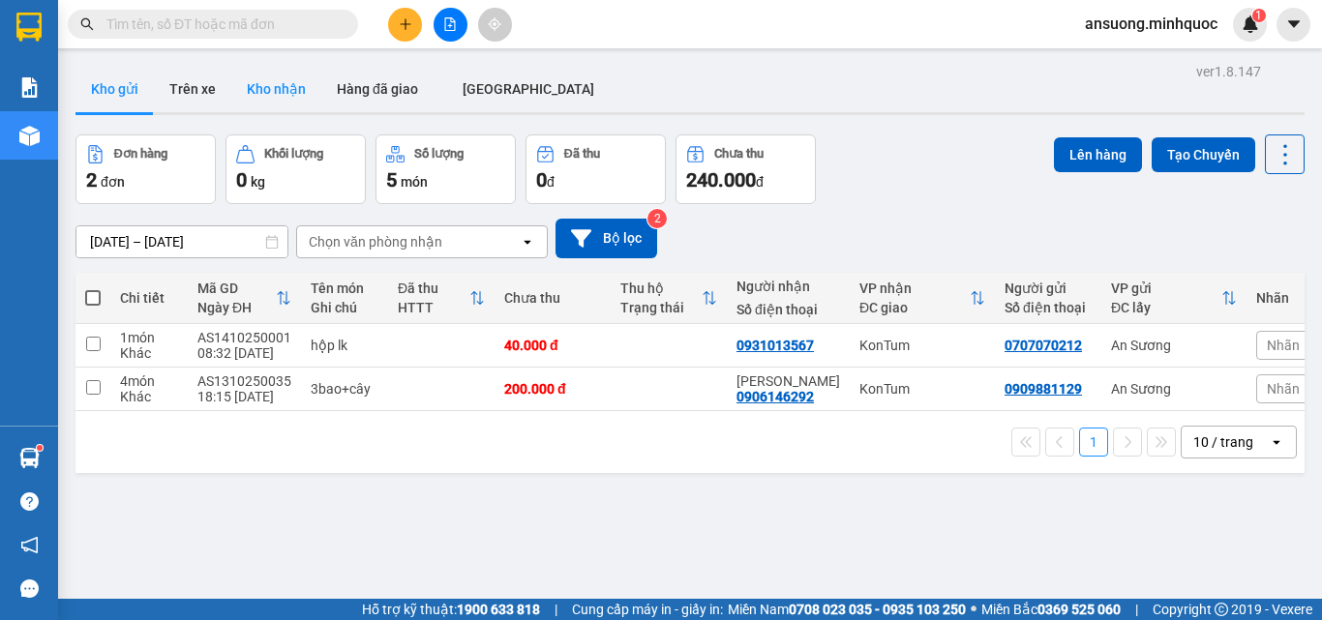
click at [280, 85] on button "Kho nhận" at bounding box center [276, 89] width 90 height 46
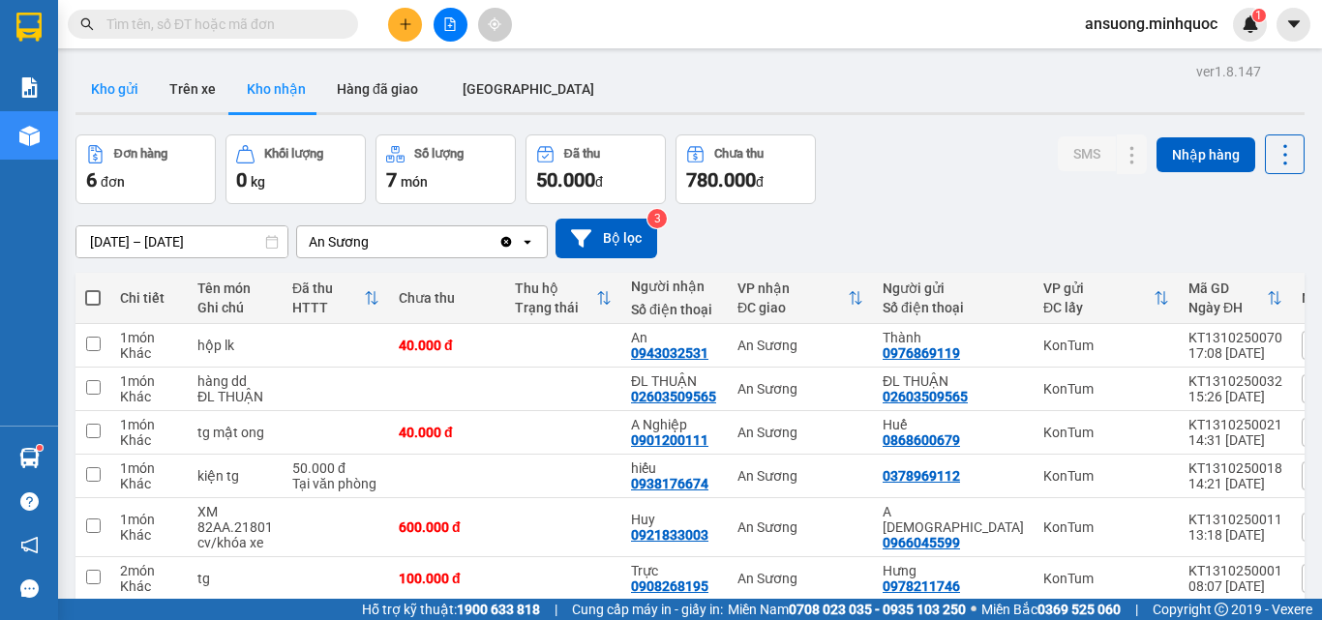
click at [99, 88] on button "Kho gửi" at bounding box center [114, 89] width 78 height 46
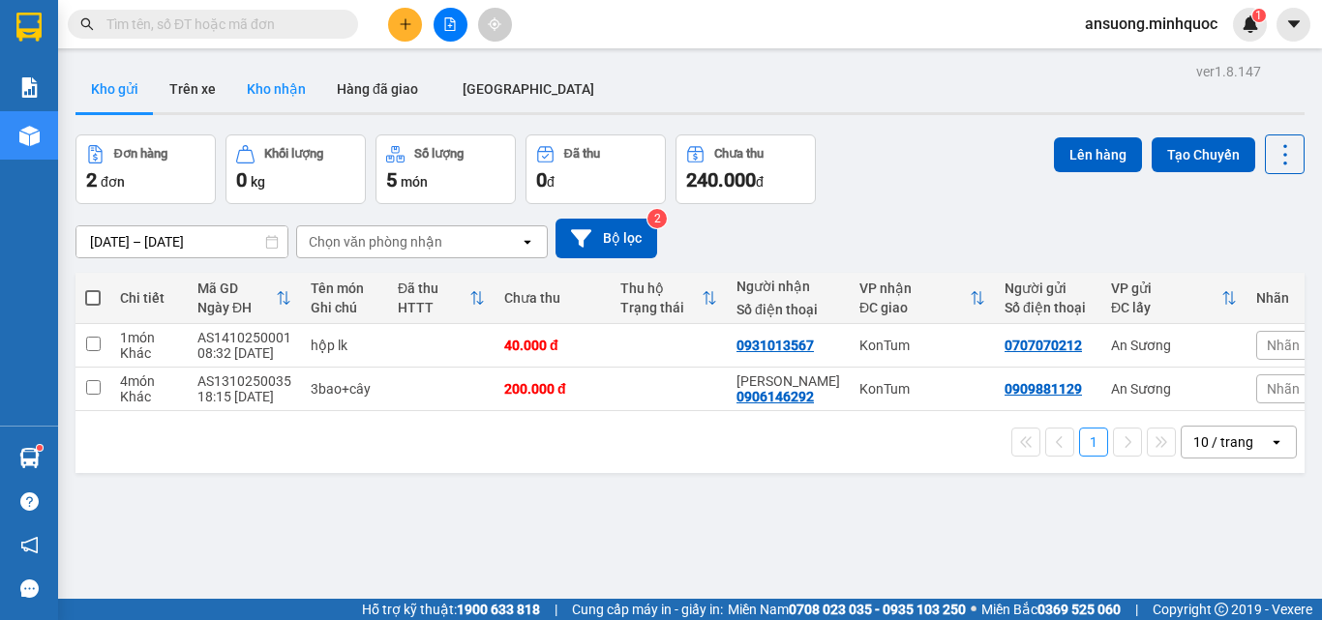
click at [273, 91] on button "Kho nhận" at bounding box center [276, 89] width 90 height 46
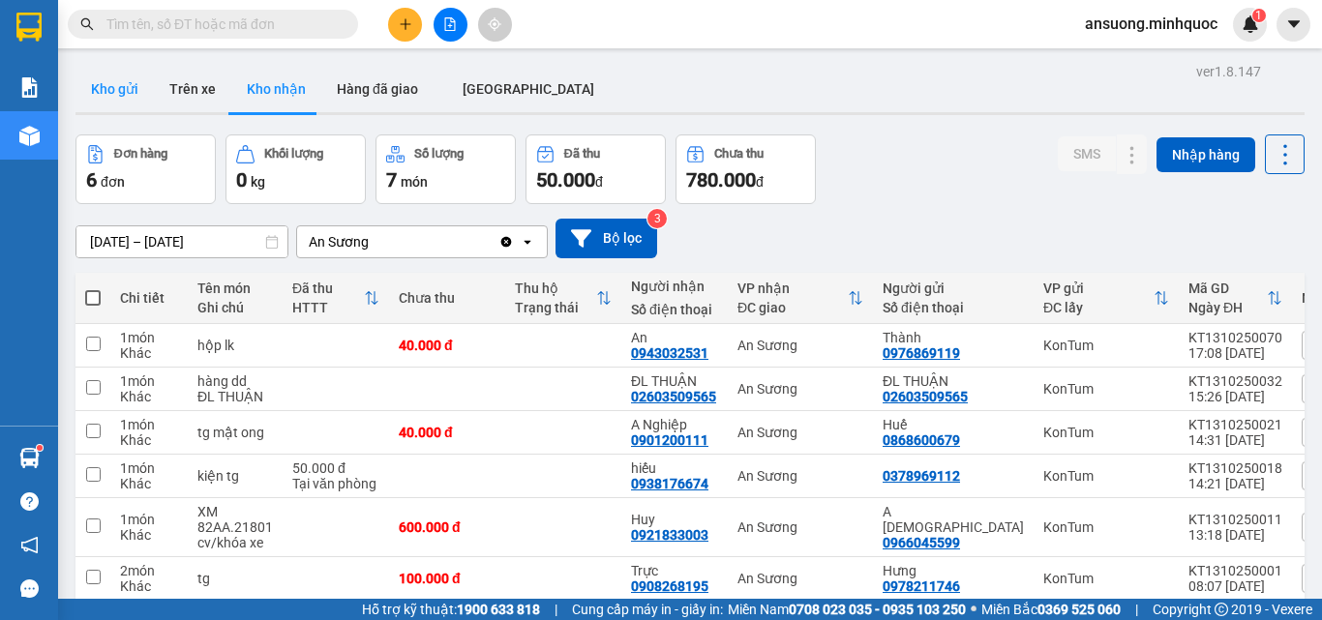
click at [114, 81] on button "Kho gửi" at bounding box center [114, 89] width 78 height 46
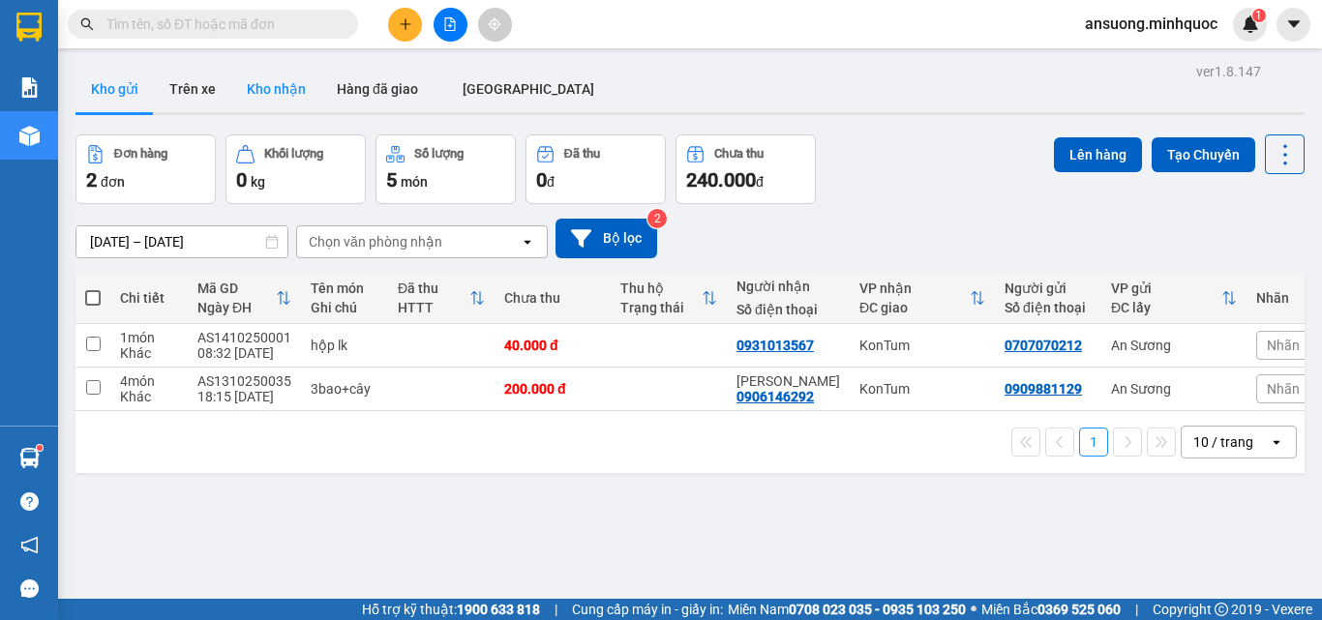
click at [262, 72] on button "Kho nhận" at bounding box center [276, 89] width 90 height 46
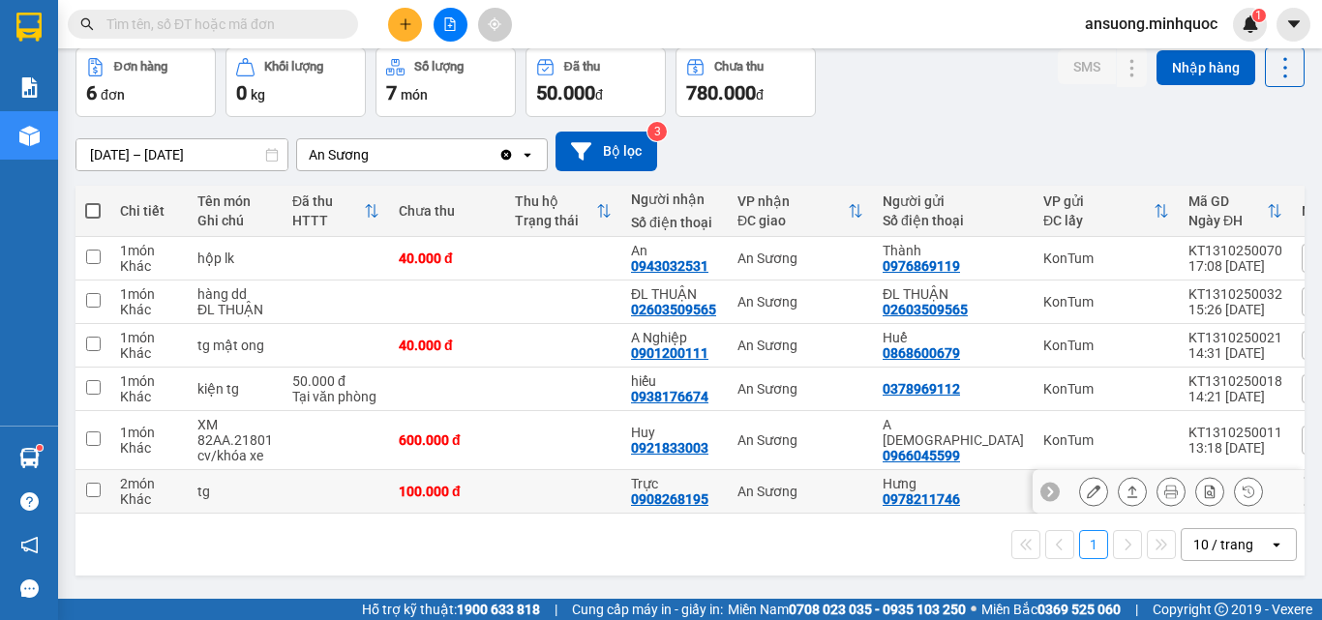
scroll to position [89, 0]
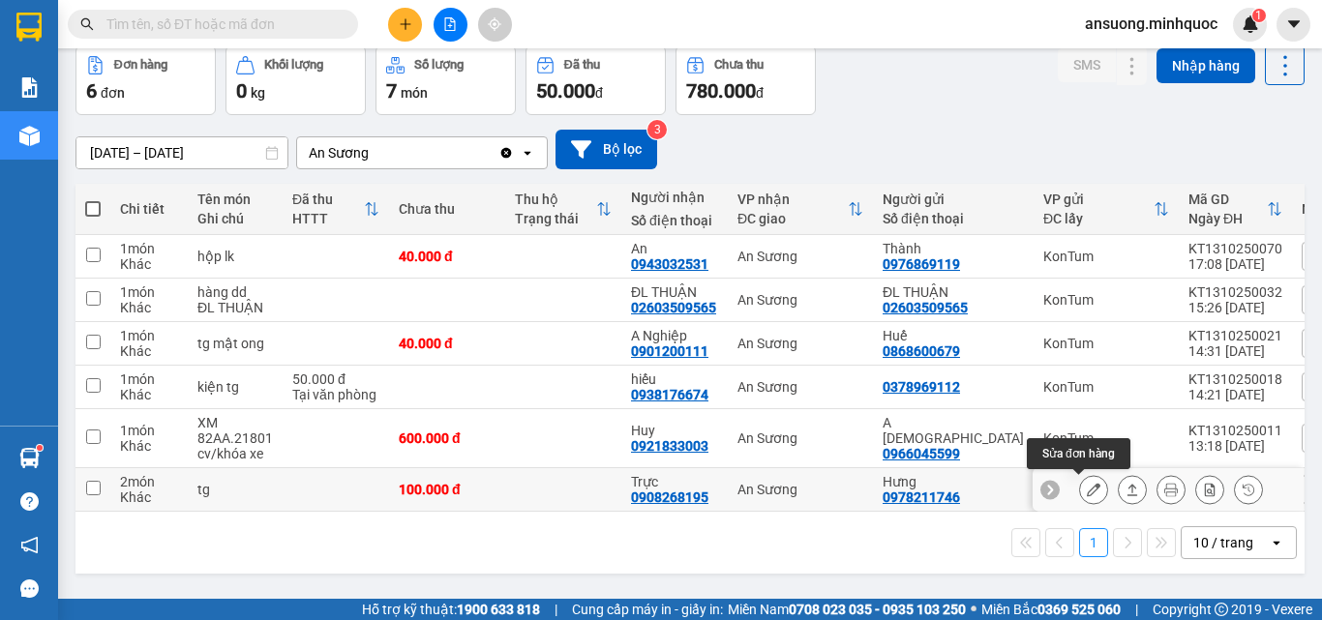
click at [1118, 482] on div at bounding box center [1132, 489] width 29 height 29
click at [1099, 490] on div at bounding box center [1171, 489] width 184 height 29
click at [1119, 490] on button at bounding box center [1132, 490] width 27 height 34
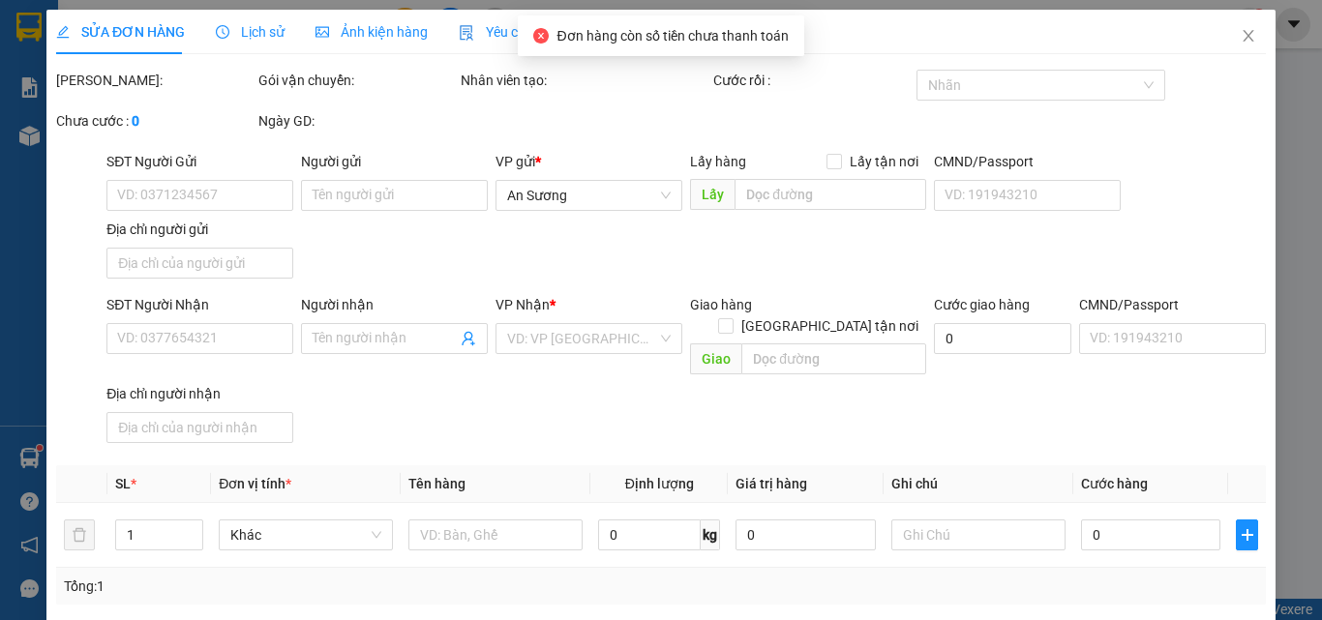
type input "0978211746"
type input "Hưng"
type input "0908268195"
type input "Trực"
type input "0"
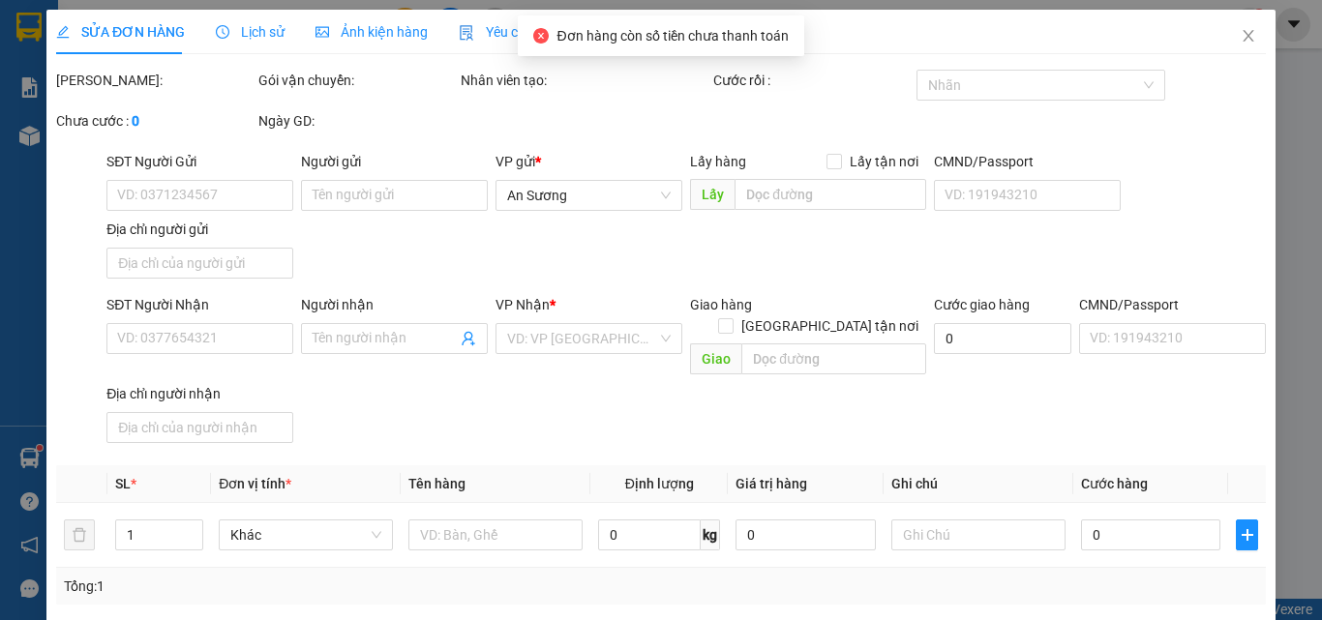
type input "100.000"
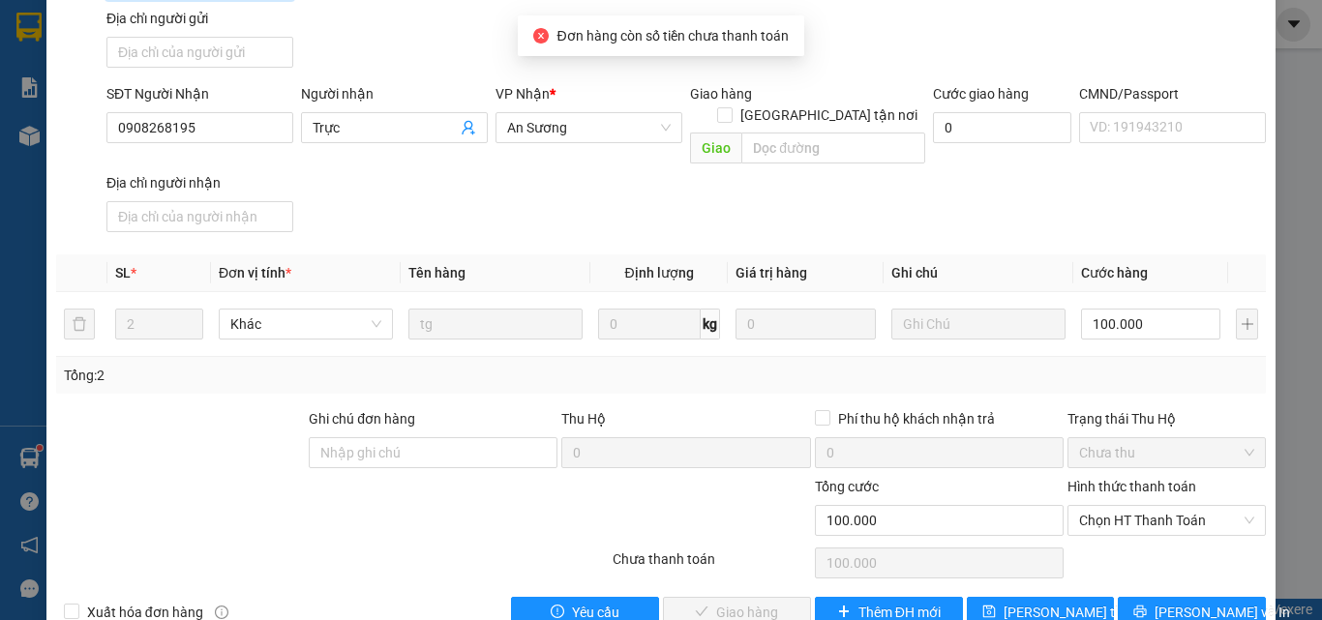
scroll to position [235, 0]
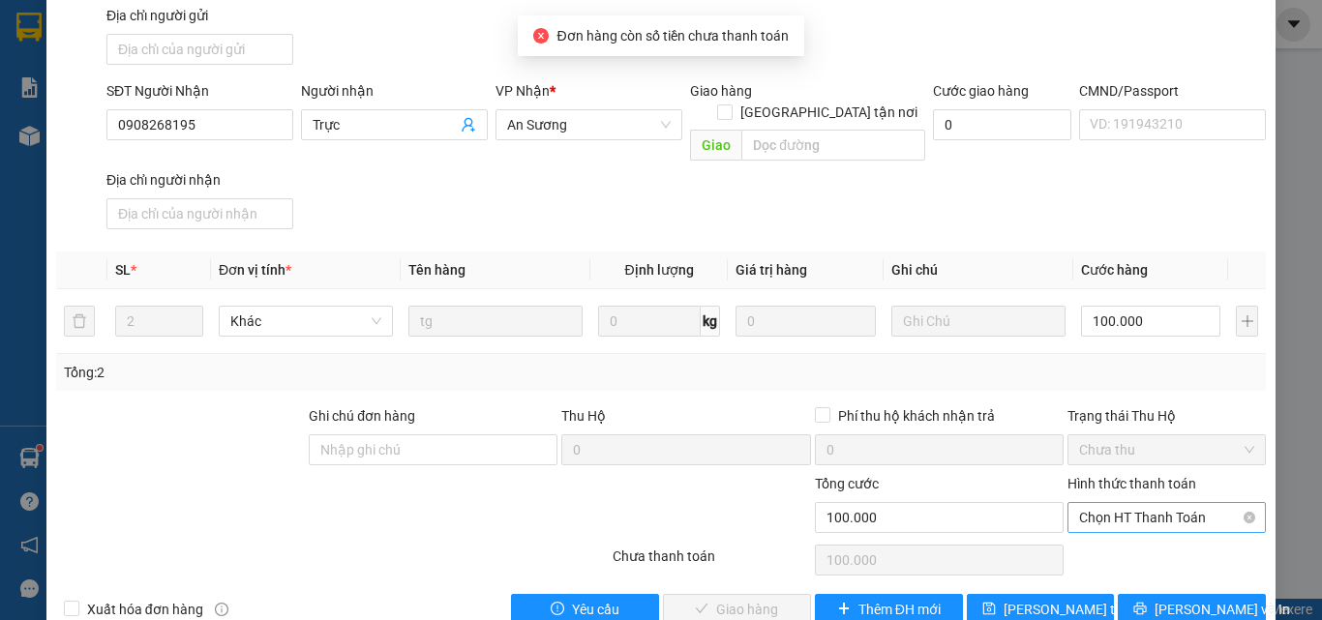
click at [1135, 503] on span "Chọn HT Thanh Toán" at bounding box center [1166, 517] width 175 height 29
click at [1127, 523] on div "Tại văn phòng" at bounding box center [1155, 513] width 173 height 21
type input "0"
click at [734, 599] on span "[PERSON_NAME] và Giao hàng" at bounding box center [793, 609] width 186 height 21
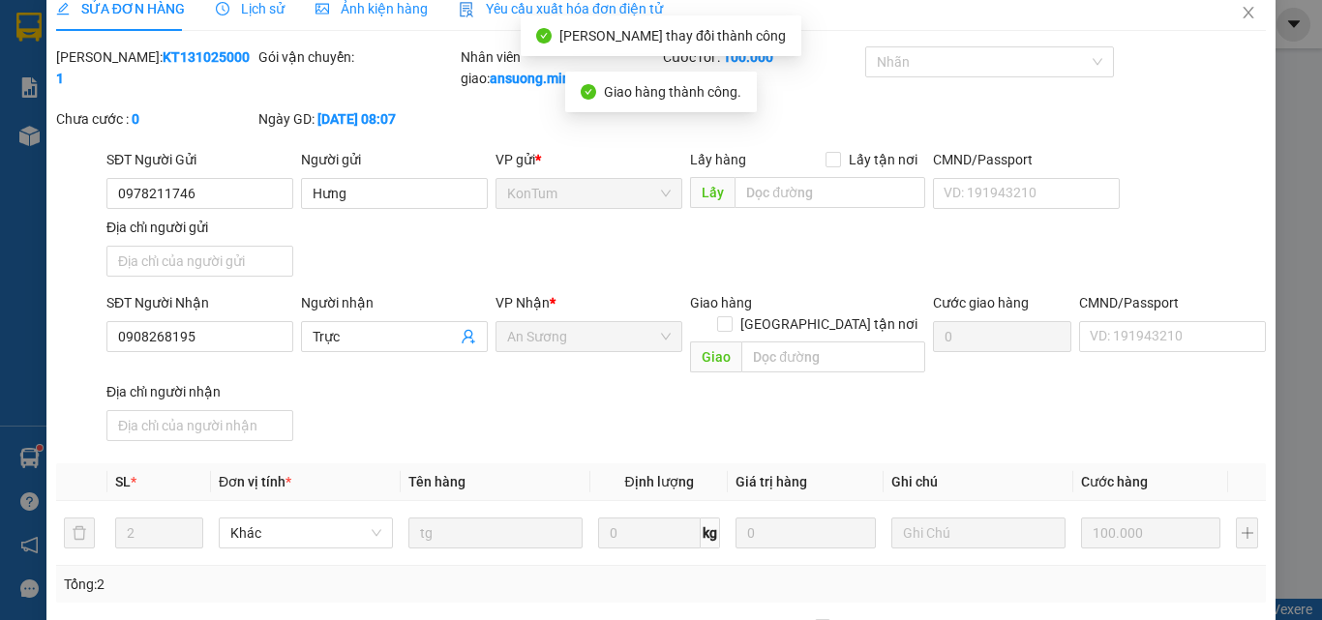
scroll to position [0, 0]
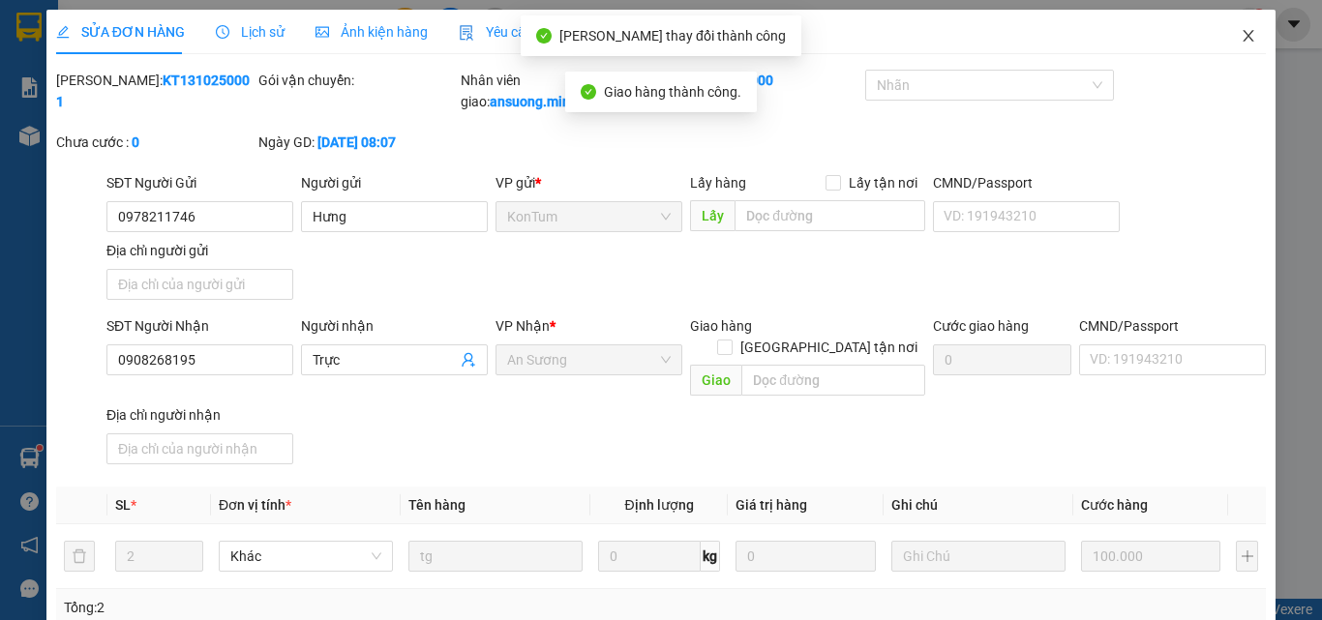
click at [1241, 35] on icon "close" at bounding box center [1248, 35] width 15 height 15
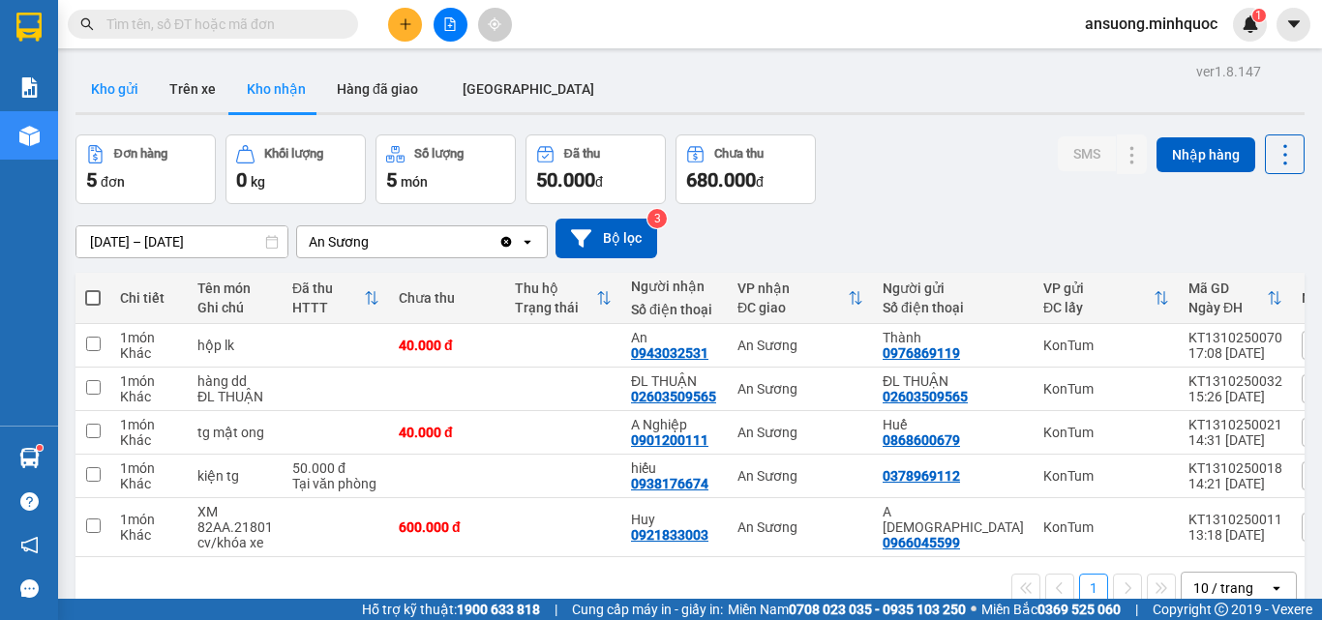
click at [101, 88] on button "Kho gửi" at bounding box center [114, 89] width 78 height 46
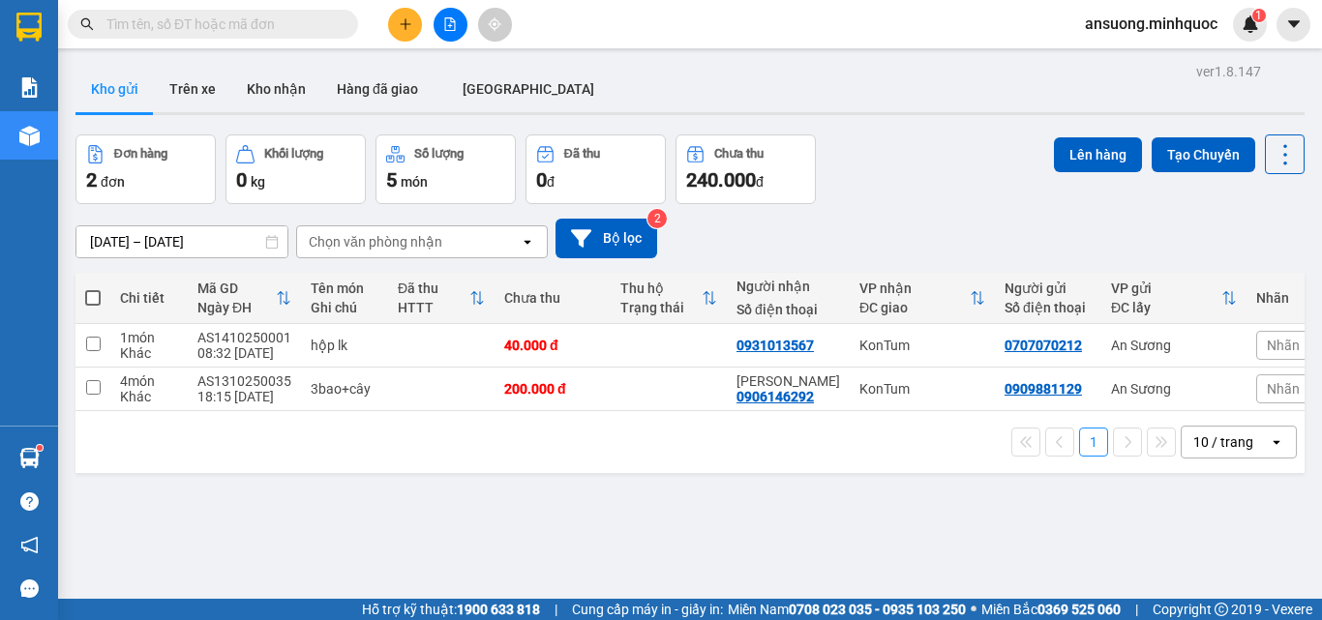
click at [541, 507] on div "ver 1.8.147 Kho gửi Trên xe Kho nhận Hàng đã giao ĐÀ NẴNG Đơn hàng 2 đơn Khối l…" at bounding box center [690, 368] width 1245 height 620
click at [275, 85] on button "Kho nhận" at bounding box center [276, 89] width 90 height 46
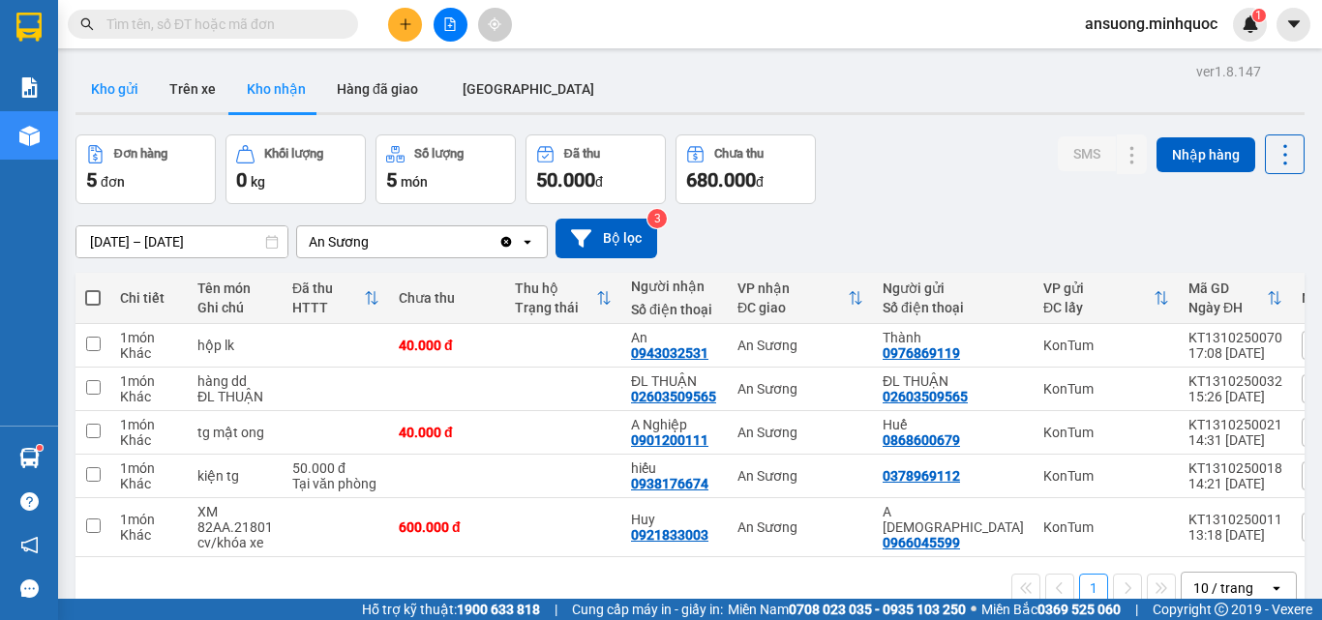
click at [110, 98] on button "Kho gửi" at bounding box center [114, 89] width 78 height 46
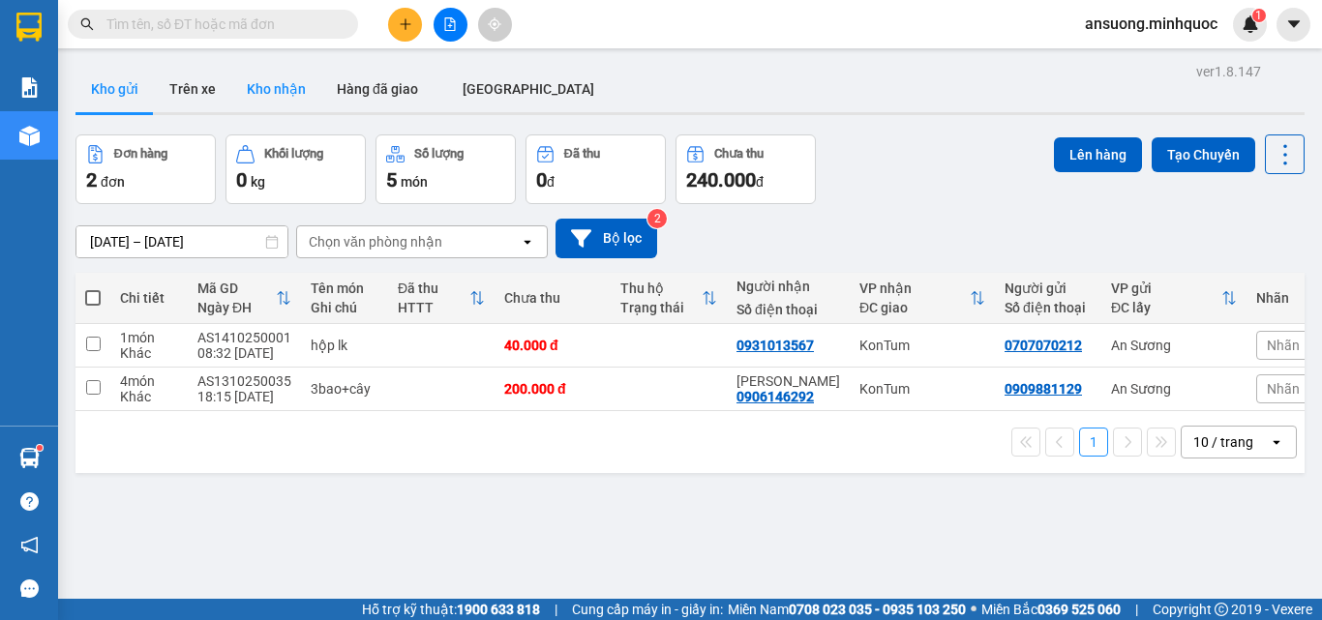
click at [246, 84] on button "Kho nhận" at bounding box center [276, 89] width 90 height 46
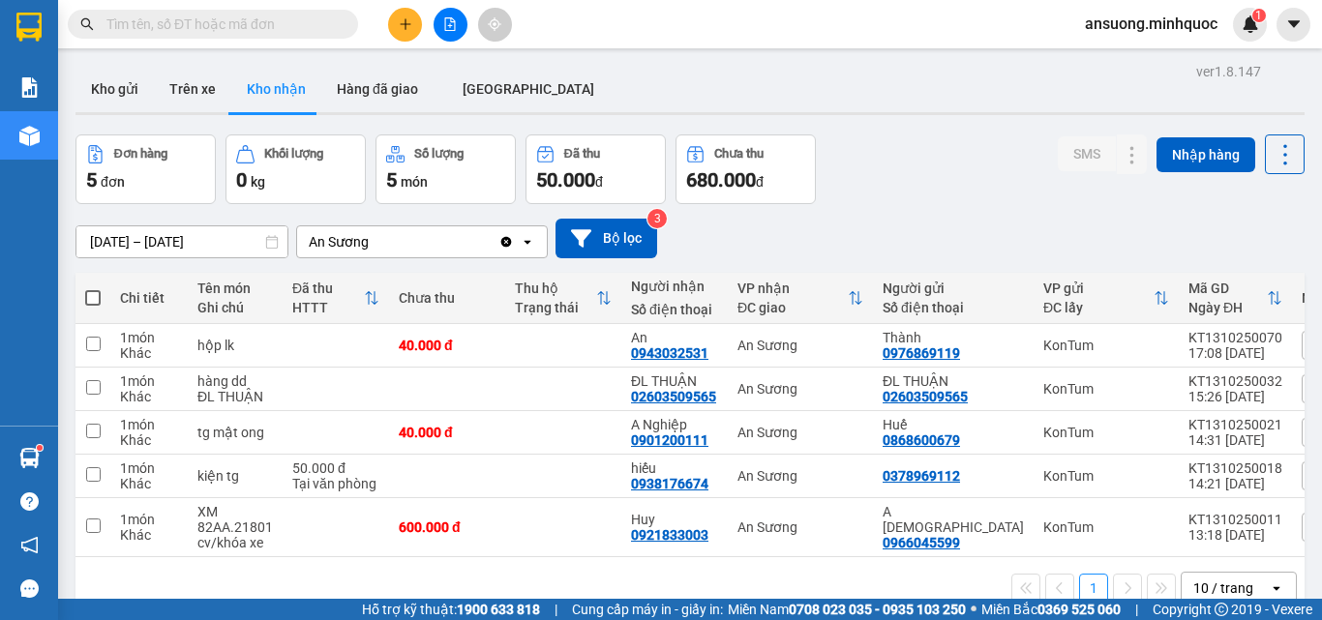
click at [913, 223] on div "[DATE] – [DATE] Press the down arrow key to interact with the calendar and sele…" at bounding box center [689, 239] width 1229 height 40
drag, startPoint x: 121, startPoint y: 76, endPoint x: 135, endPoint y: 39, distance: 40.1
click at [120, 76] on button "Kho gửi" at bounding box center [114, 89] width 78 height 46
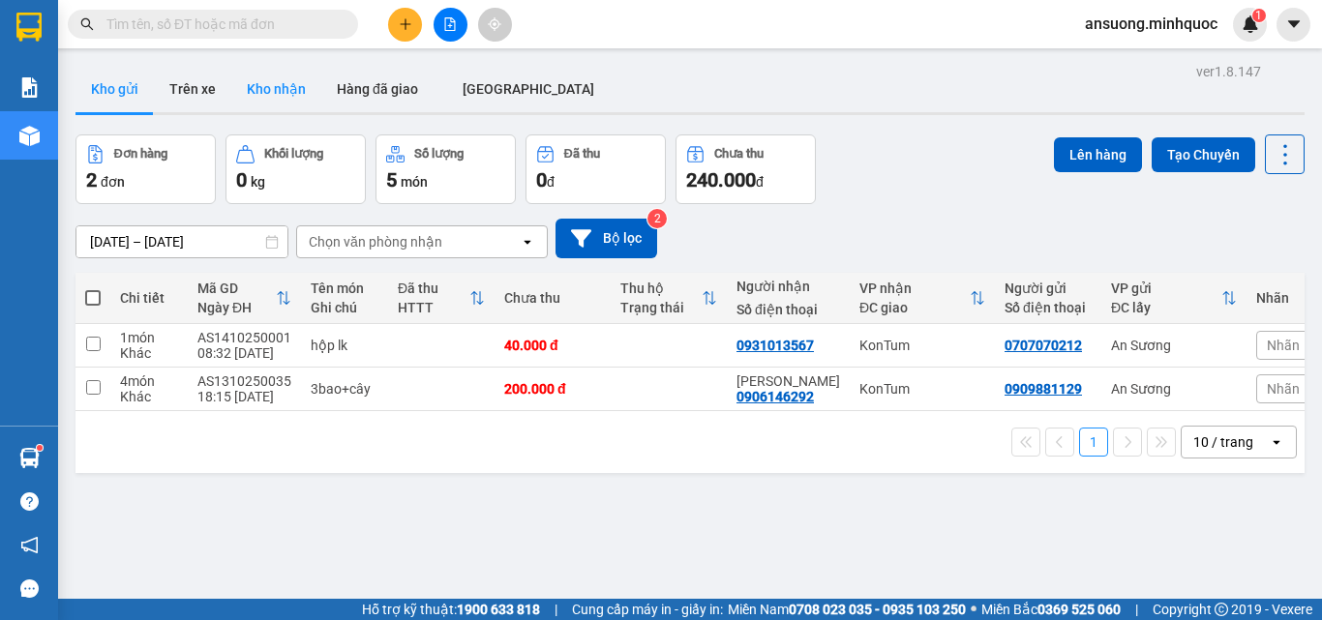
click at [246, 94] on button "Kho nhận" at bounding box center [276, 89] width 90 height 46
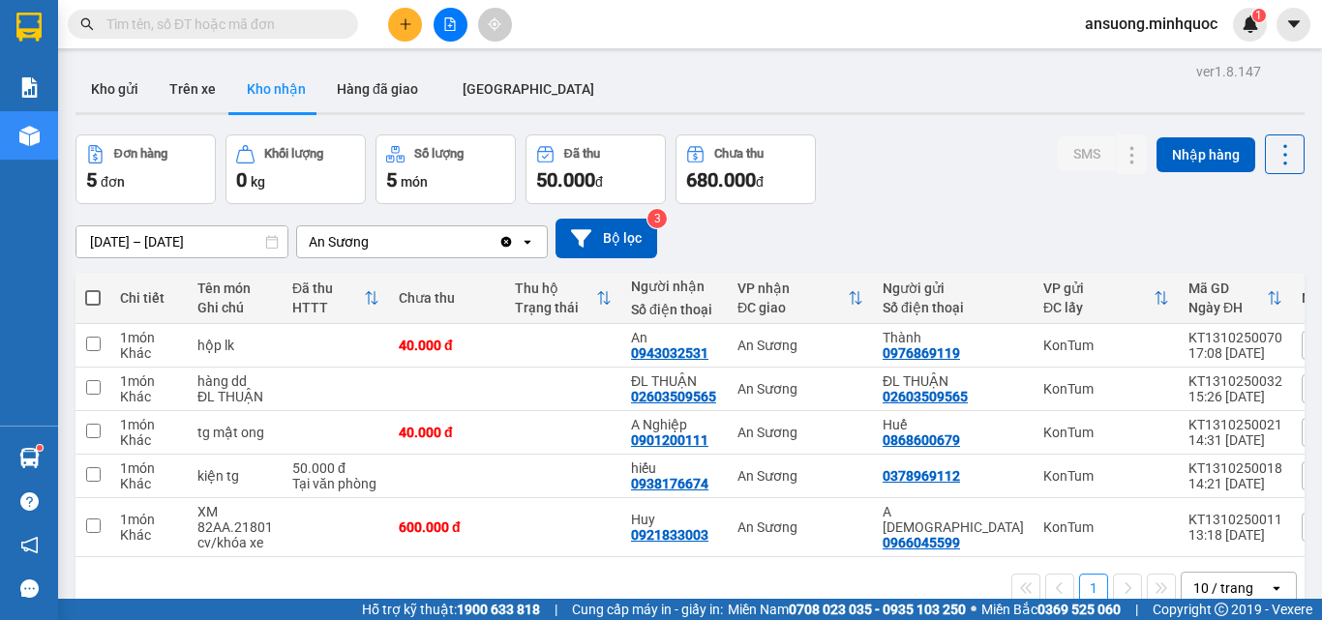
click at [607, 81] on div "Kho gửi Trên [PERSON_NAME] nhận Hàng đã giao [GEOGRAPHIC_DATA]" at bounding box center [689, 91] width 1229 height 51
click at [124, 90] on button "Kho gửi" at bounding box center [114, 89] width 78 height 46
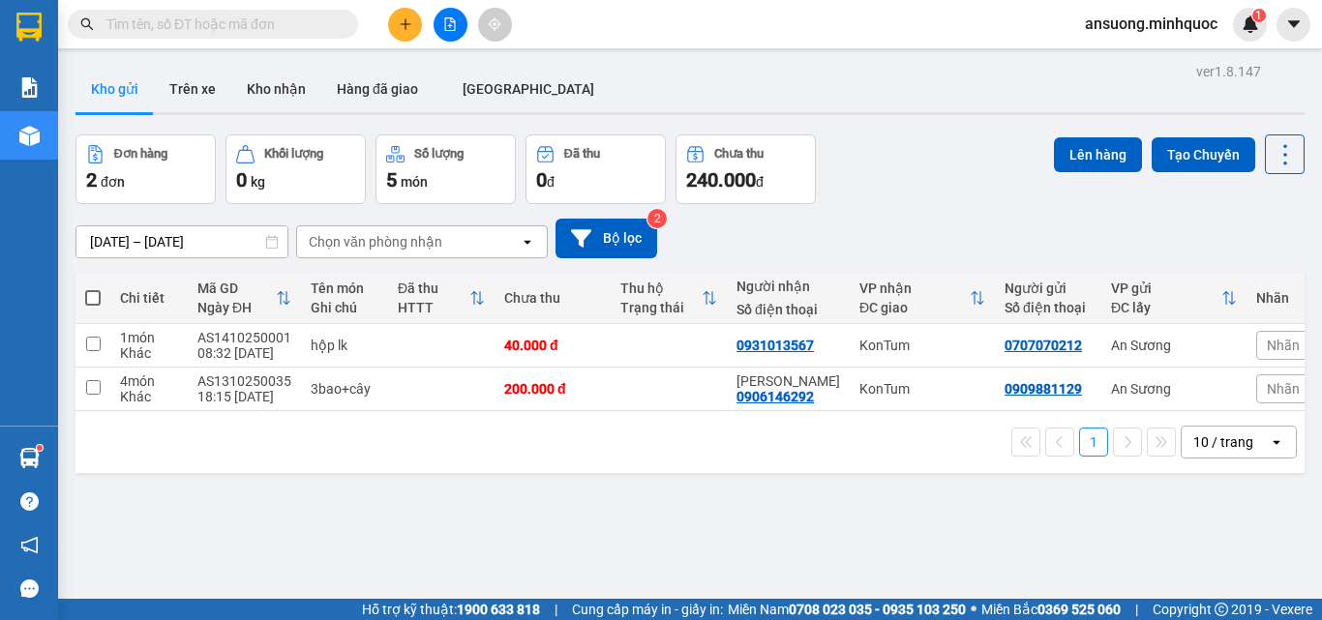
click at [618, 81] on div "Kho gửi Trên [PERSON_NAME] nhận Hàng đã giao [GEOGRAPHIC_DATA]" at bounding box center [689, 91] width 1229 height 51
click at [270, 95] on button "Kho nhận" at bounding box center [276, 89] width 90 height 46
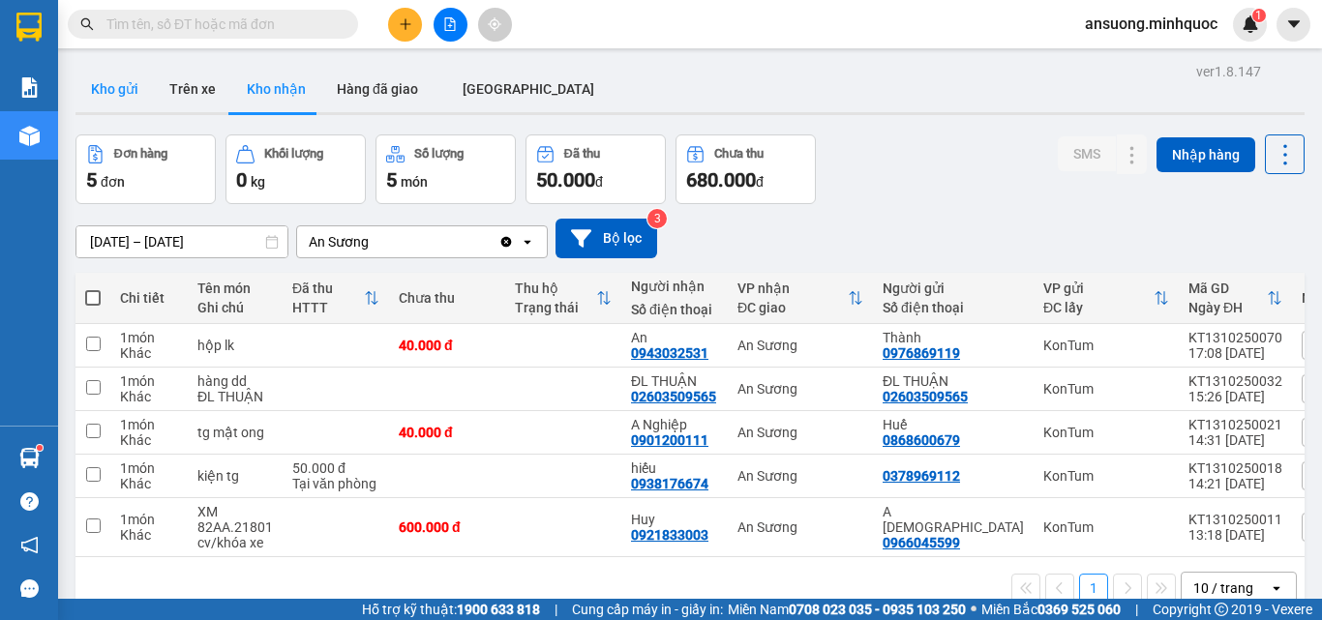
click at [123, 89] on button "Kho gửi" at bounding box center [114, 89] width 78 height 46
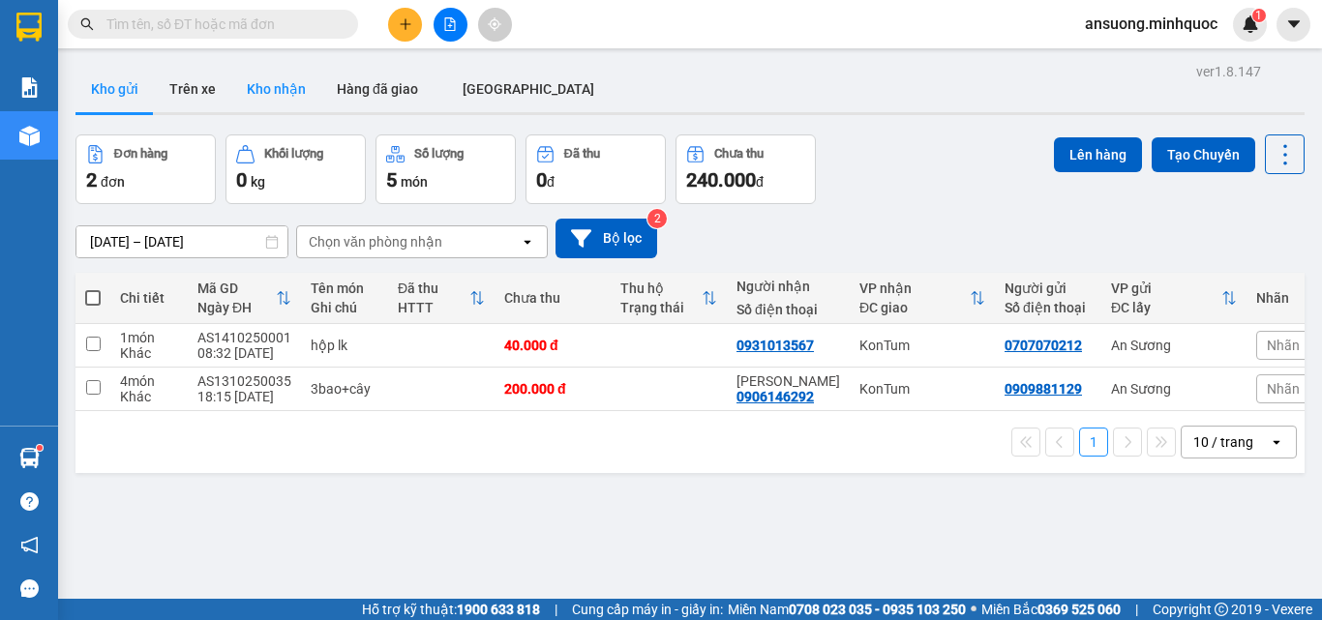
click at [279, 76] on button "Kho nhận" at bounding box center [276, 89] width 90 height 46
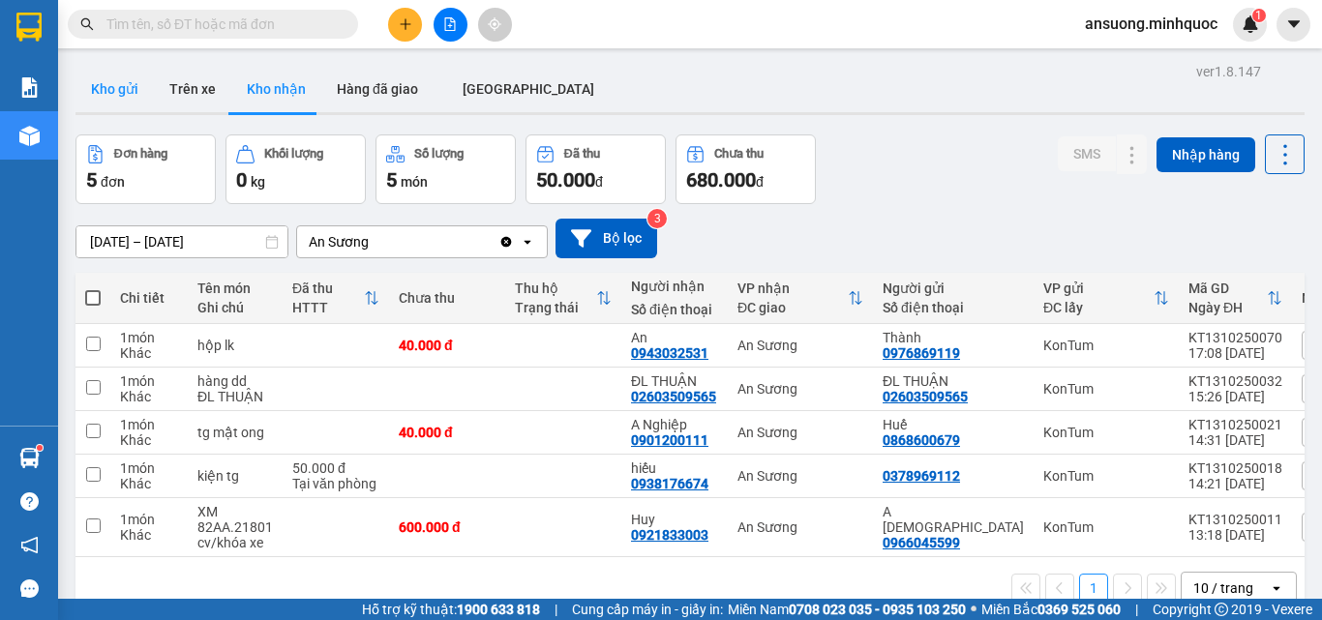
click at [110, 99] on button "Kho gửi" at bounding box center [114, 89] width 78 height 46
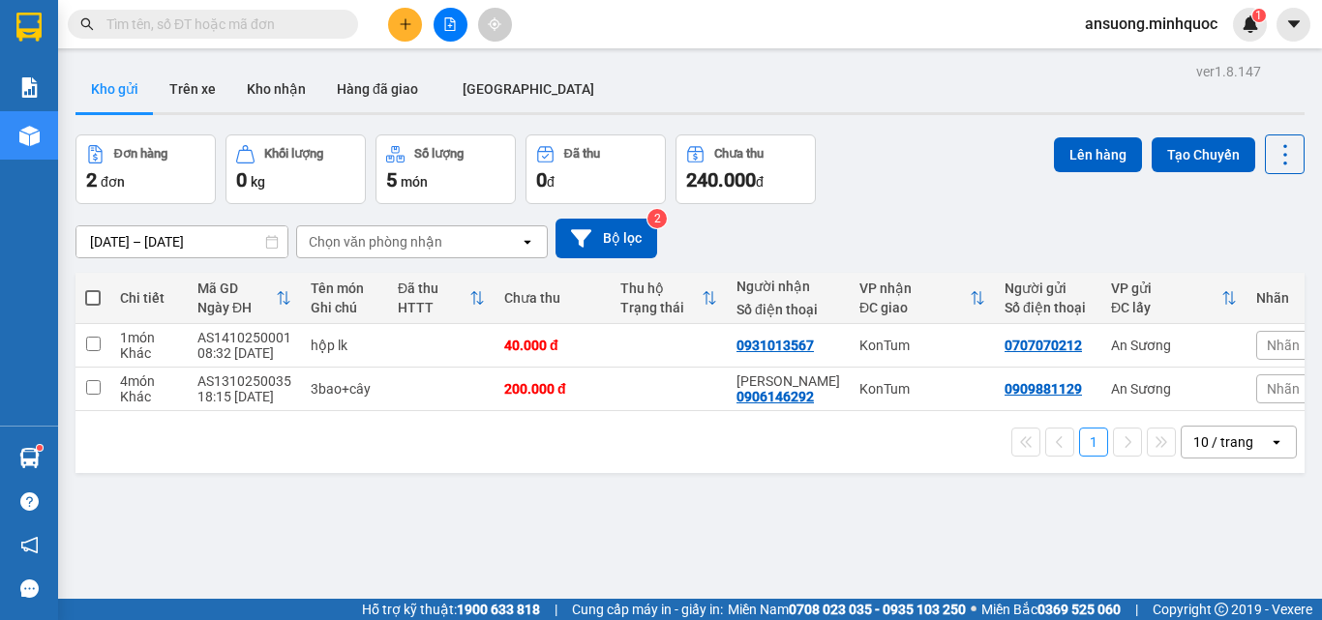
click at [287, 62] on div "ver 1.8.147 Kho gửi Trên xe Kho nhận Hàng đã giao ĐÀ NẴNG Đơn hàng 2 đơn Khối l…" at bounding box center [690, 368] width 1245 height 620
click at [281, 99] on button "Kho nhận" at bounding box center [276, 89] width 90 height 46
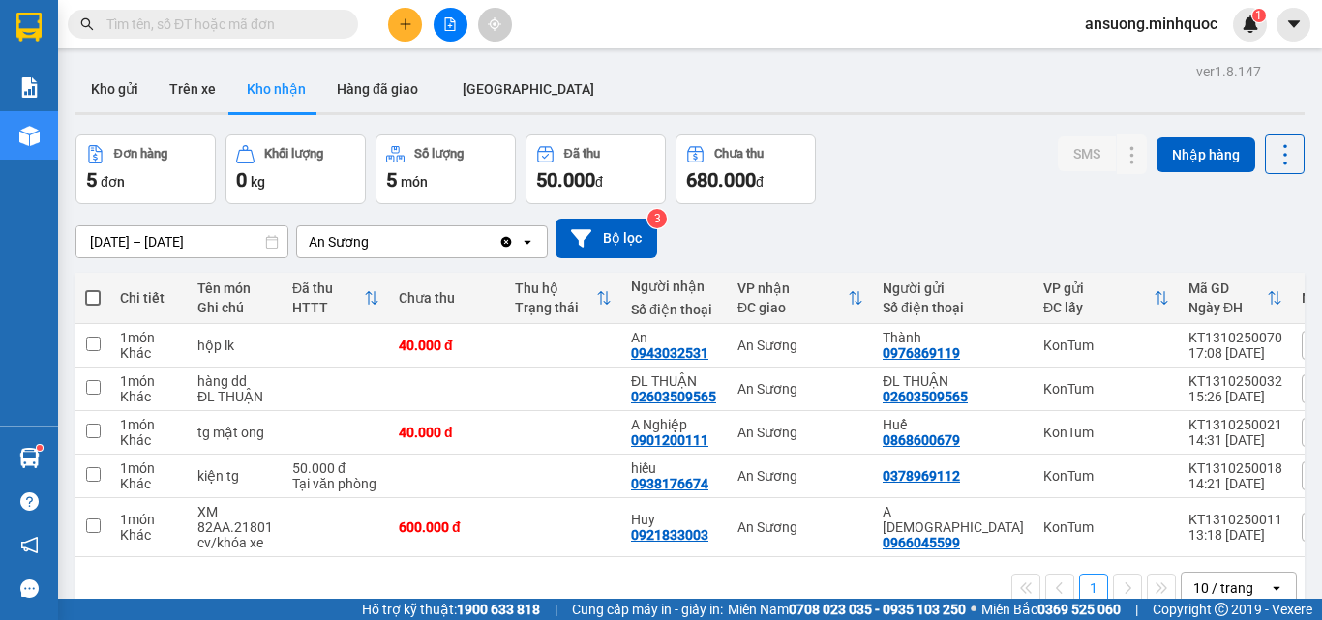
click at [904, 232] on div "[DATE] – [DATE] Press the down arrow key to interact with the calendar and sele…" at bounding box center [689, 239] width 1229 height 40
click at [896, 237] on div "[DATE] – [DATE] Press the down arrow key to interact with the calendar and sele…" at bounding box center [689, 239] width 1229 height 40
click at [914, 216] on div "[DATE] – [DATE] Press the down arrow key to interact with the calendar and sele…" at bounding box center [689, 238] width 1229 height 69
click at [104, 90] on button "Kho gửi" at bounding box center [114, 89] width 78 height 46
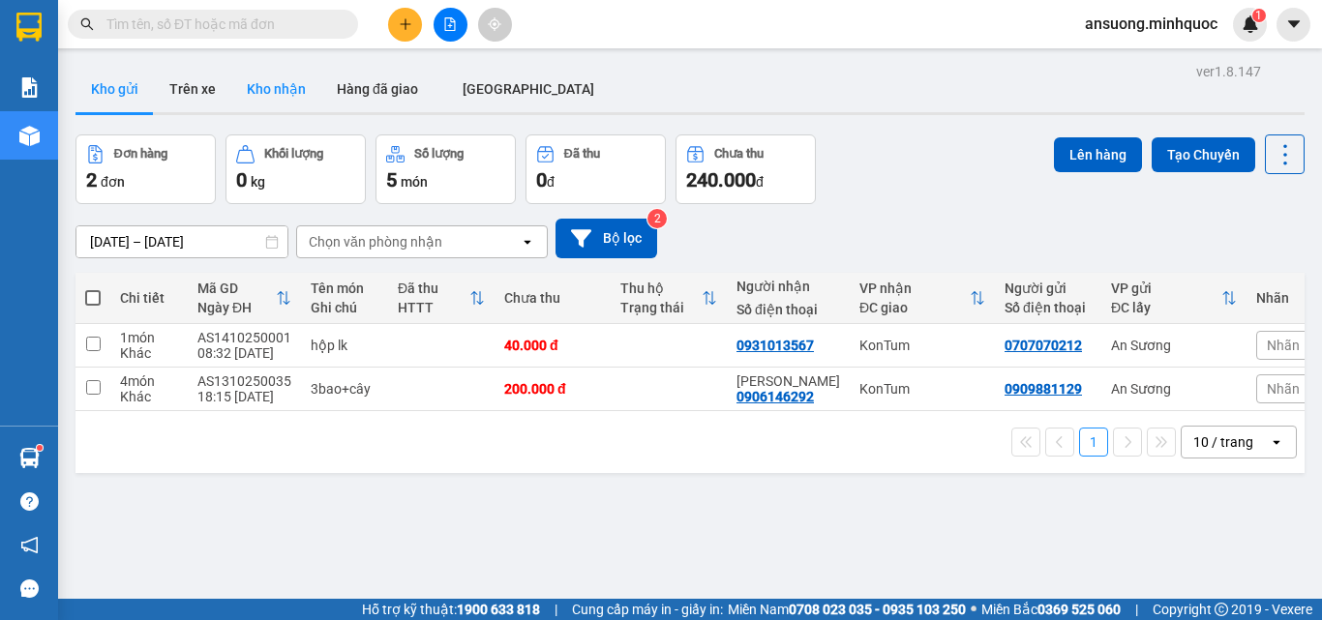
click at [283, 105] on button "Kho nhận" at bounding box center [276, 89] width 90 height 46
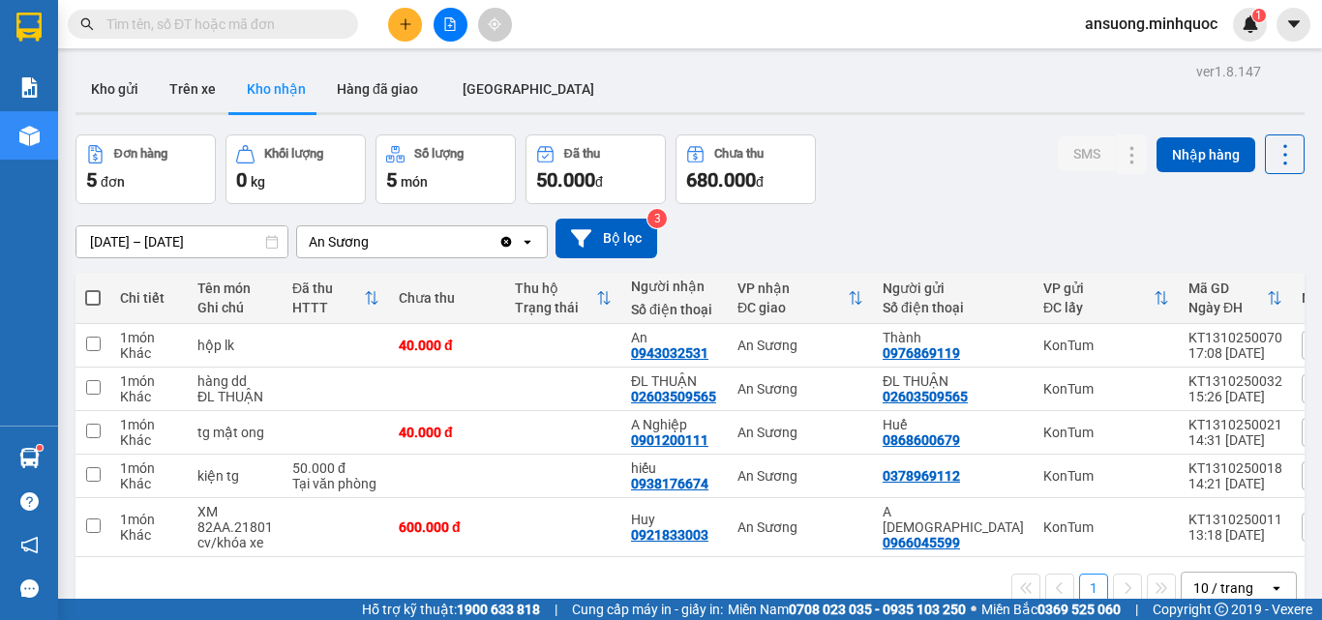
click at [747, 245] on div "[DATE] – [DATE] Press the down arrow key to interact with the calendar and sele…" at bounding box center [689, 239] width 1229 height 40
click at [113, 94] on button "Kho gửi" at bounding box center [114, 89] width 78 height 46
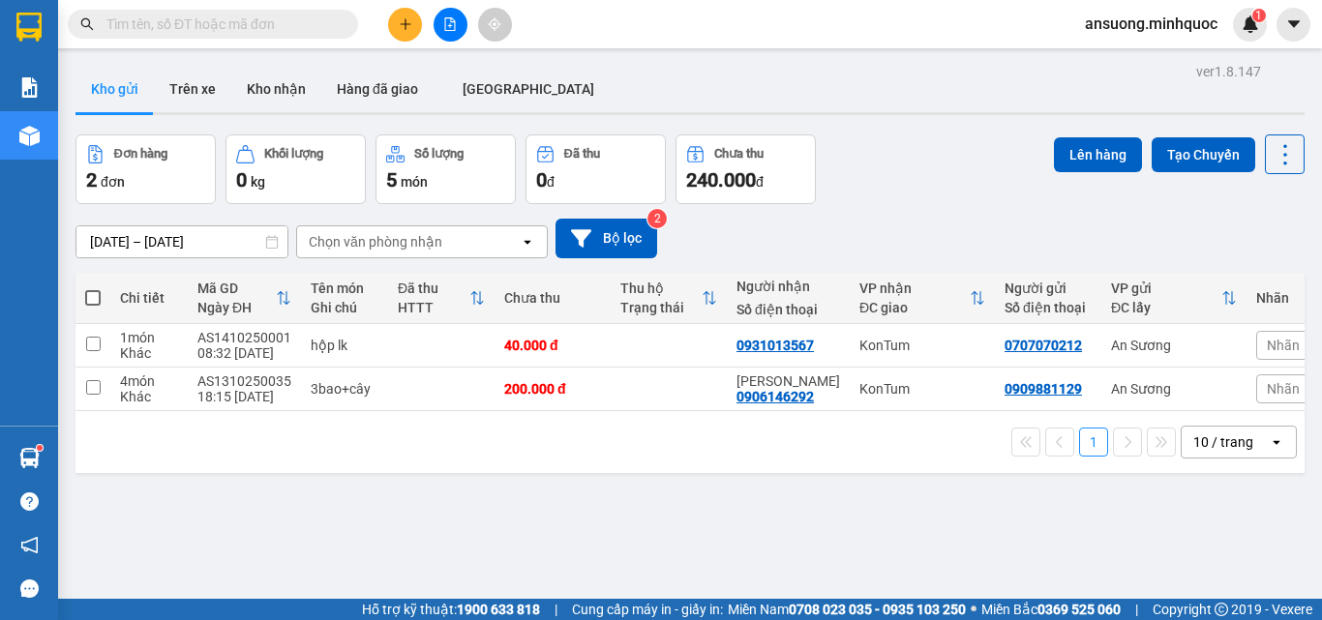
click at [926, 262] on div "[DATE] – [DATE] Press the down arrow key to interact with the calendar and sele…" at bounding box center [689, 238] width 1229 height 69
click at [292, 104] on button "Kho nhận" at bounding box center [276, 89] width 90 height 46
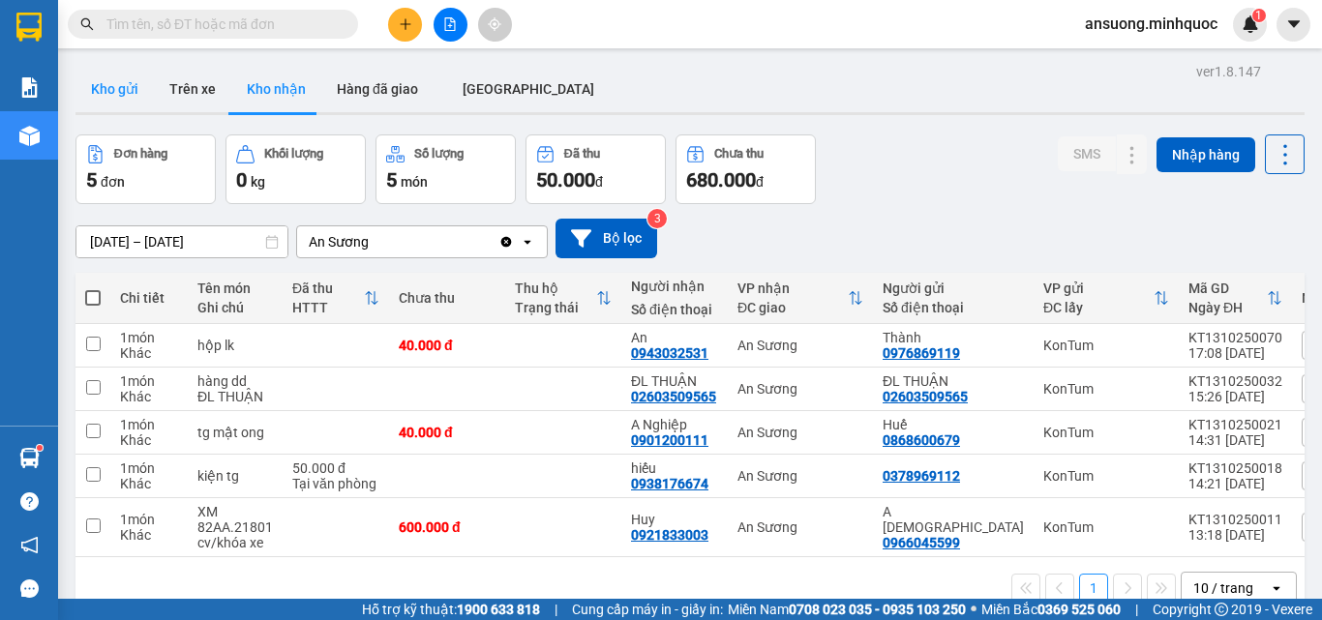
click at [86, 98] on button "Kho gửi" at bounding box center [114, 89] width 78 height 46
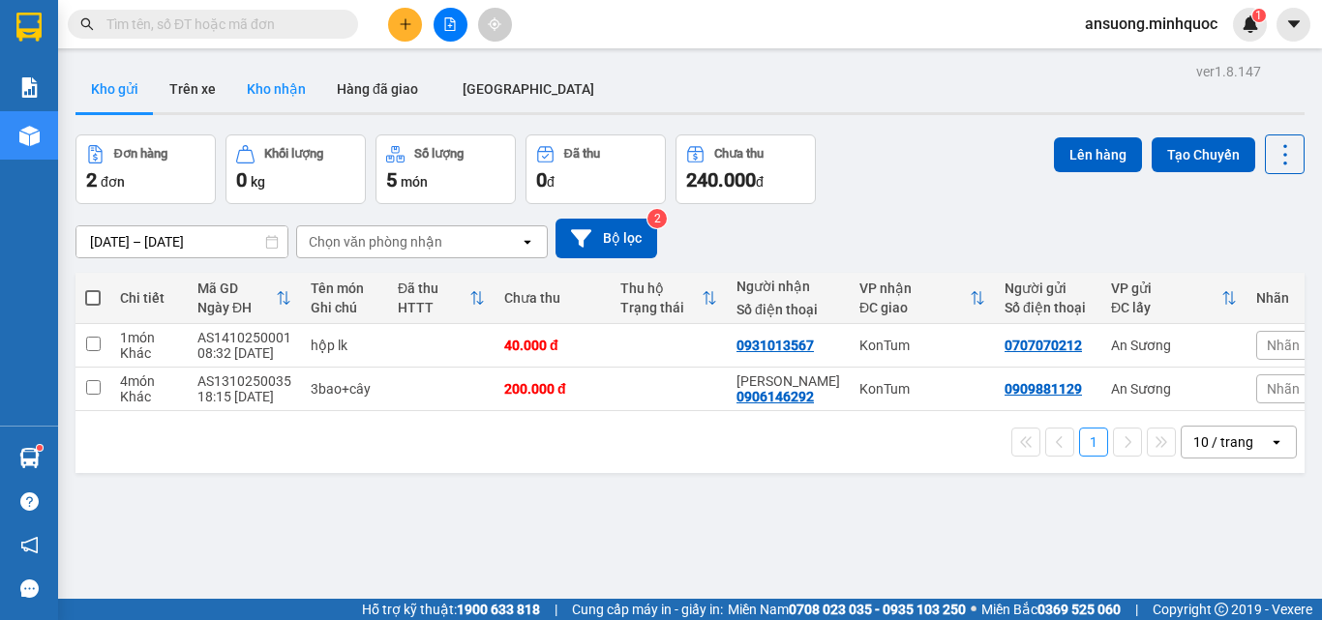
click at [290, 95] on button "Kho nhận" at bounding box center [276, 89] width 90 height 46
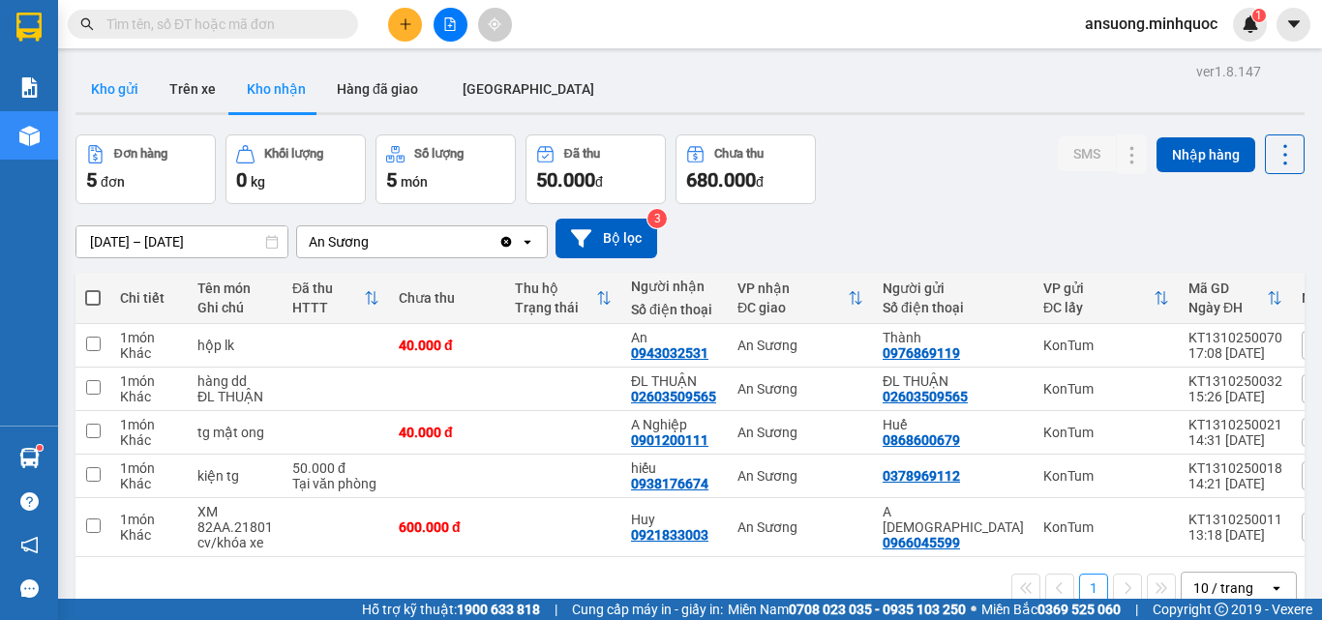
click at [105, 75] on button "Kho gửi" at bounding box center [114, 89] width 78 height 46
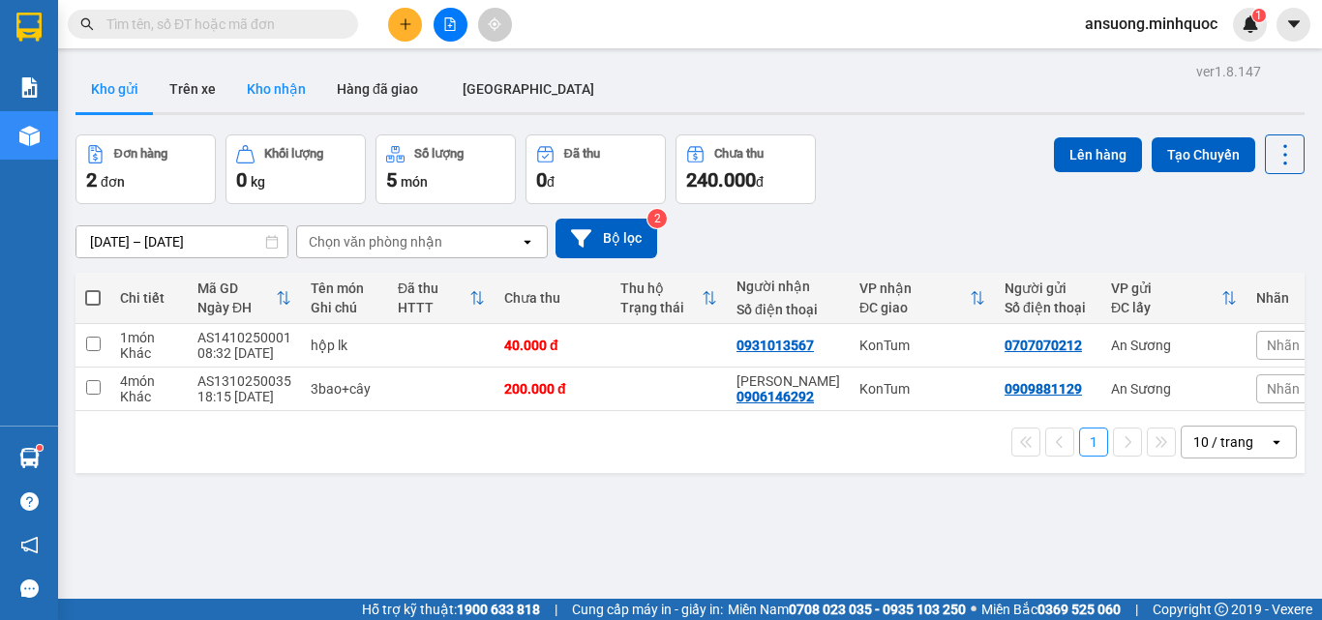
click at [238, 104] on button "Kho nhận" at bounding box center [276, 89] width 90 height 46
drag, startPoint x: 238, startPoint y: 104, endPoint x: 300, endPoint y: 86, distance: 64.3
click at [238, 104] on button "Kho nhận" at bounding box center [276, 89] width 90 height 46
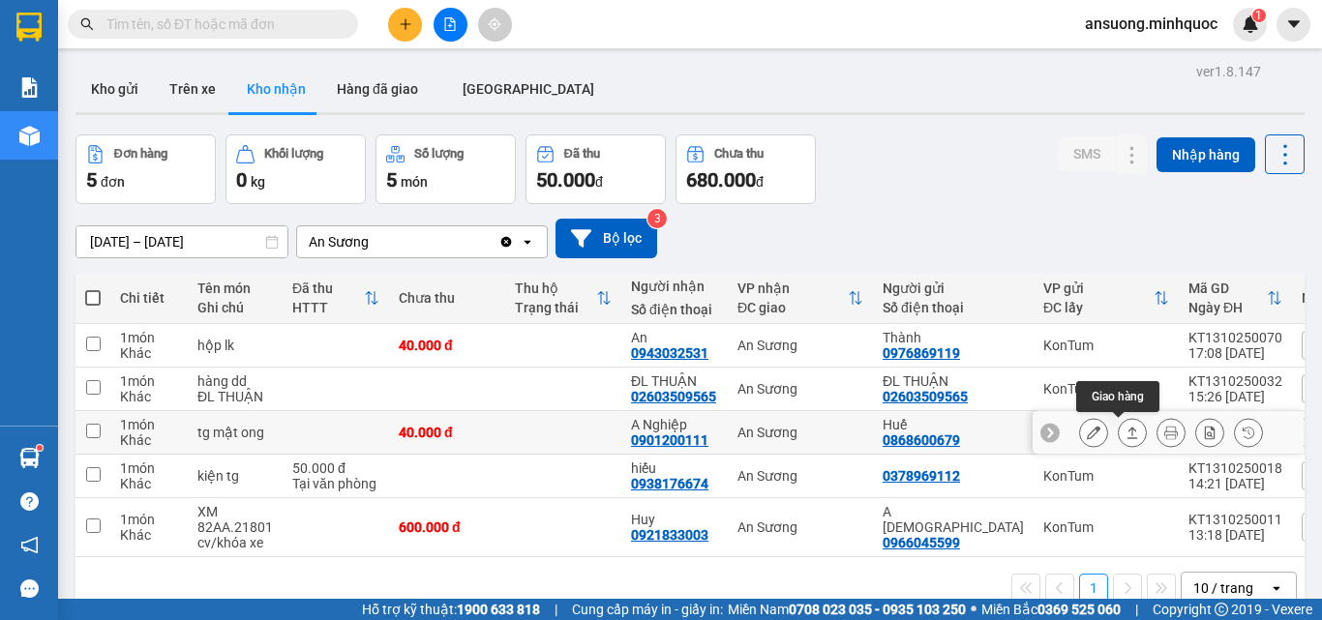
click at [1119, 432] on button at bounding box center [1132, 433] width 27 height 34
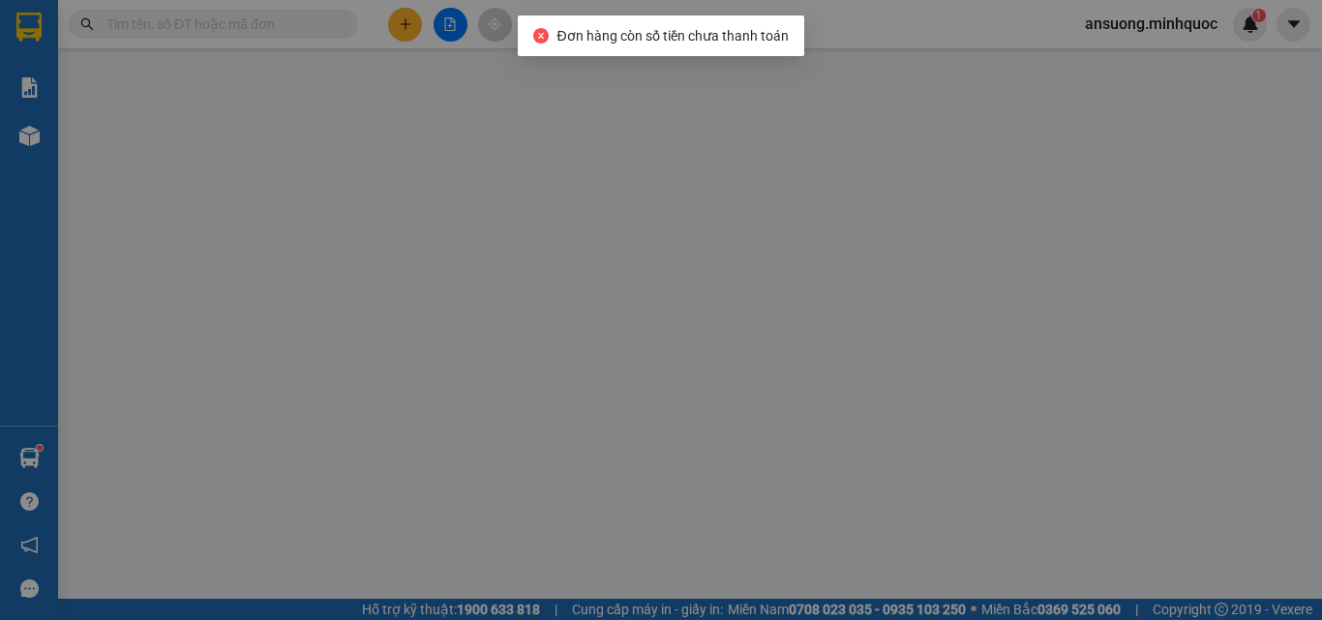
type input "0868600679"
type input "Huế"
type input "0901200111"
type input "A Nghiệp"
type input "0"
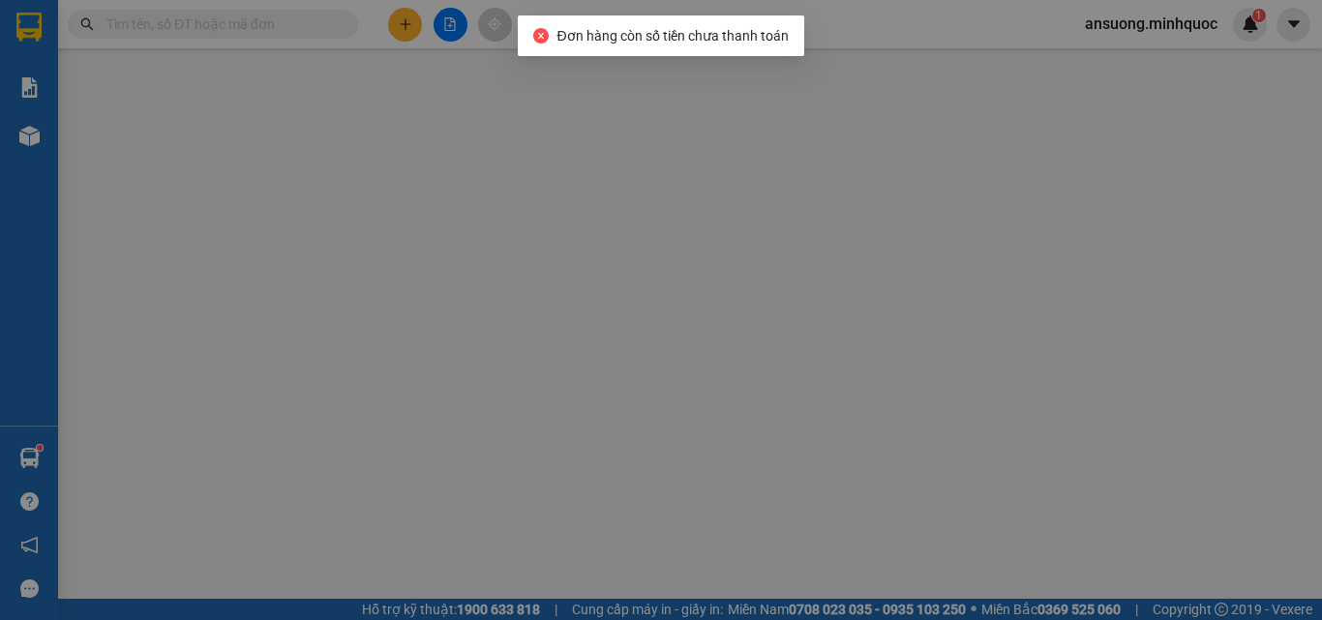
type input "40.000"
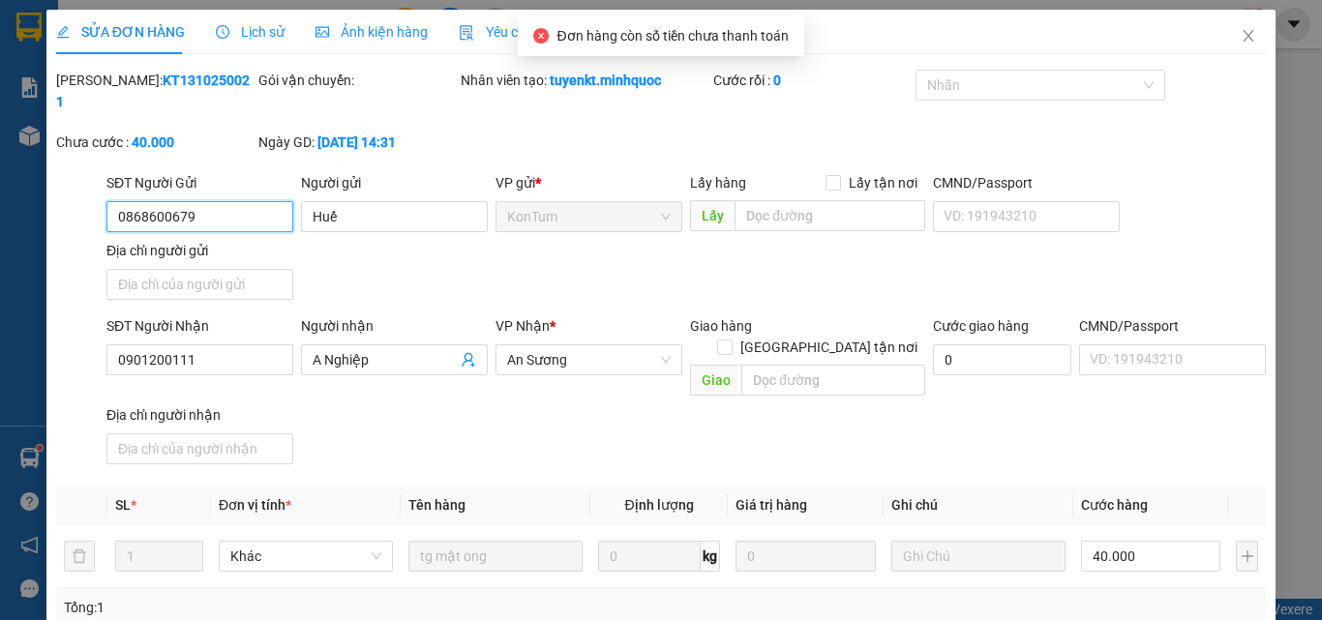
scroll to position [235, 0]
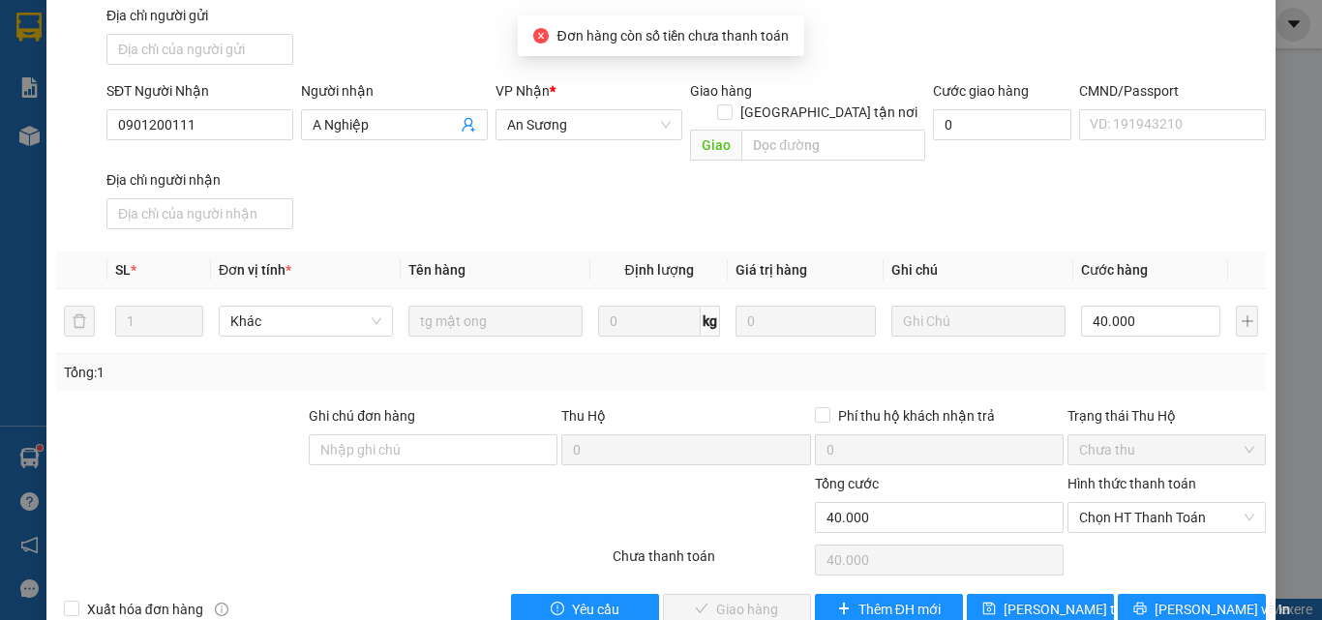
click at [1102, 497] on div "Hình thức thanh toán Chọn HT Thanh Toán" at bounding box center [1167, 507] width 198 height 68
click at [1127, 503] on span "Chọn HT Thanh Toán" at bounding box center [1166, 517] width 175 height 29
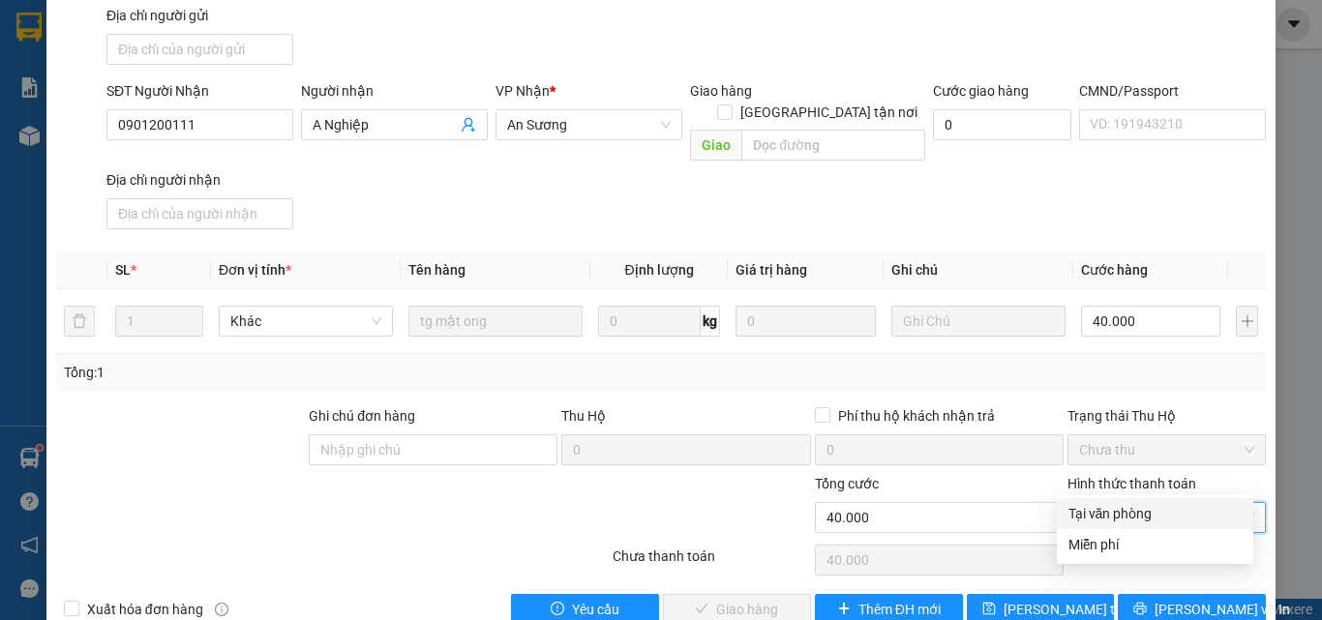
click at [1102, 512] on div "Tại văn phòng" at bounding box center [1155, 513] width 173 height 21
type input "0"
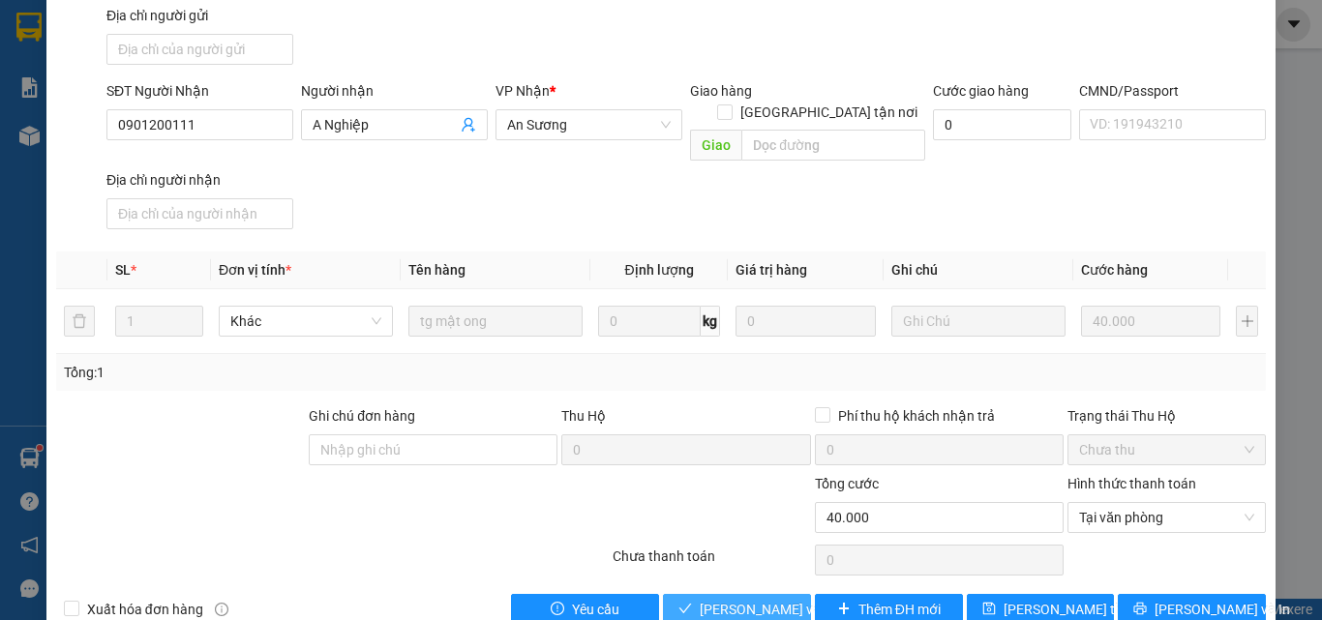
click at [725, 599] on span "[PERSON_NAME] và Giao hàng" at bounding box center [793, 609] width 186 height 21
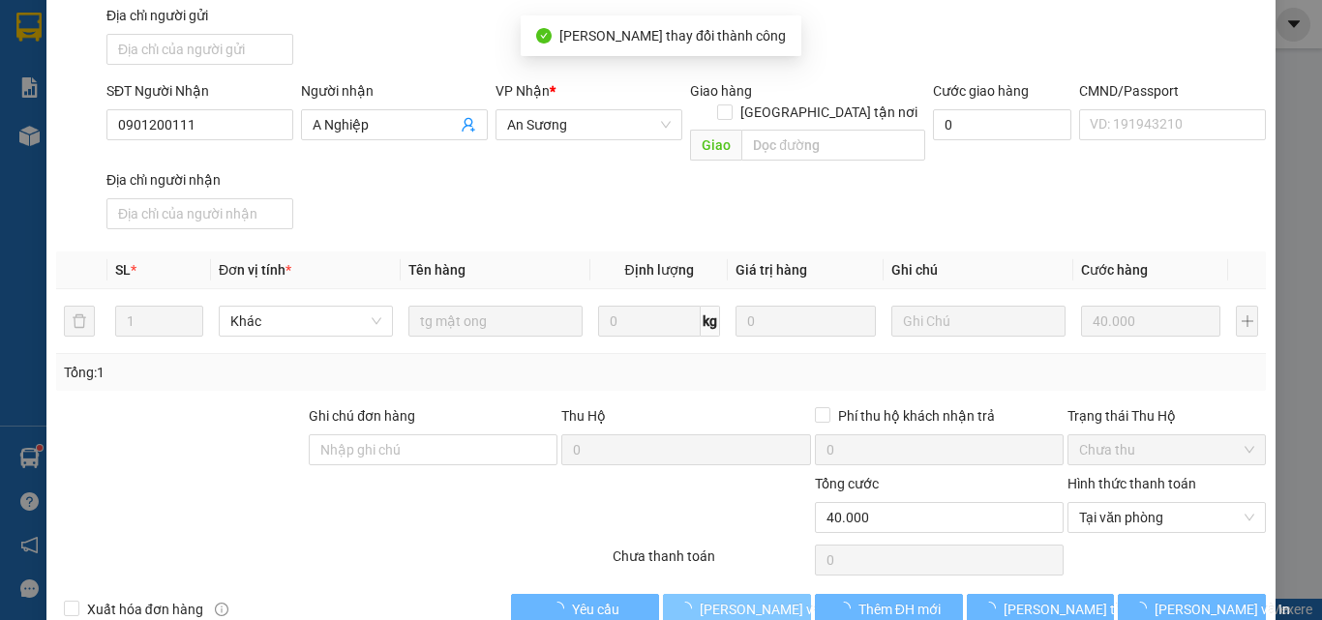
scroll to position [0, 0]
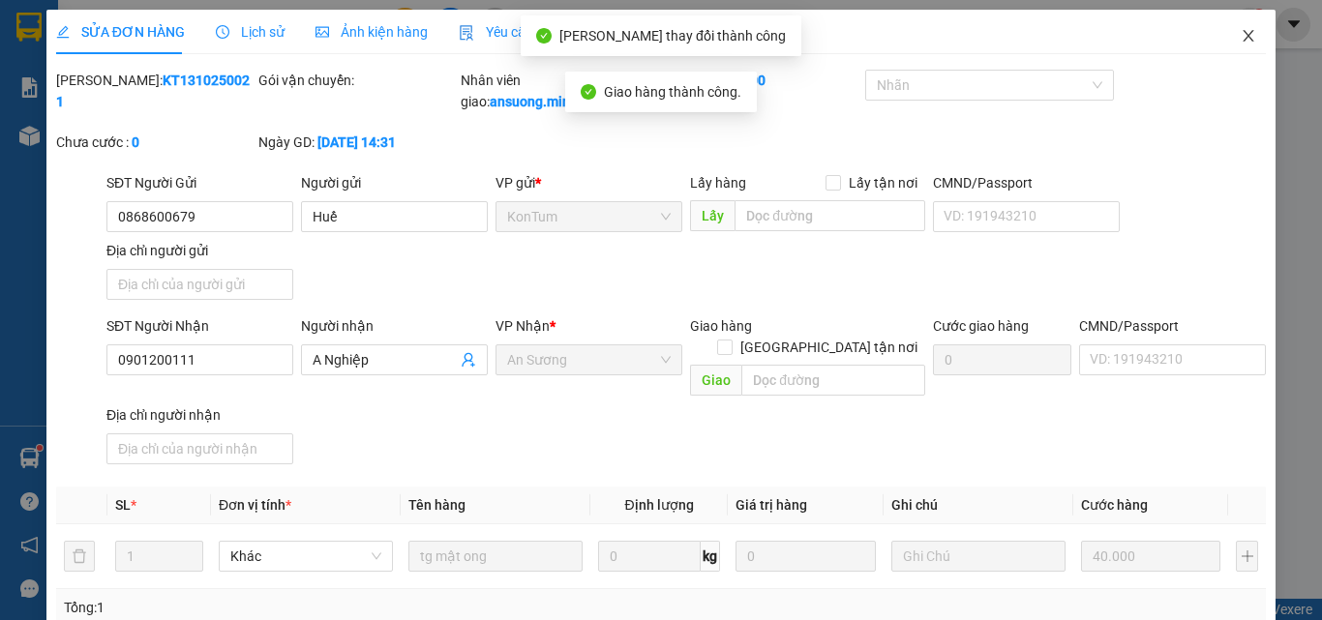
click at [1241, 42] on icon "close" at bounding box center [1248, 35] width 15 height 15
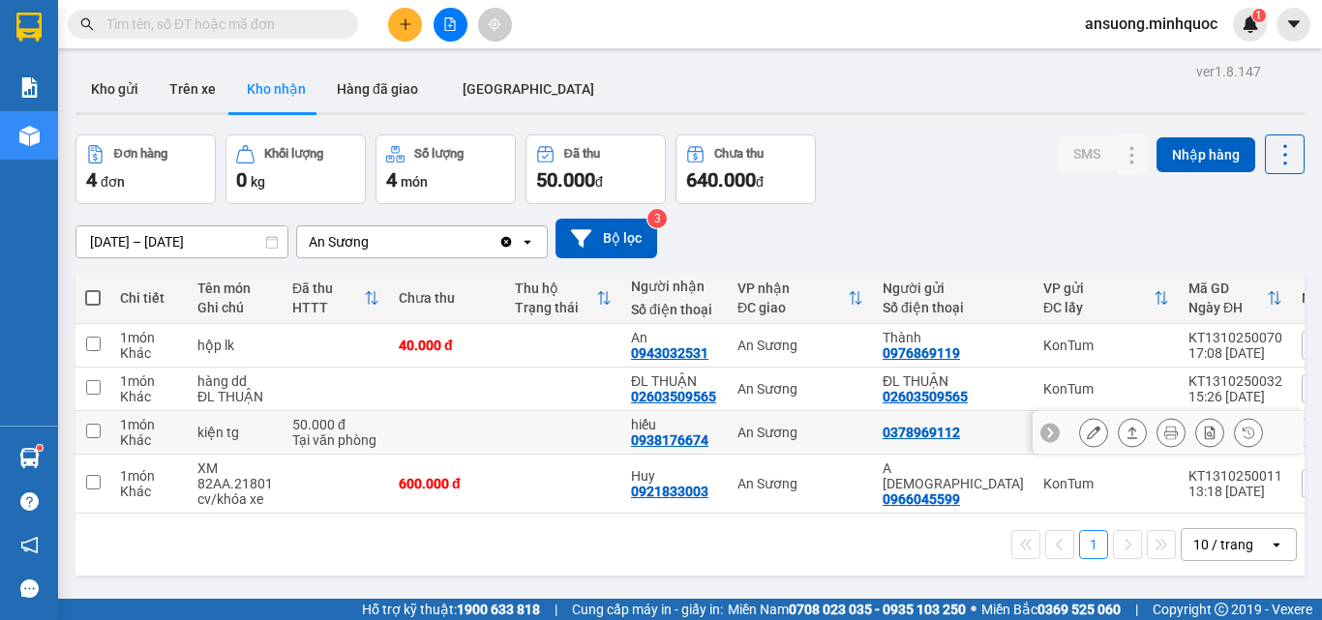
click at [1128, 428] on icon at bounding box center [1133, 433] width 11 height 12
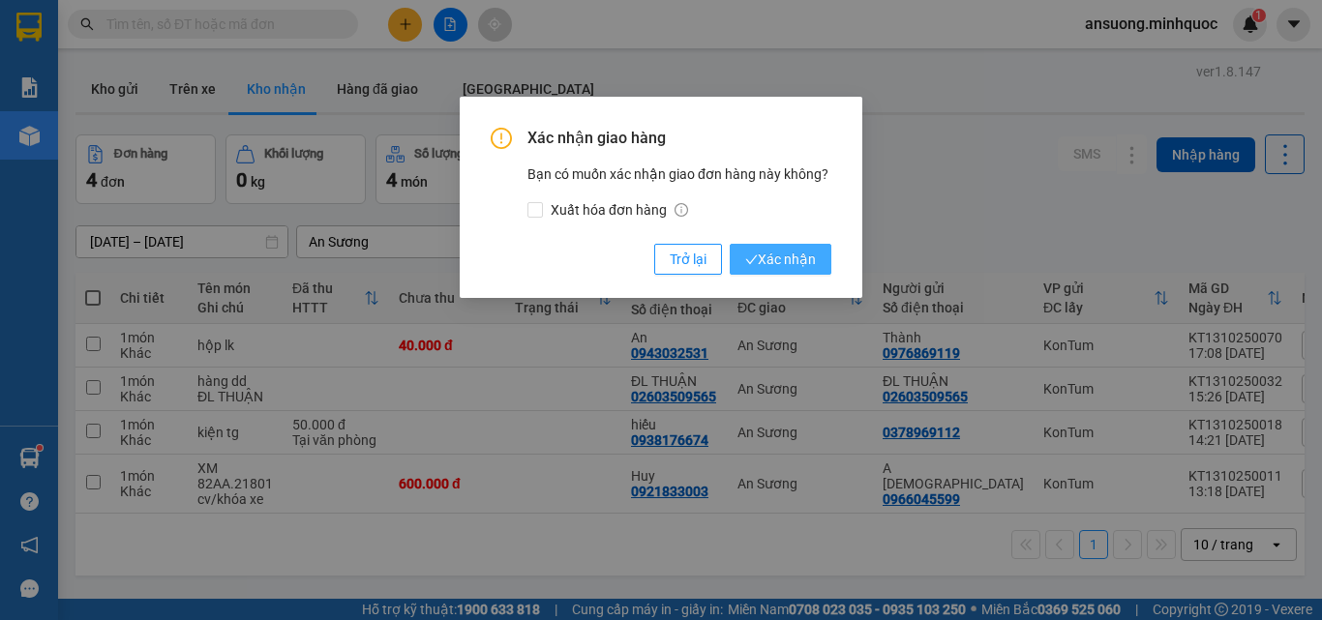
click at [798, 246] on button "Xác nhận" at bounding box center [781, 259] width 102 height 31
